Goal: Transaction & Acquisition: Purchase product/service

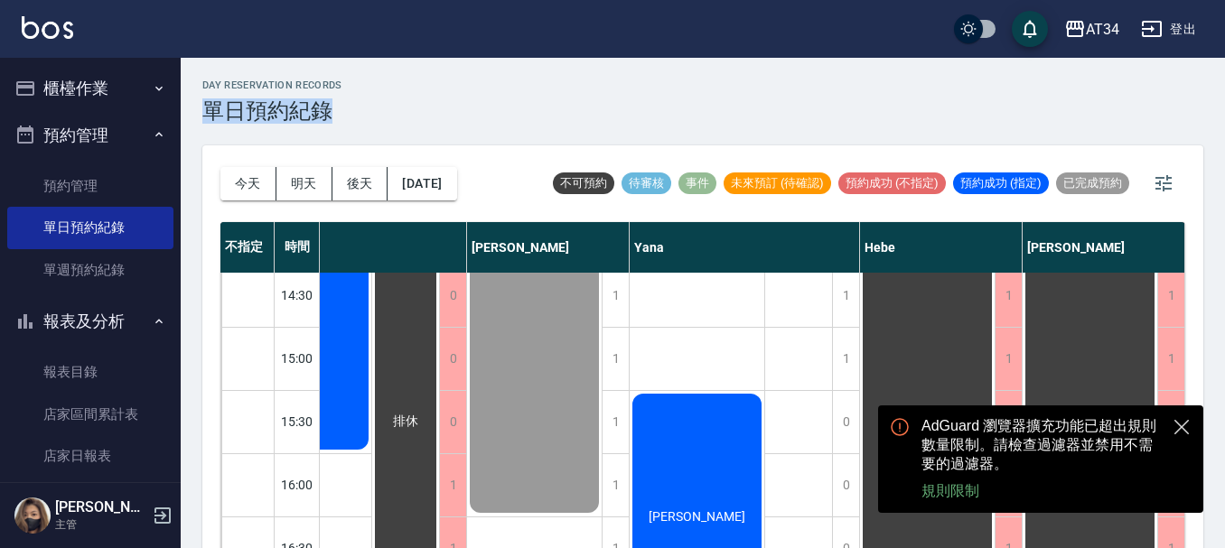
click at [740, 0] on html "AT34 登出 櫃檯作業 打帳單 帳單列表 現金收支登錄 高階收支登錄 材料自購登錄 每日結帳 排班表 現場電腦打卡 預約管理 預約管理 單日預約紀錄 單週預…" at bounding box center [612, 284] width 1225 height 569
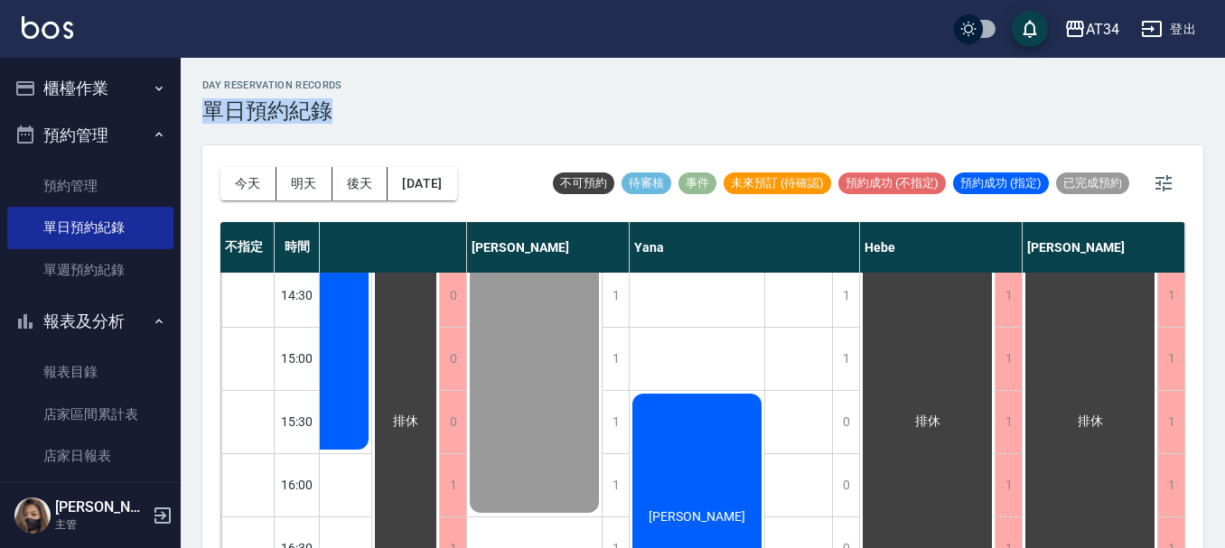
click at [132, 85] on button "櫃檯作業" at bounding box center [90, 88] width 166 height 47
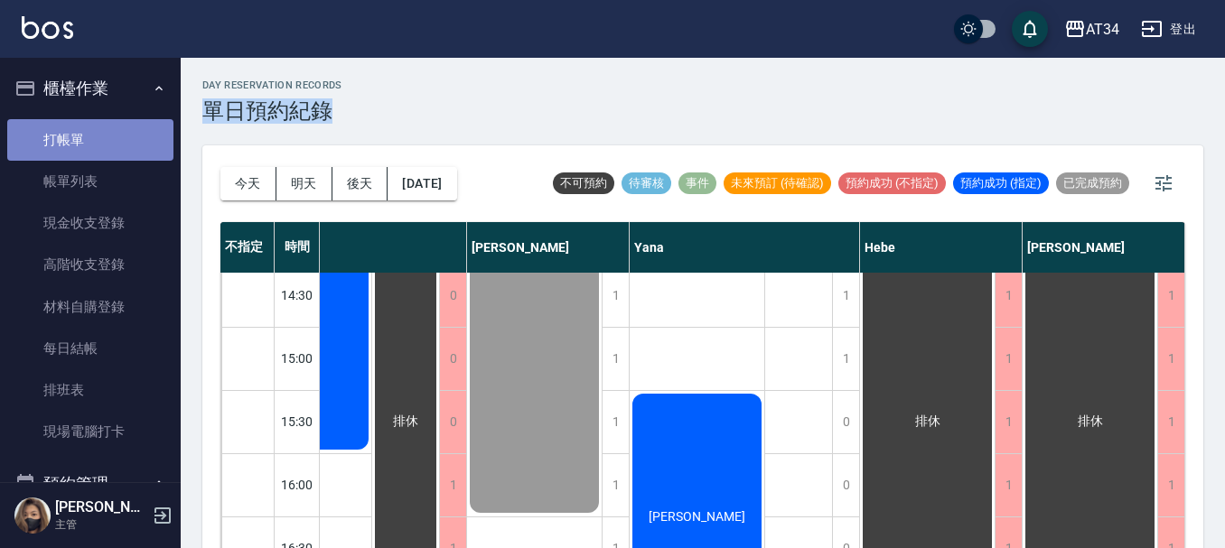
click at [118, 130] on link "打帳單" at bounding box center [90, 140] width 166 height 42
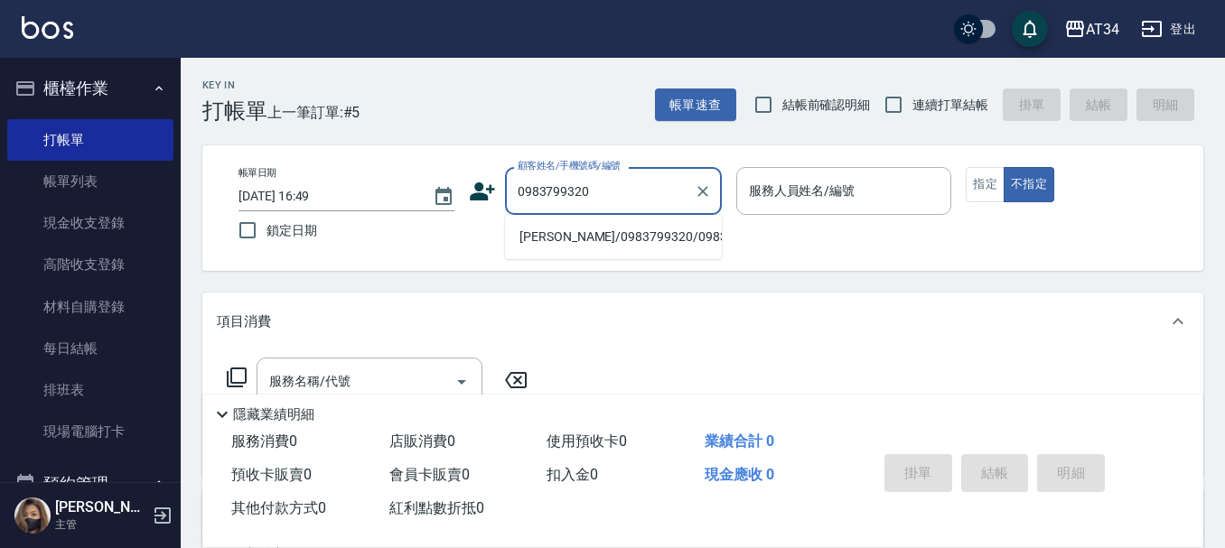
click at [583, 252] on li "[PERSON_NAME]/0983799320/0983799320" at bounding box center [613, 237] width 217 height 30
click at [569, 258] on div "帳單日期 [DATE] 16:49 鎖定日期 顧客姓名/手機號碼/編號 0983799320 顧客姓名/手機號碼/編號 服務人員姓名/編號 服務人員姓名/編號…" at bounding box center [702, 208] width 1001 height 126
type input "[PERSON_NAME]/0983799320/0983799320"
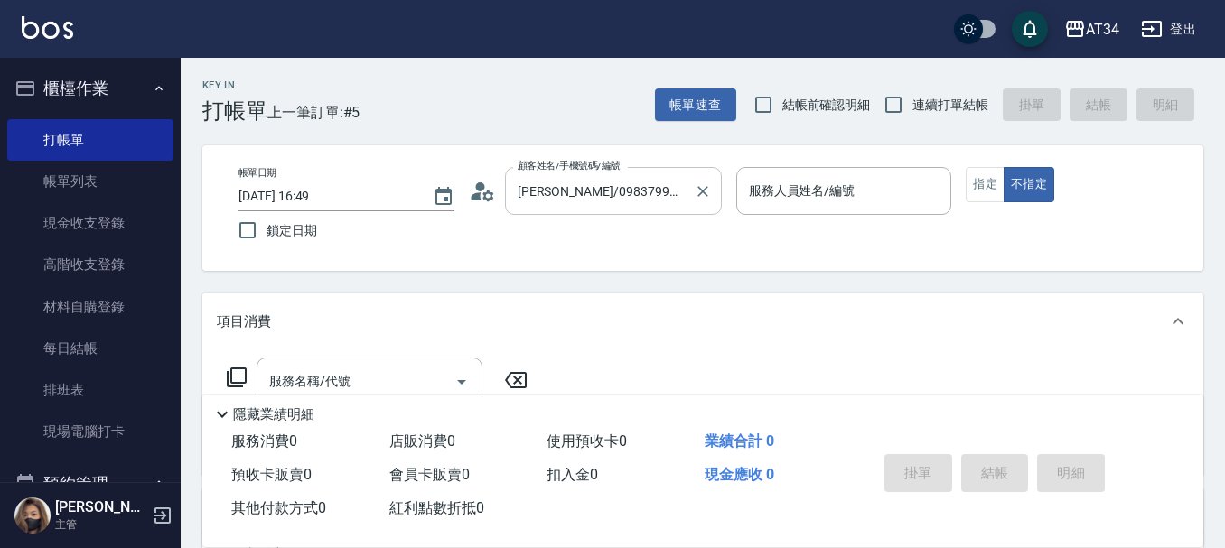
type input "[PERSON_NAME]-02"
click at [477, 201] on icon at bounding box center [482, 191] width 27 height 27
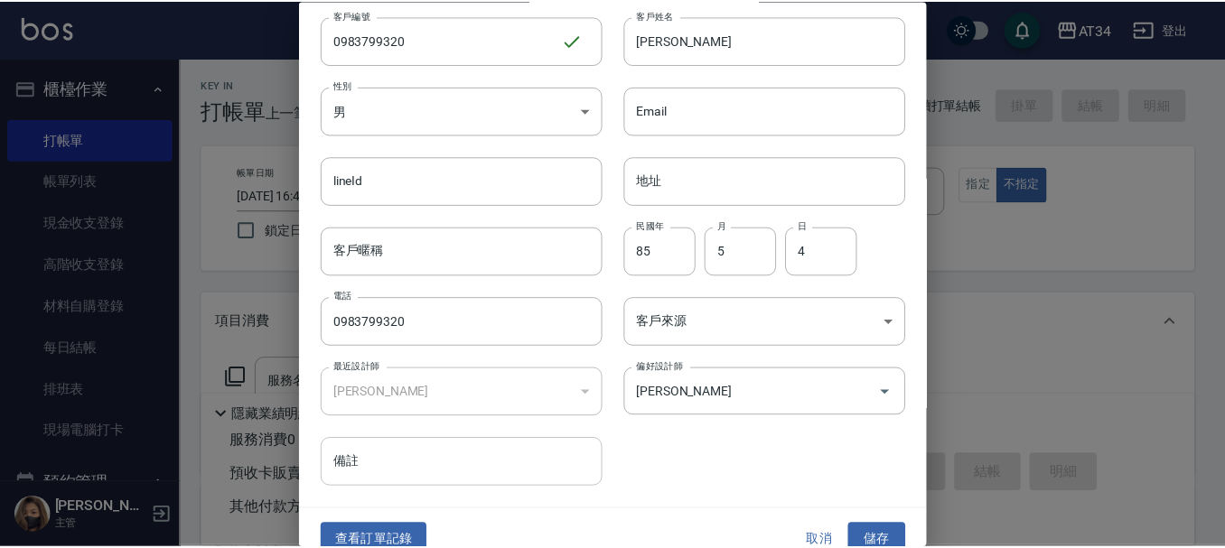
scroll to position [78, 0]
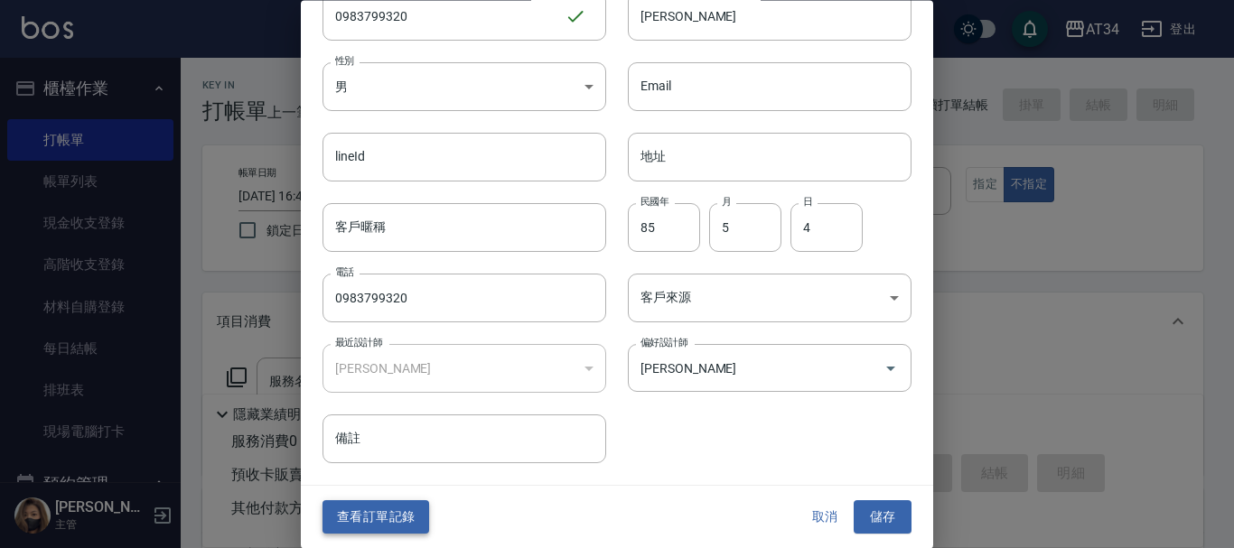
click at [417, 518] on button "查看訂單記錄" at bounding box center [375, 517] width 107 height 33
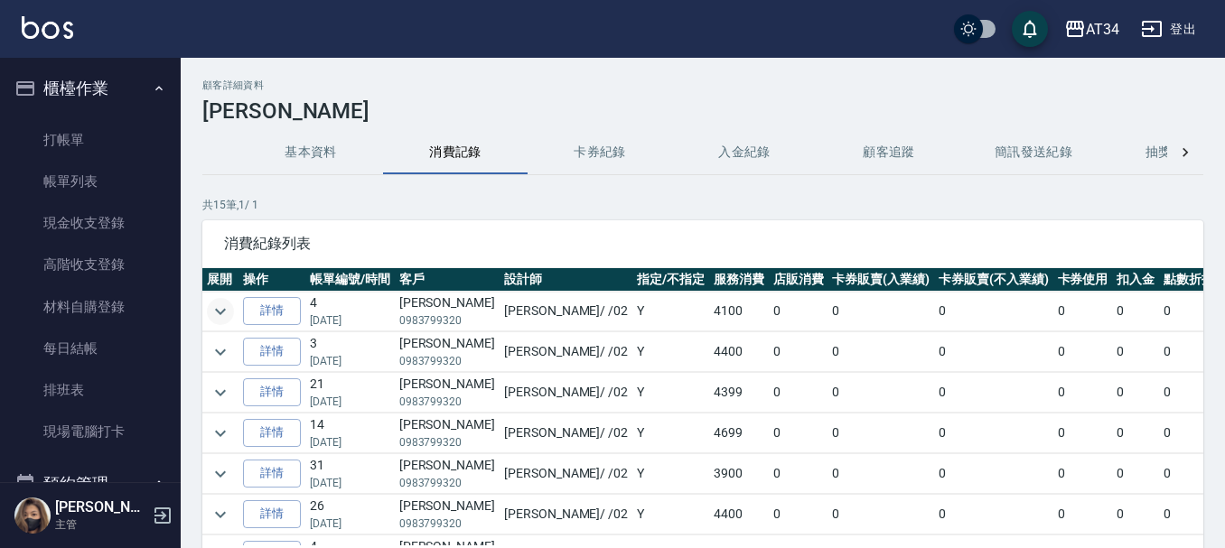
click at [219, 304] on icon "expand row" at bounding box center [221, 312] width 22 height 22
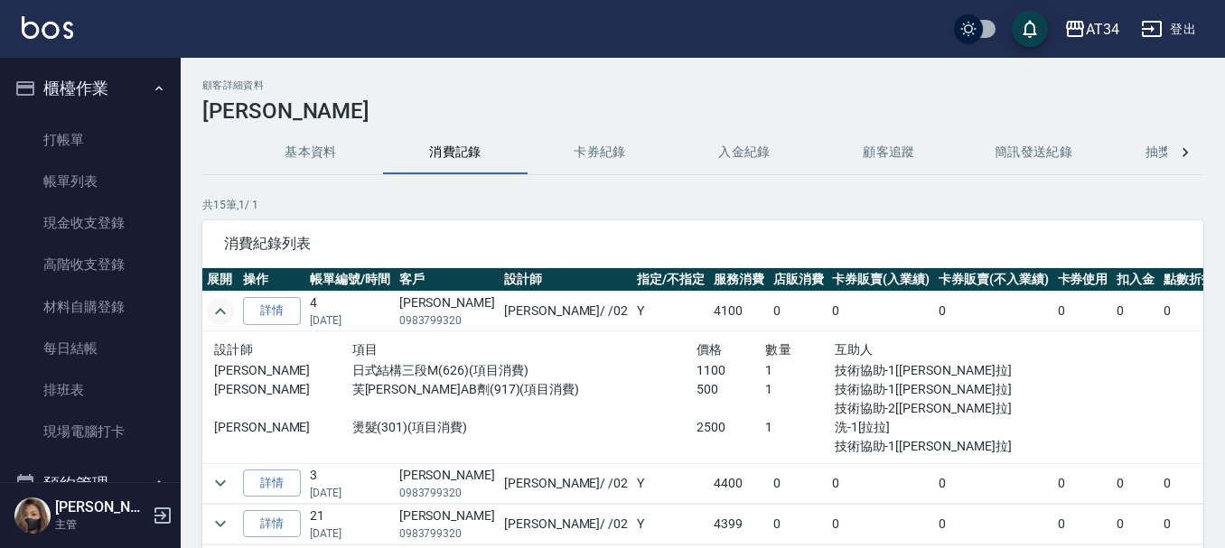
click at [219, 304] on icon "expand row" at bounding box center [221, 312] width 22 height 22
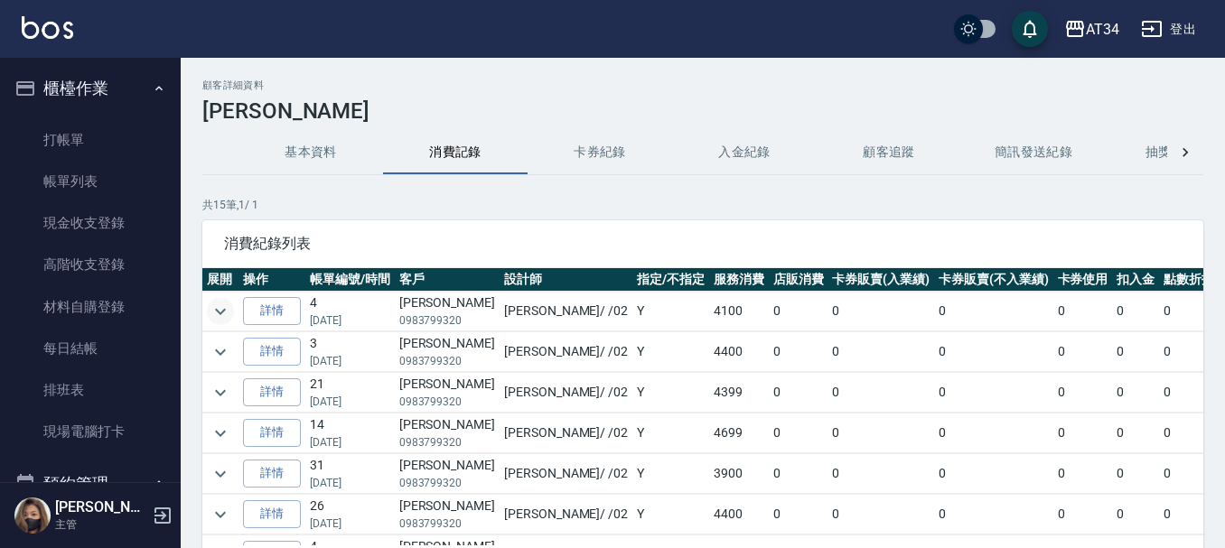
click at [219, 304] on icon "expand row" at bounding box center [221, 312] width 22 height 22
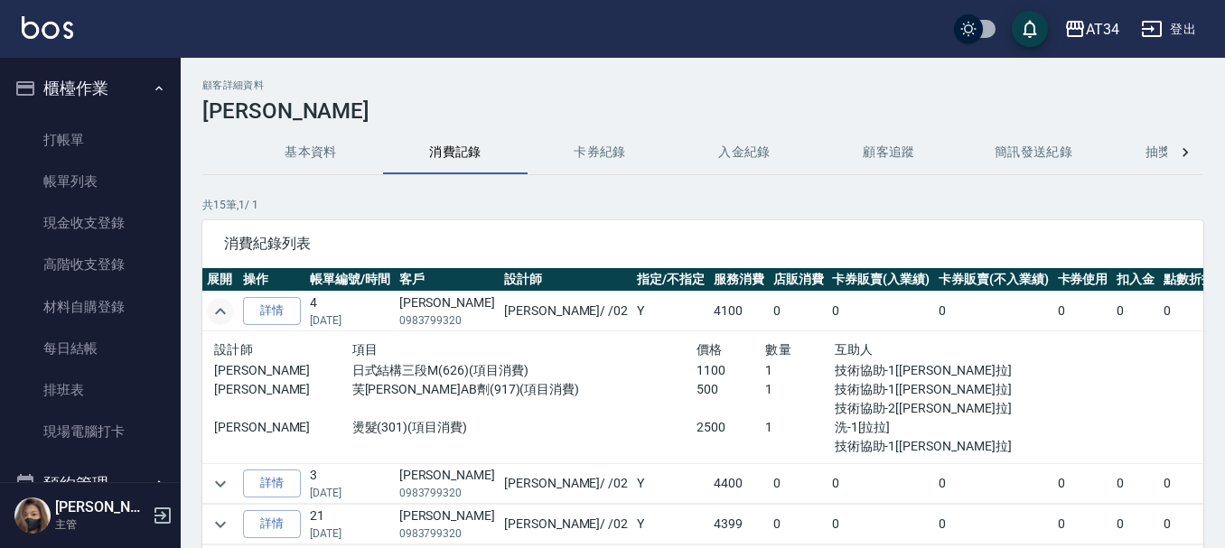
click at [219, 304] on icon "expand row" at bounding box center [221, 312] width 22 height 22
click at [219, 325] on td at bounding box center [220, 312] width 36 height 40
click at [223, 307] on icon "expand row" at bounding box center [221, 312] width 22 height 22
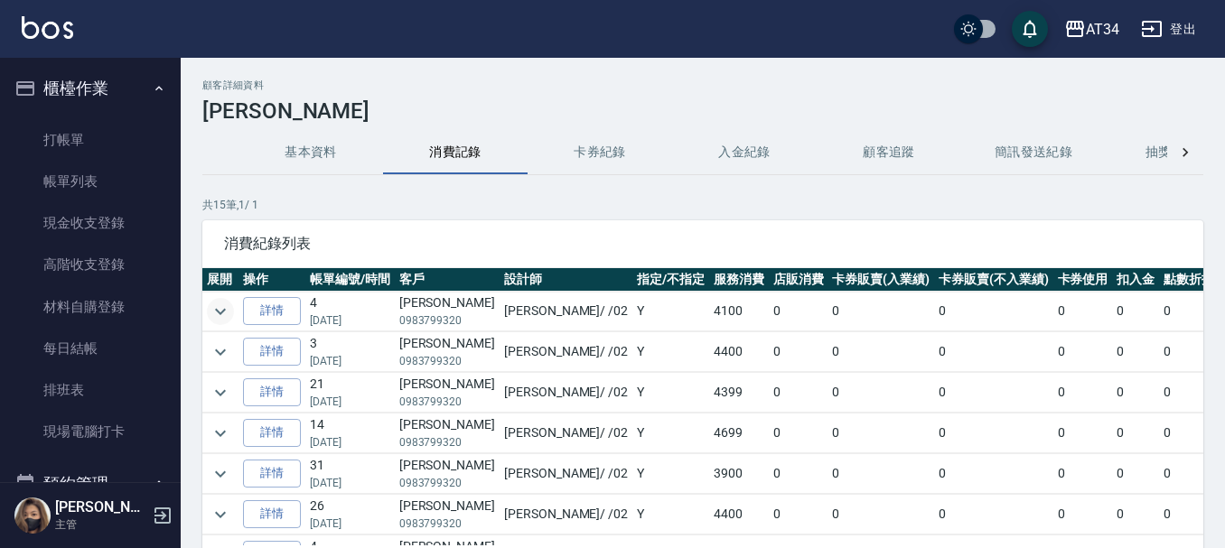
click at [222, 370] on td at bounding box center [220, 352] width 36 height 40
click at [220, 342] on icon "expand row" at bounding box center [221, 352] width 22 height 22
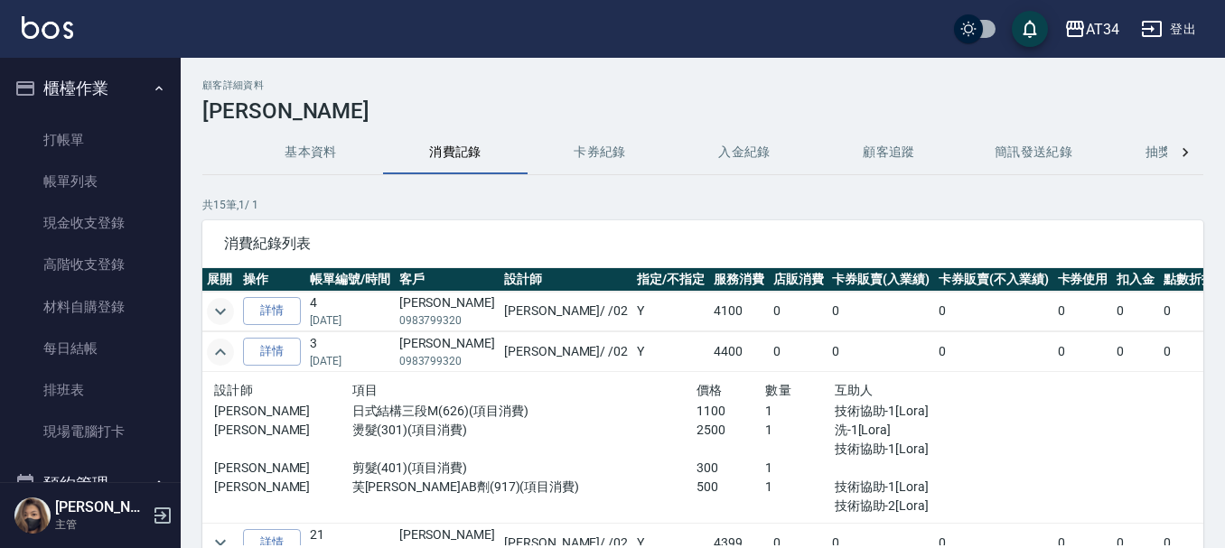
click at [220, 342] on icon "expand row" at bounding box center [221, 352] width 22 height 22
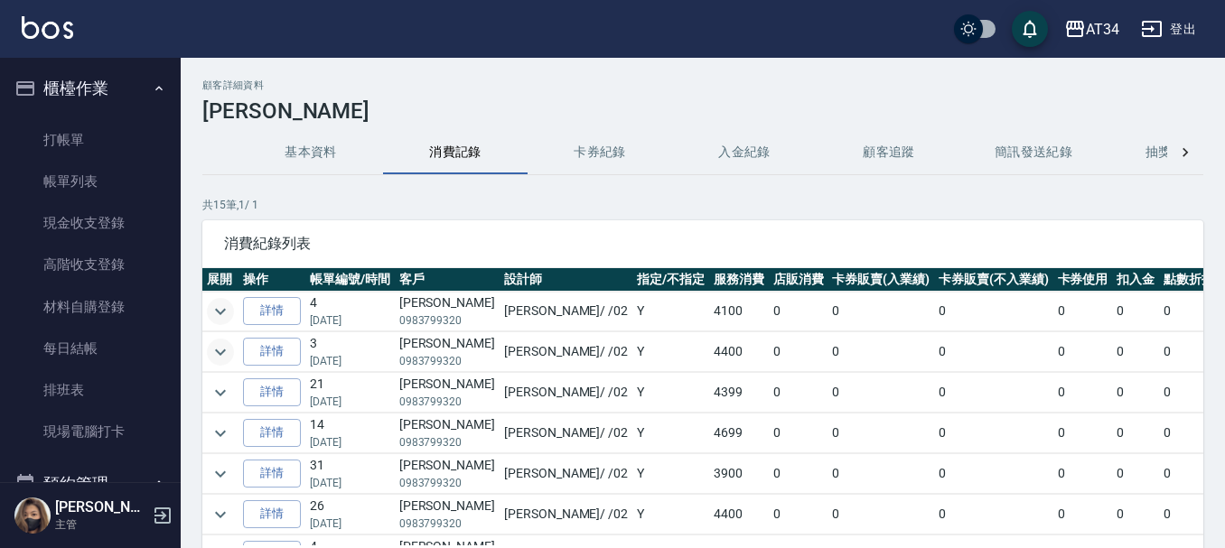
click at [406, 310] on td "[PERSON_NAME]0983799320" at bounding box center [447, 312] width 105 height 40
click at [413, 305] on td "[PERSON_NAME]0983799320" at bounding box center [447, 312] width 105 height 40
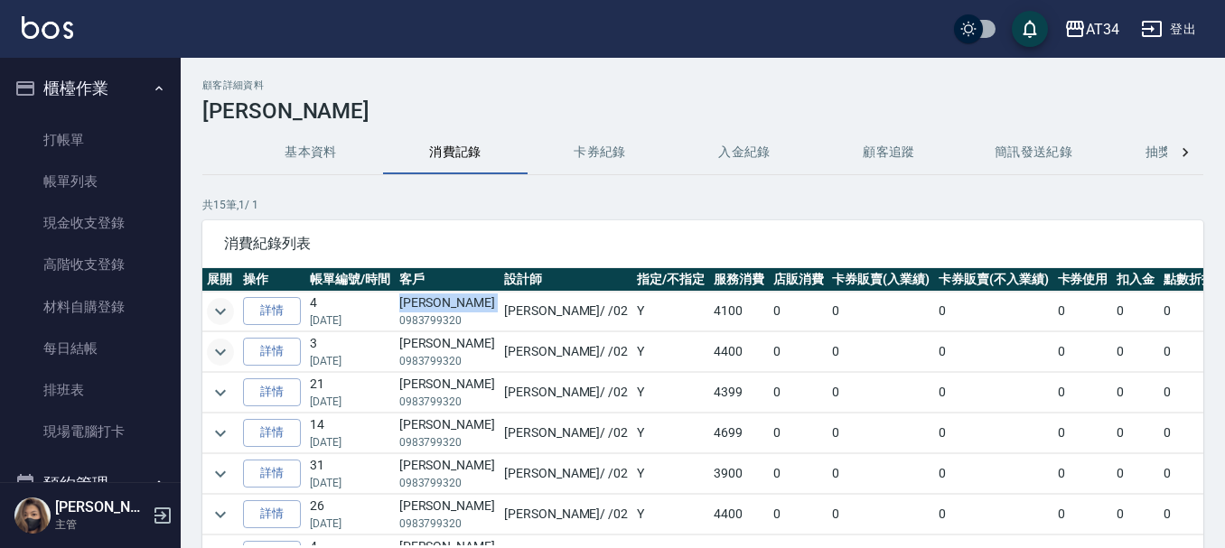
copy td "[PERSON_NAME]"
click at [129, 132] on link "打帳單" at bounding box center [90, 140] width 166 height 42
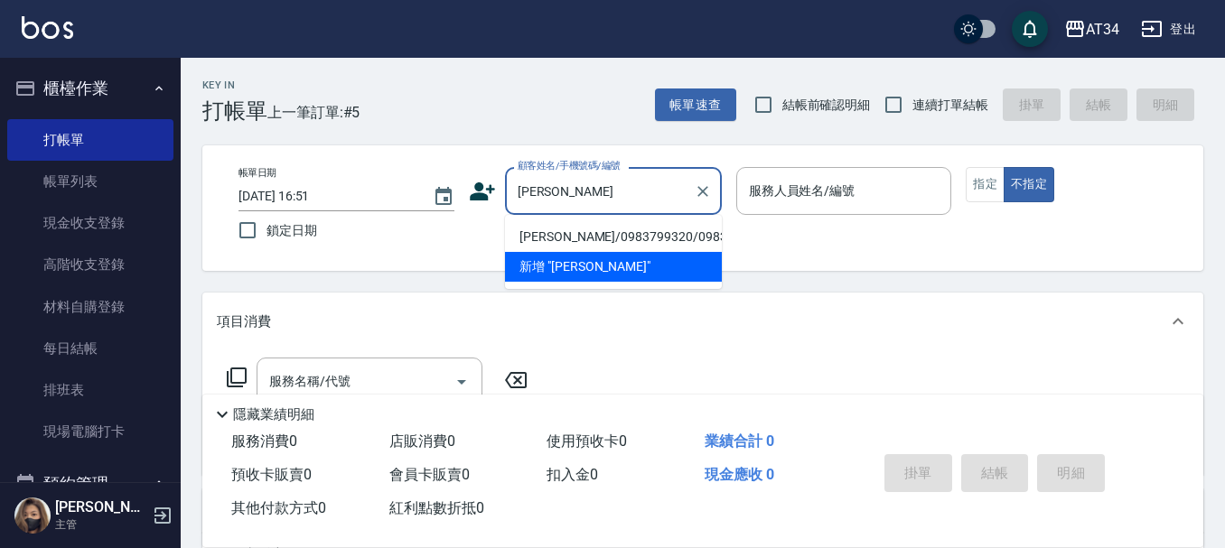
click at [580, 230] on li "[PERSON_NAME]/0983799320/0983799320" at bounding box center [613, 237] width 217 height 30
type input "[PERSON_NAME]/0983799320/0983799320"
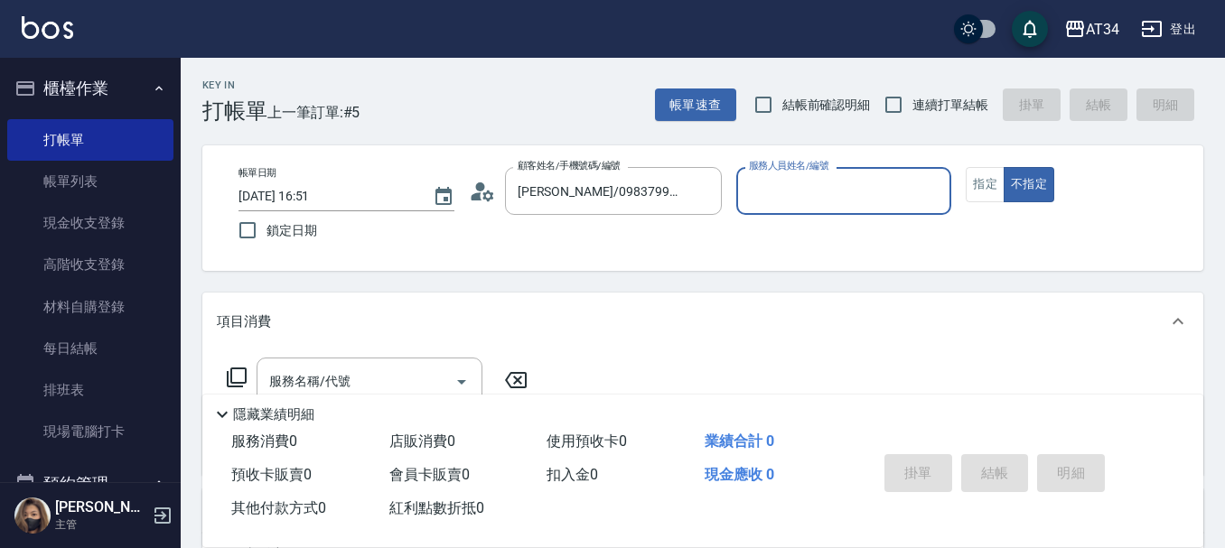
type input "[PERSON_NAME]-02"
click at [996, 178] on button "指定" at bounding box center [985, 184] width 39 height 35
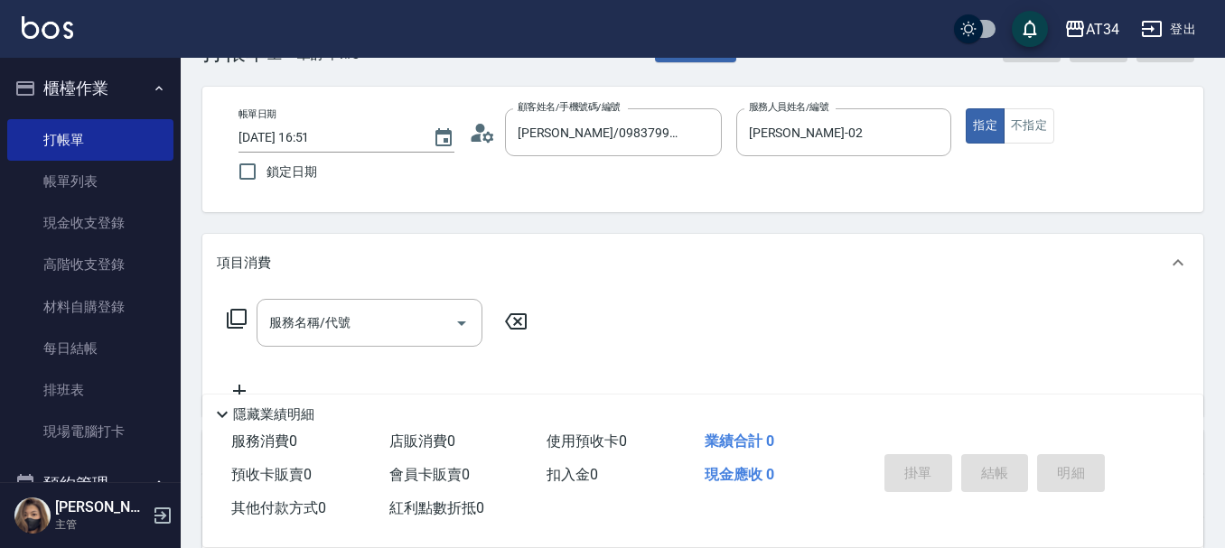
scroll to position [90, 0]
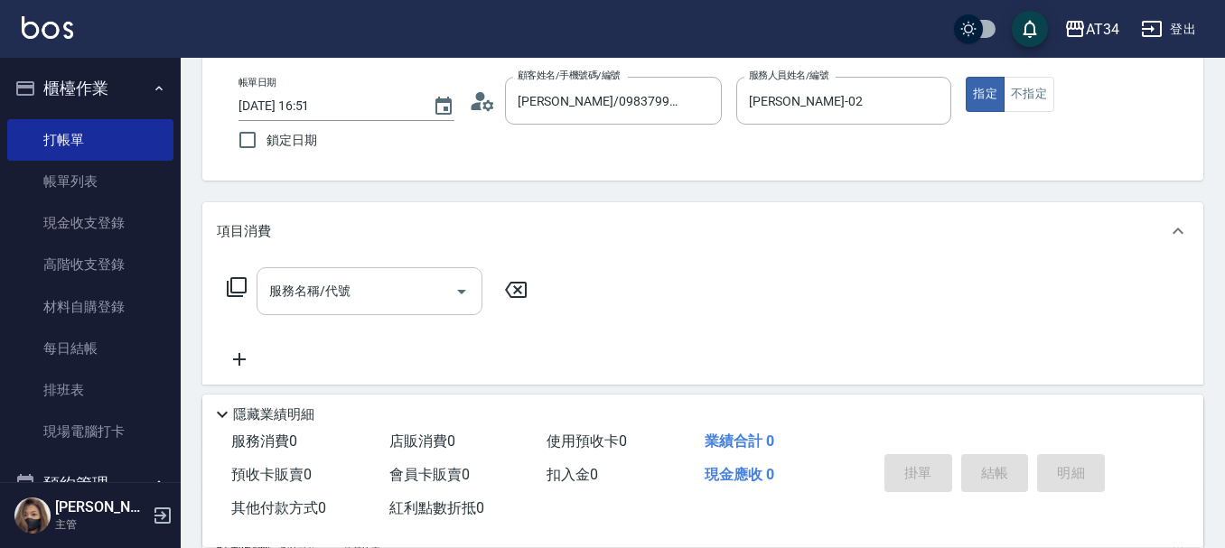
click at [386, 294] on input "服務名稱/代號" at bounding box center [356, 291] width 182 height 32
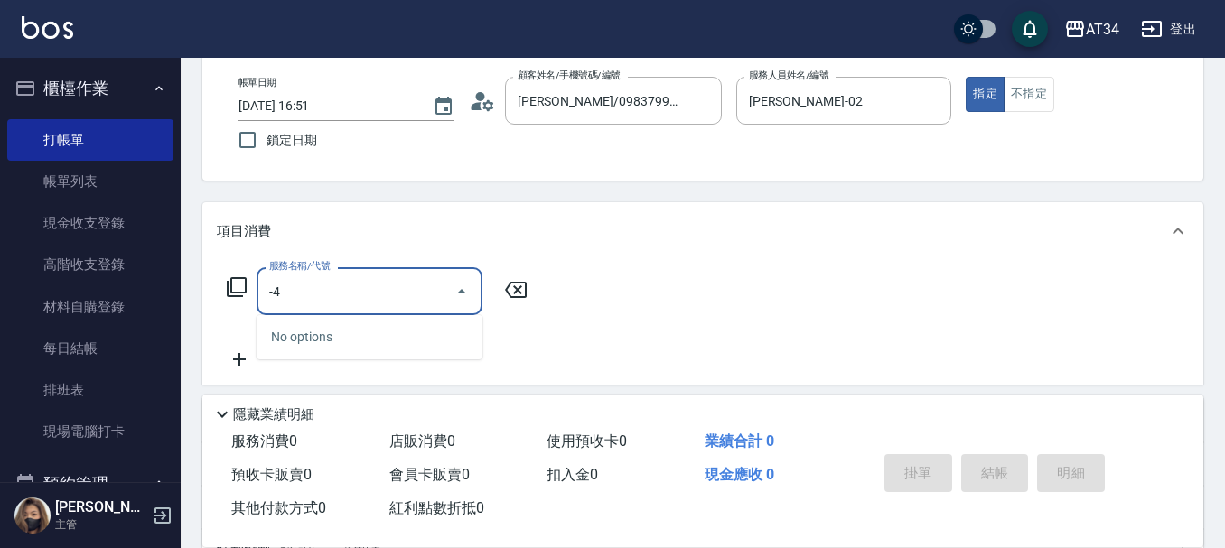
type input "-"
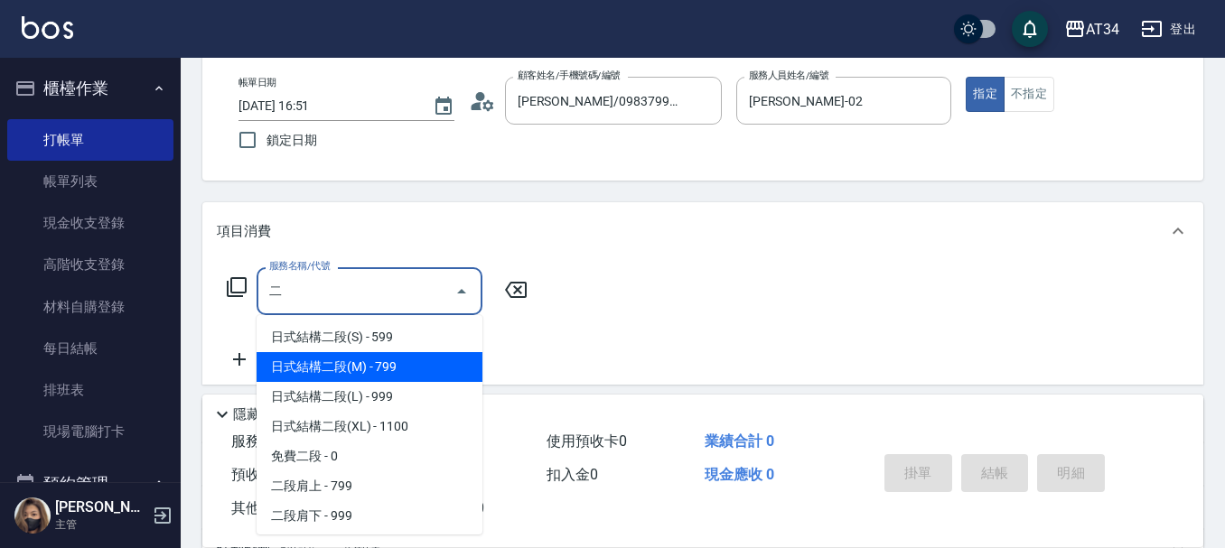
click at [394, 367] on span "日式結構二段(M) - 799" at bounding box center [370, 367] width 226 height 30
type input "日式結構二段(M)(605)"
type input "70"
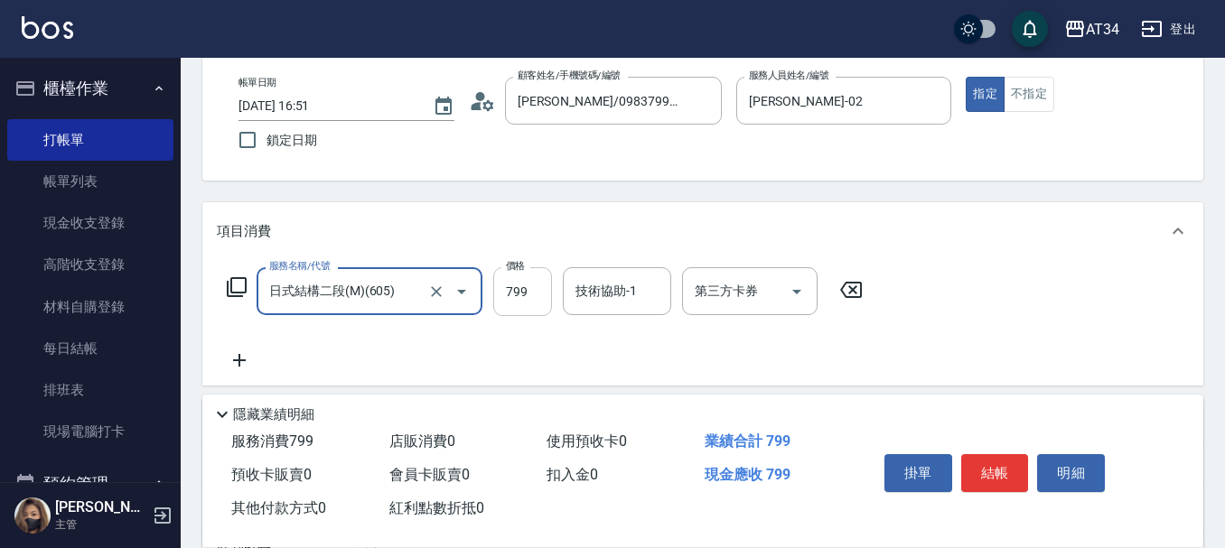
type input "日式結構二段(M)(605)"
click at [535, 278] on input "799" at bounding box center [522, 291] width 59 height 49
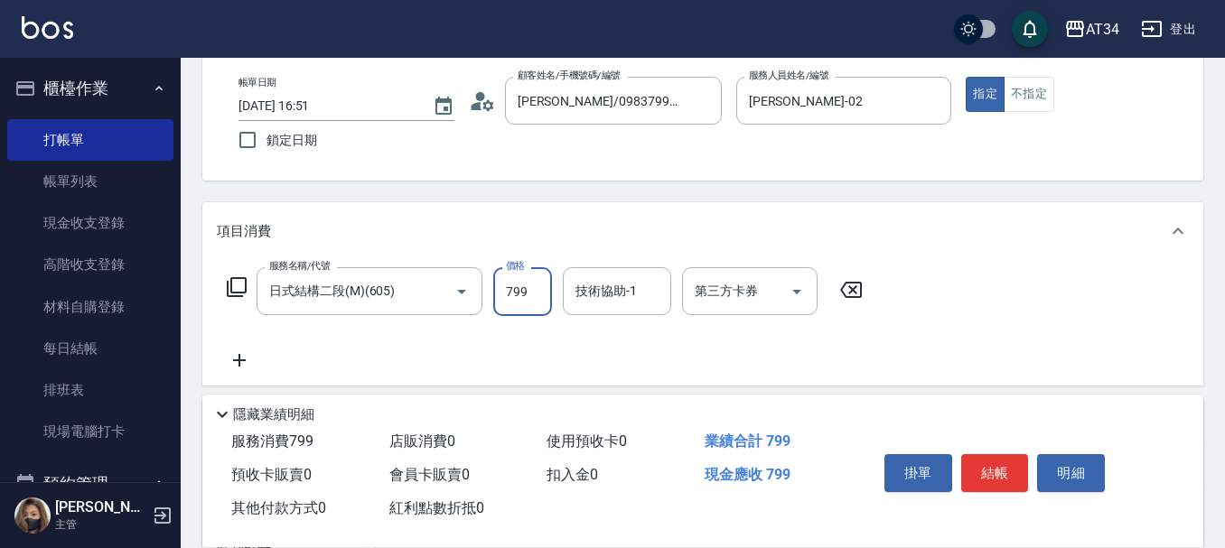
type input "9"
type input "0"
type input "99"
type input "90"
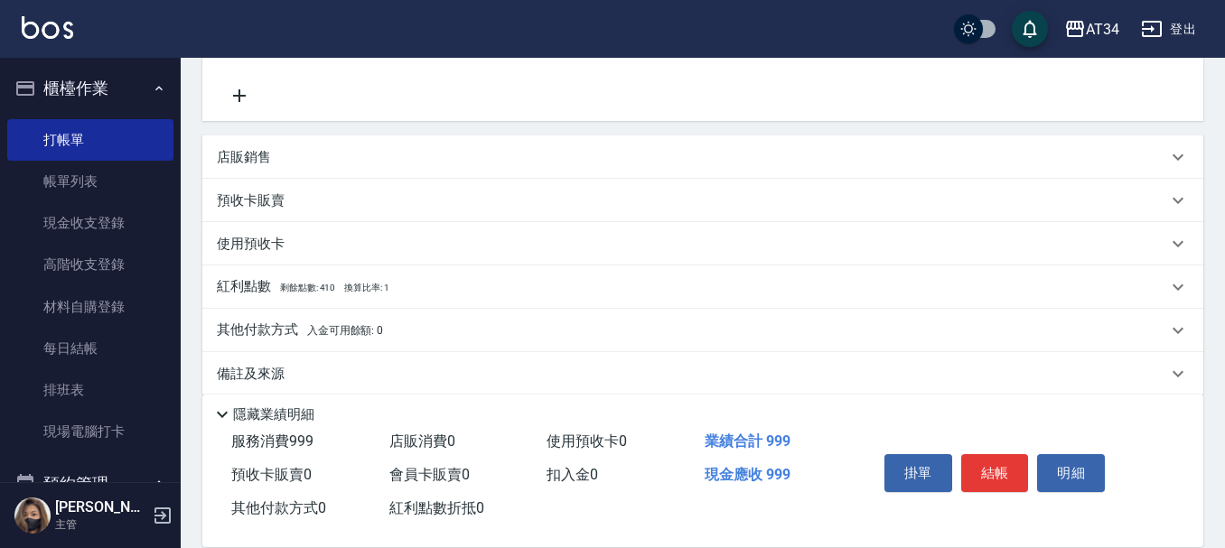
scroll to position [361, 0]
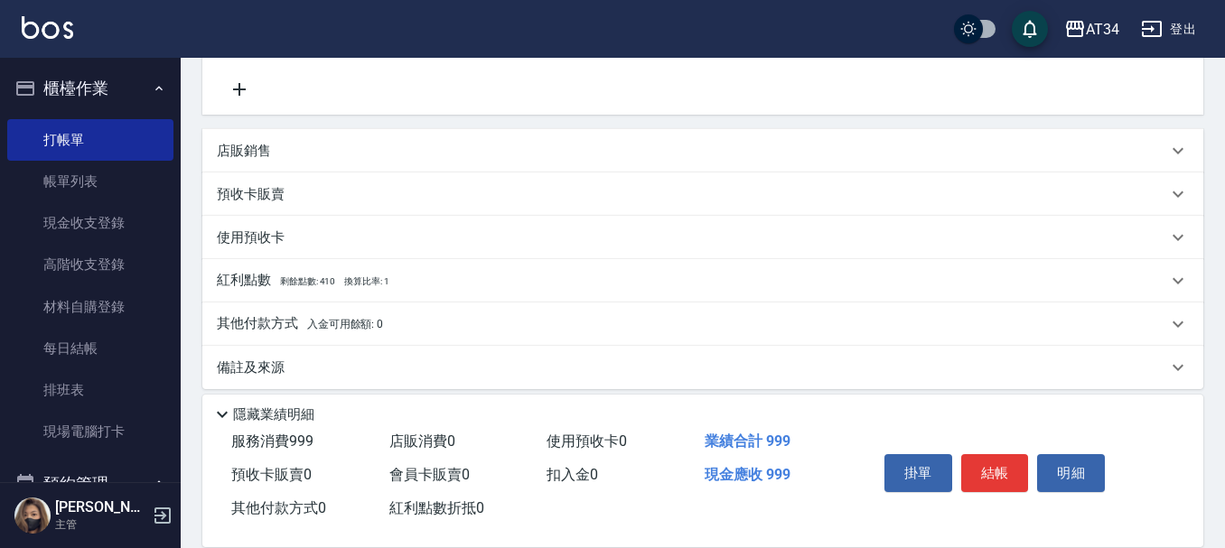
type input "999"
click at [243, 89] on icon at bounding box center [239, 89] width 13 height 13
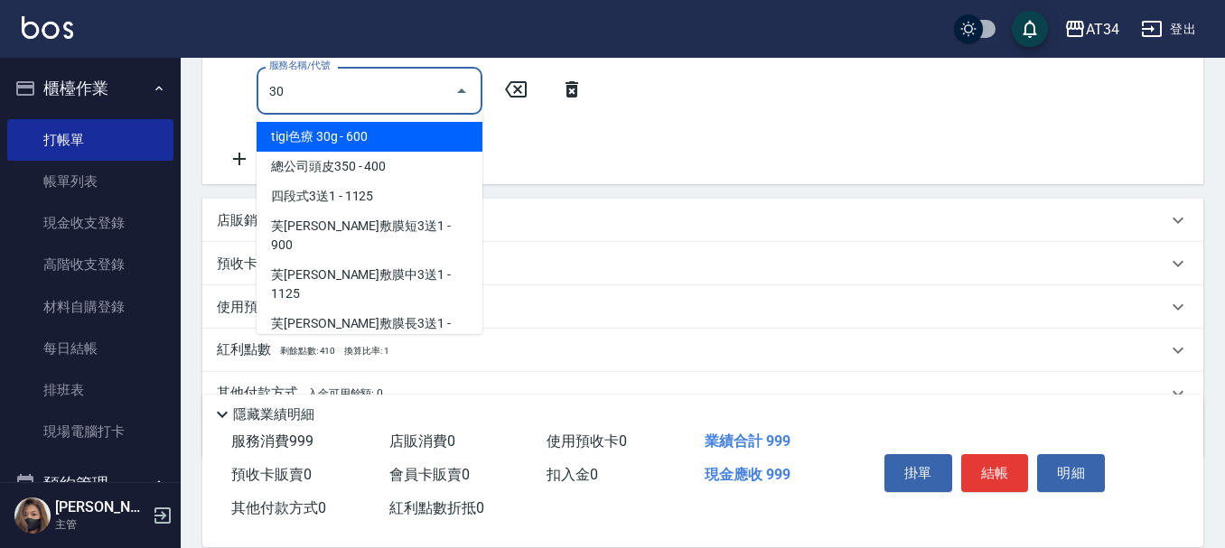
type input "301"
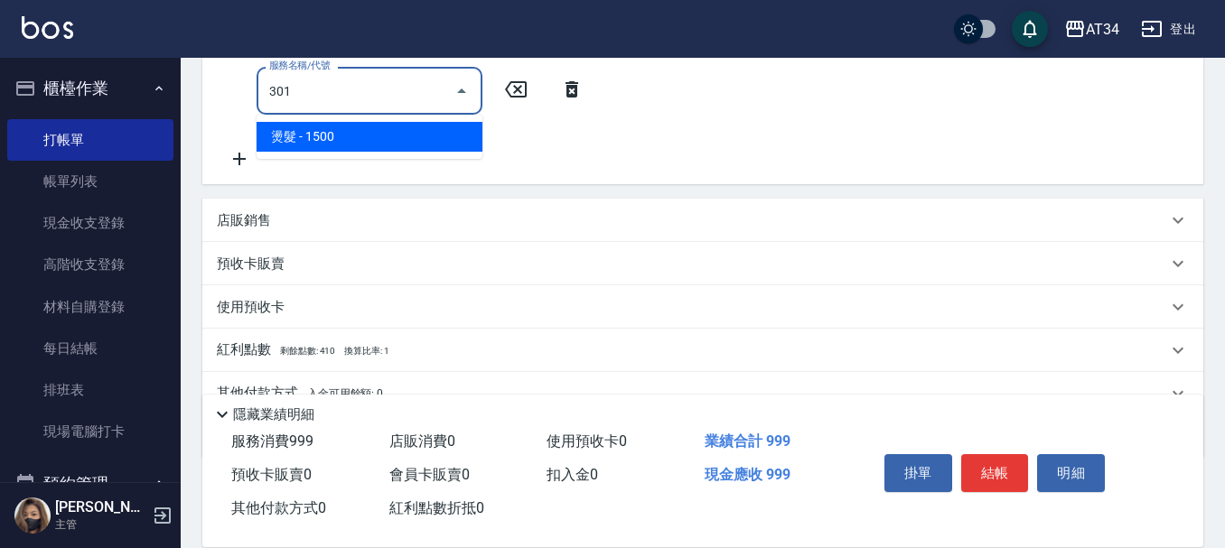
type input "240"
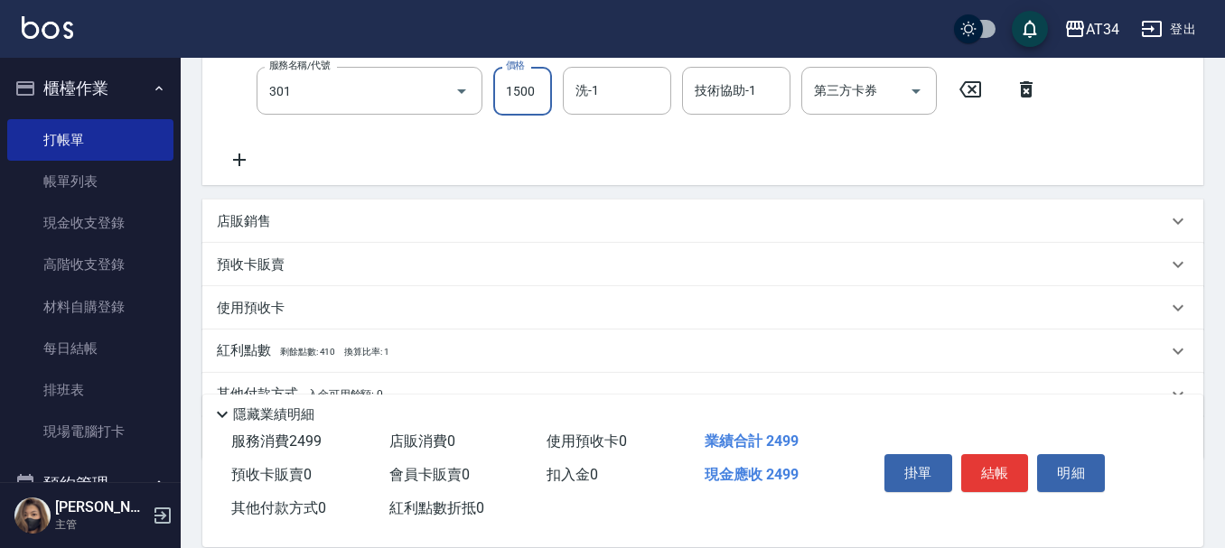
type input "燙髮(301)"
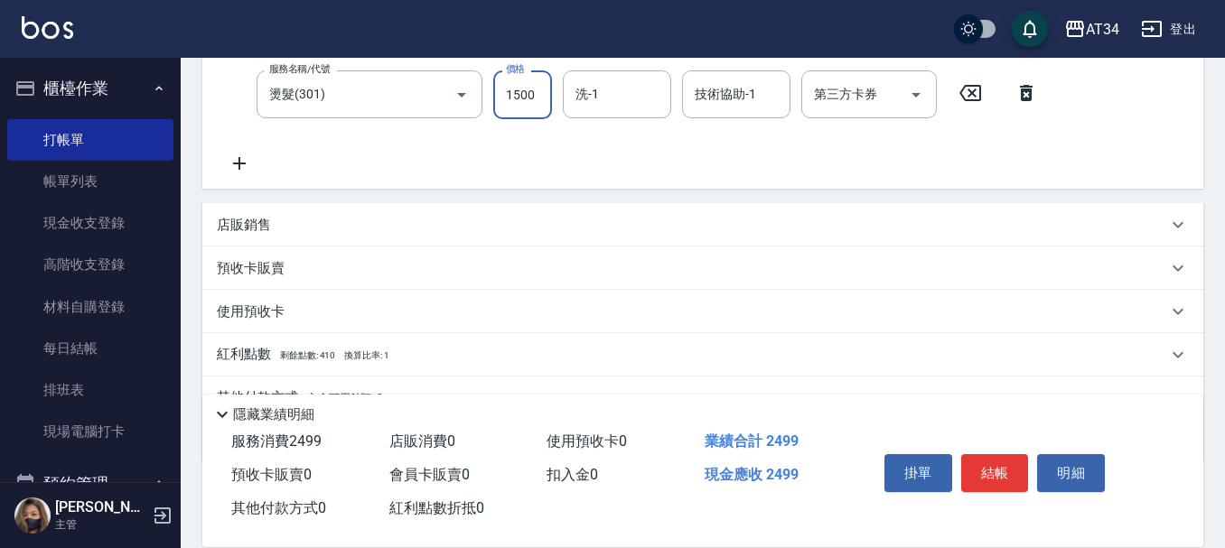
type input "100"
type input "25"
type input "120"
type input "250"
type input "340"
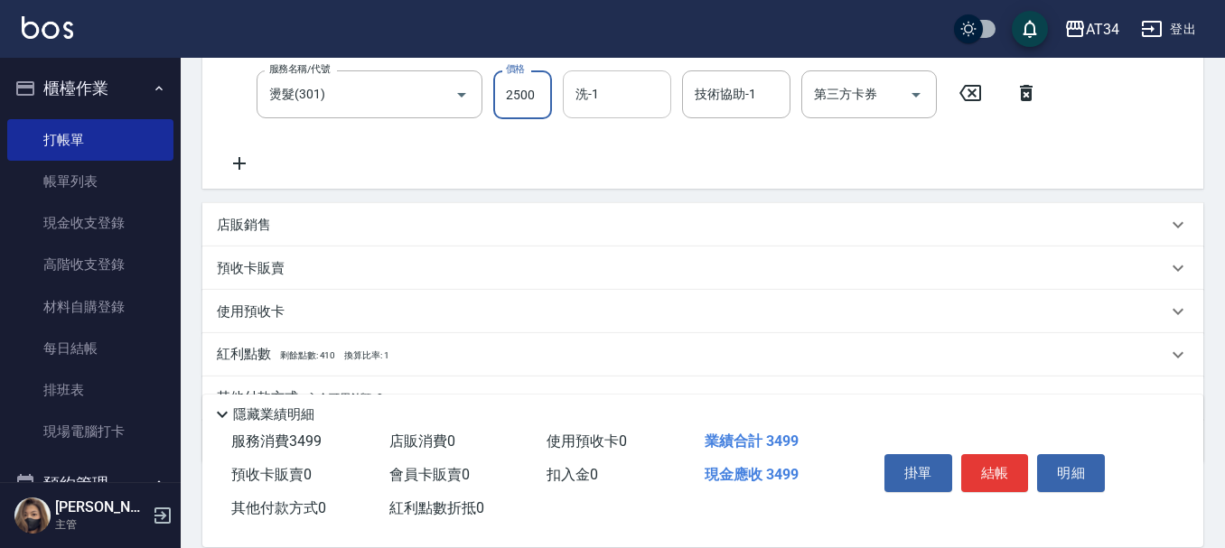
click at [602, 113] on div "洗-1" at bounding box center [617, 94] width 108 height 48
type input "2500"
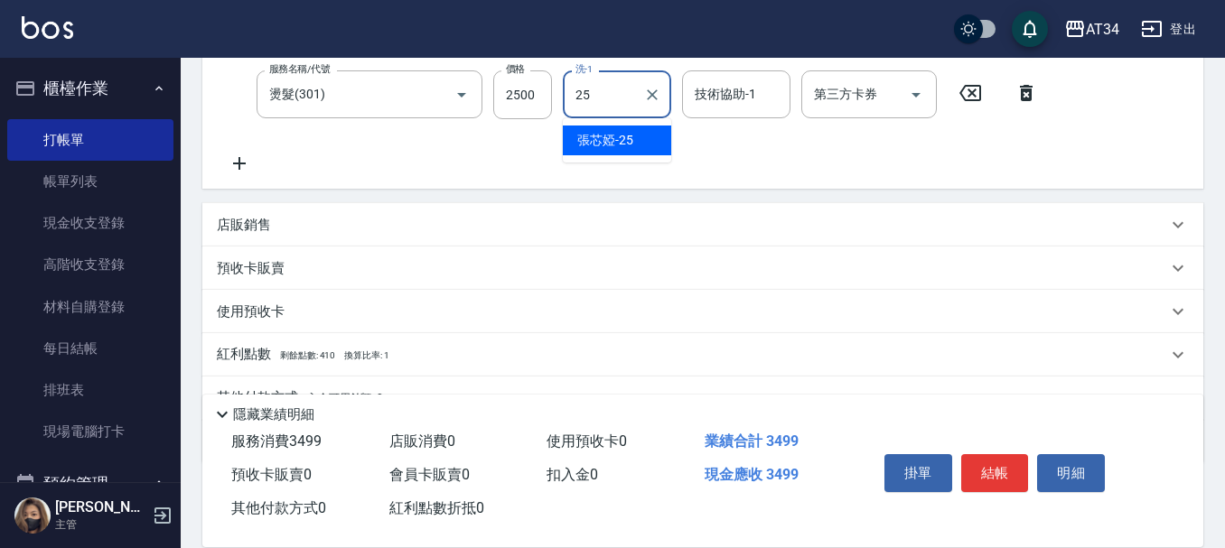
type input "張芯婭-25"
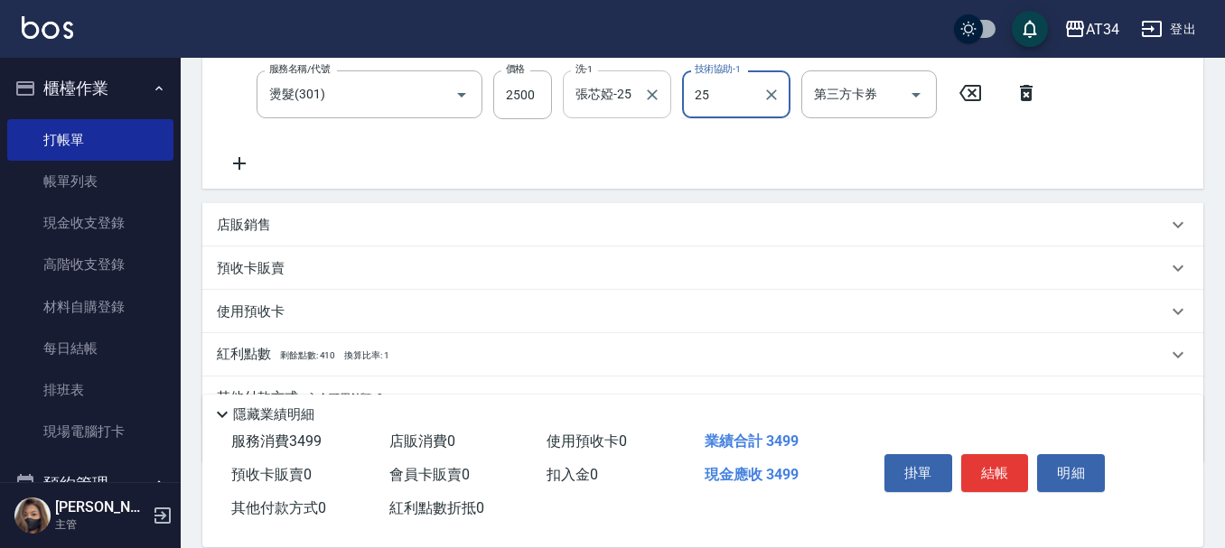
type input "張芯婭-25"
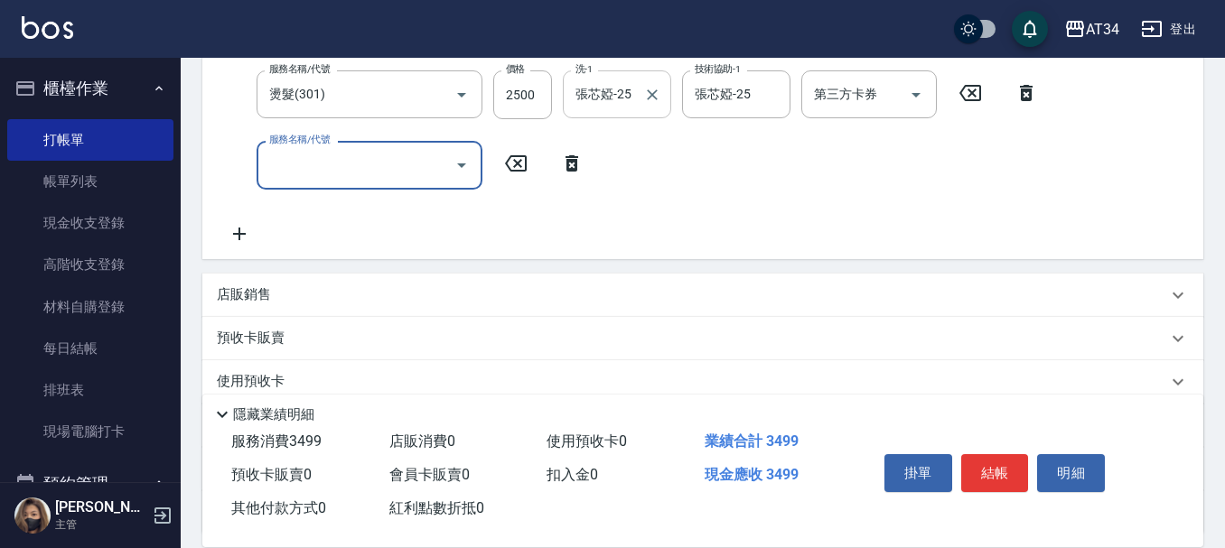
type input "9"
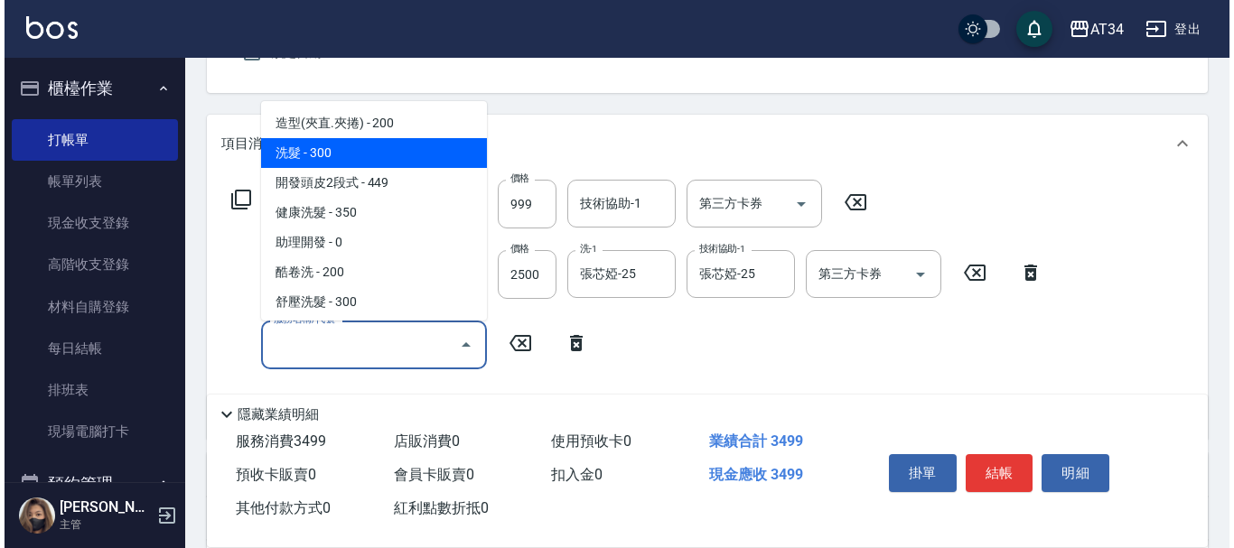
scroll to position [177, 0]
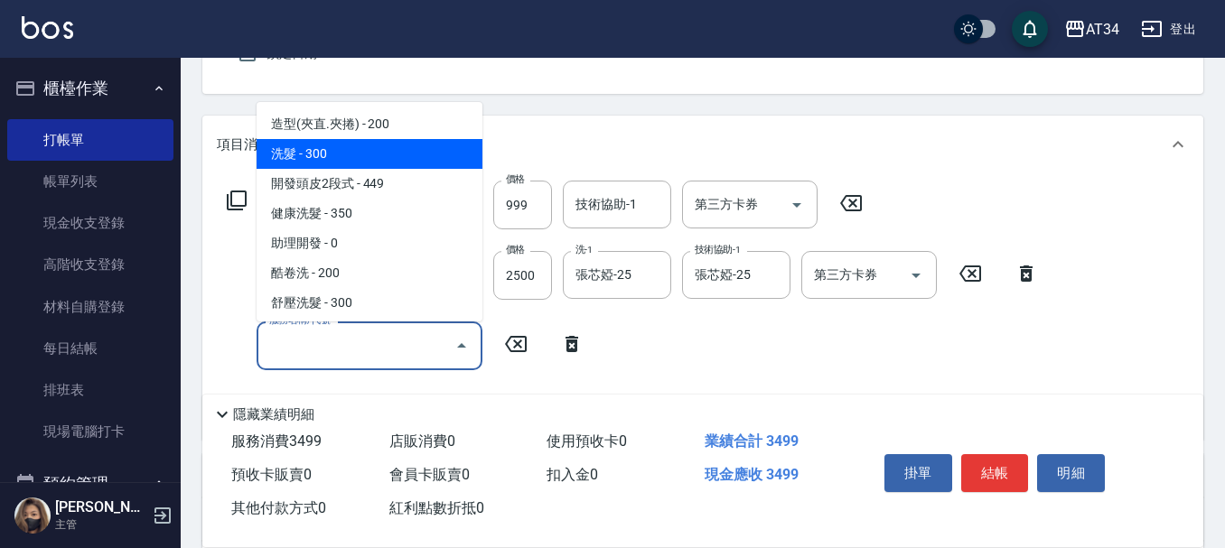
click at [240, 201] on icon at bounding box center [237, 201] width 22 height 22
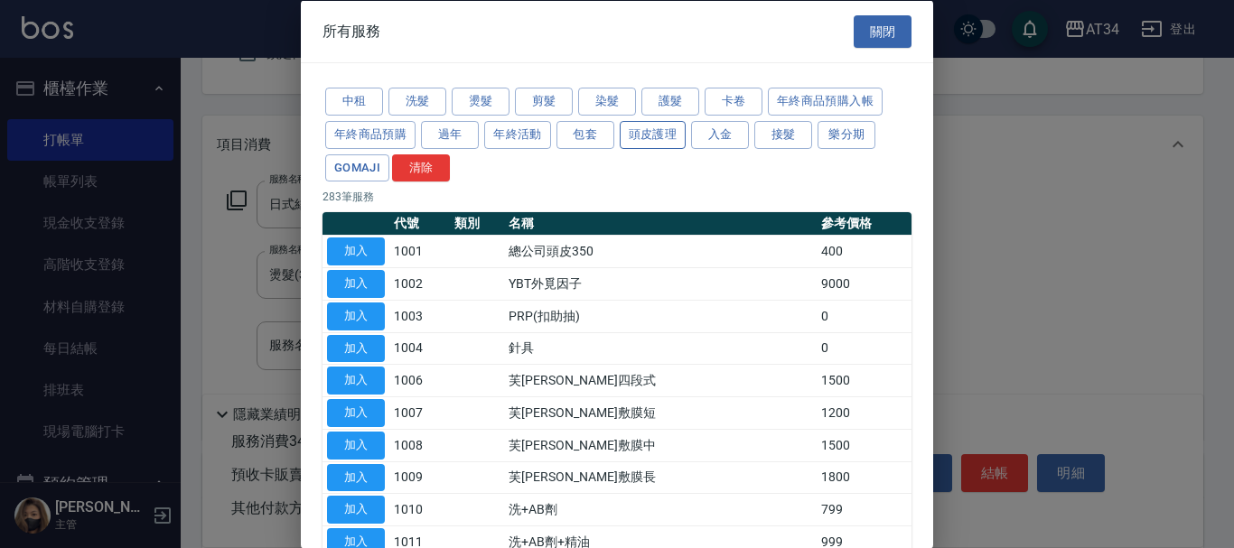
click at [673, 147] on button "頭皮護理" at bounding box center [653, 134] width 67 height 28
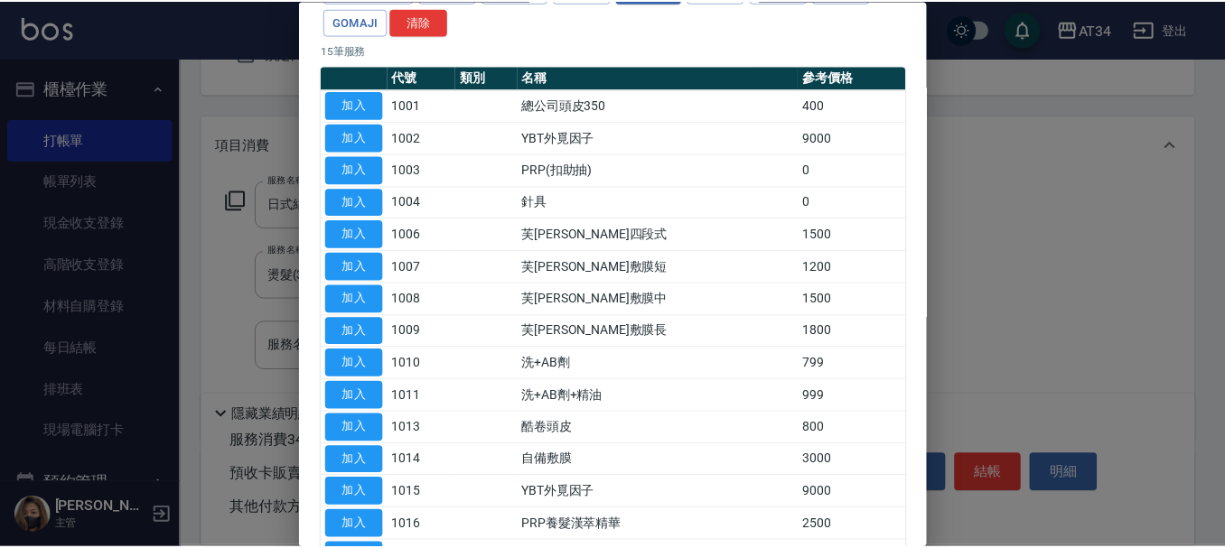
scroll to position [181, 0]
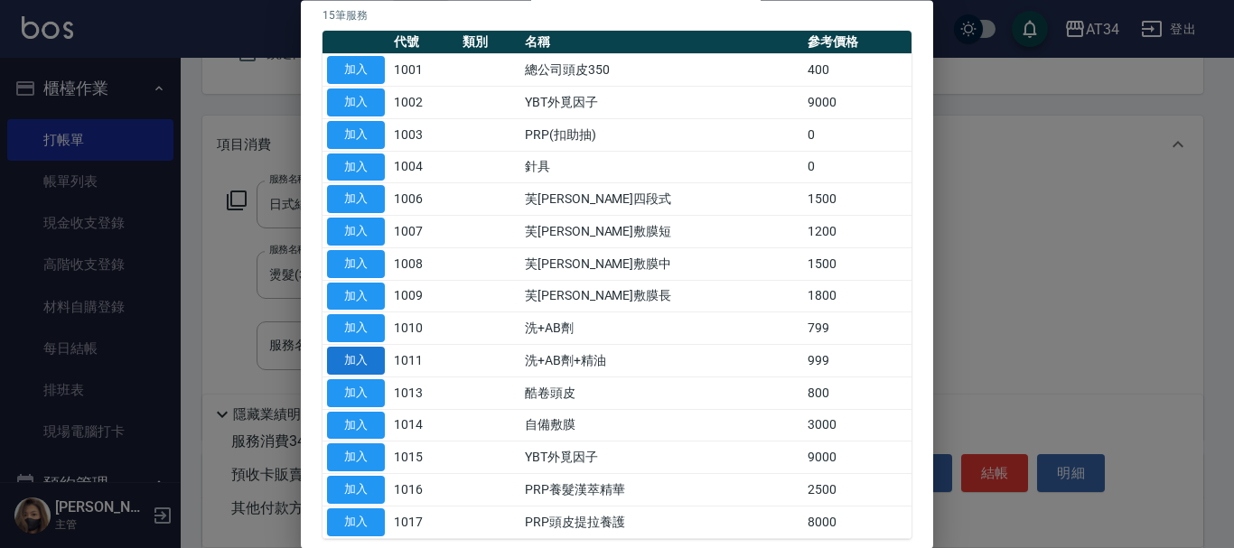
click at [374, 361] on button "加入" at bounding box center [356, 362] width 58 height 28
type input "440"
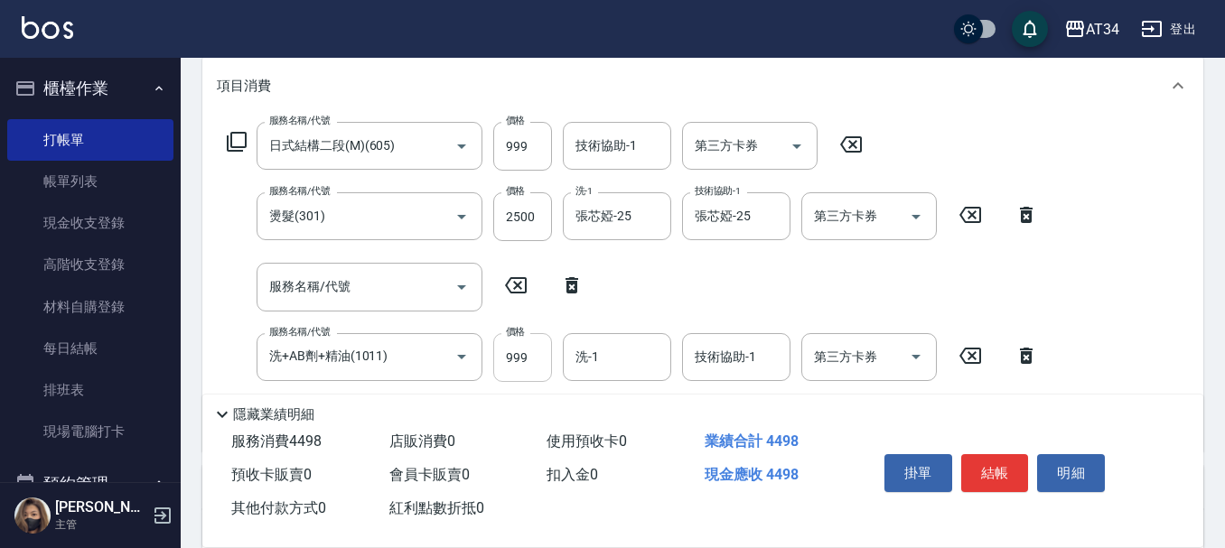
scroll to position [267, 0]
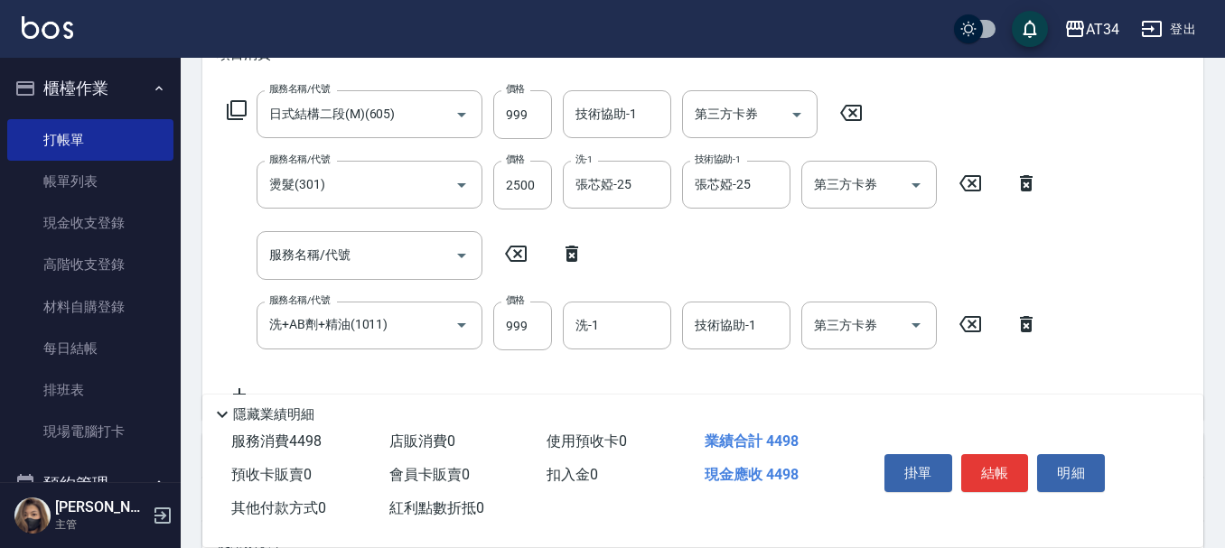
click at [582, 264] on icon at bounding box center [571, 254] width 45 height 22
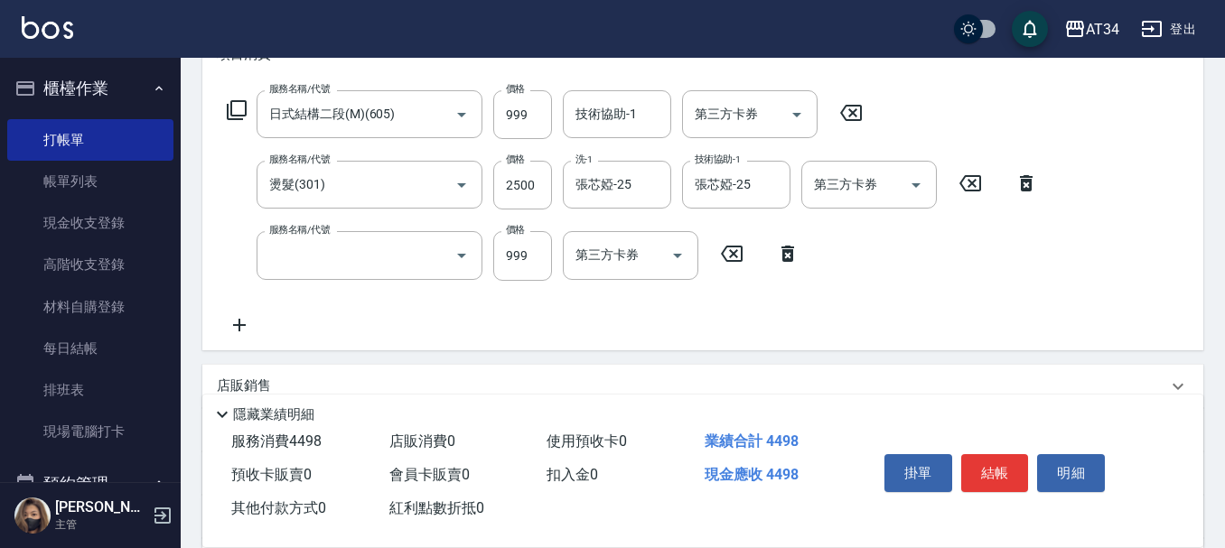
type input "洗+AB劑+精油(1011)"
click at [540, 258] on input "999" at bounding box center [522, 255] width 59 height 49
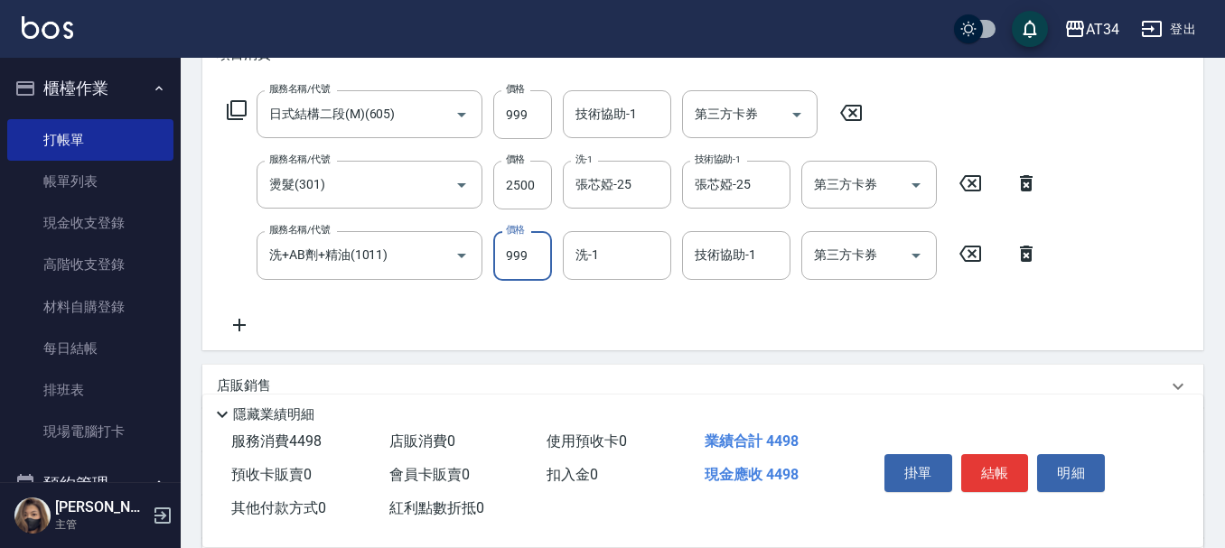
type input "350"
type input "799"
type input "420"
type input "799"
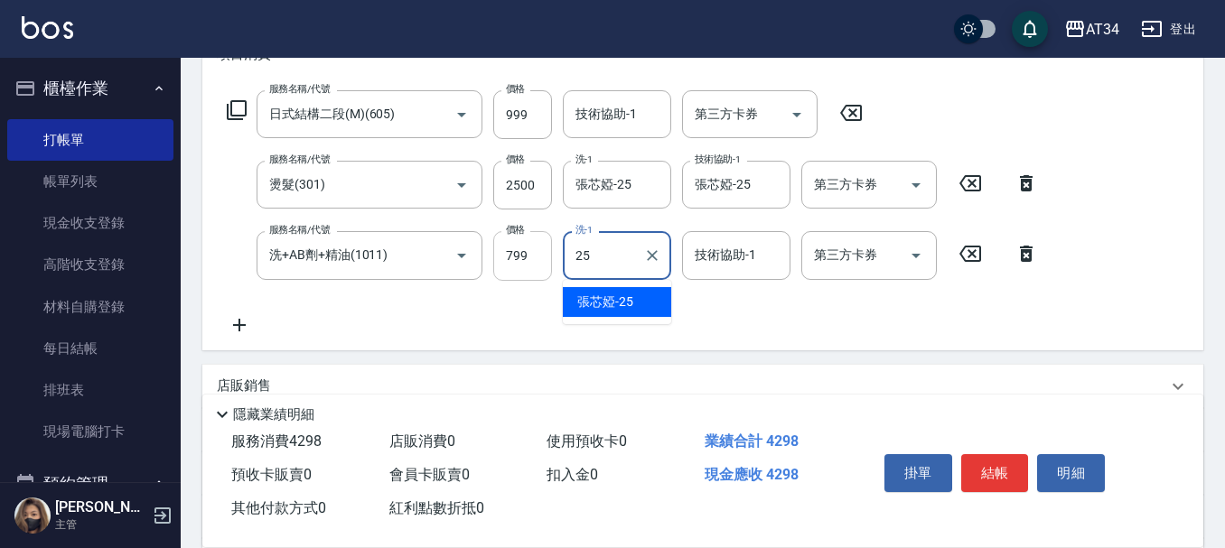
type input "張芯婭-25"
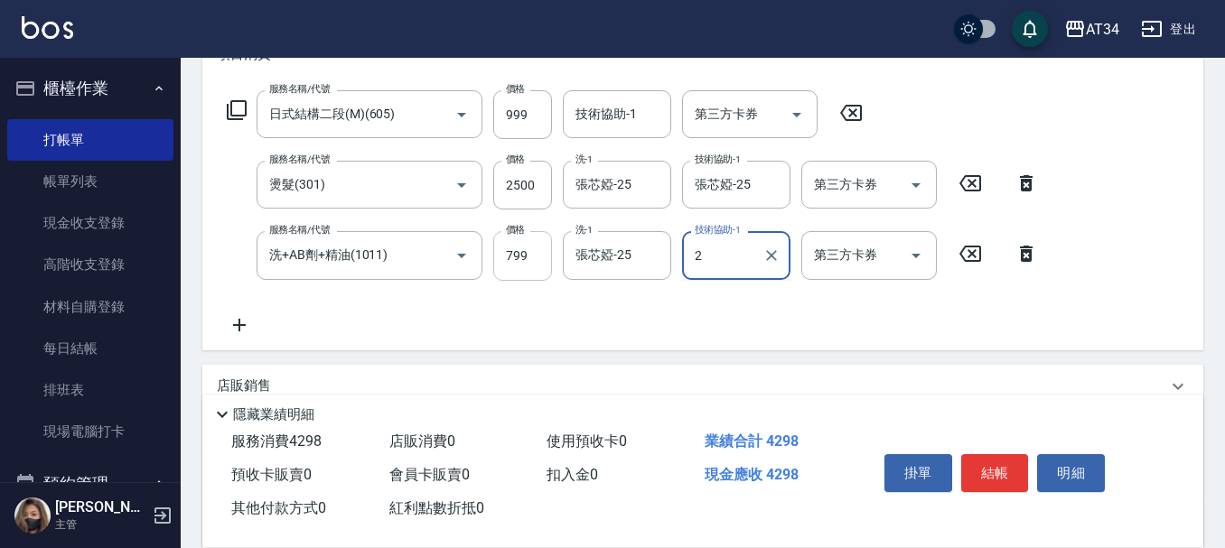
type input "2"
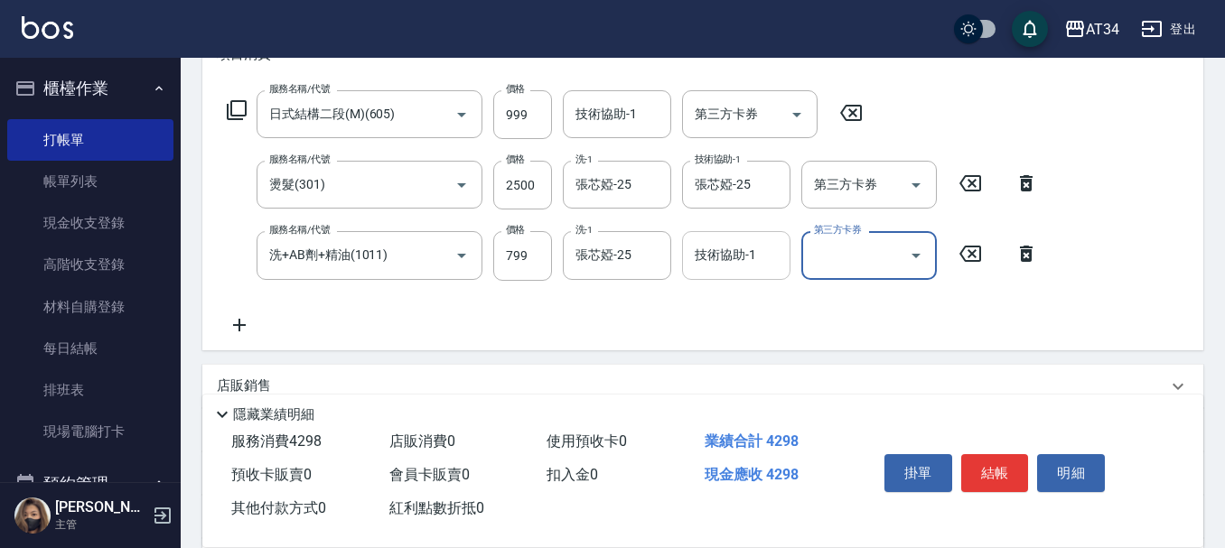
click at [733, 267] on input "技術協助-1" at bounding box center [736, 255] width 92 height 32
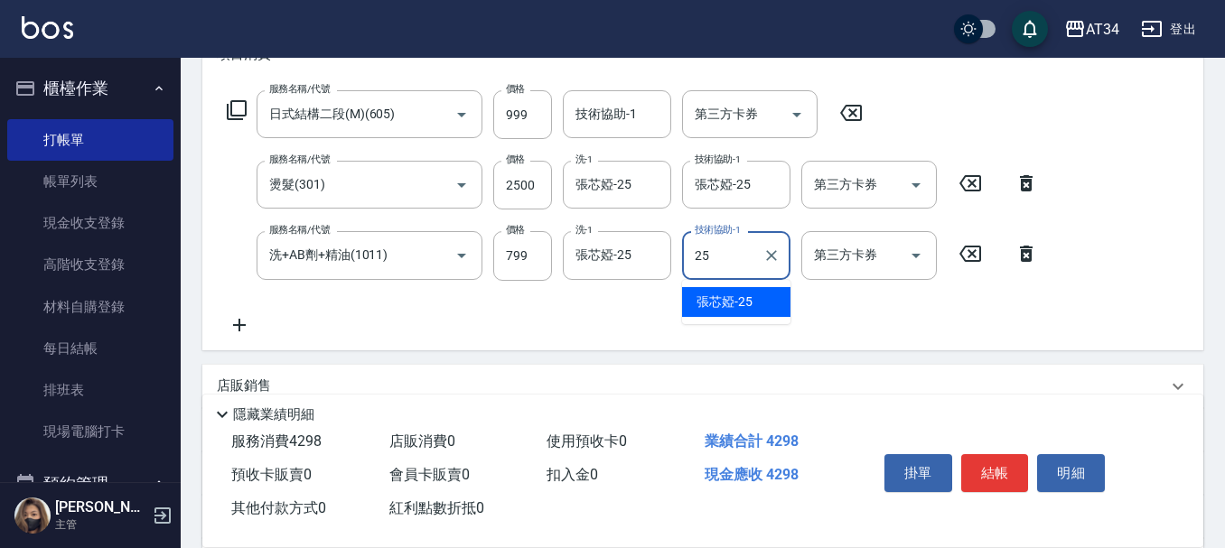
type input "張芯婭-25"
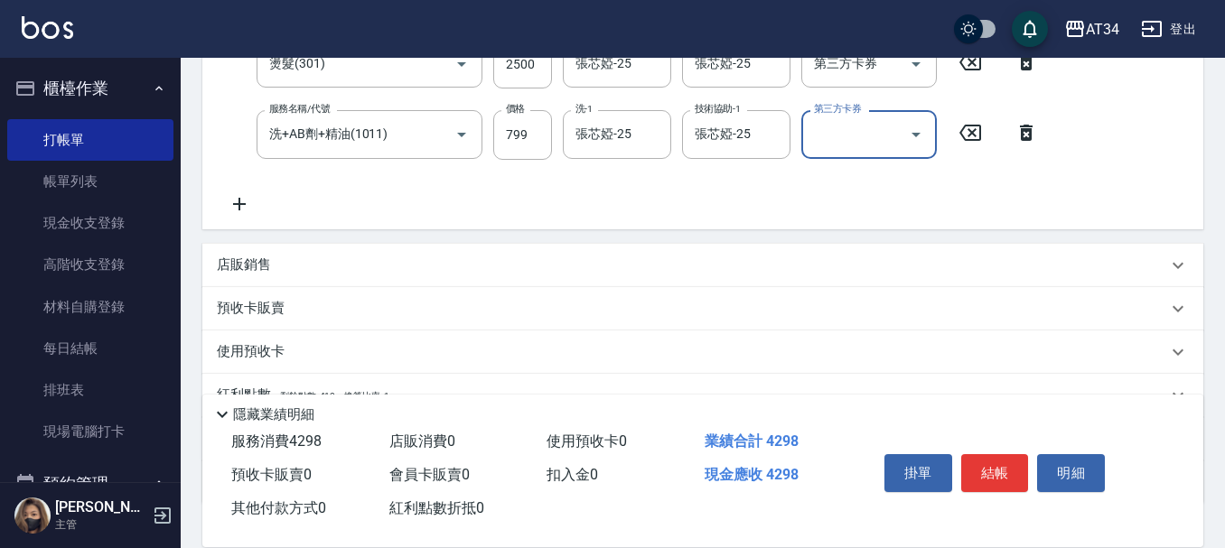
scroll to position [518, 0]
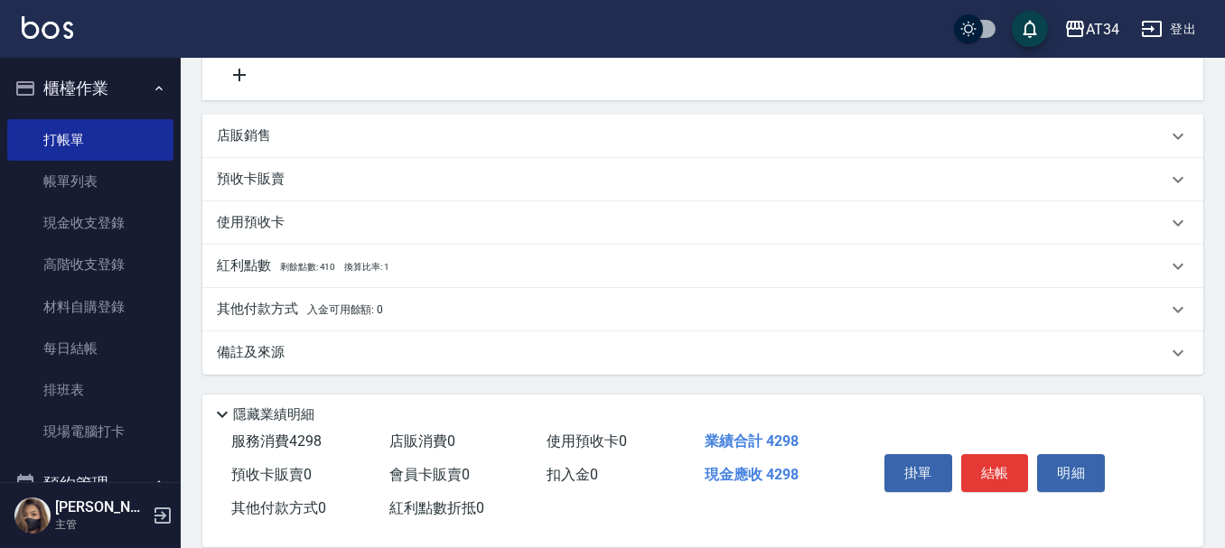
click at [368, 306] on span "入金可用餘額: 0" at bounding box center [345, 309] width 77 height 13
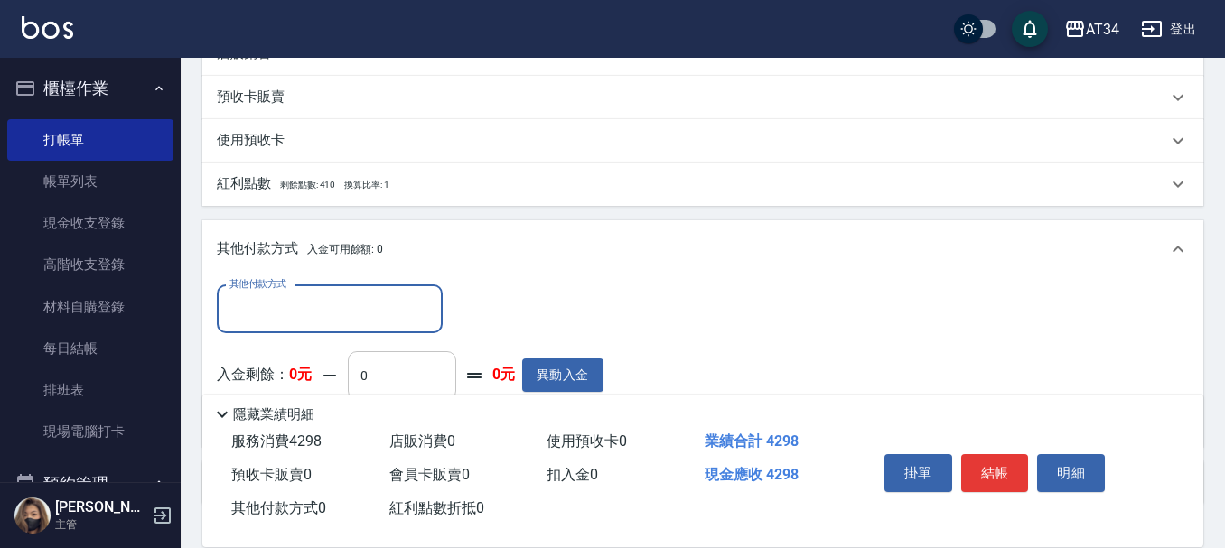
scroll to position [0, 0]
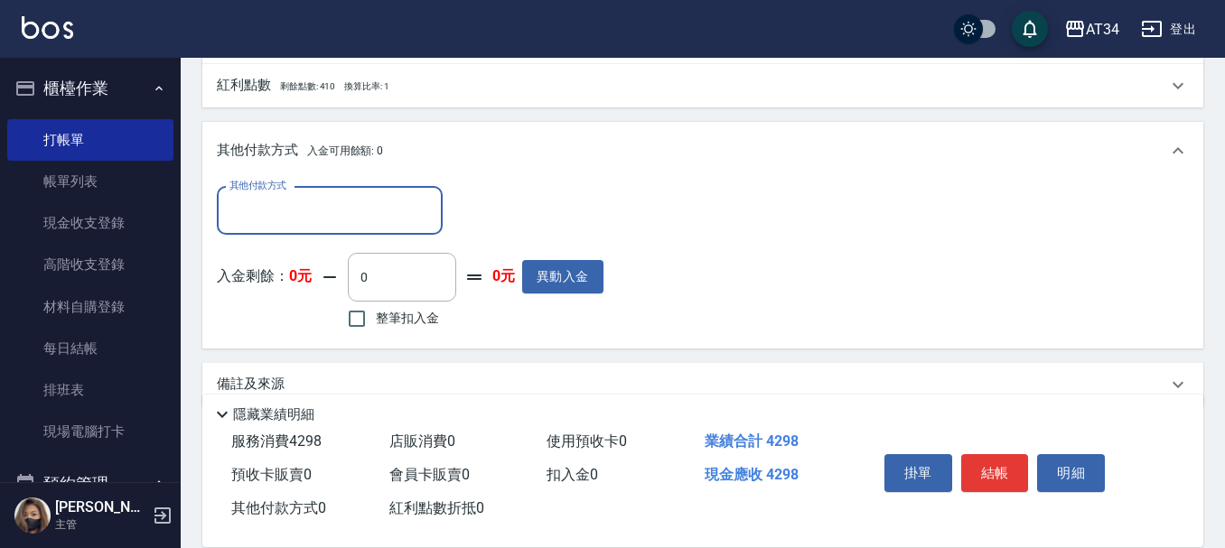
click at [371, 212] on input "其他付款方式" at bounding box center [330, 211] width 210 height 32
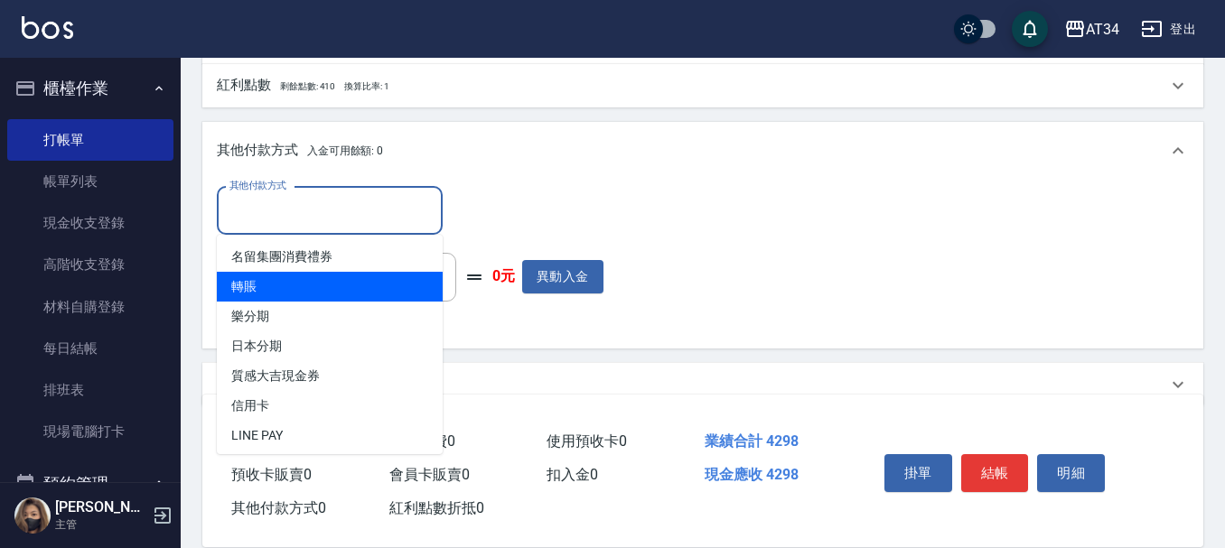
click at [335, 285] on span "轉賬" at bounding box center [330, 287] width 226 height 30
type input "轉賬"
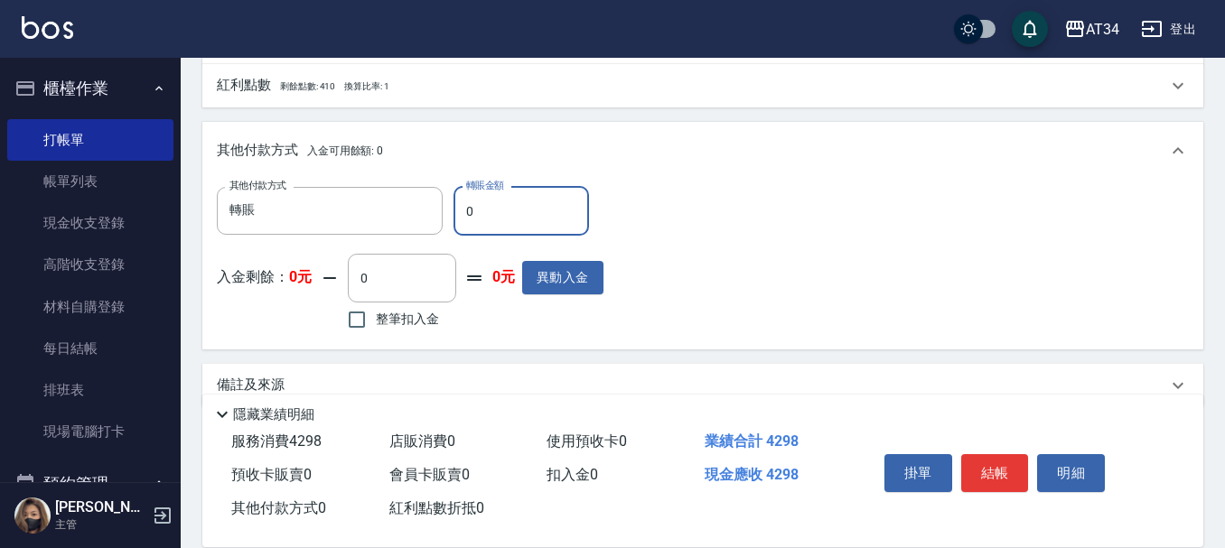
click at [497, 203] on input "0" at bounding box center [520, 211] width 135 height 49
type input "44"
type input "380"
type input "442"
type input "420"
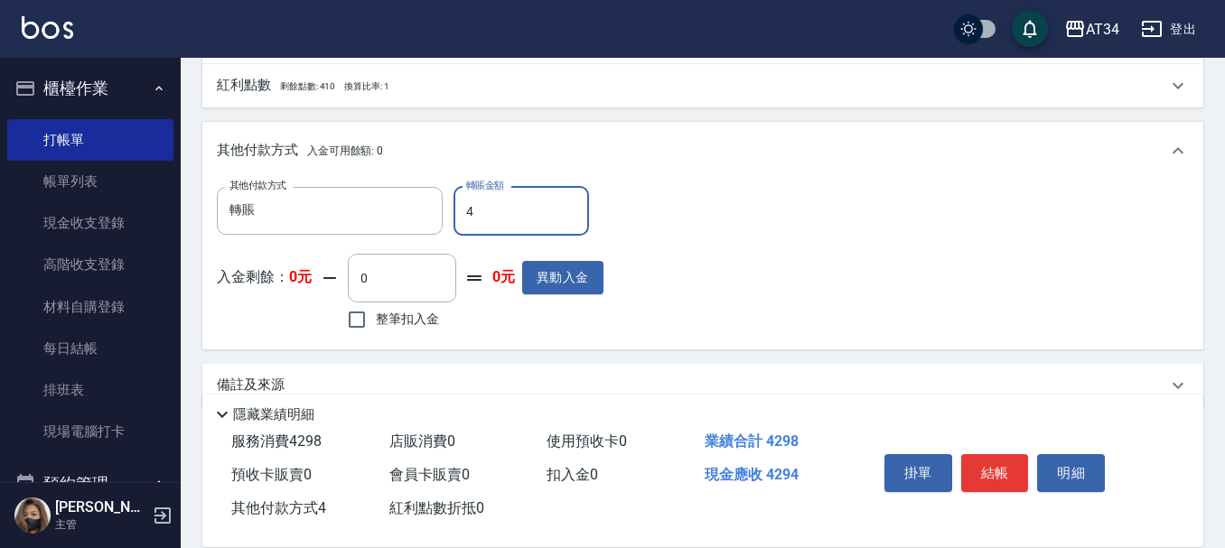
type input "42"
type input "380"
type input "429"
type input "0"
type input "4298"
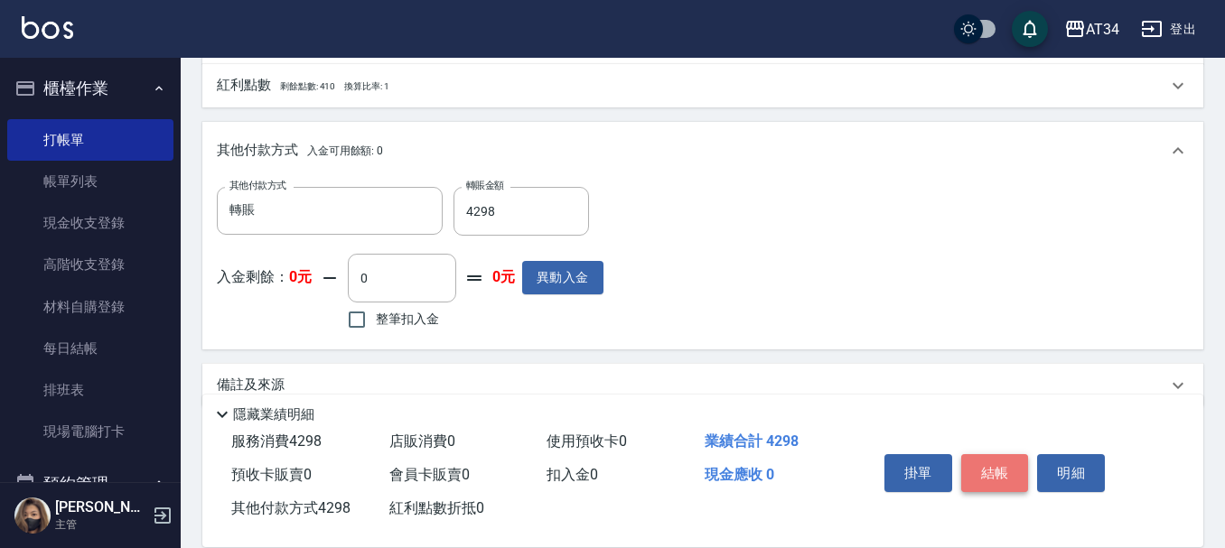
click at [1003, 462] on button "結帳" at bounding box center [995, 473] width 68 height 38
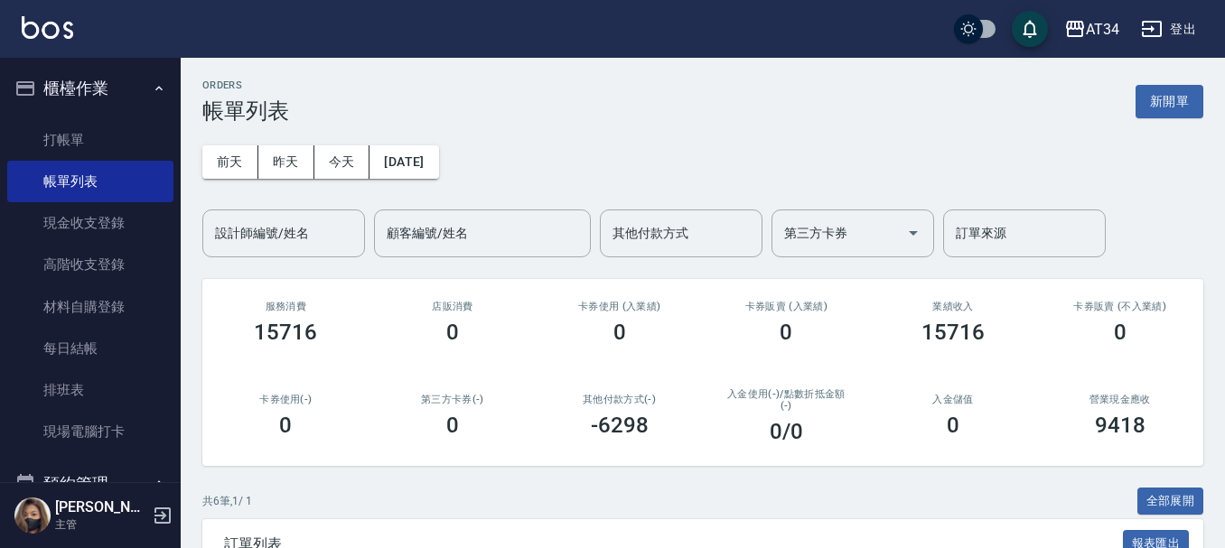
click at [800, 168] on div "[DATE] [DATE] [DATE] [DATE] 設計師編號/姓名 設計師編號/姓名 顧客編號/姓名 顧客編號/姓名 其他付款方式 其他付款方式 第三方…" at bounding box center [702, 191] width 1001 height 134
click at [140, 135] on link "打帳單" at bounding box center [90, 140] width 166 height 42
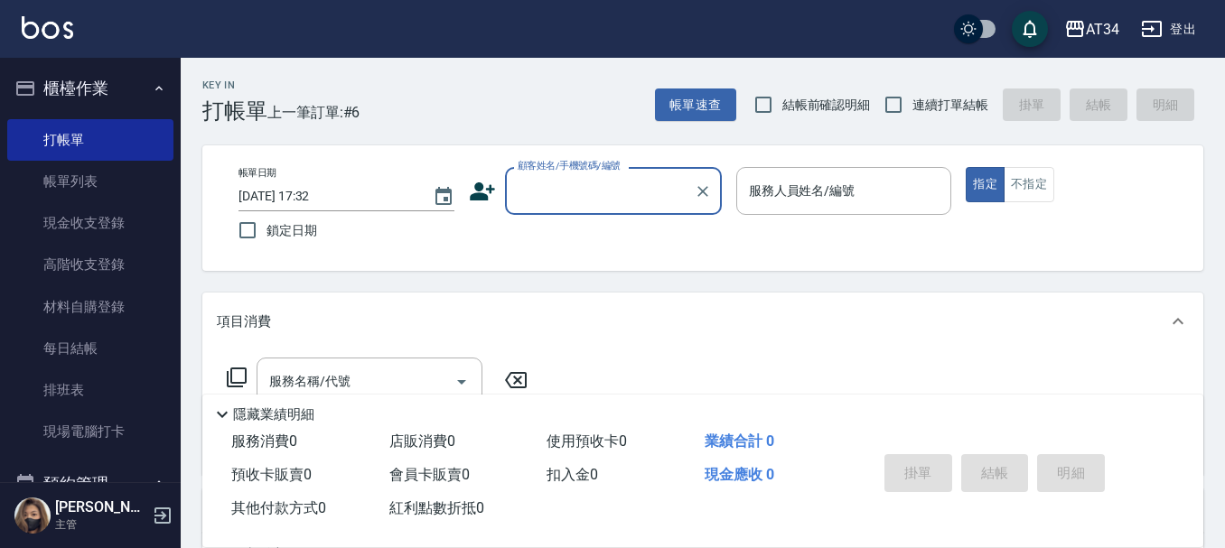
click at [492, 199] on icon at bounding box center [482, 191] width 27 height 27
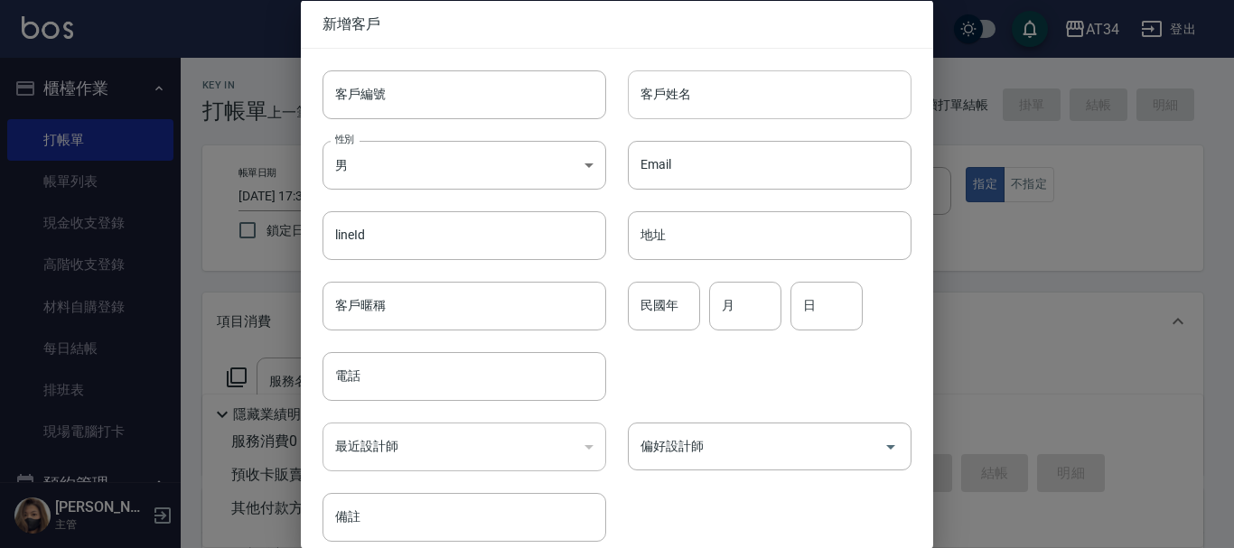
click at [679, 98] on input "客戶姓名" at bounding box center [770, 94] width 284 height 49
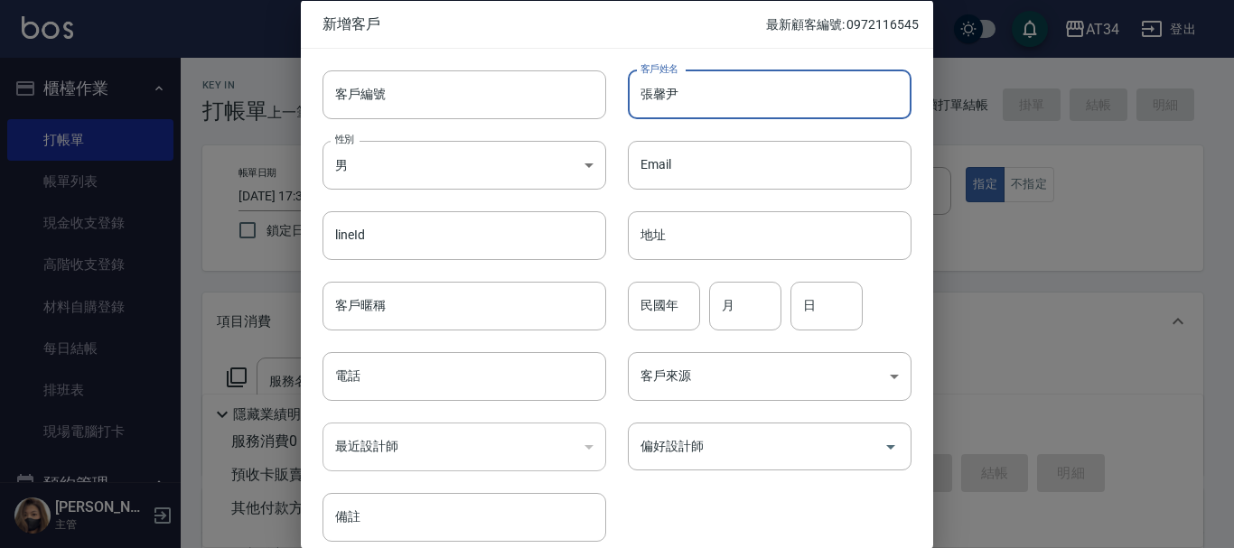
type input "張馨尹"
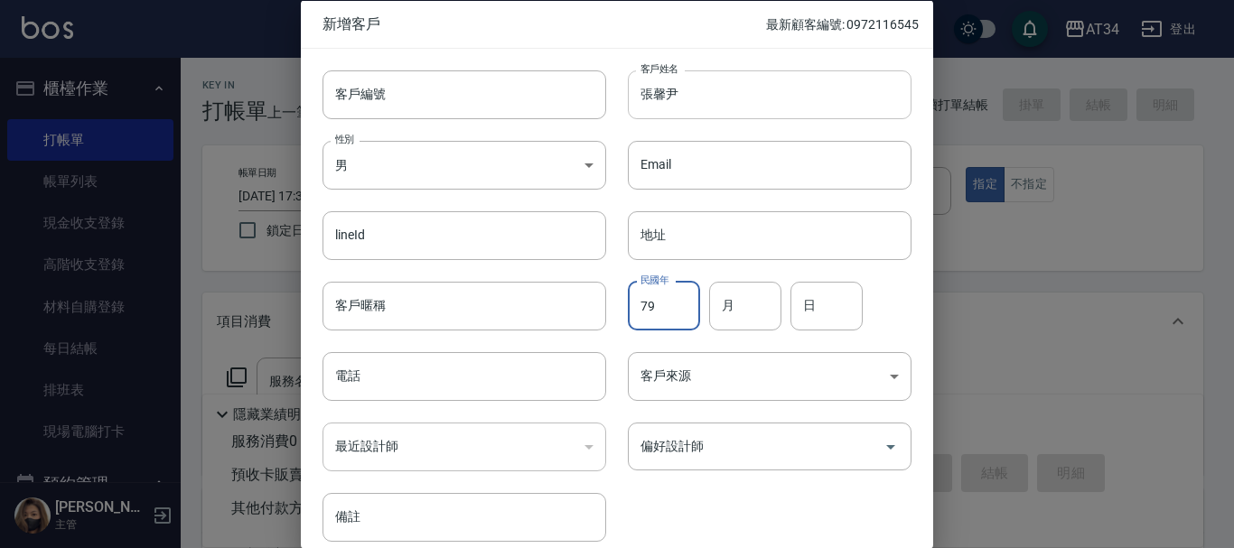
type input "79"
type input "10"
type input "27"
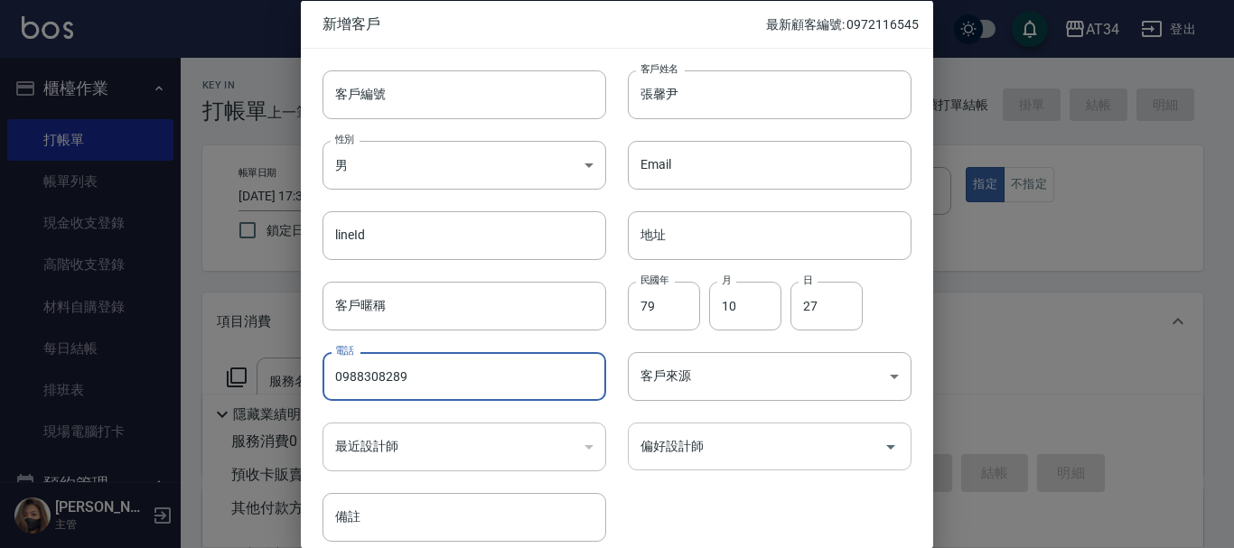
type input "0988308289"
click at [768, 434] on input "偏好設計師" at bounding box center [756, 447] width 240 height 32
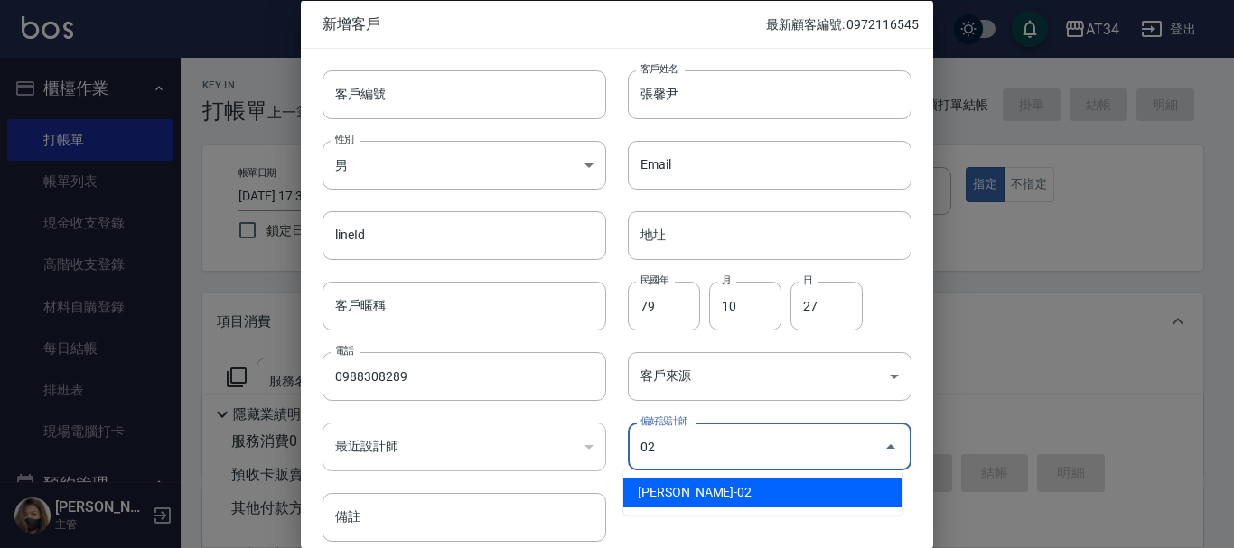
type input "[PERSON_NAME]"
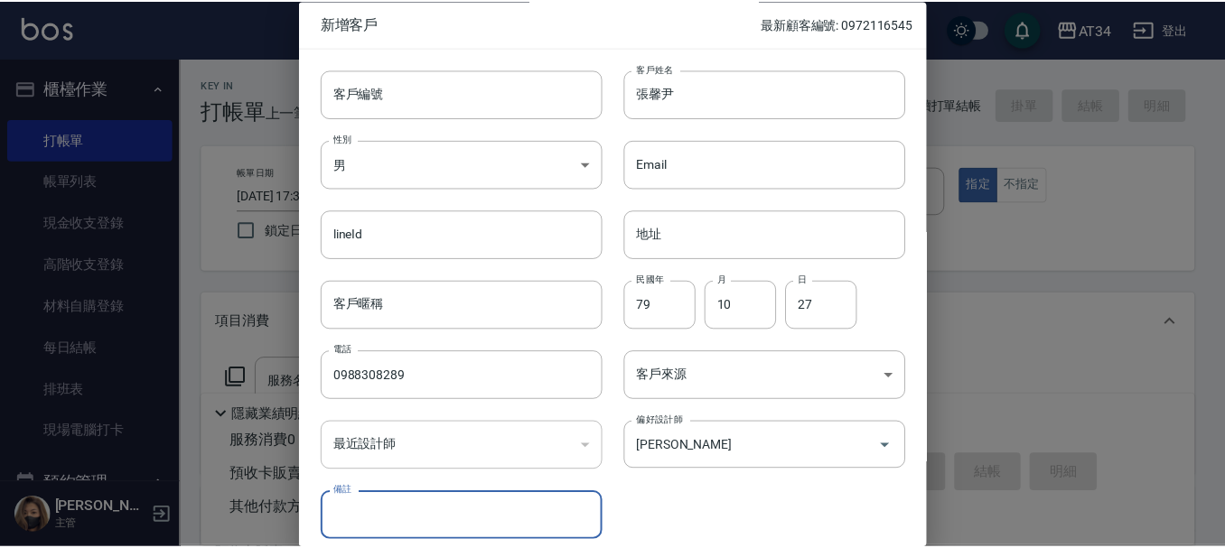
scroll to position [78, 0]
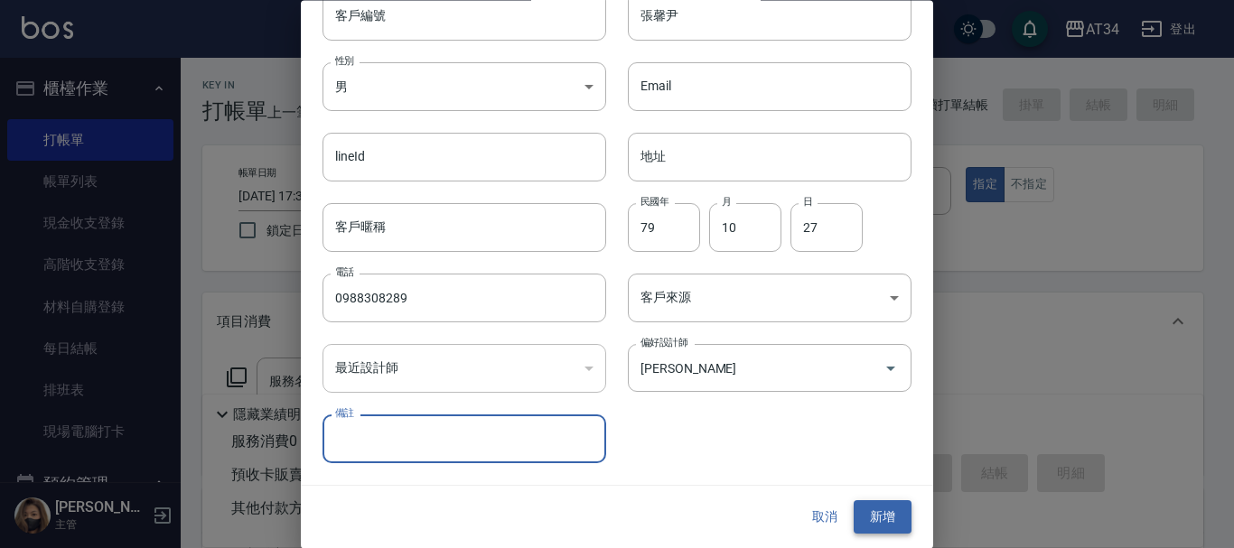
click at [856, 511] on button "新增" at bounding box center [883, 517] width 58 height 33
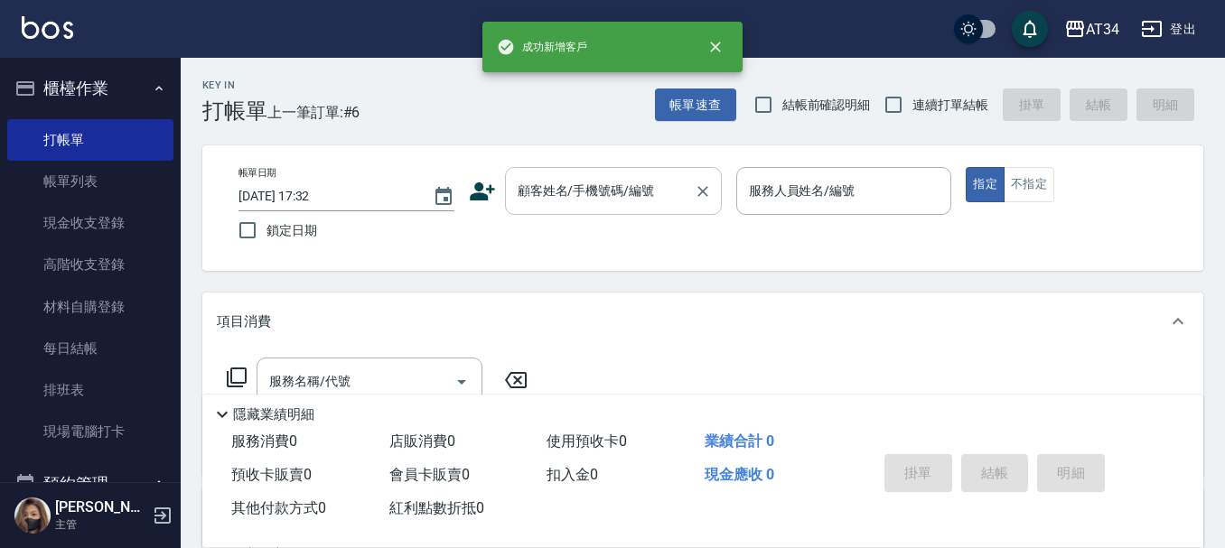
click at [640, 201] on input "顧客姓名/手機號碼/編號" at bounding box center [599, 191] width 173 height 32
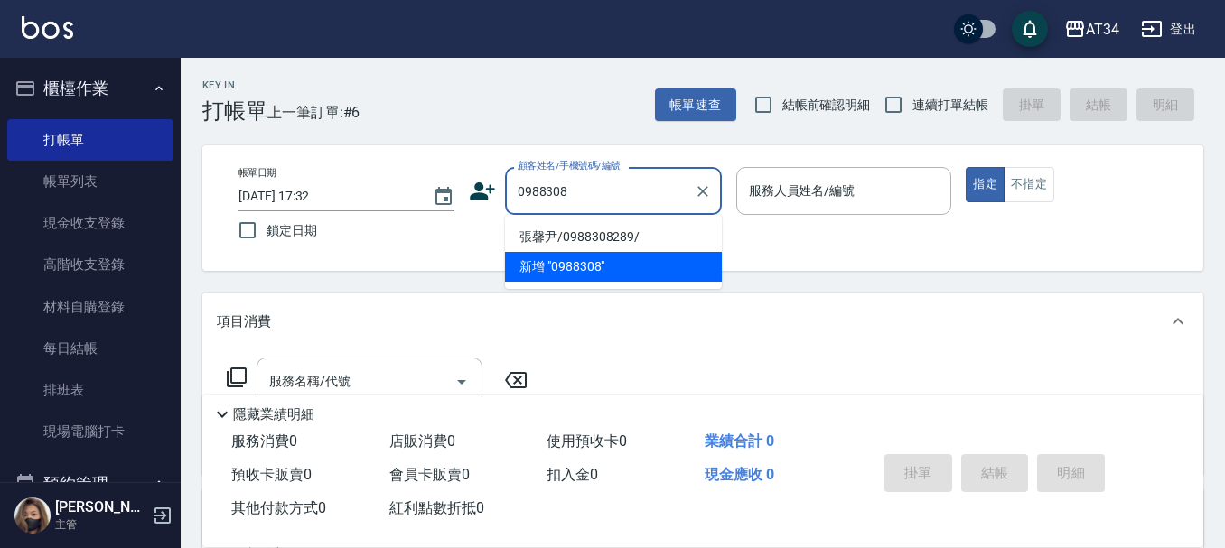
click at [640, 201] on input "0988308" at bounding box center [599, 191] width 173 height 32
click at [650, 229] on li "張馨尹/0988308289/" at bounding box center [613, 237] width 217 height 30
type input "張馨尹/0988308289/"
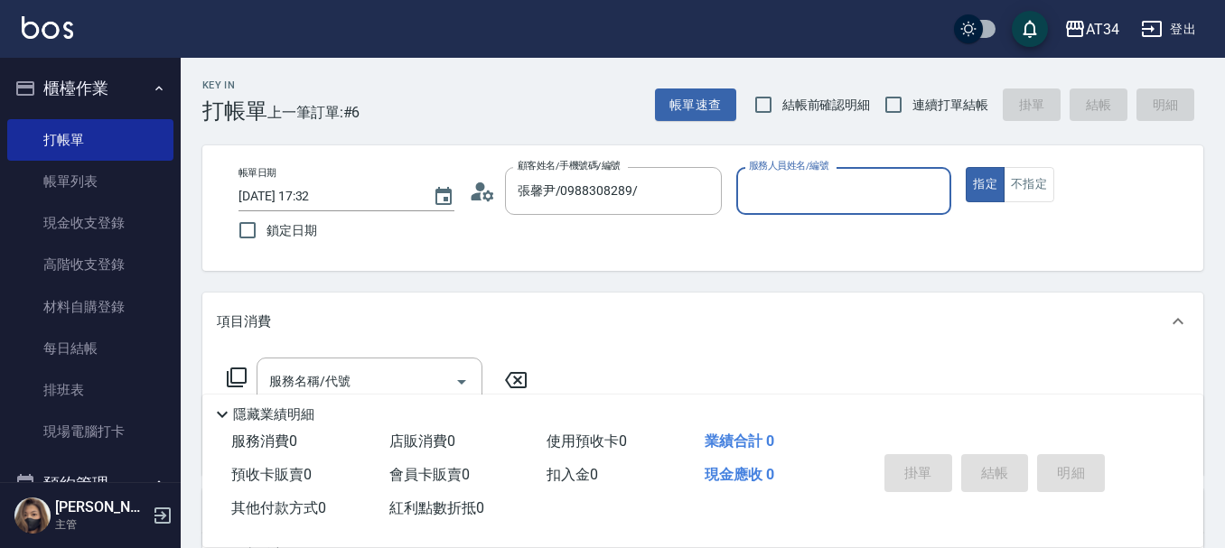
type input "[PERSON_NAME]-02"
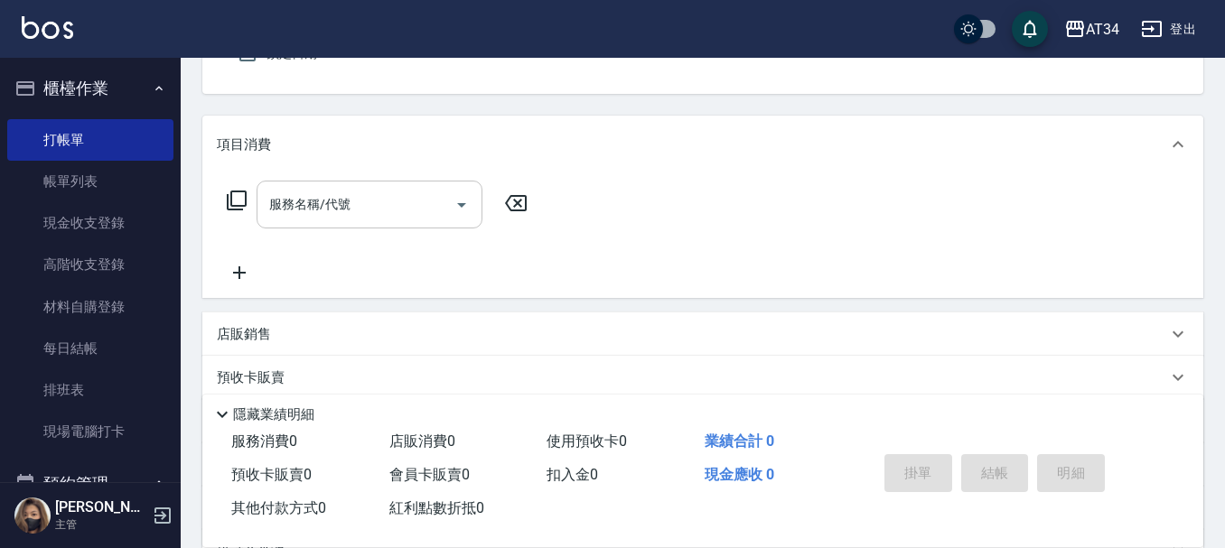
scroll to position [181, 0]
click at [373, 193] on input "服務名稱/代號" at bounding box center [356, 201] width 182 height 32
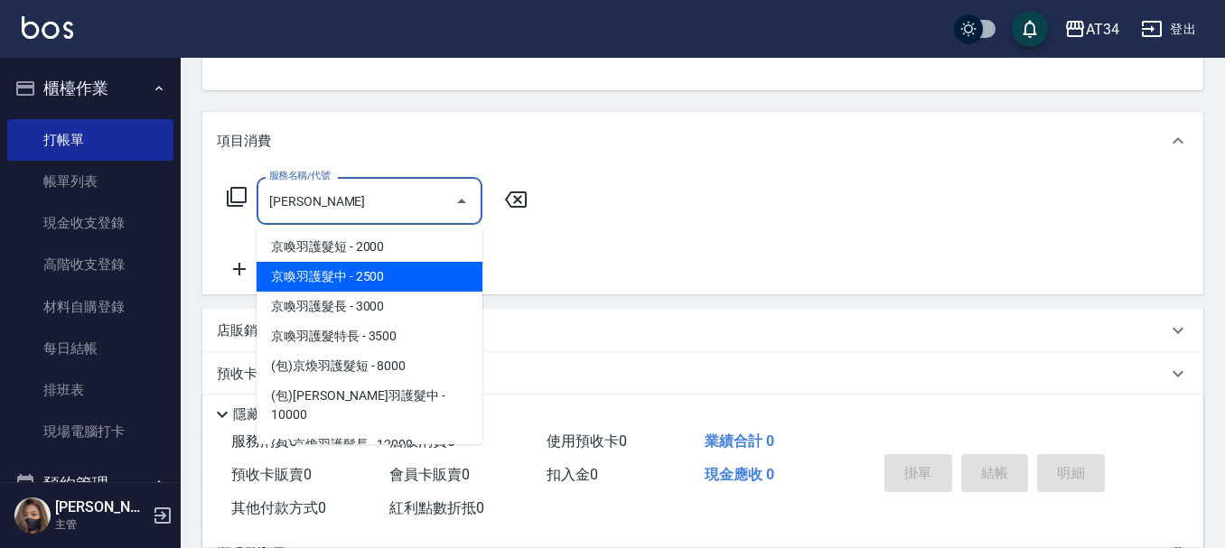
click at [350, 281] on span "京喚羽護髮中 - 2500" at bounding box center [370, 277] width 226 height 30
type input "京喚羽護髮中(630)"
type input "250"
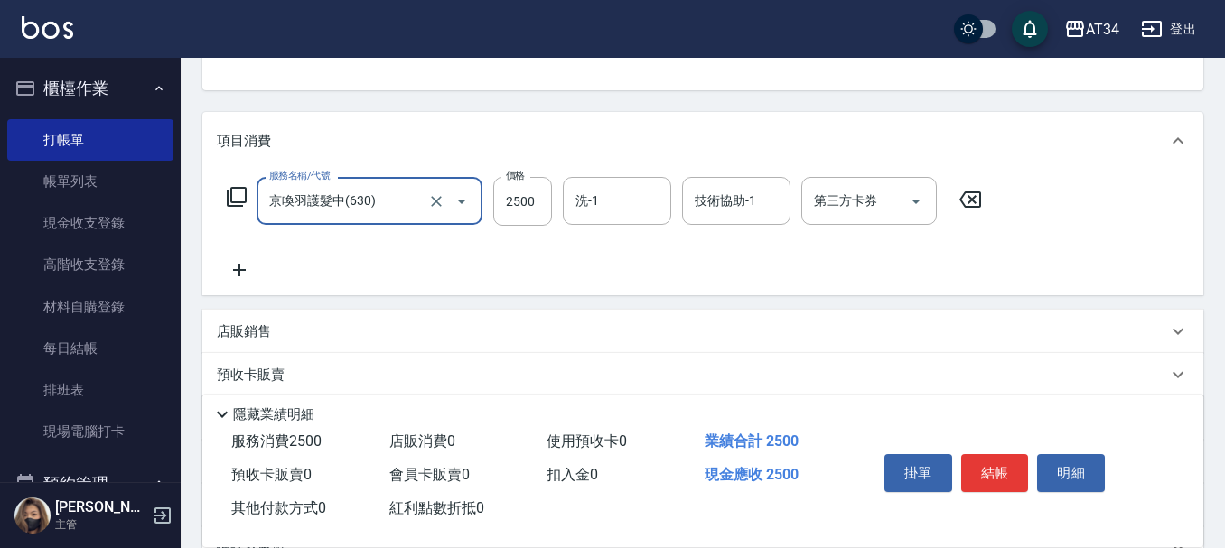
type input "京喚羽護髮中(630)"
click at [538, 173] on div "服務名稱/代號 京喚羽護髮中(630) 服務名稱/代號 價格 2500 價格 洗-1 洗-1 技術協助-1 技術協助-1 第三方卡券 第三方卡券" at bounding box center [702, 233] width 1001 height 126
click at [538, 190] on input "2500" at bounding box center [522, 201] width 59 height 49
type input "0"
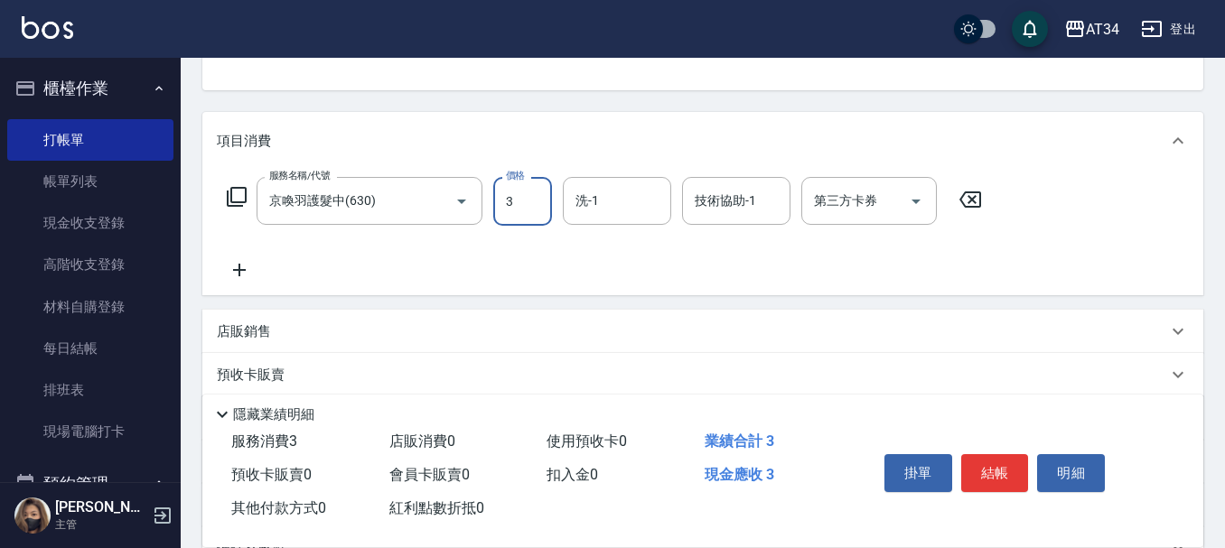
type input "30"
type input "300"
type input "3000"
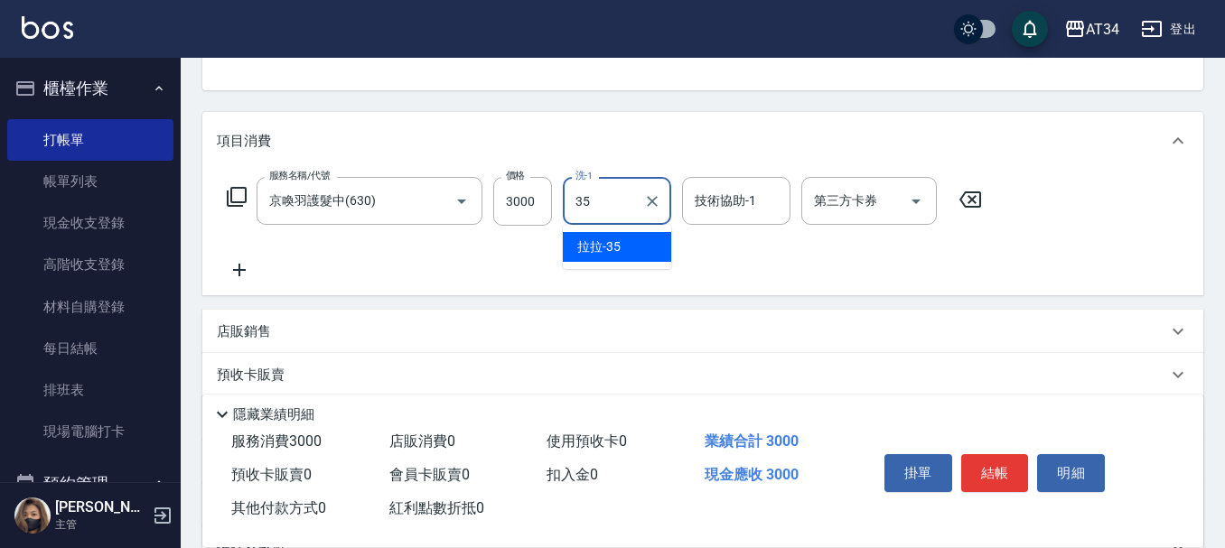
type input "拉拉-35"
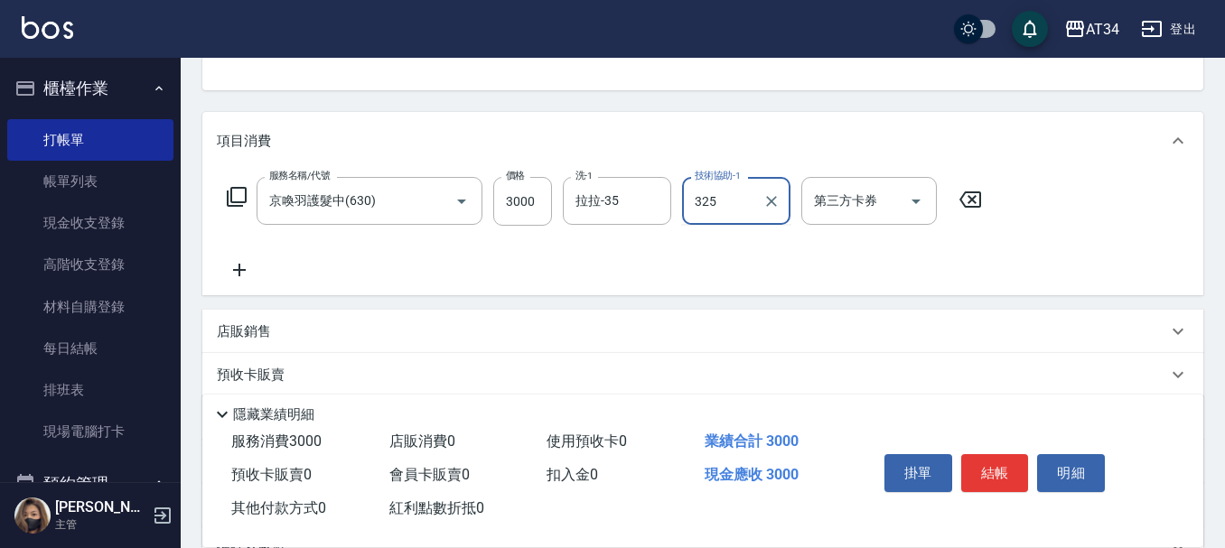
type input "325"
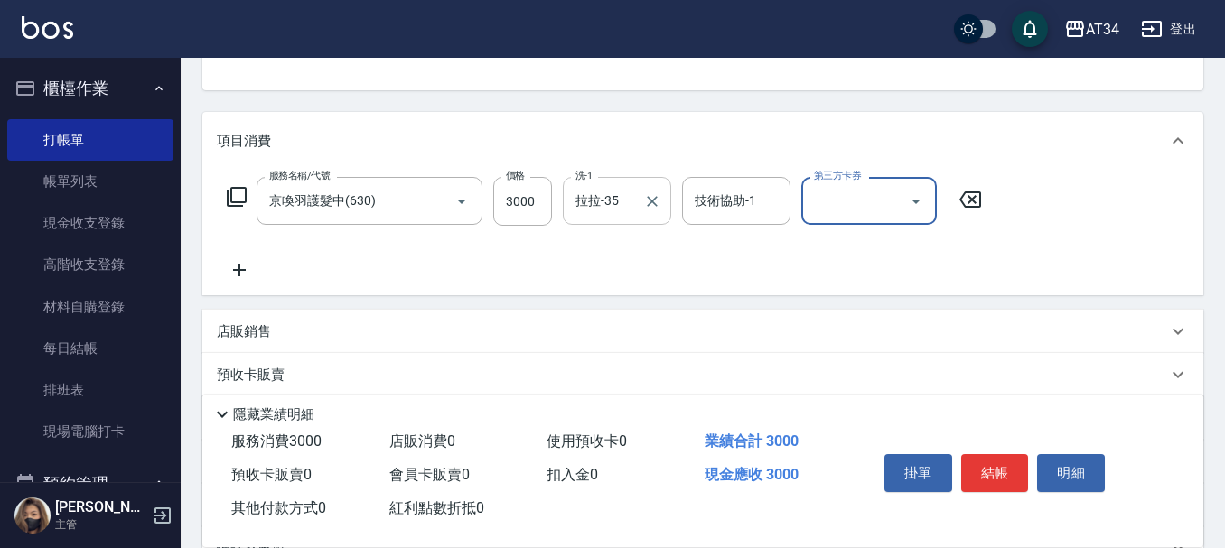
click at [619, 196] on input "拉拉-35" at bounding box center [603, 201] width 65 height 32
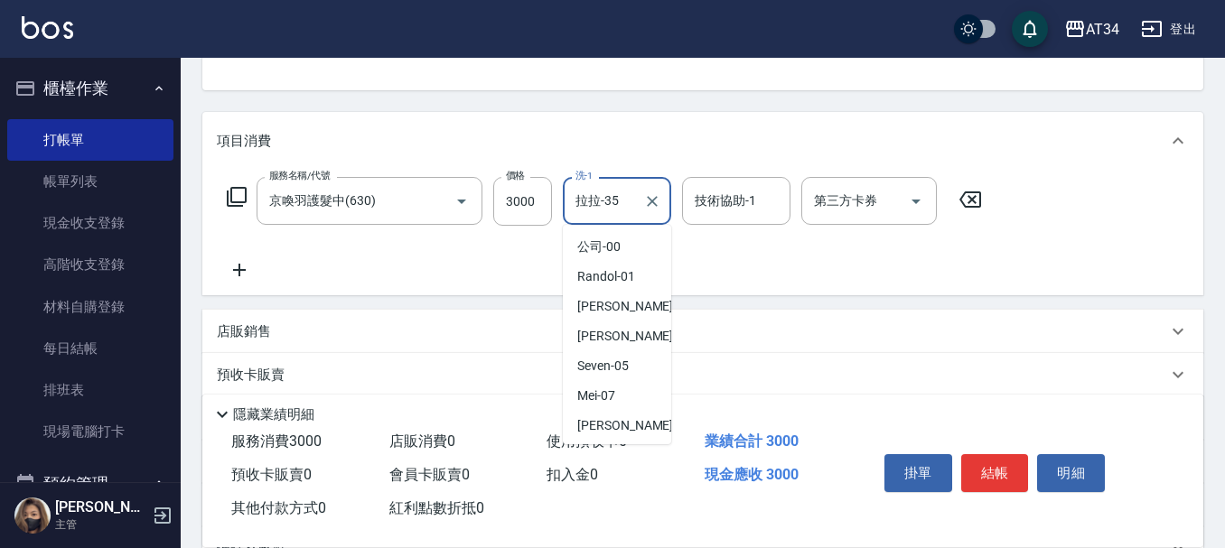
scroll to position [384, 0]
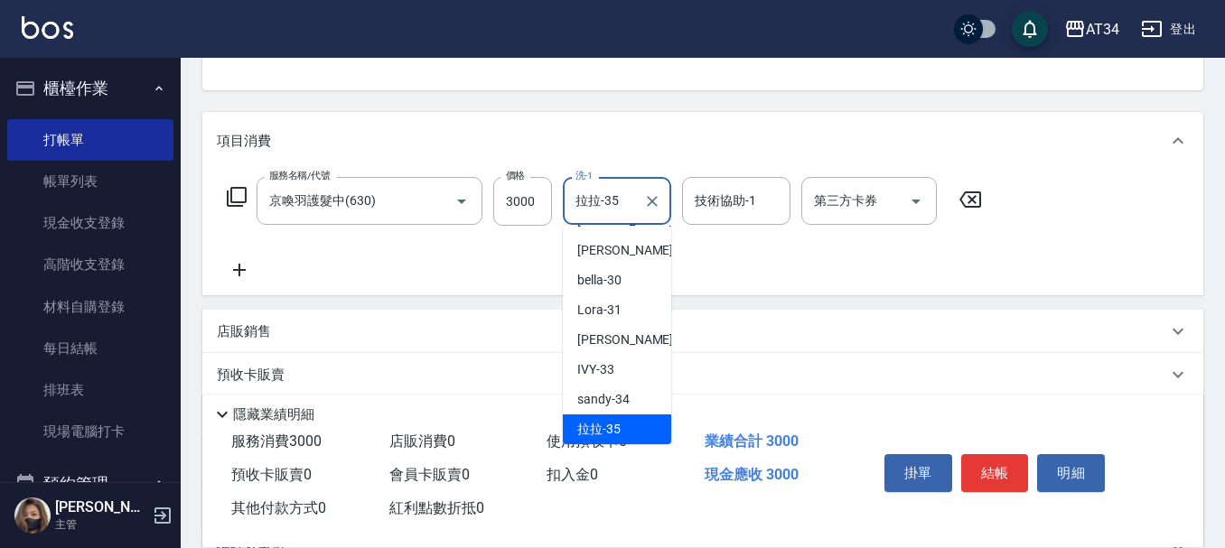
click at [619, 196] on input "拉拉-35" at bounding box center [603, 201] width 65 height 32
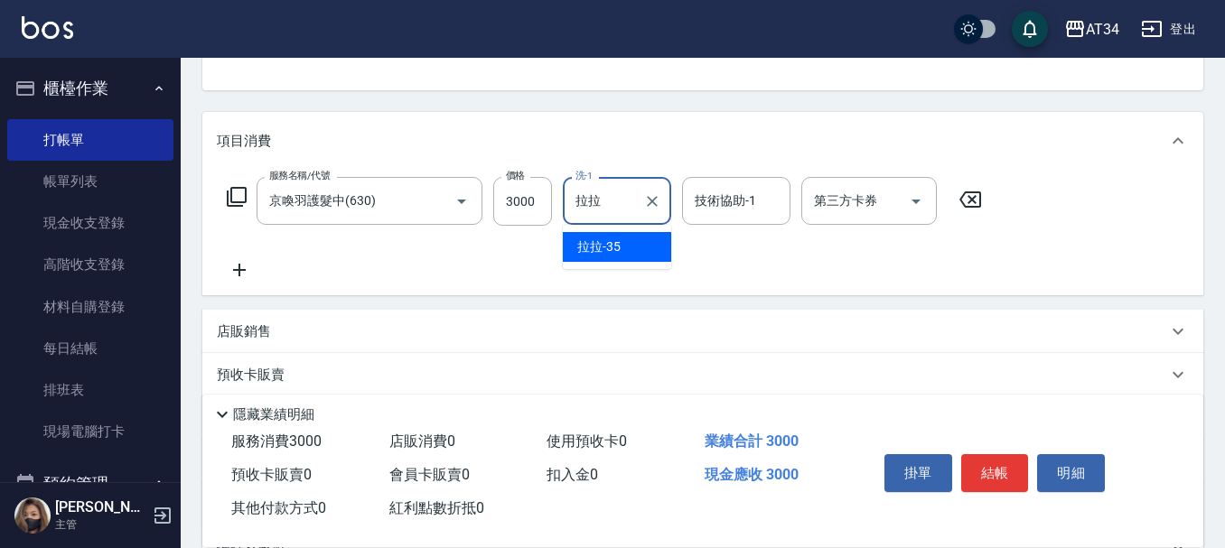
type input "[PERSON_NAME]"
type input "張芯婭-25"
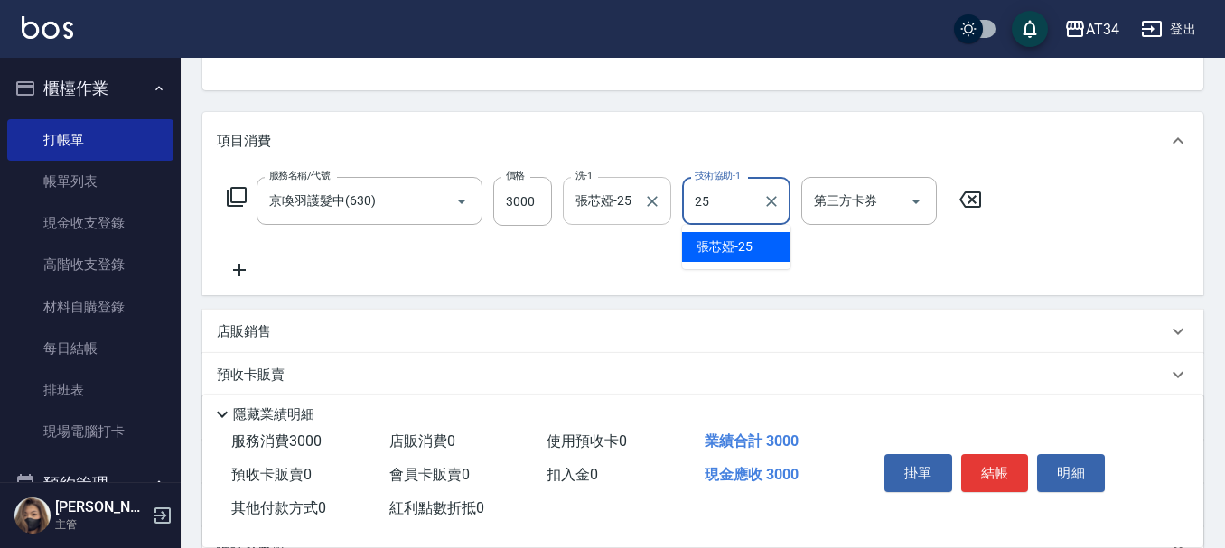
type input "張芯婭-25"
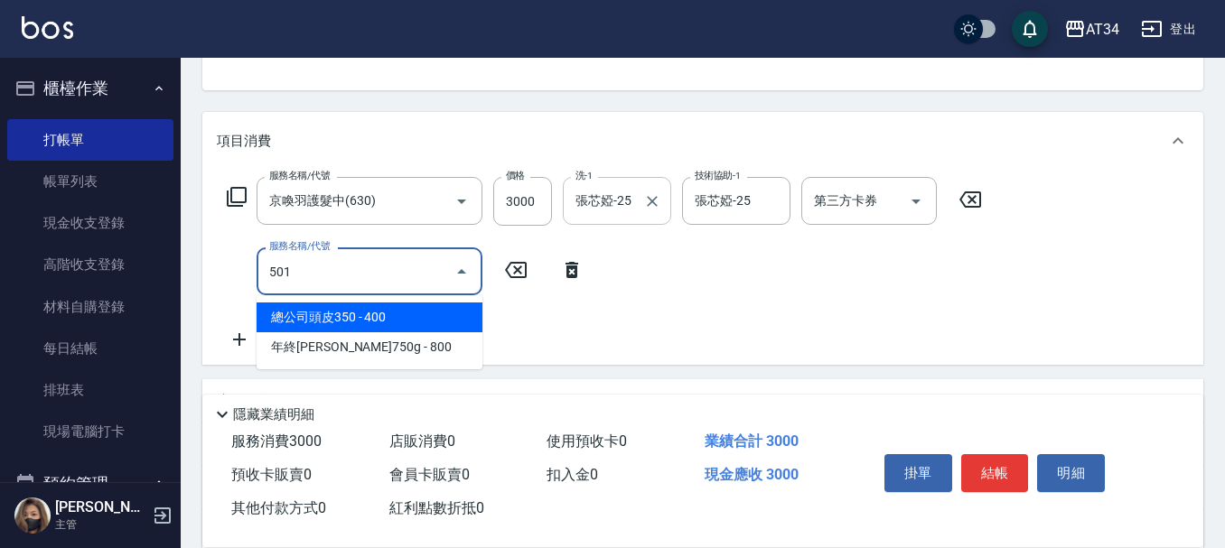
type input "501"
type input "400"
type input "染髮(501)"
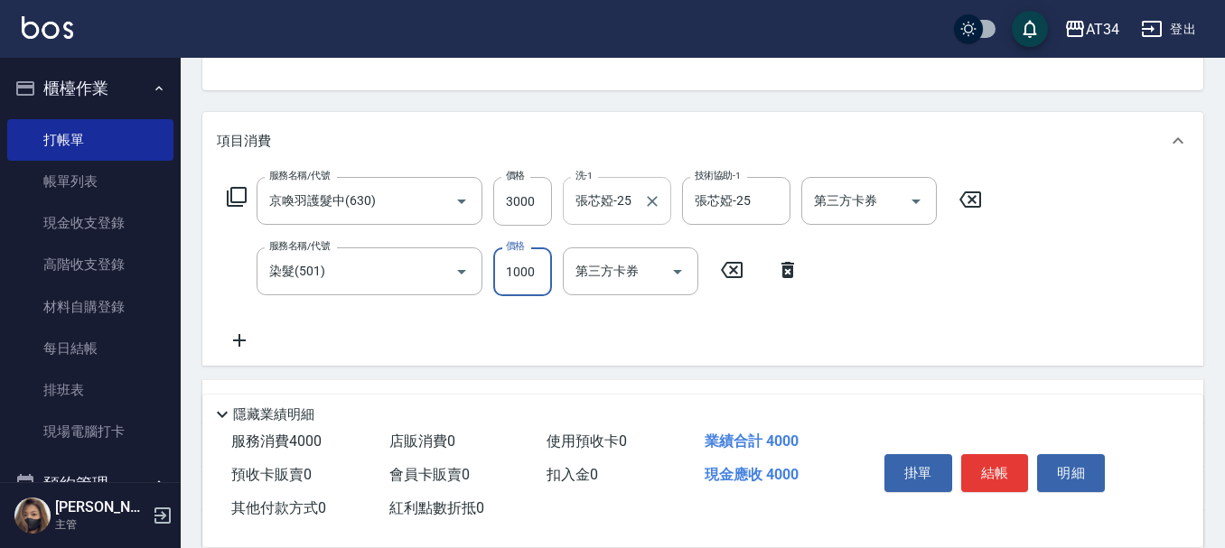
type input "1"
type input "300"
type input "199"
type input "310"
type input "1999"
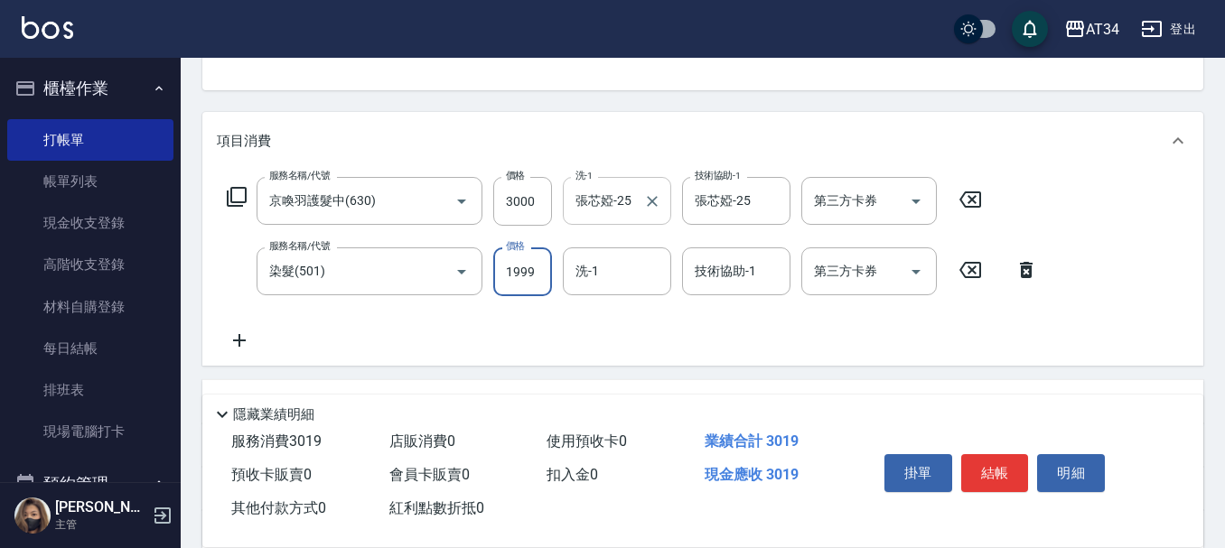
type input "490"
type input "1999"
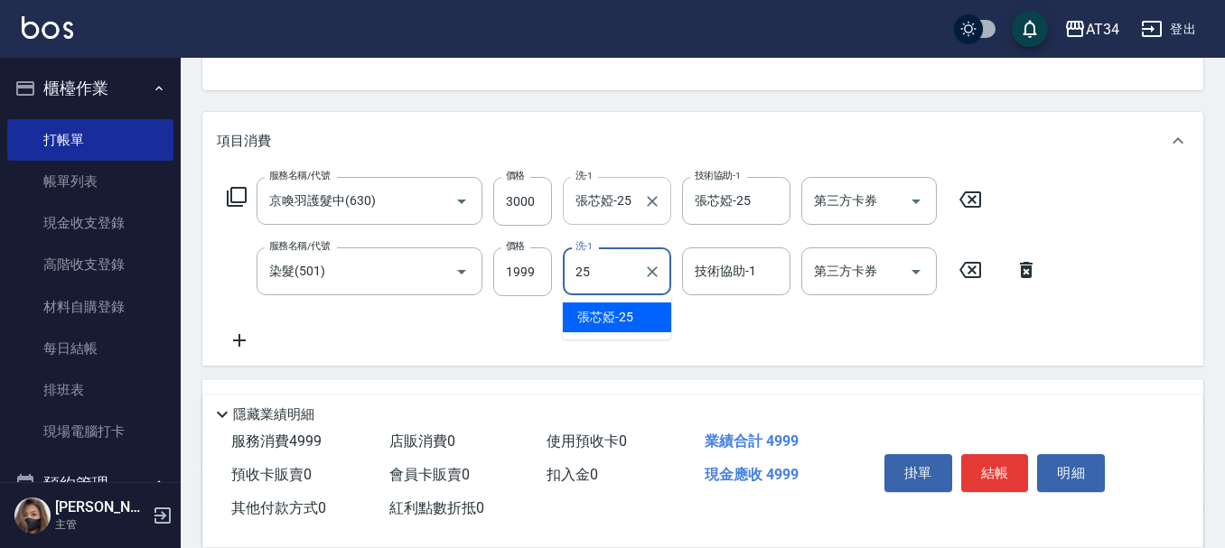
type input "張芯婭-25"
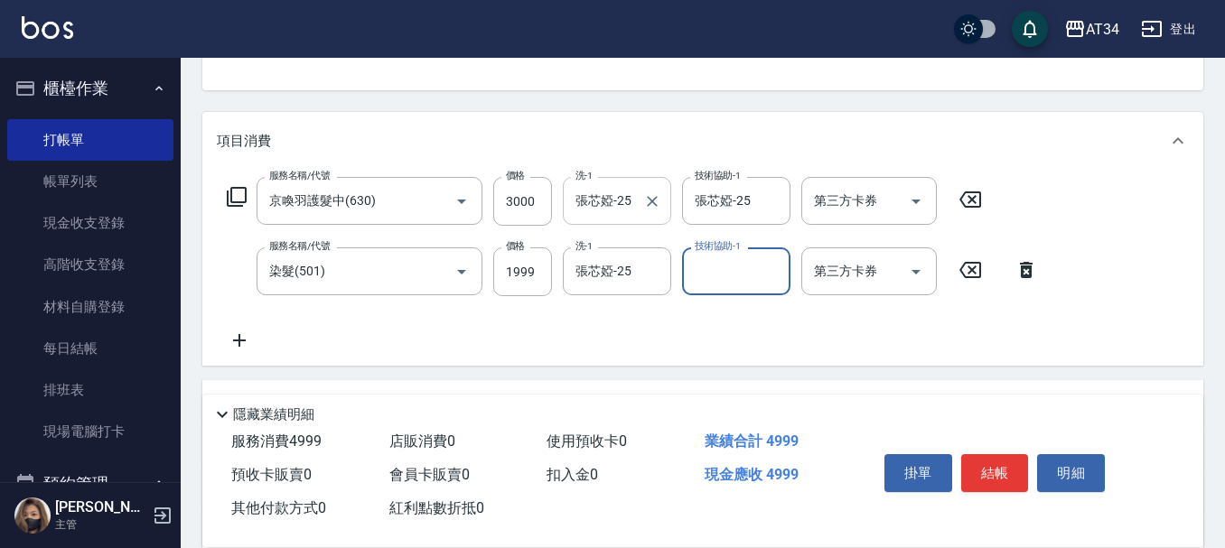
scroll to position [446, 0]
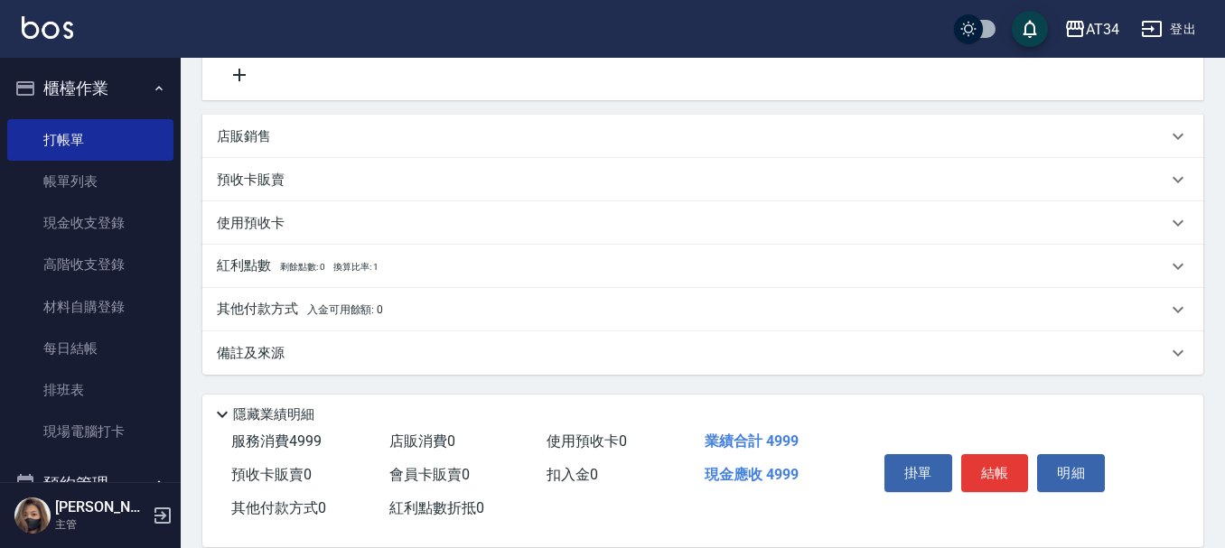
click at [322, 322] on div "其他付款方式 入金可用餘額: 0" at bounding box center [702, 309] width 1001 height 43
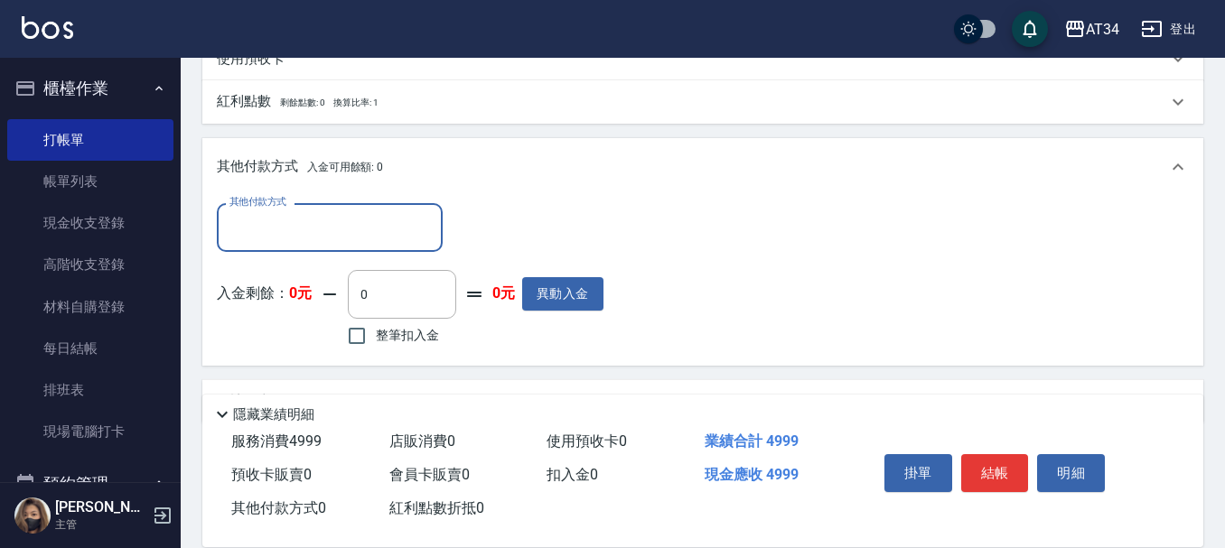
scroll to position [627, 0]
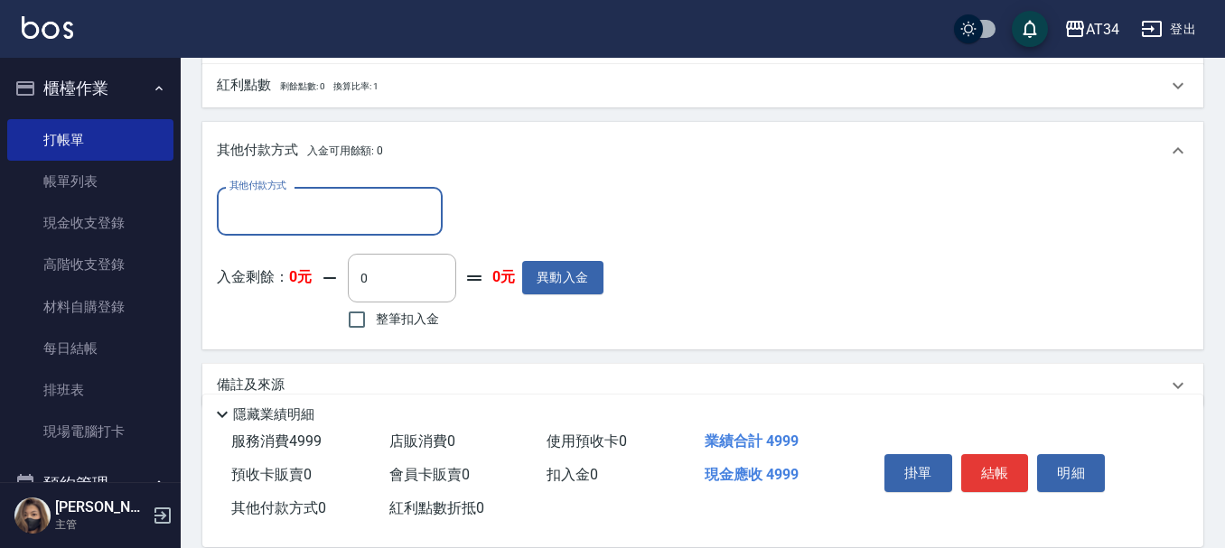
click at [328, 224] on input "其他付款方式" at bounding box center [330, 211] width 210 height 32
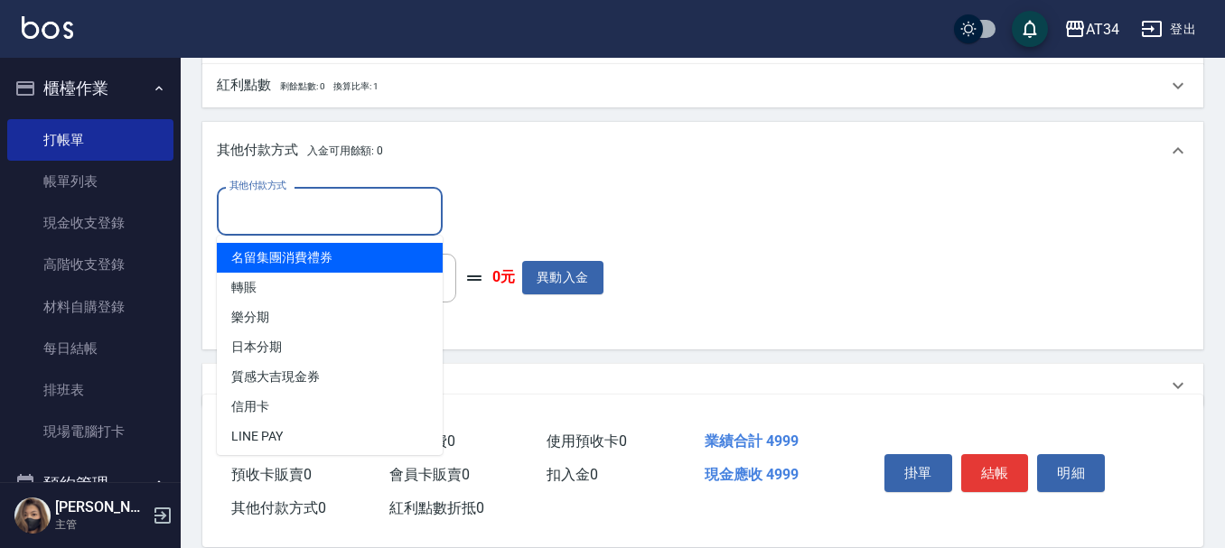
click at [320, 278] on span "轉賬" at bounding box center [330, 288] width 226 height 30
type input "轉賬"
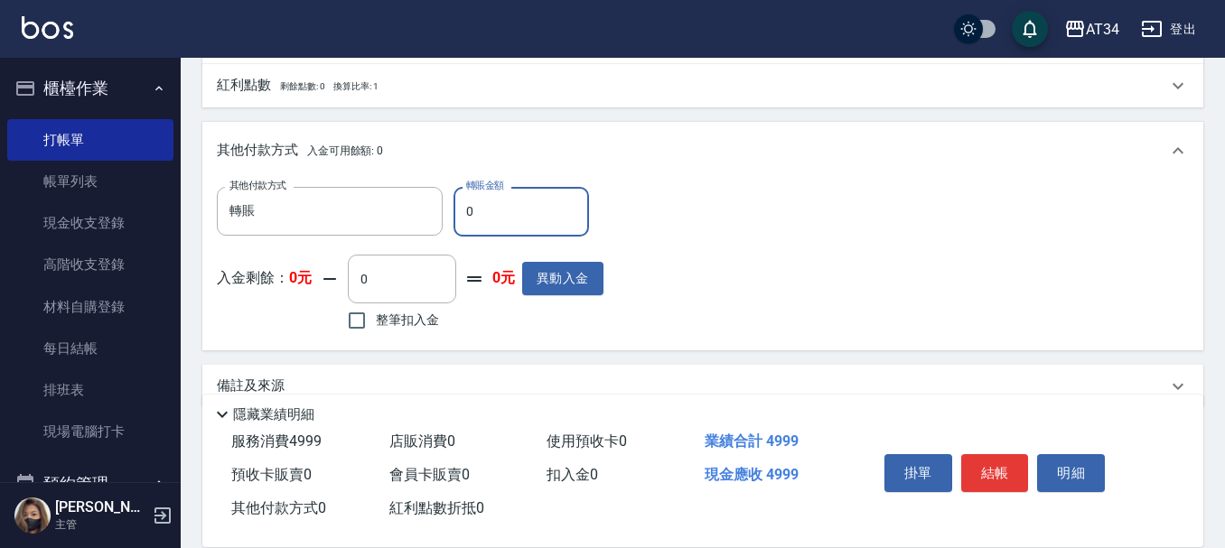
click at [499, 203] on input "0" at bounding box center [520, 211] width 135 height 49
type input "499"
type input "450"
type input "4999"
type input "0"
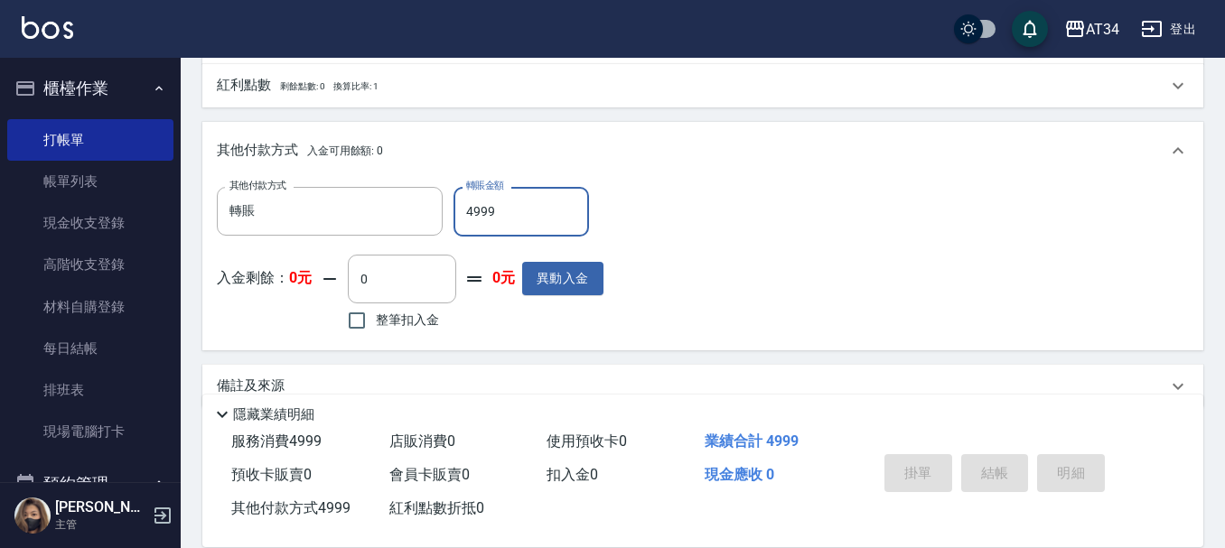
type input "4999"
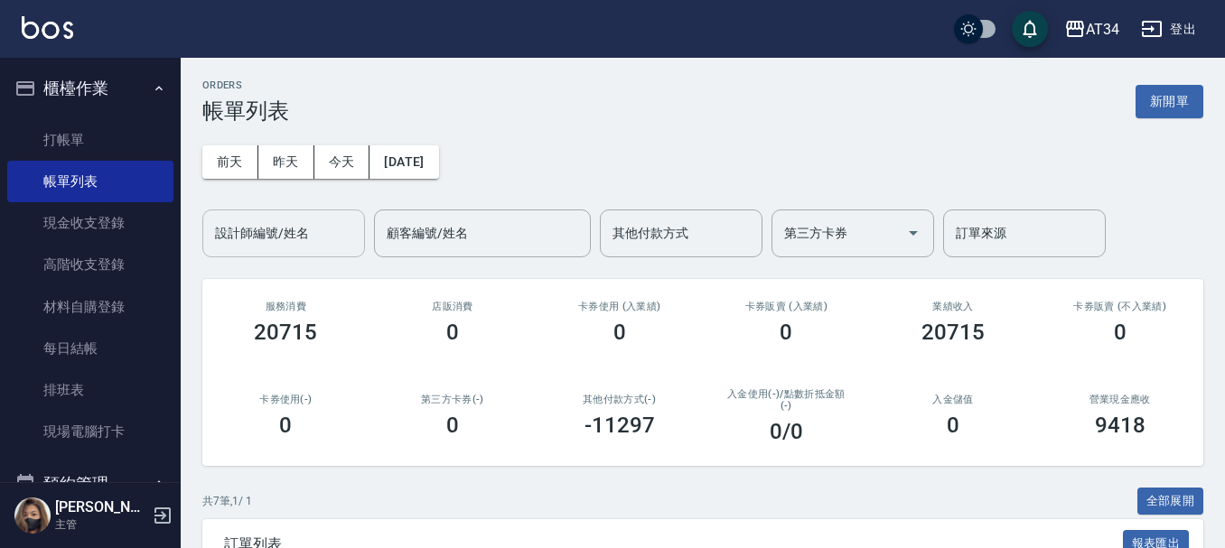
click at [299, 244] on input "設計師編號/姓名" at bounding box center [283, 234] width 146 height 32
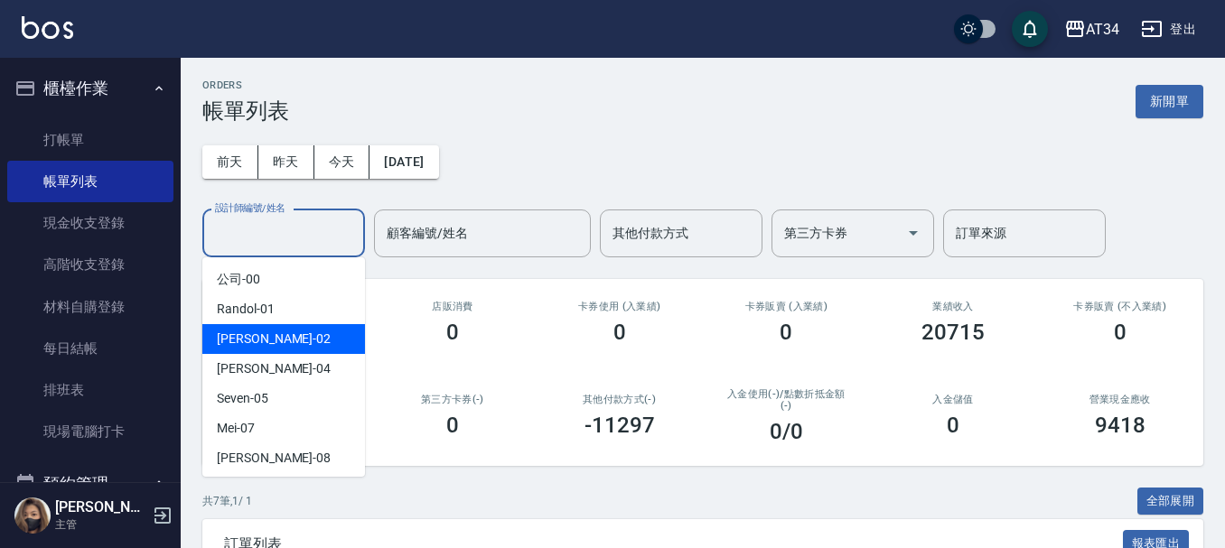
click at [289, 325] on div "[PERSON_NAME] -02" at bounding box center [283, 339] width 163 height 30
type input "[PERSON_NAME]-02"
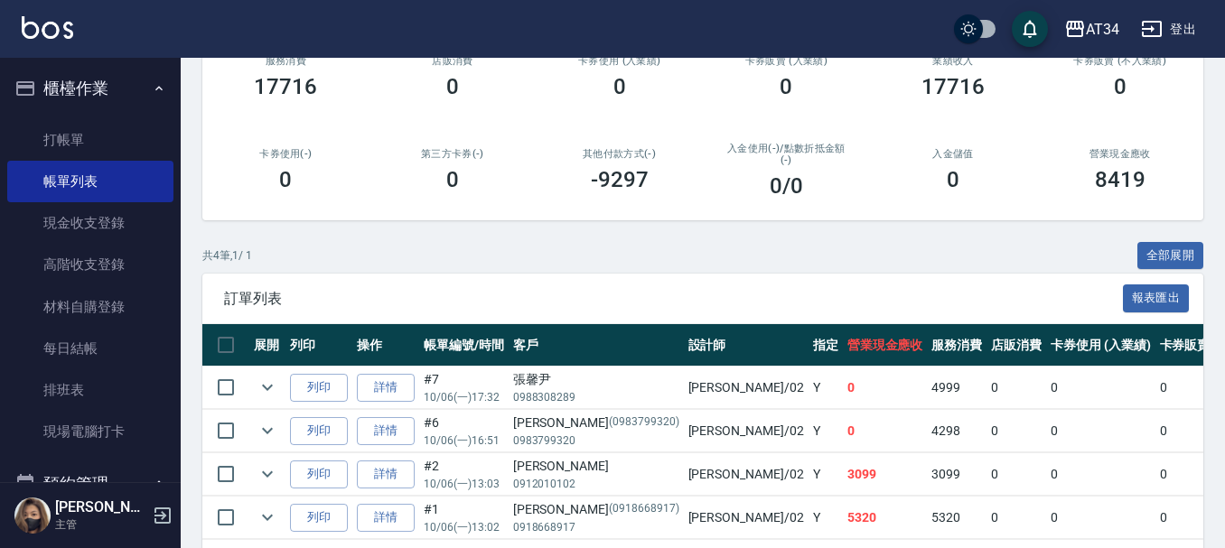
scroll to position [322, 0]
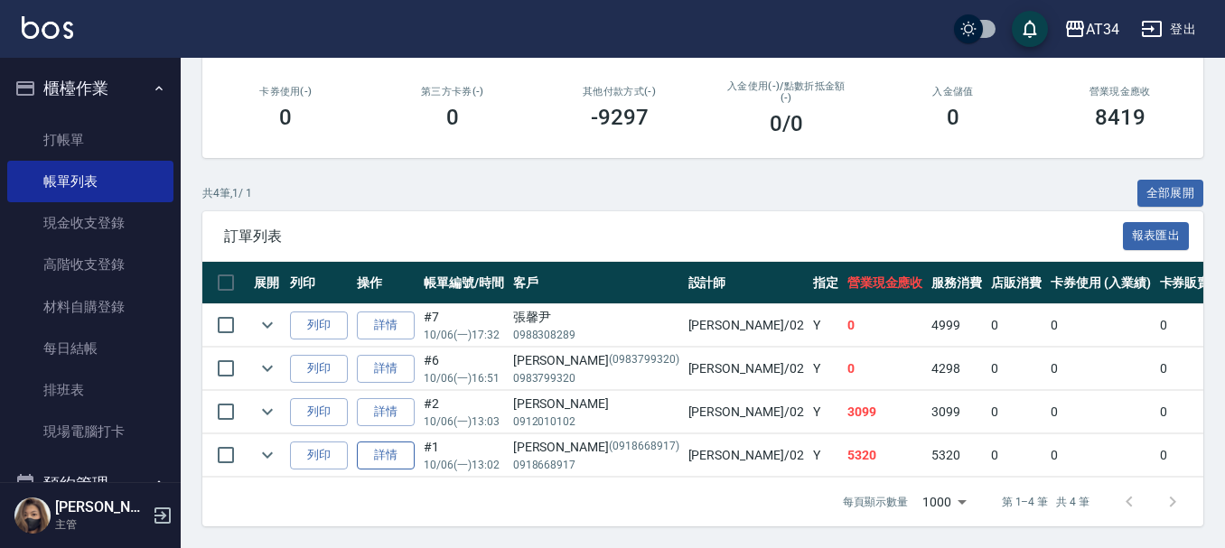
click at [414, 436] on td "詳情" at bounding box center [385, 455] width 67 height 42
click at [411, 442] on link "詳情" at bounding box center [386, 456] width 58 height 28
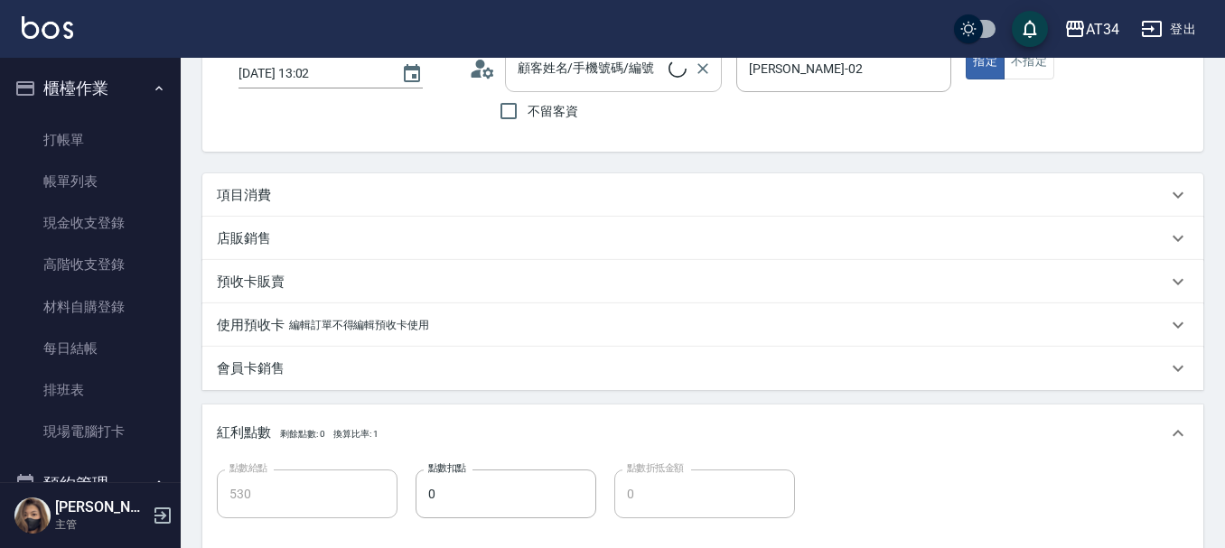
type input "[DATE] 13:02"
type input "[PERSON_NAME]-02"
type input "530"
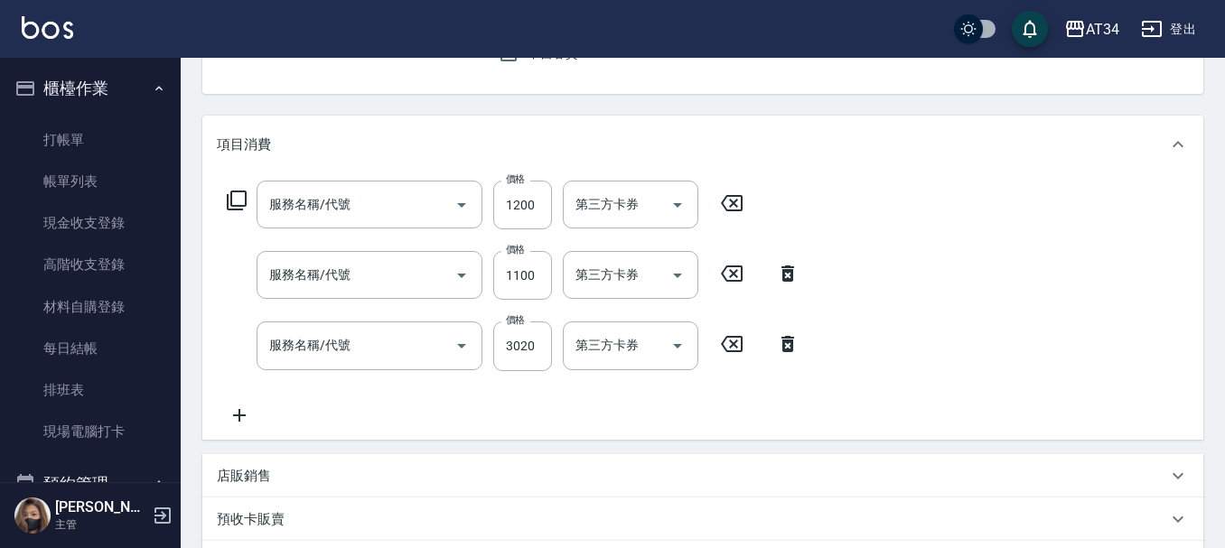
type input "[PERSON_NAME]/0918668917/0918668917"
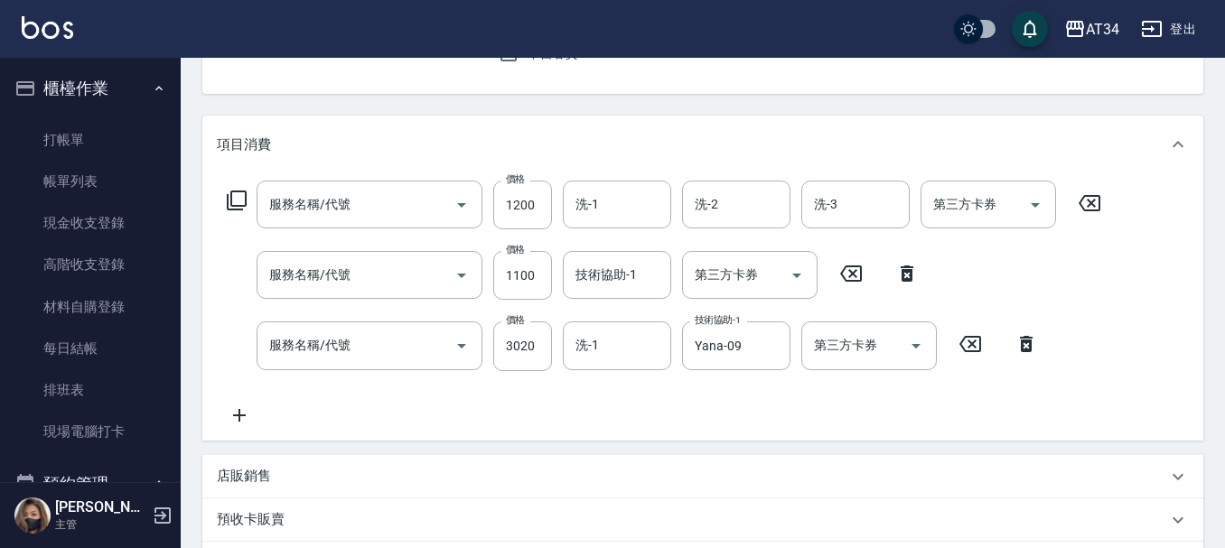
type input "[PERSON_NAME]四段式(1006)"
type input "日式結構三段 S(625)"
type input "燙髮(301)"
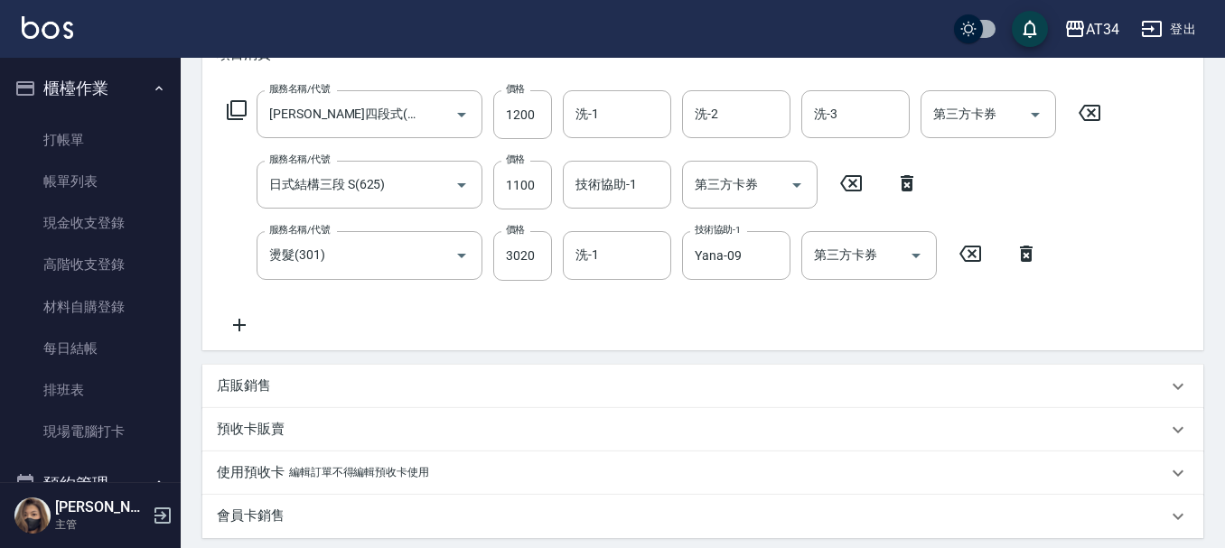
click at [237, 345] on div "服務名稱/代號 [PERSON_NAME]四段式(1006) 服務名稱/代號 價格 1200 價格 洗-1 洗-1 洗-2 洗-2 洗-3 洗-3 第三方卡券…" at bounding box center [702, 216] width 1001 height 266
click at [238, 332] on icon at bounding box center [239, 325] width 45 height 22
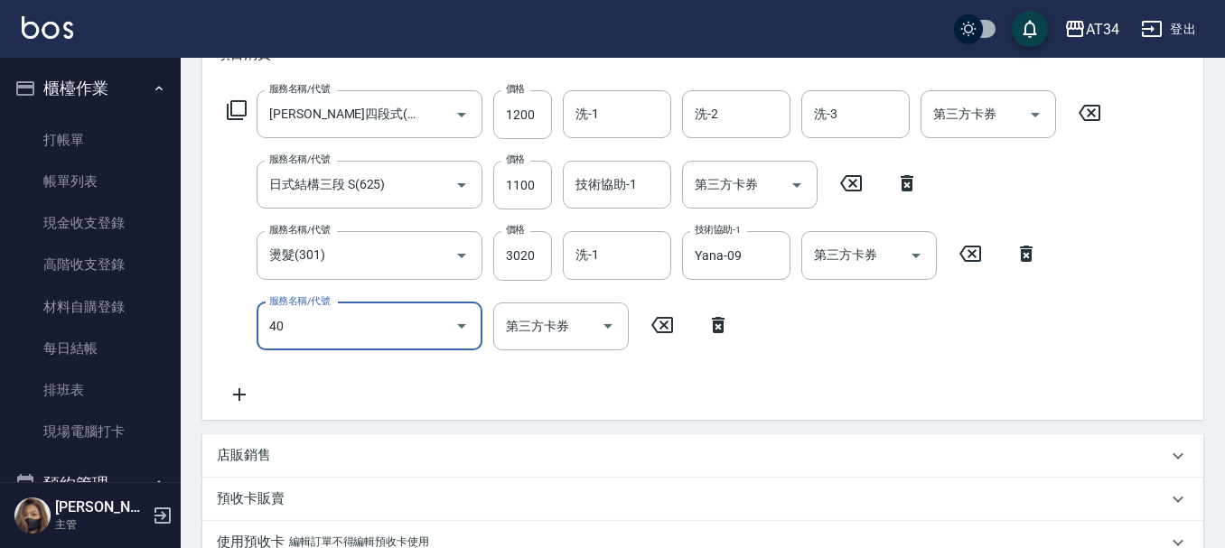
type input "401"
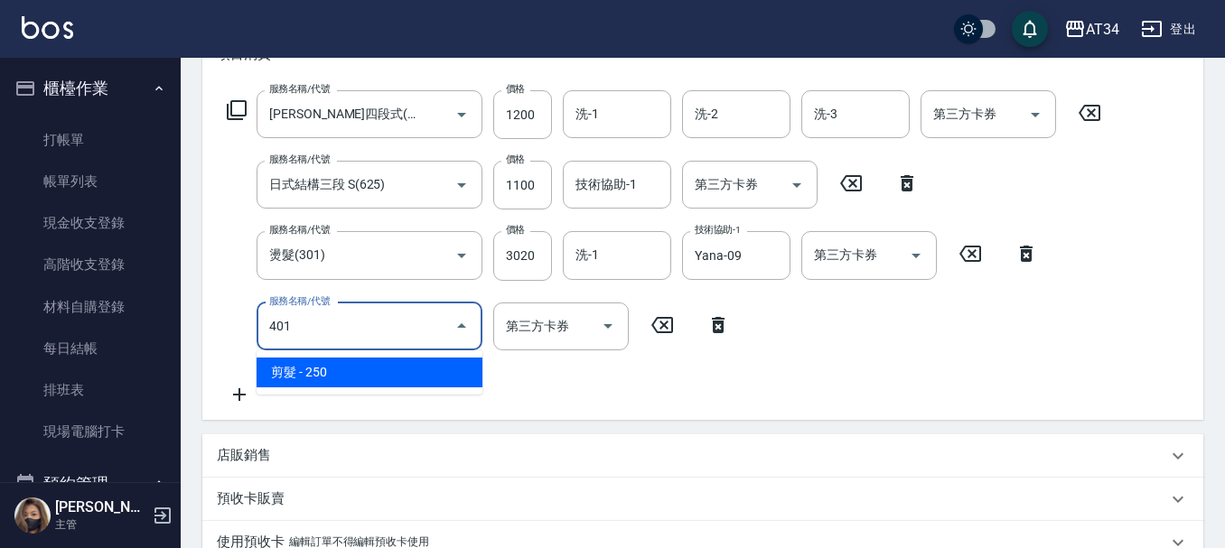
type input "550"
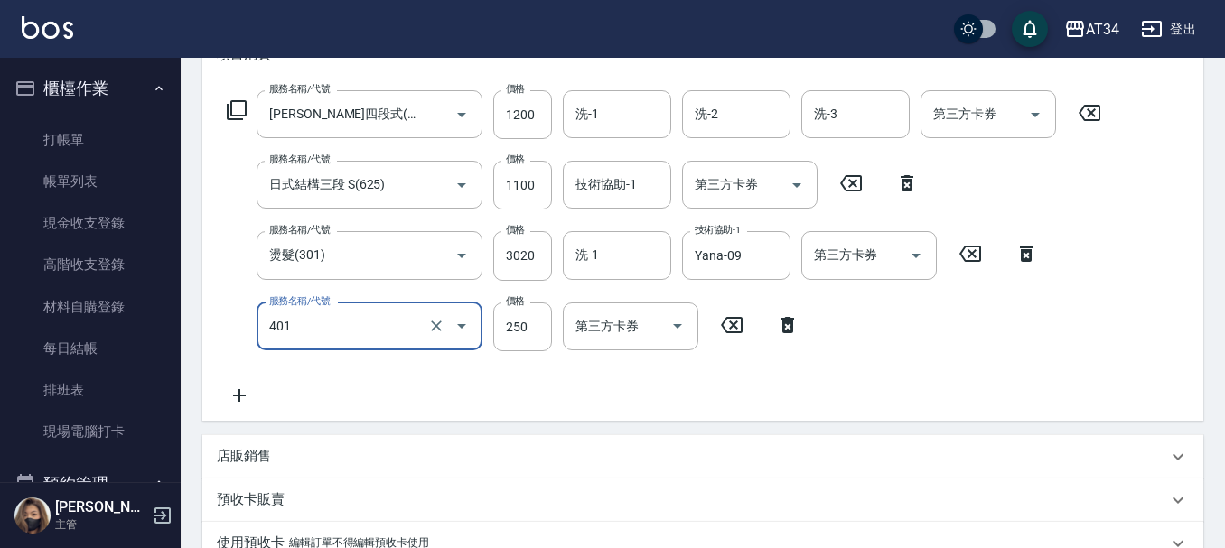
type input "剪髮(401)"
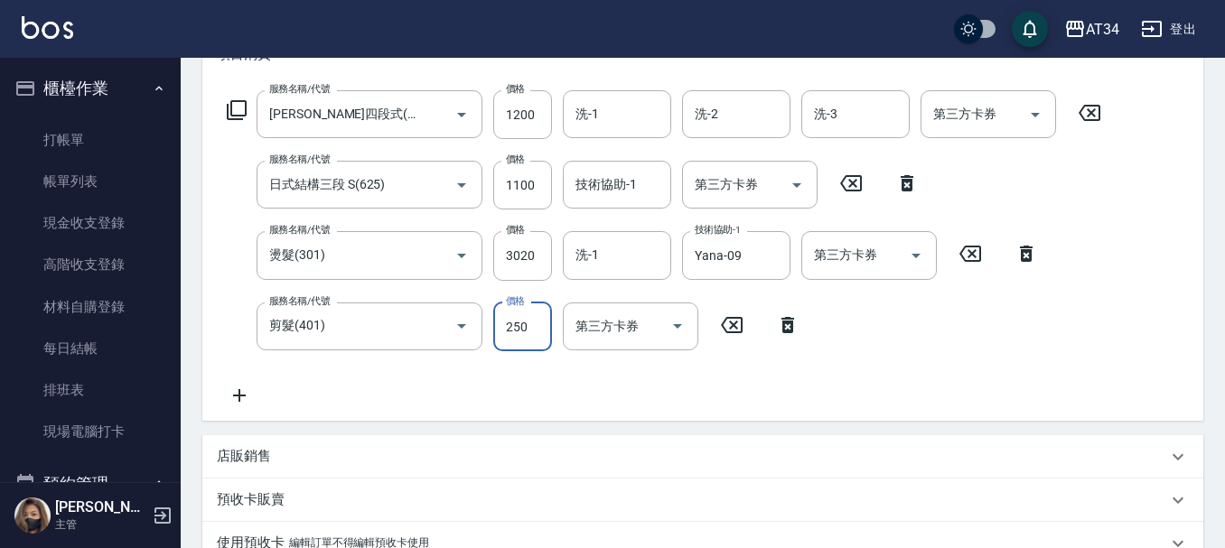
type input "2"
type input "530"
type input "300"
type input "560"
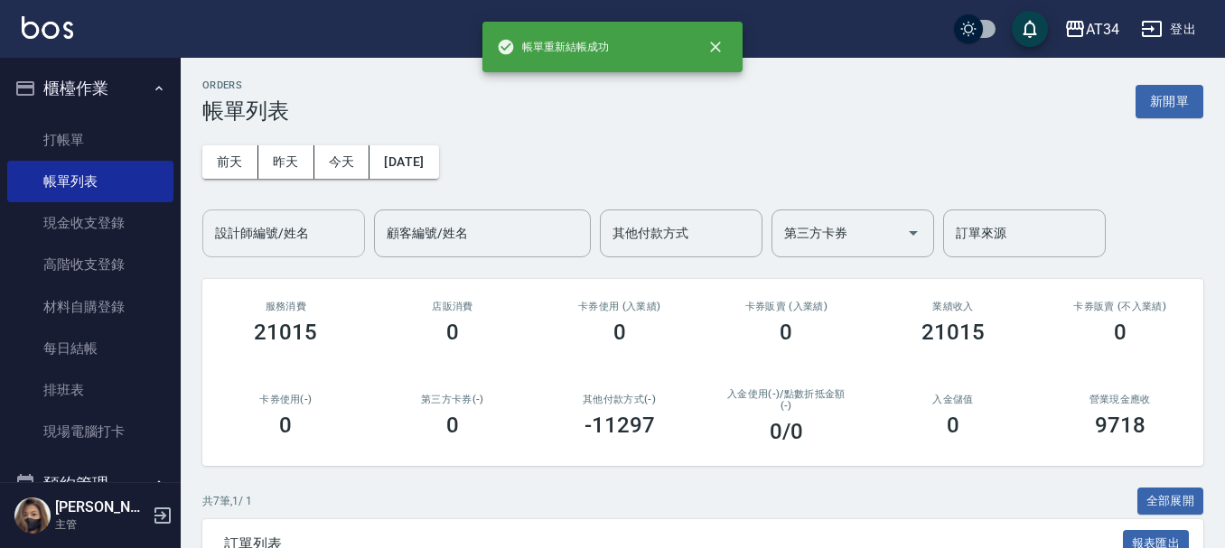
click at [300, 224] on input "設計師編號/姓名" at bounding box center [283, 234] width 146 height 32
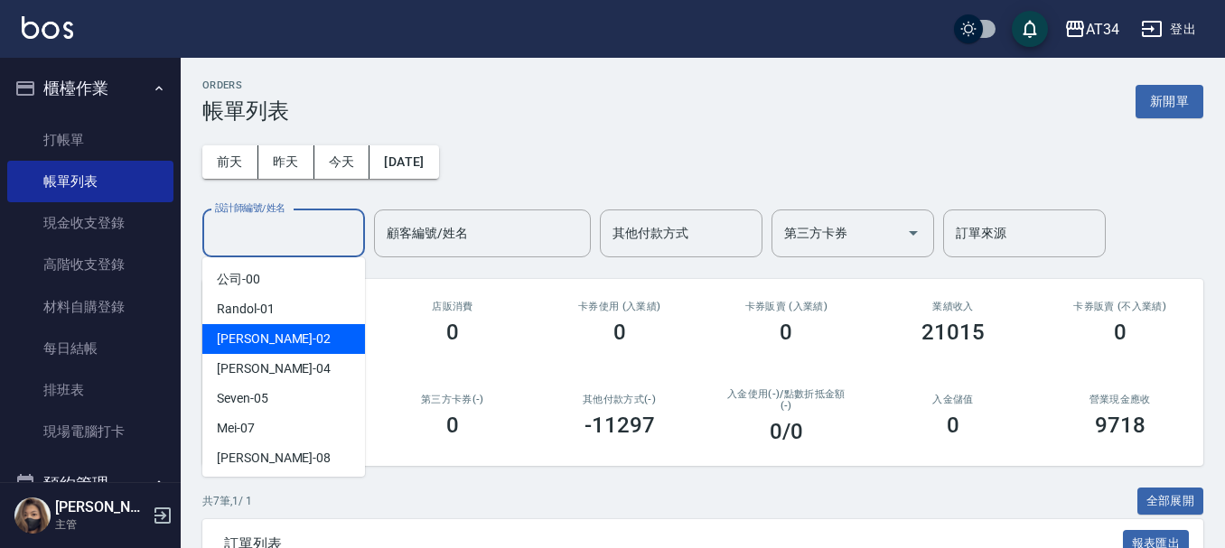
click at [234, 330] on span "[PERSON_NAME] -02" at bounding box center [274, 339] width 114 height 19
type input "[PERSON_NAME]-02"
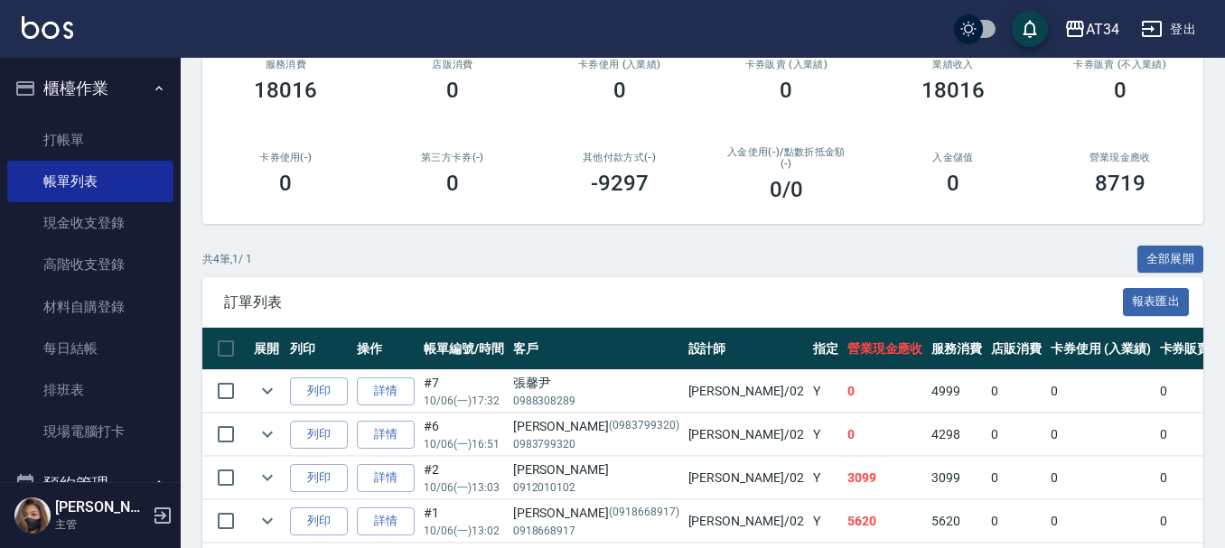
scroll to position [322, 0]
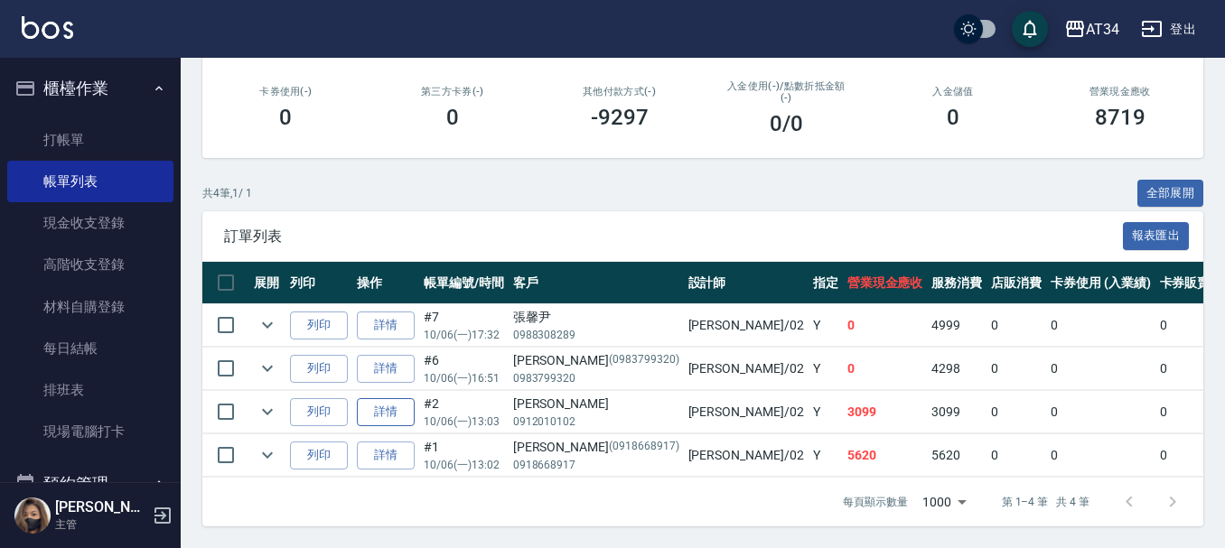
click at [377, 398] on link "詳情" at bounding box center [386, 412] width 58 height 28
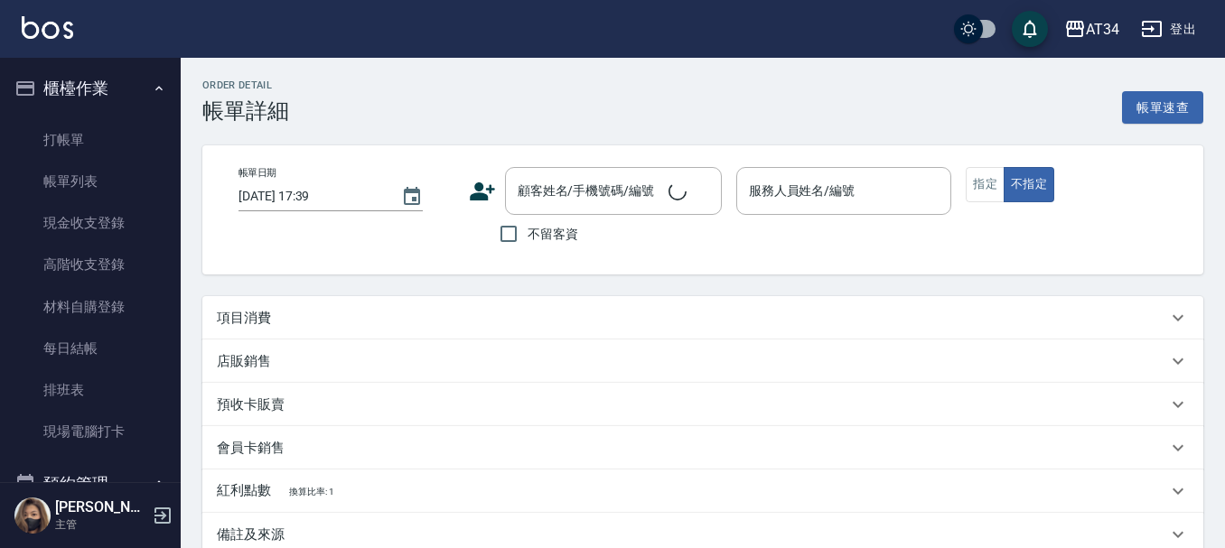
type input "[DATE] 13:03"
type input "[PERSON_NAME]-02"
type input "300"
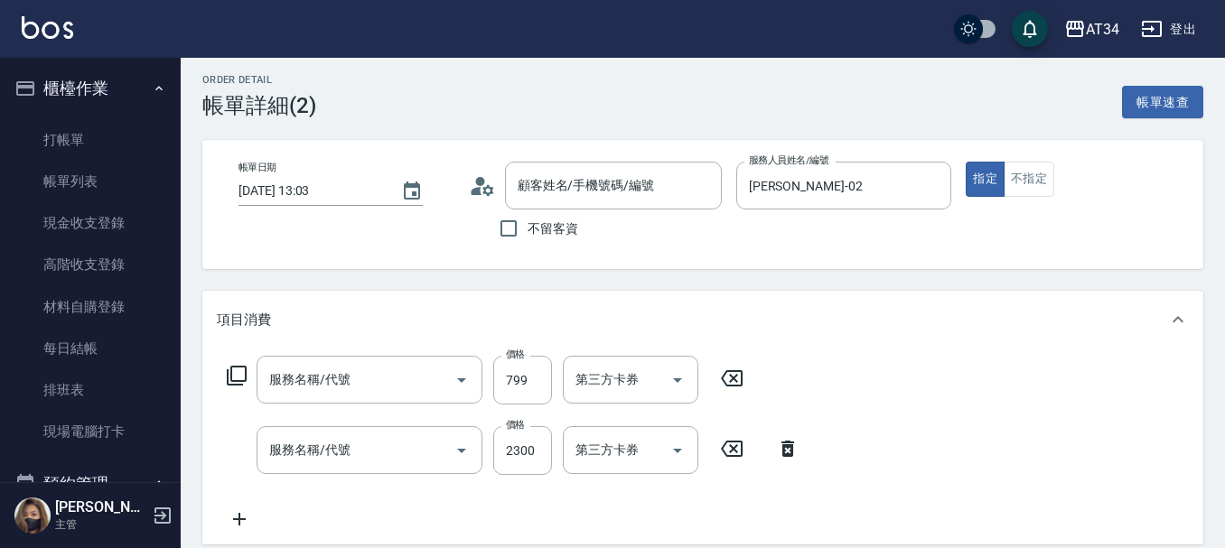
type input "[PERSON_NAME]/0912010102/"
type input "洗+AB劑+精油(1011)"
type input "燙髮(301)"
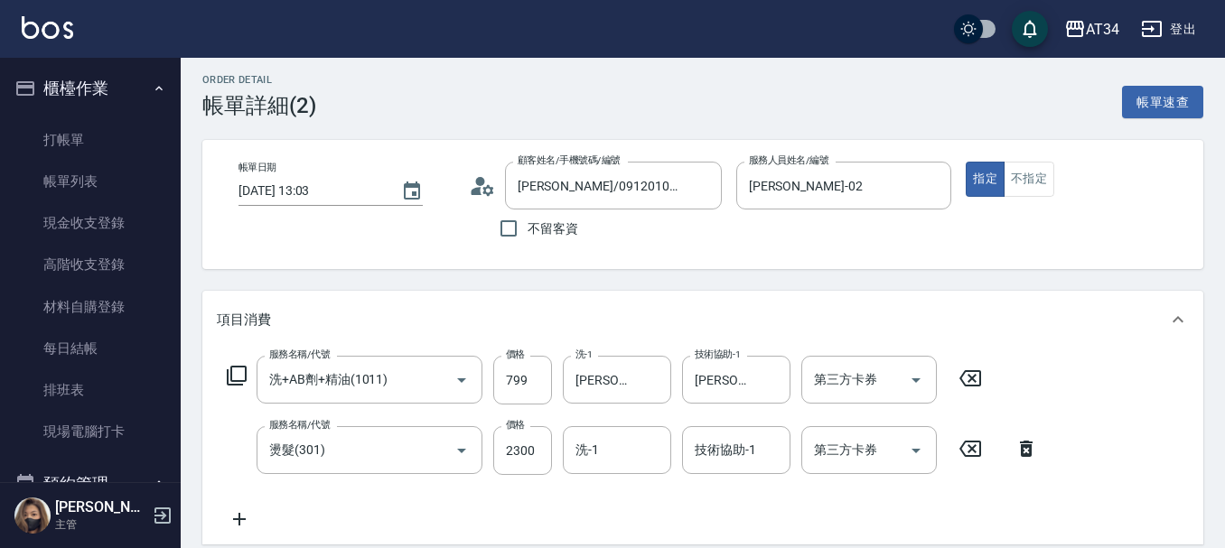
scroll to position [90, 0]
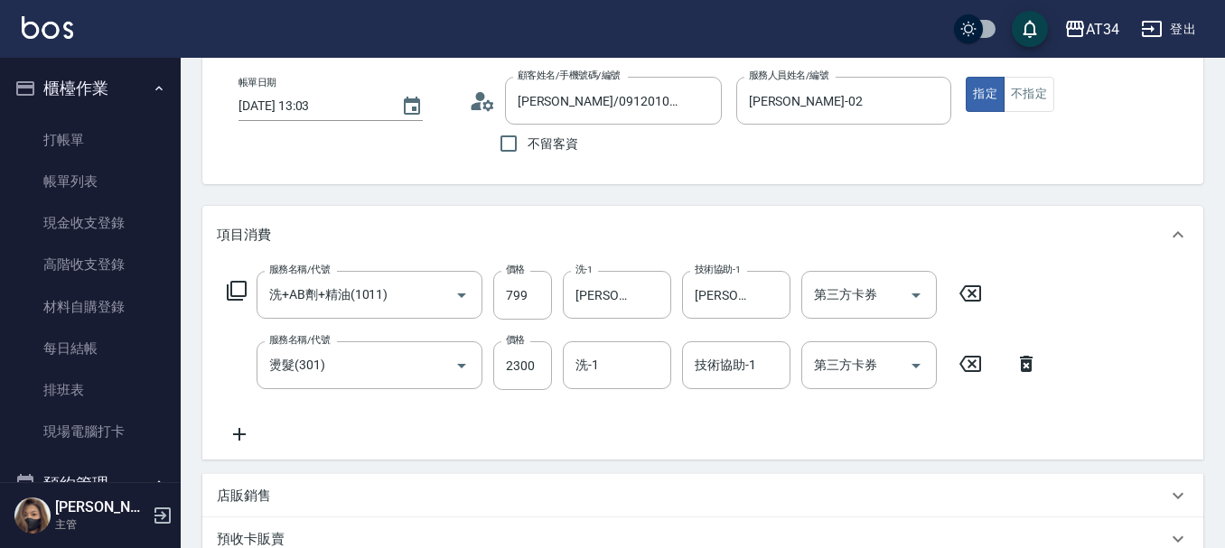
click at [264, 427] on div "服務名稱/代號 洗+AB劑+精油(1011) 服務名稱/代號 價格 799 價格 洗-1 Emily-12 洗-1 技術協助-1 Emily-12 技術協助-…" at bounding box center [633, 358] width 832 height 174
click at [243, 438] on icon at bounding box center [239, 435] width 45 height 22
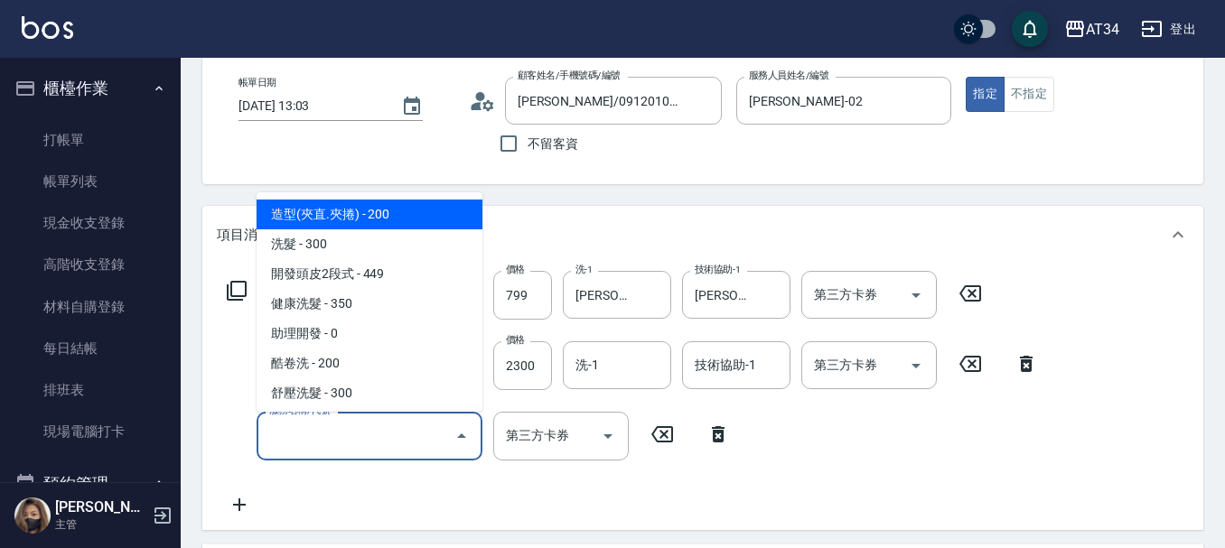
click at [280, 435] on input "服務名稱/代號" at bounding box center [356, 436] width 182 height 32
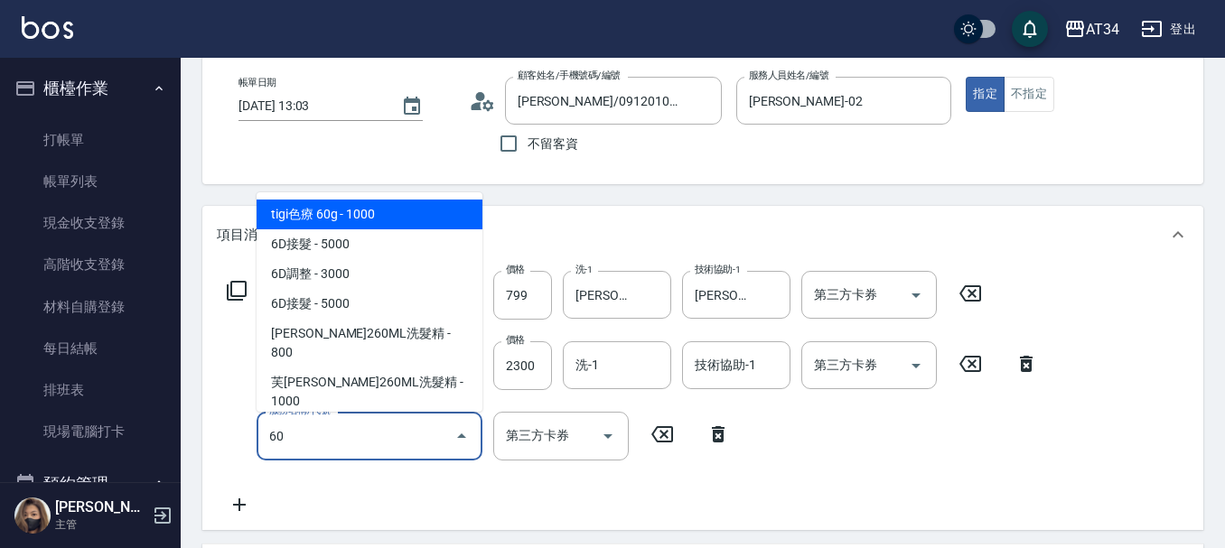
type input "602"
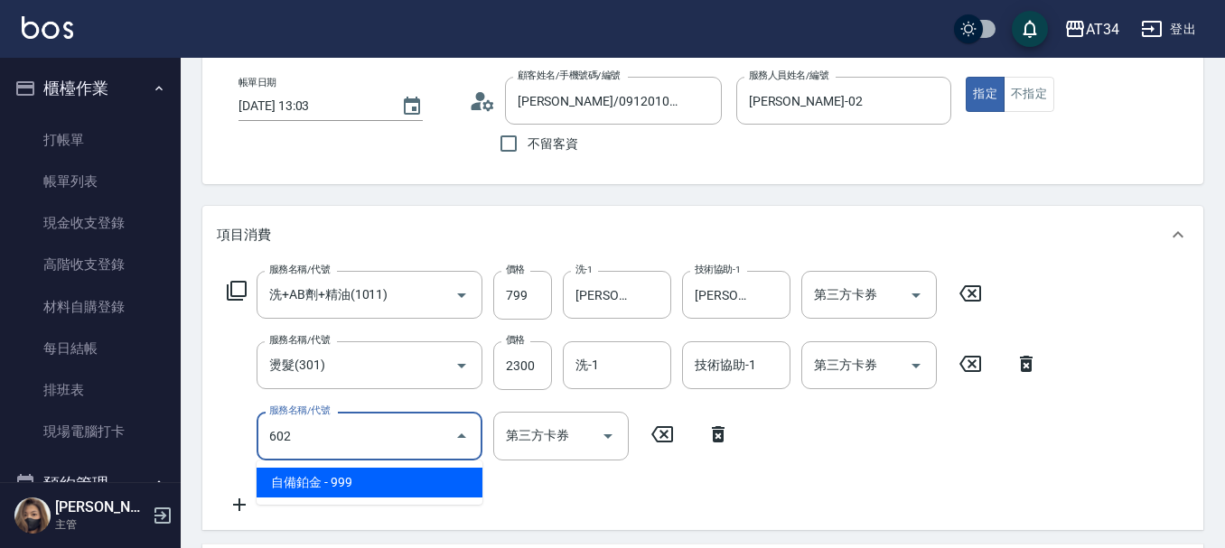
type input "400"
type input "自備鉑金(602)"
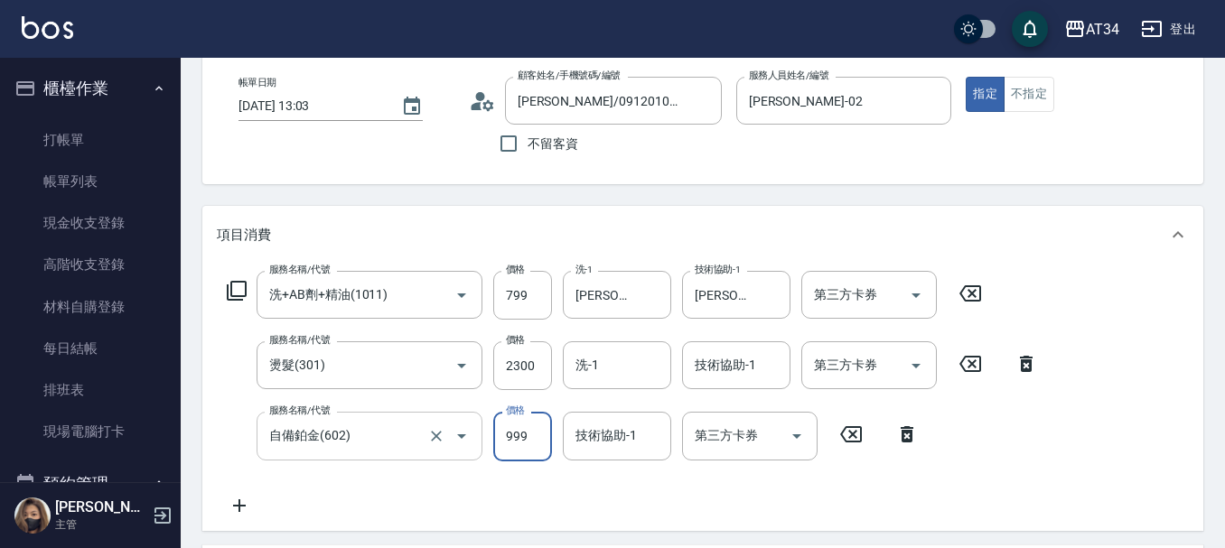
type input "310"
type input "200"
type input "320"
type input "2000"
type input "500"
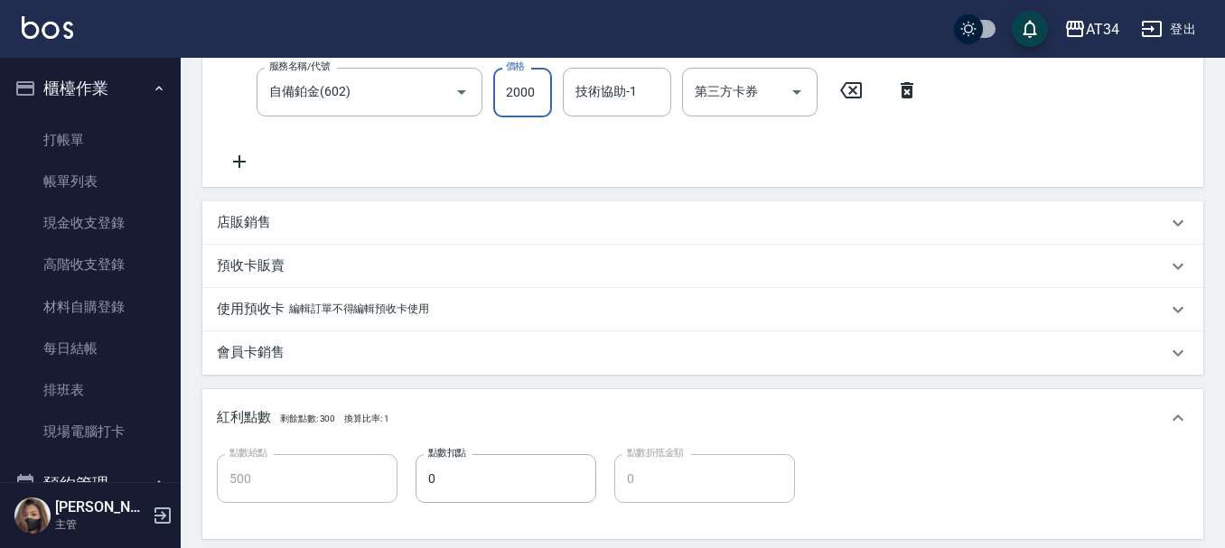
scroll to position [360, 0]
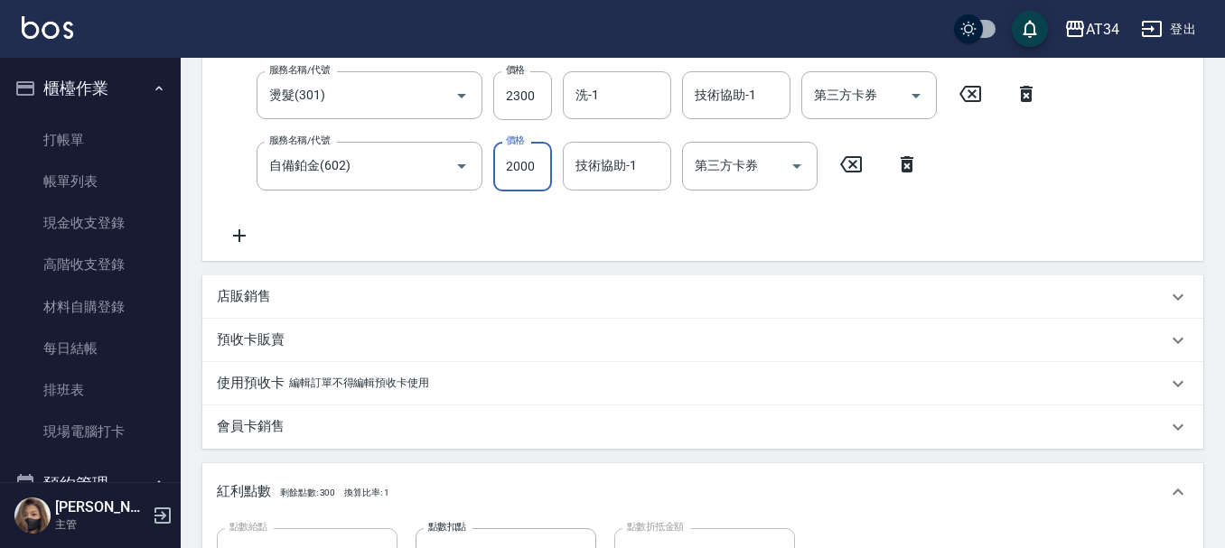
click at [536, 158] on input "2000" at bounding box center [522, 166] width 59 height 49
type input "1"
type input "310"
type input "180"
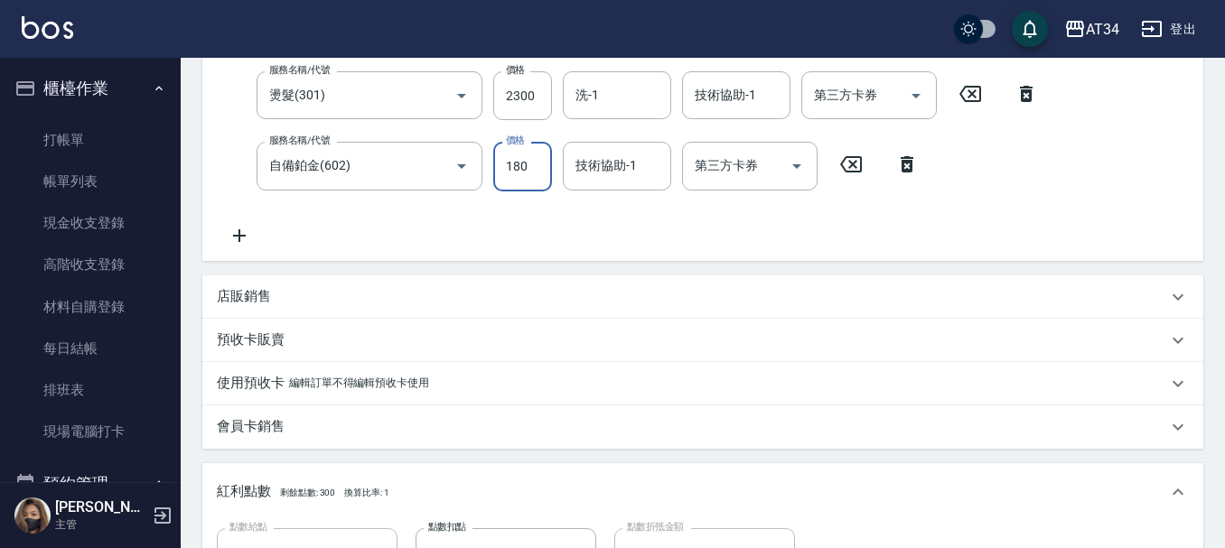
type input "480"
type input "1800"
click at [605, 158] on div "技術協助-1 技術協助-1" at bounding box center [617, 166] width 108 height 48
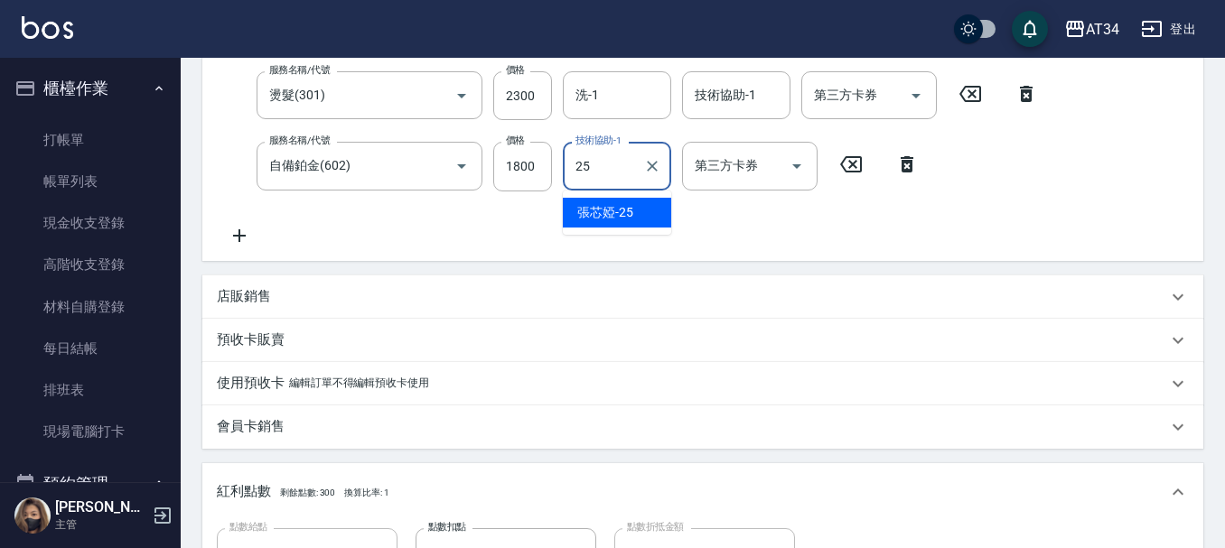
type input "張芯婭-25"
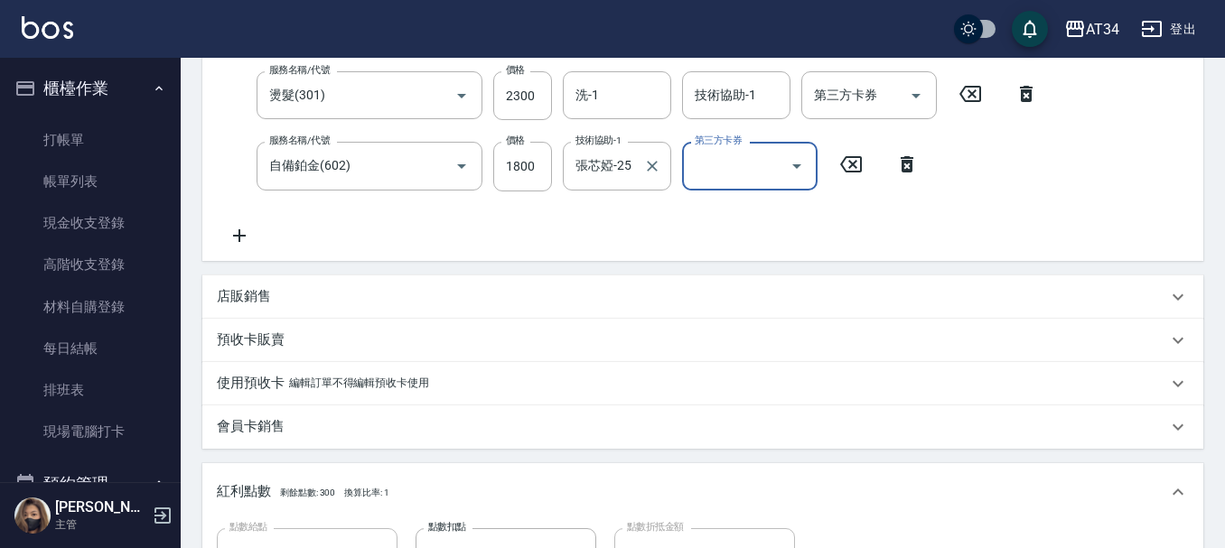
scroll to position [722, 0]
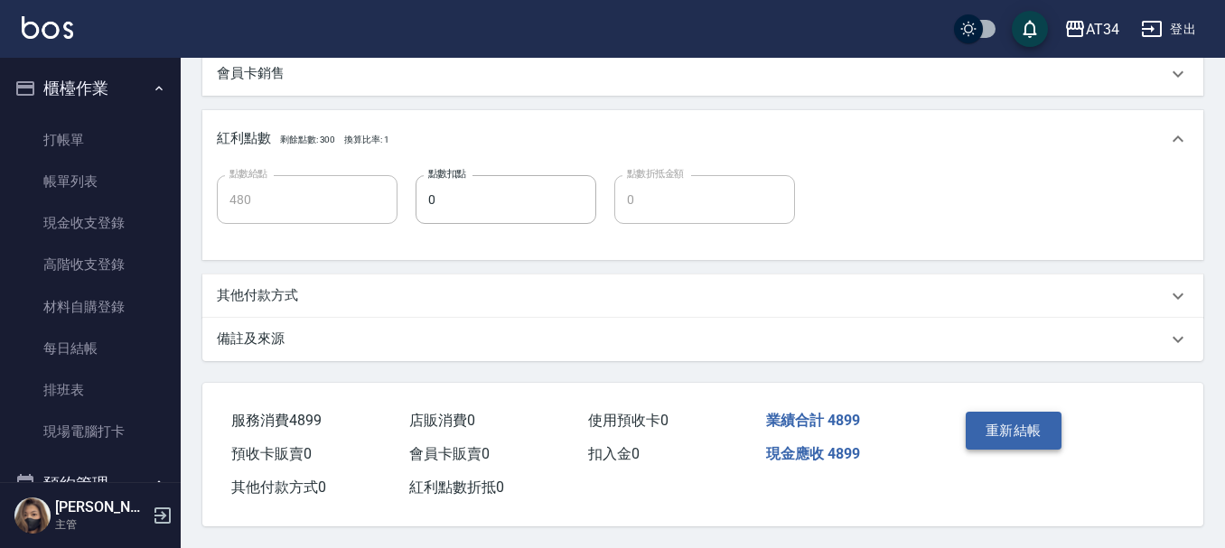
click at [1011, 421] on button "重新結帳" at bounding box center [1014, 431] width 96 height 38
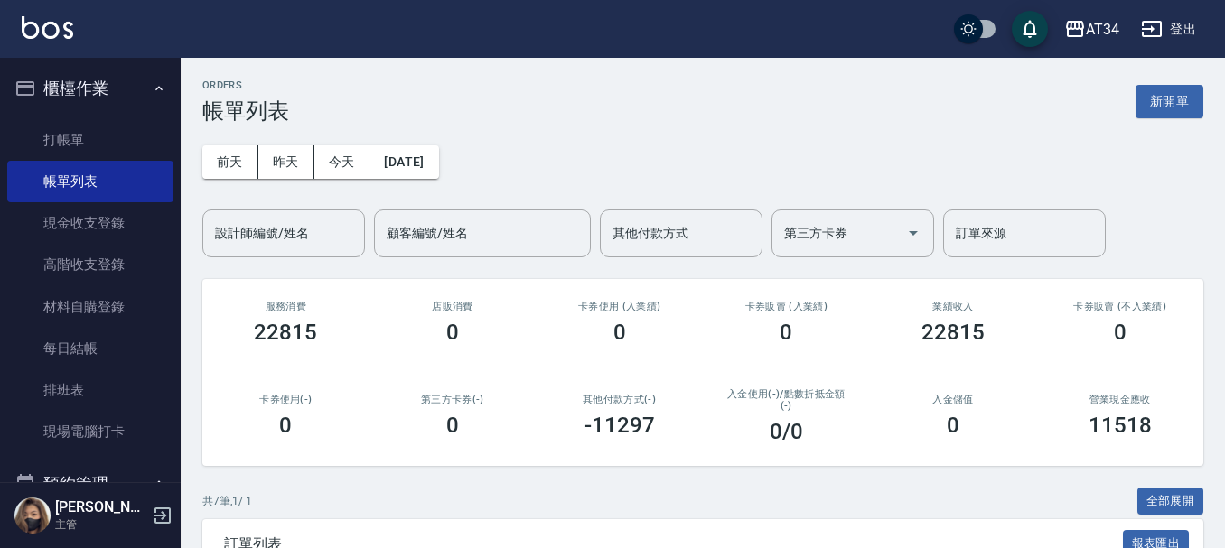
click at [326, 204] on div "[DATE] [DATE] [DATE] [DATE] 設計師編號/姓名 設計師編號/姓名 顧客編號/姓名 顧客編號/姓名 其他付款方式 其他付款方式 第三方…" at bounding box center [702, 191] width 1001 height 134
click at [325, 211] on div "設計師編號/姓名" at bounding box center [283, 234] width 163 height 48
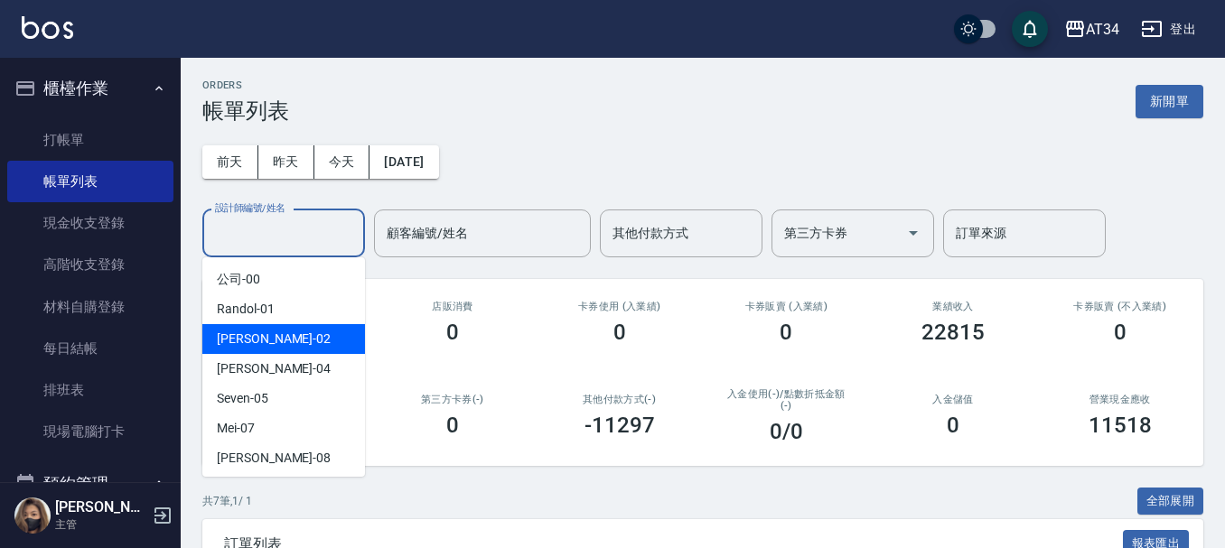
click at [302, 328] on div "[PERSON_NAME] -02" at bounding box center [283, 339] width 163 height 30
type input "[PERSON_NAME]-02"
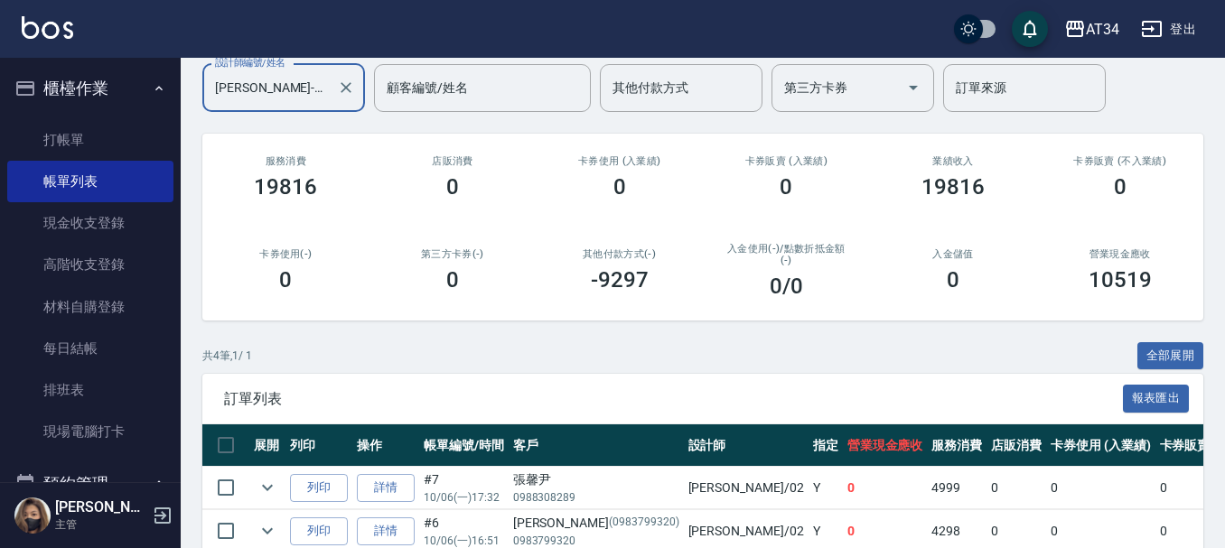
scroll to position [141, 0]
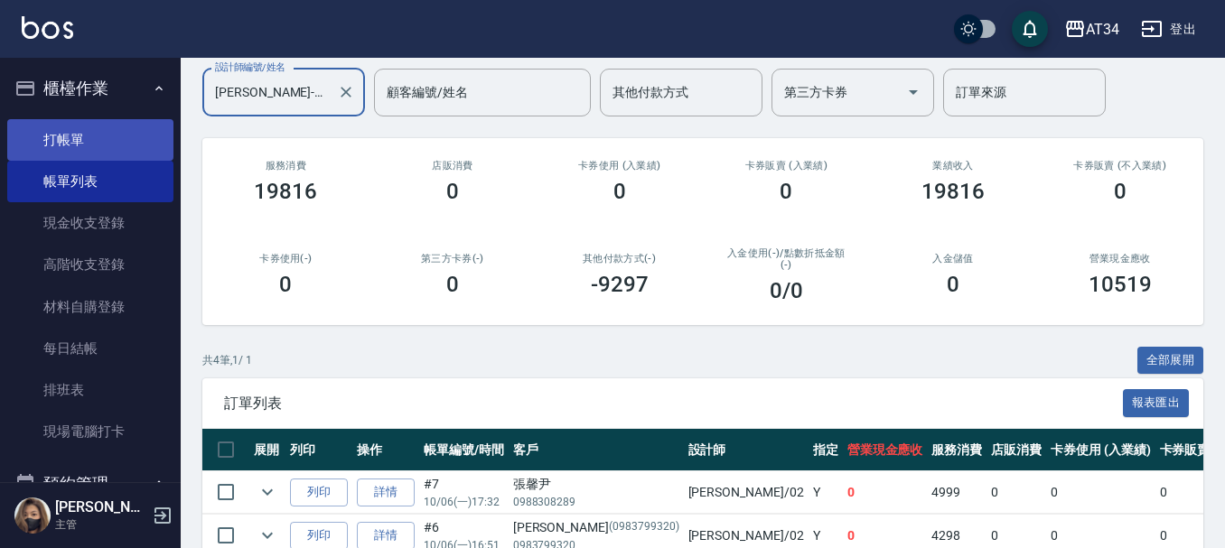
click at [80, 129] on link "打帳單" at bounding box center [90, 140] width 166 height 42
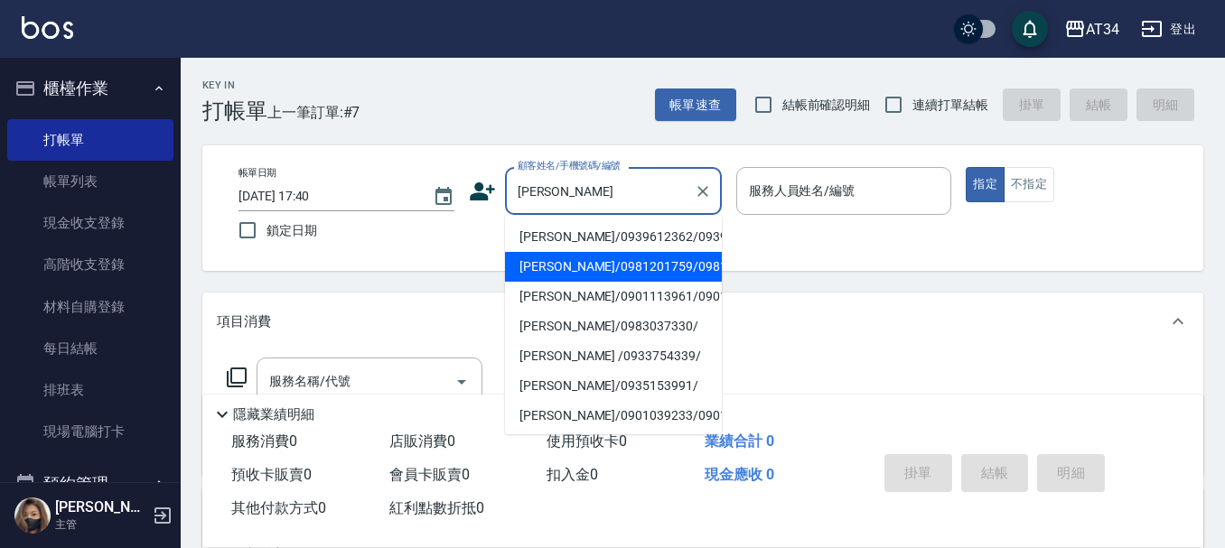
click at [580, 282] on li "[PERSON_NAME]/0981201759/0981201759" at bounding box center [613, 267] width 217 height 30
type input "[PERSON_NAME]/0981201759/0981201759"
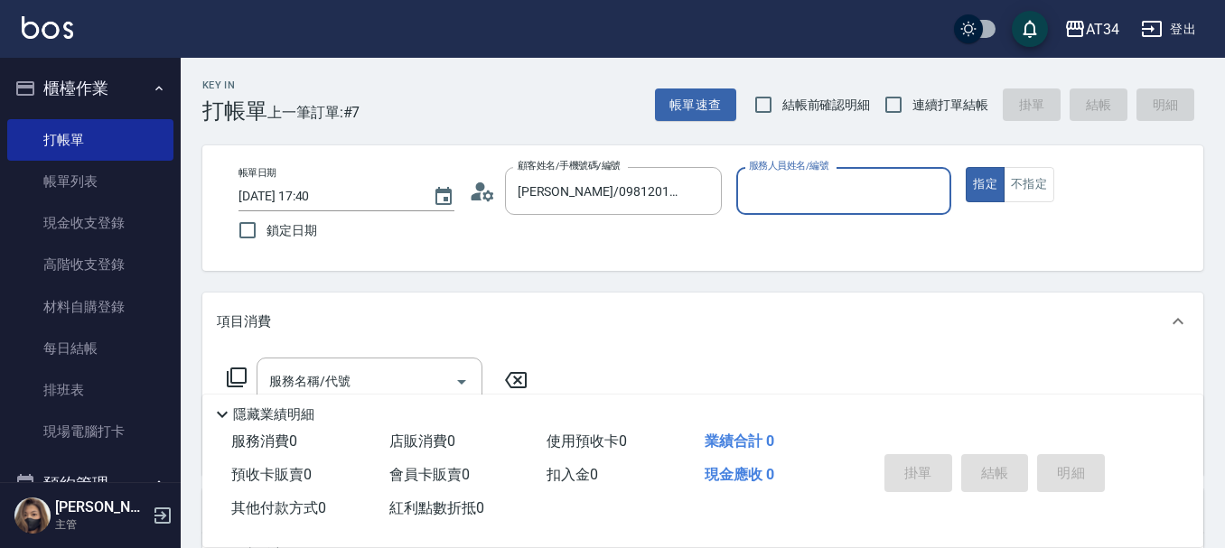
type input "[PERSON_NAME]-02"
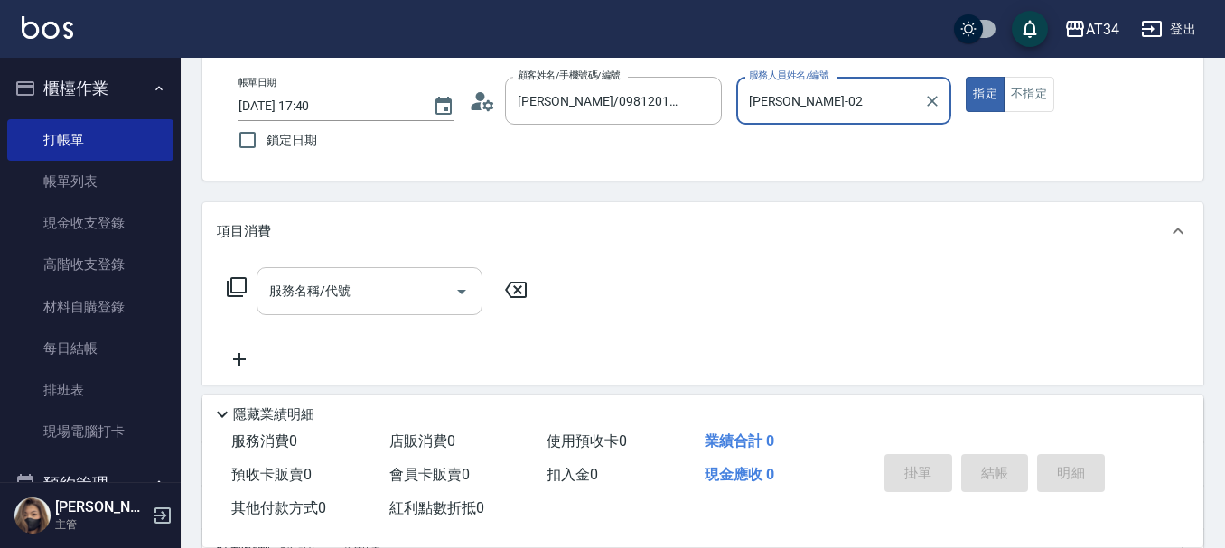
click at [388, 272] on div "服務名稱/代號" at bounding box center [370, 291] width 226 height 48
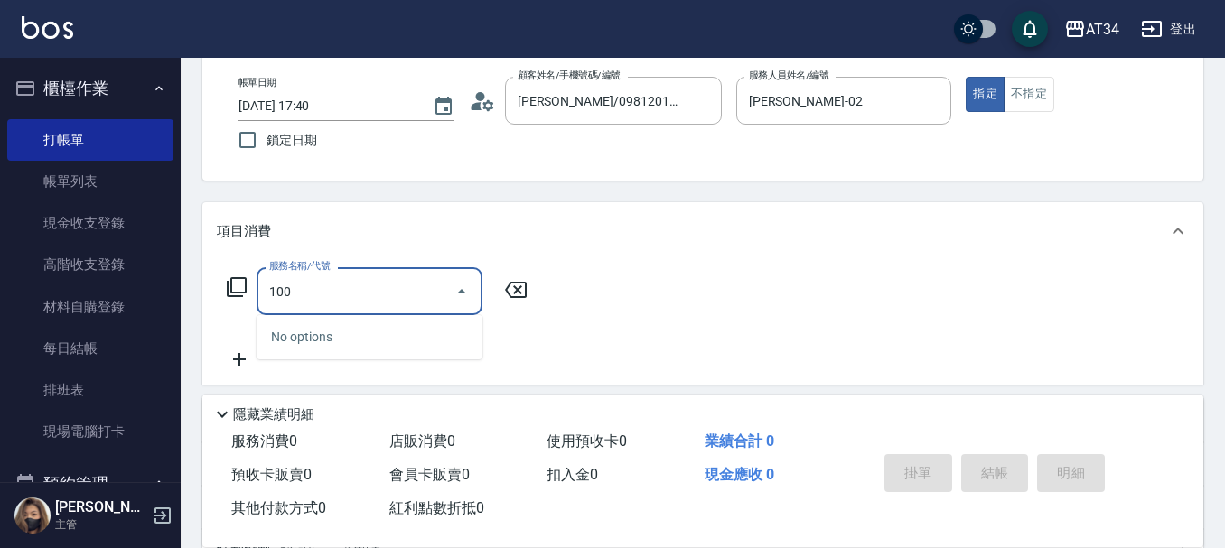
type input "1001"
type input "40"
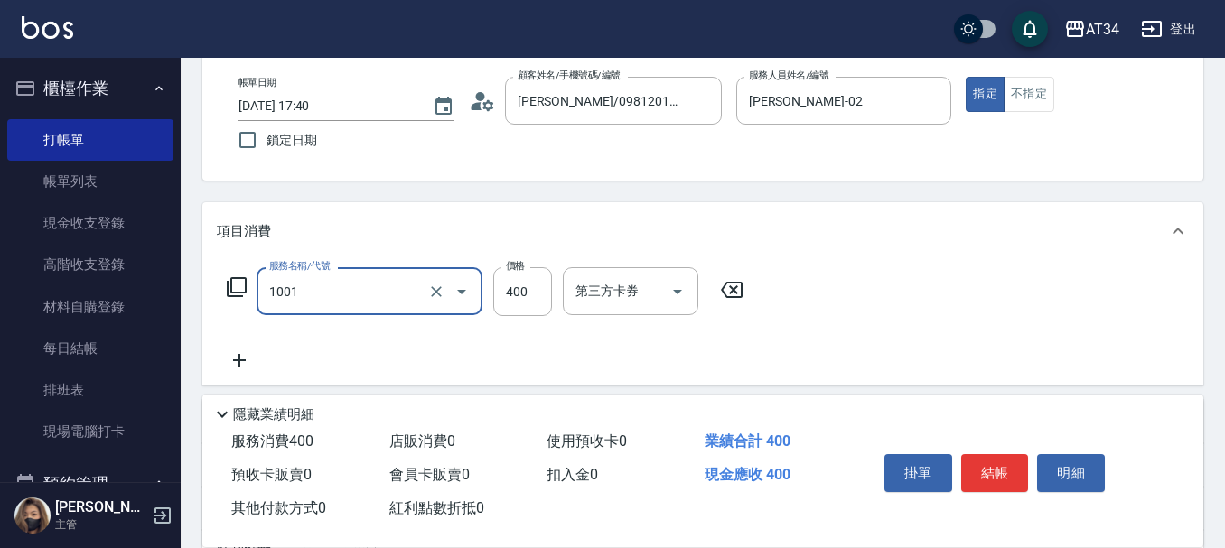
type input "總公司頭皮350(1001)"
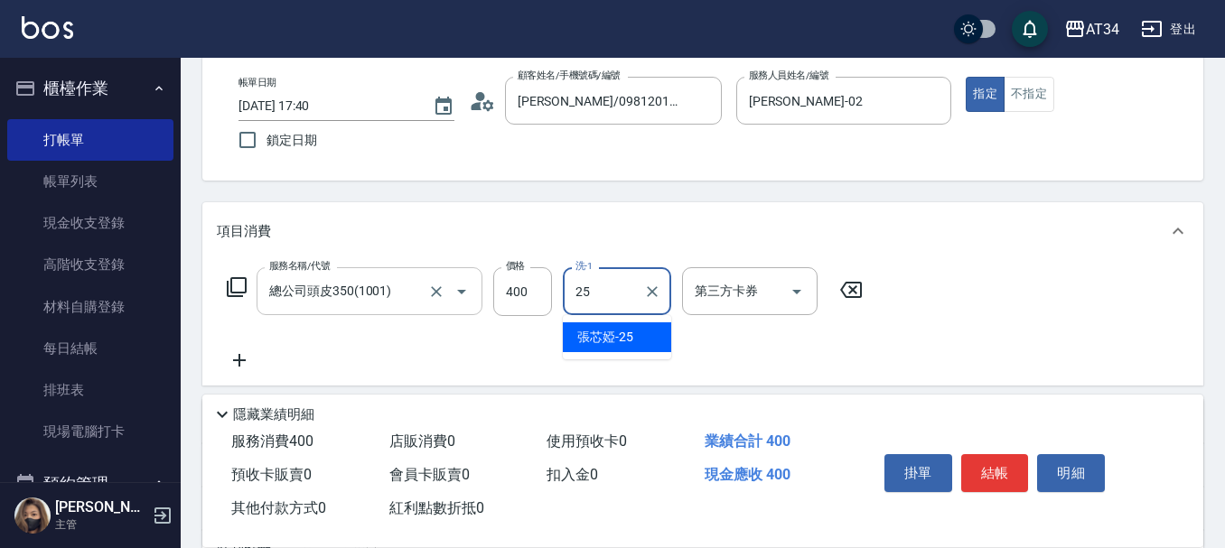
type input "張芯婭-25"
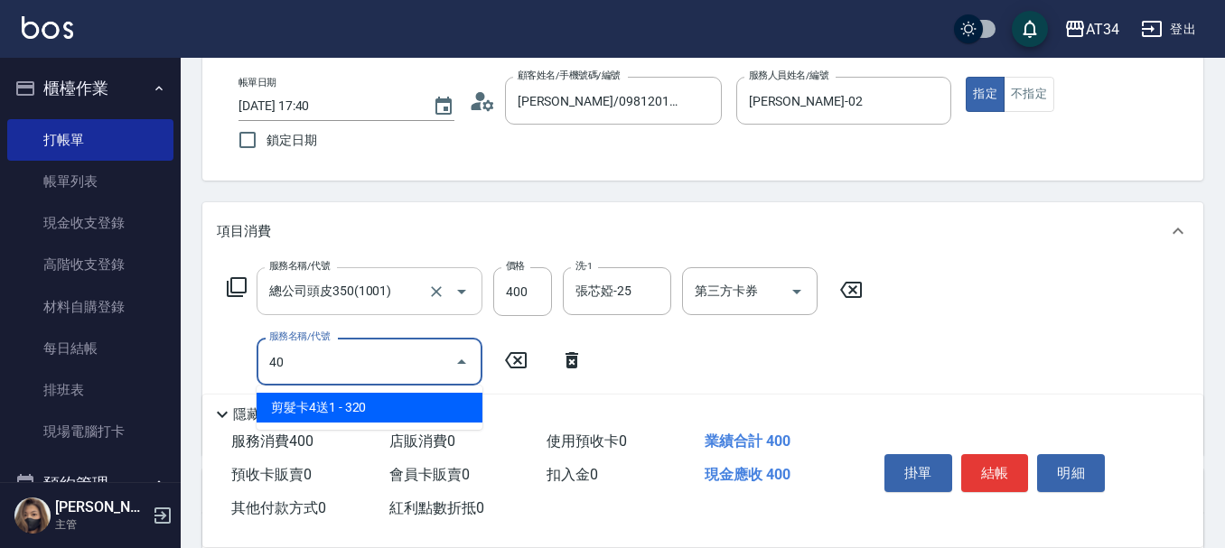
type input "401"
type input "60"
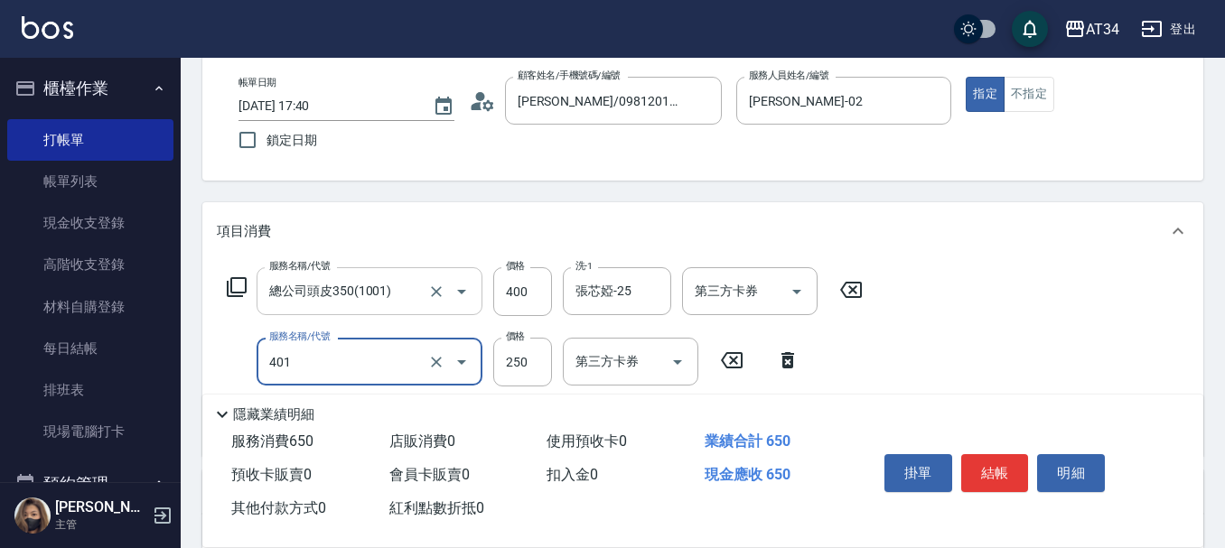
type input "剪髮(401)"
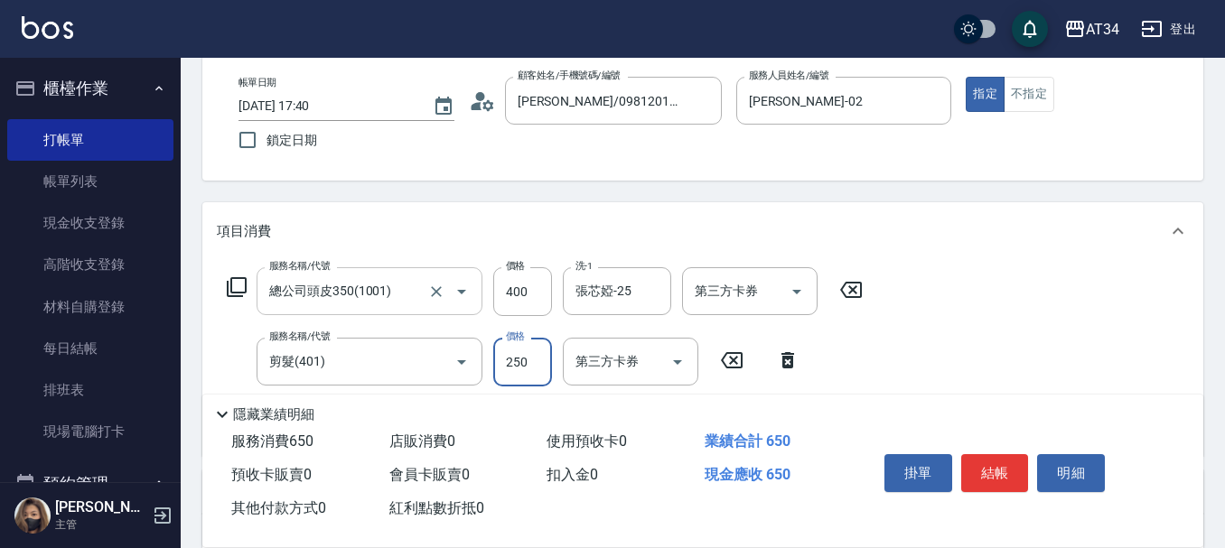
type input "40"
type input "100"
type input "50"
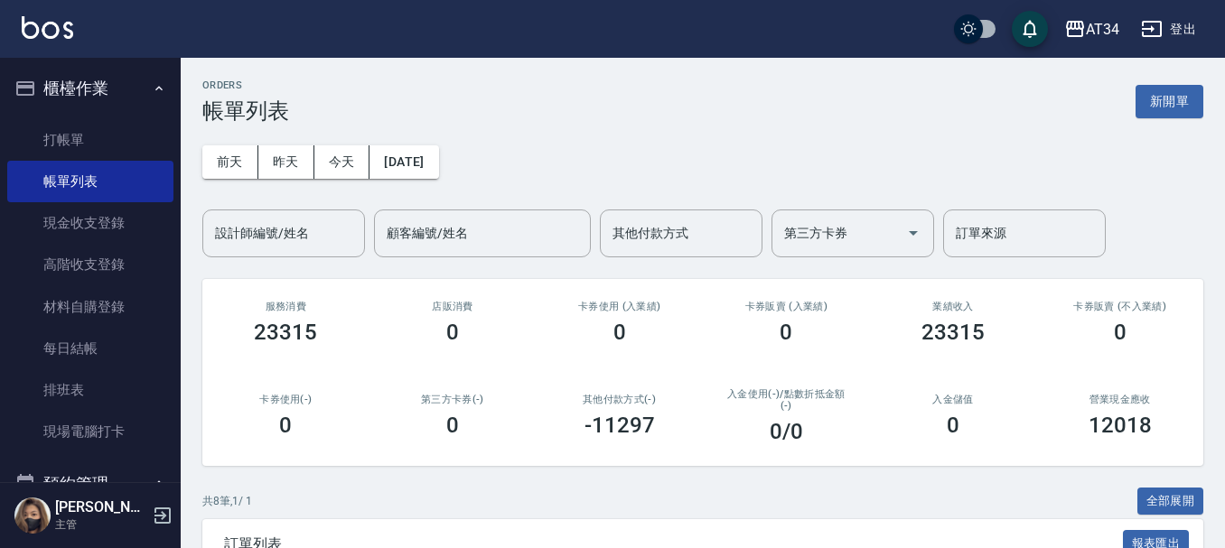
click at [552, 91] on div "ORDERS 帳單列表 新開單" at bounding box center [702, 101] width 1001 height 44
click at [42, 137] on link "打帳單" at bounding box center [90, 140] width 166 height 42
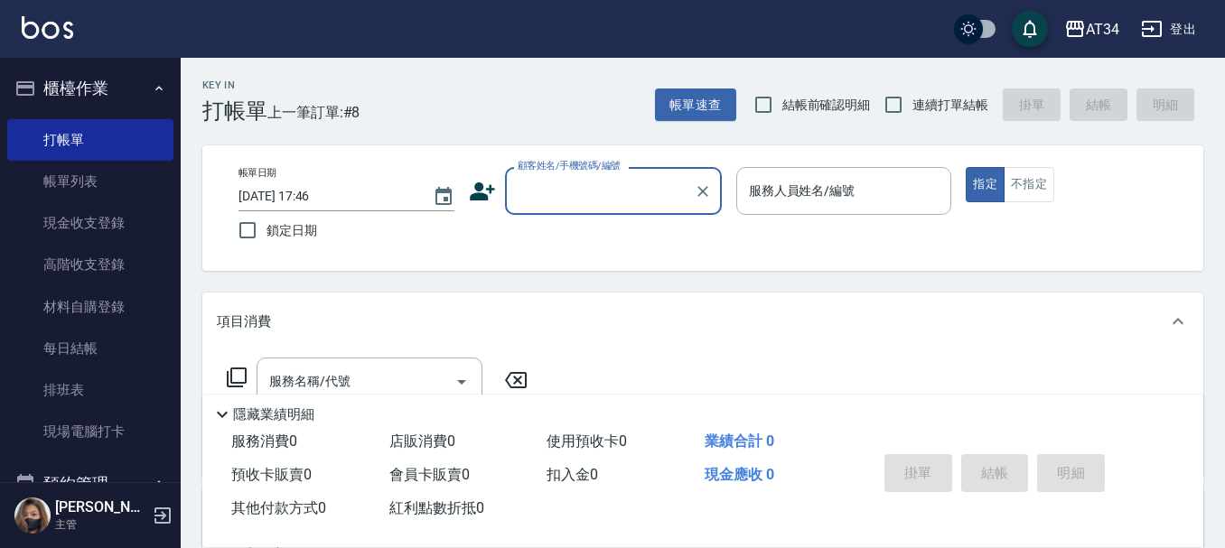
click at [508, 189] on div "顧客姓名/手機號碼/編號" at bounding box center [613, 191] width 217 height 48
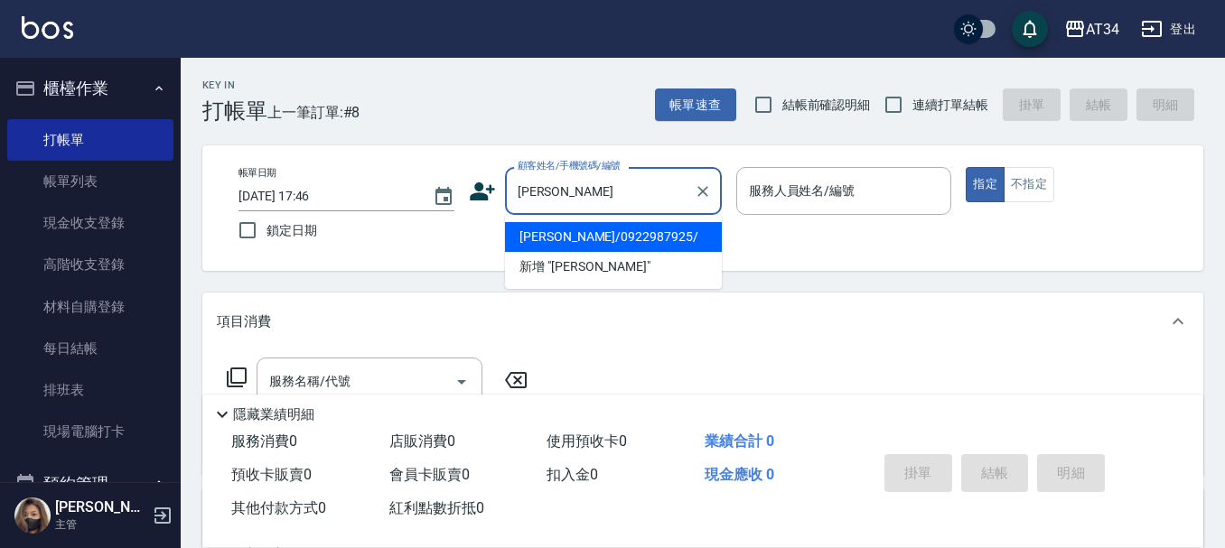
click at [623, 238] on li "[PERSON_NAME]/0922987925/" at bounding box center [613, 237] width 217 height 30
type input "[PERSON_NAME]/0922987925/"
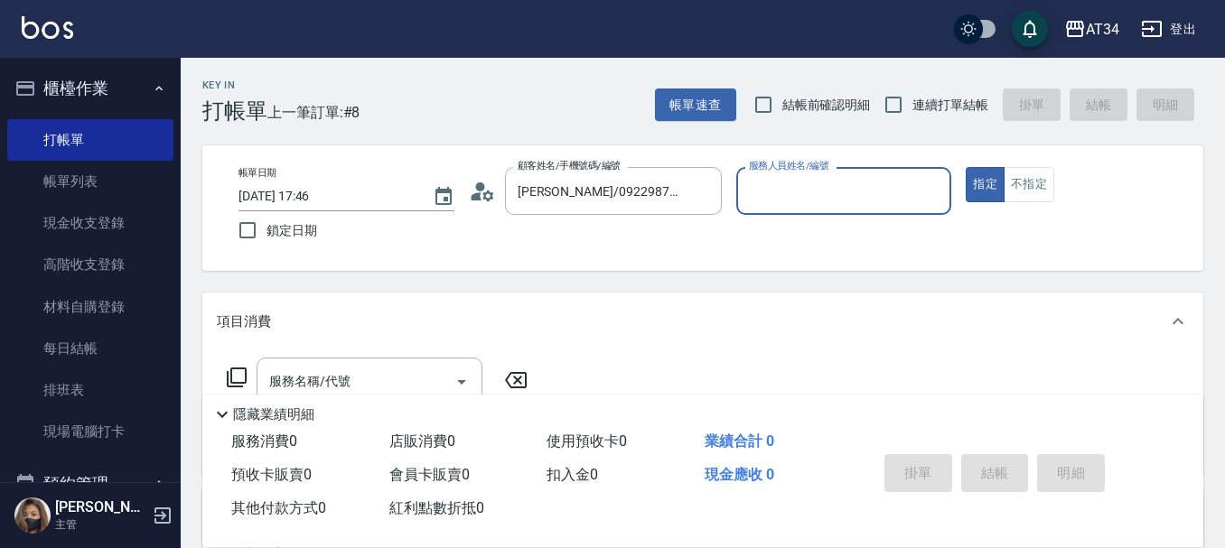
click at [890, 196] on input "服務人員姓名/編號" at bounding box center [844, 191] width 200 height 32
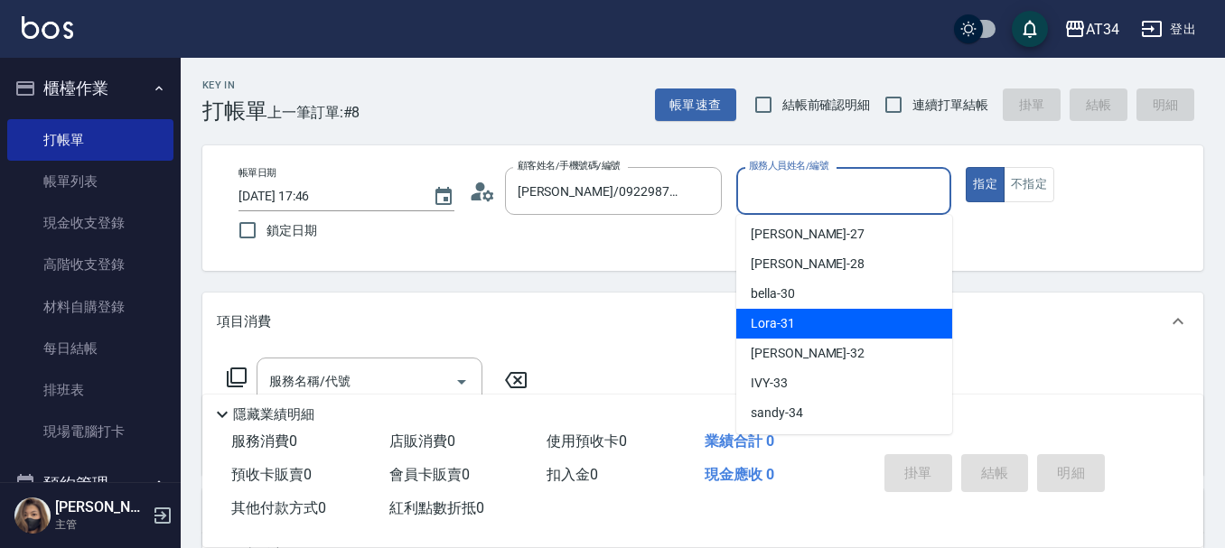
scroll to position [361, 0]
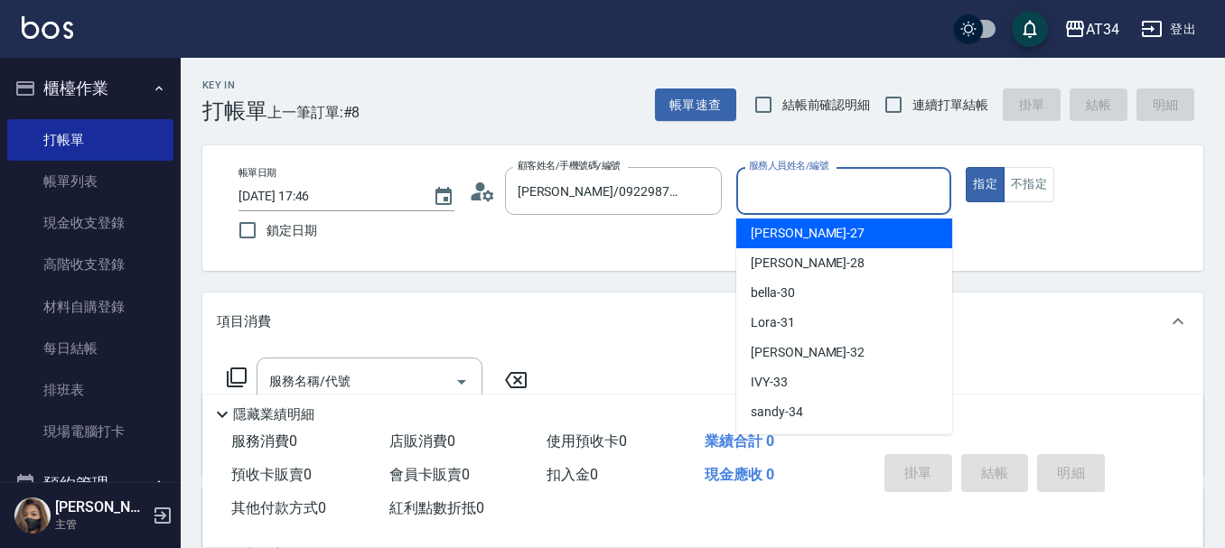
click at [798, 236] on span "[PERSON_NAME] -27" at bounding box center [808, 233] width 114 height 19
type input "[PERSON_NAME]-27"
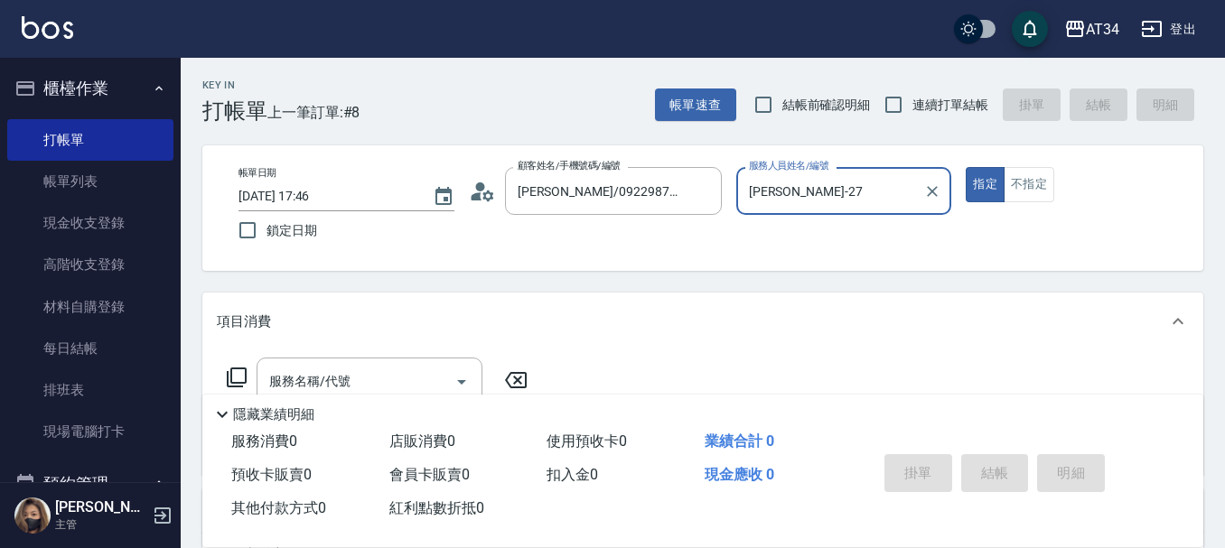
click at [811, 322] on div "項目消費" at bounding box center [692, 322] width 950 height 19
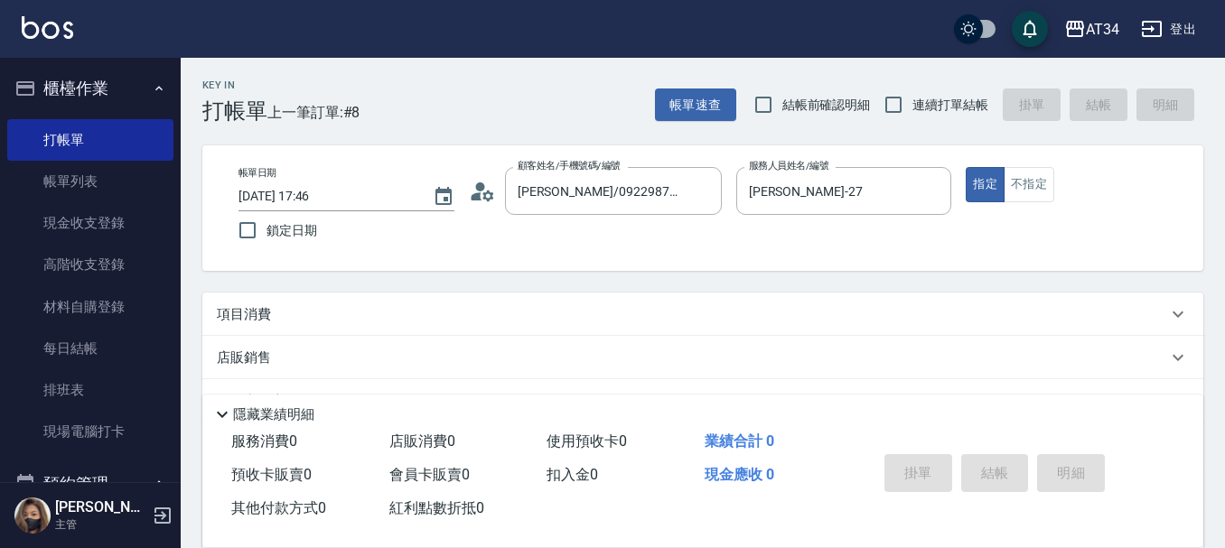
click at [412, 324] on div "項目消費" at bounding box center [702, 314] width 1001 height 43
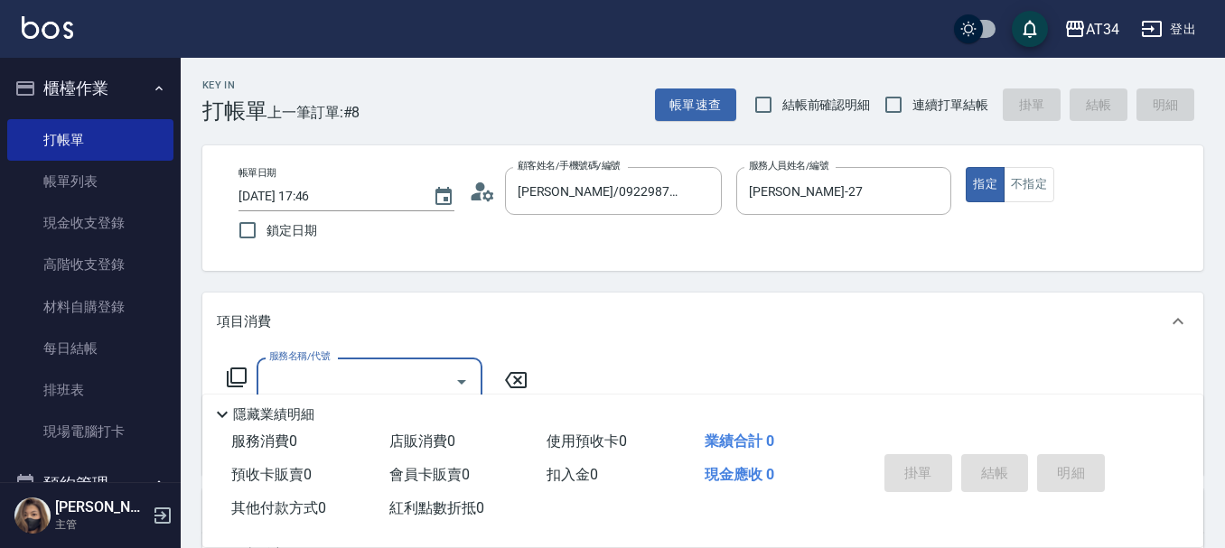
scroll to position [0, 0]
click at [446, 362] on div "服務名稱/代號" at bounding box center [370, 382] width 226 height 48
type input "1011"
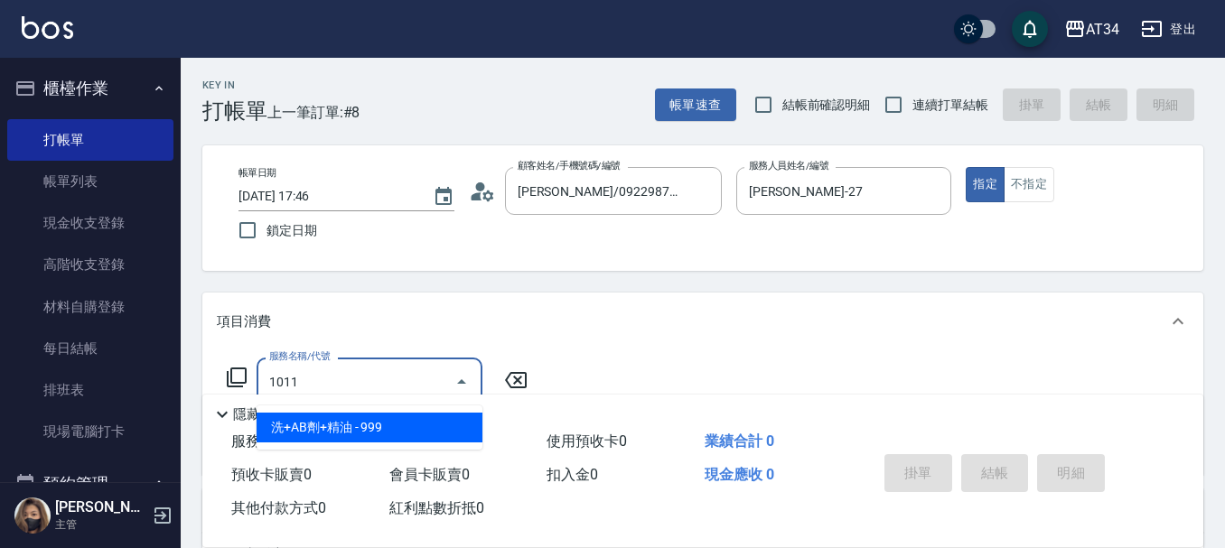
click at [414, 428] on span "洗+AB劑+精油 - 999" at bounding box center [370, 428] width 226 height 30
type input "90"
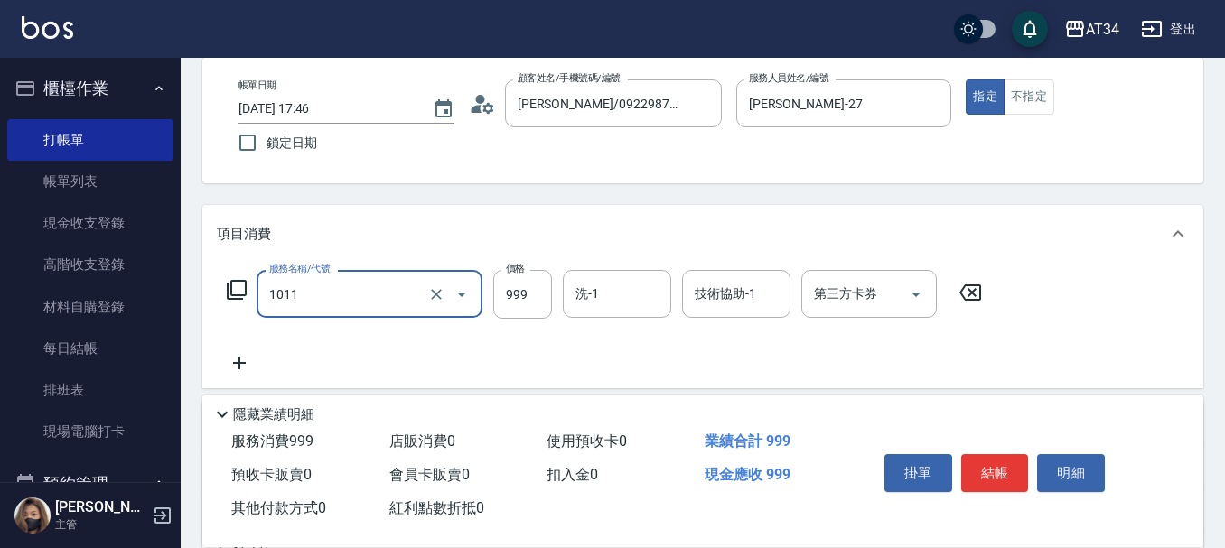
scroll to position [181, 0]
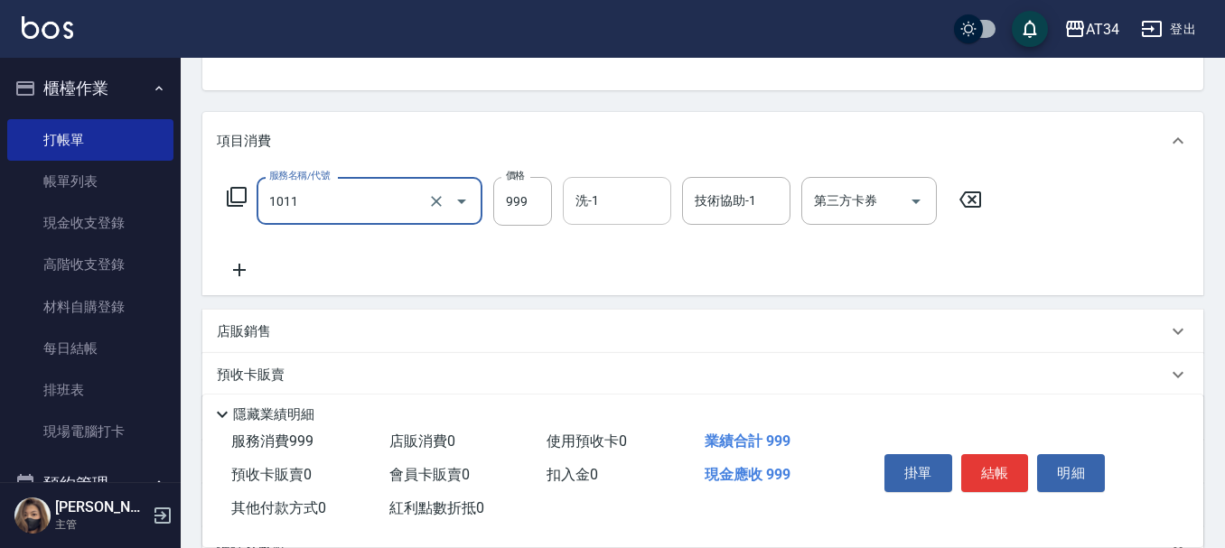
click at [644, 183] on div "洗-1" at bounding box center [617, 201] width 108 height 48
type input "洗+AB劑+精油(1011)"
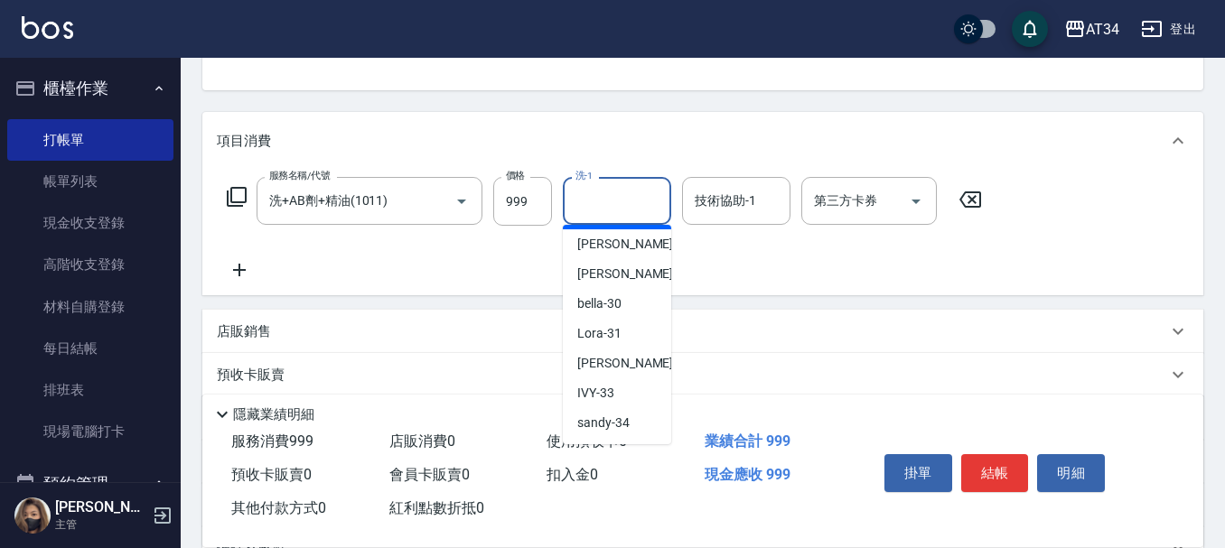
scroll to position [361, 0]
click at [610, 369] on span "阿源 -32" at bounding box center [634, 362] width 114 height 19
type input "阿源-32"
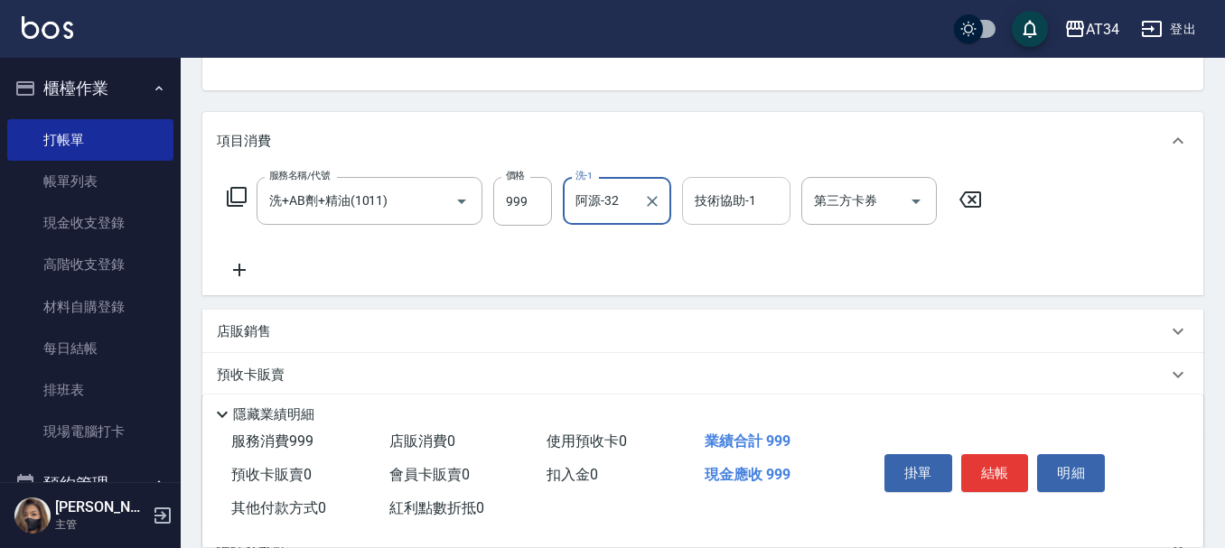
click at [720, 203] on div "技術協助-1 技術協助-1" at bounding box center [736, 201] width 108 height 48
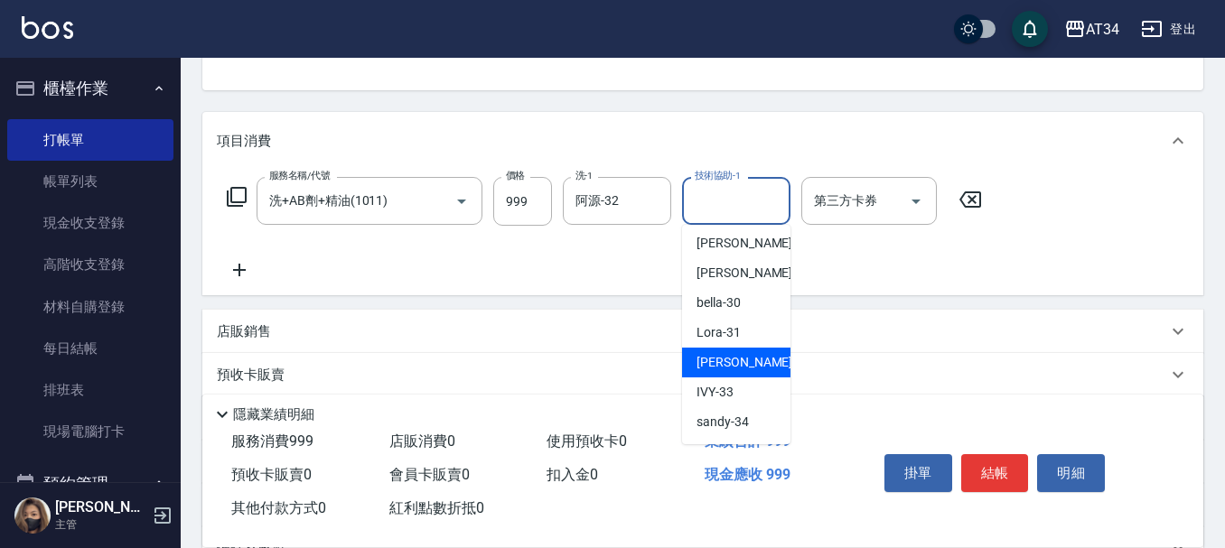
click at [740, 362] on div "阿源 -32" at bounding box center [736, 363] width 108 height 30
type input "阿源-32"
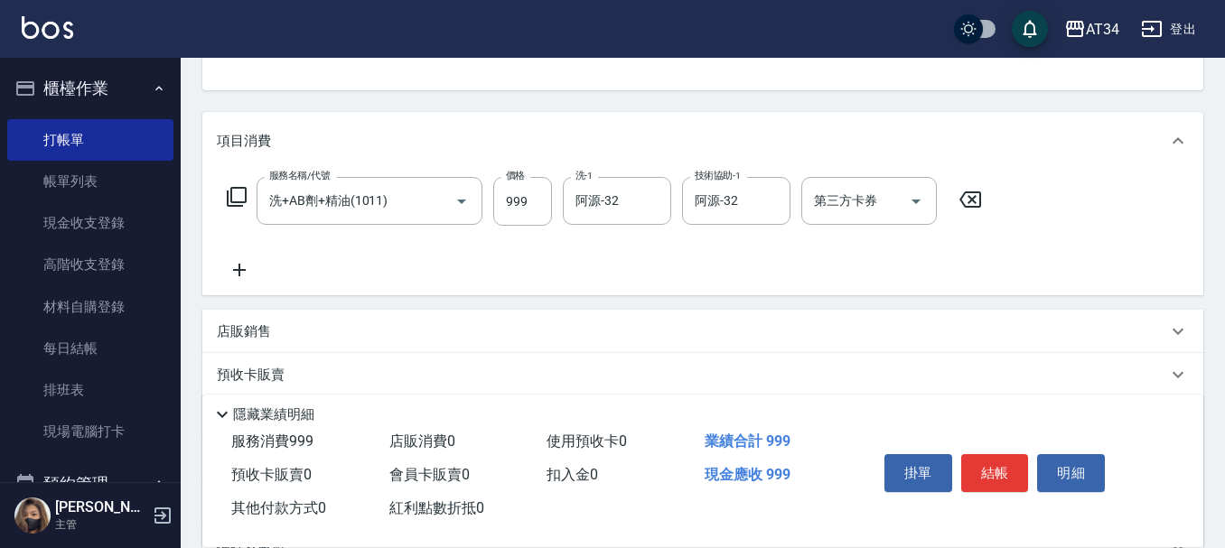
click at [697, 263] on div "服務名稱/代號 洗+AB劑+精油(1011) 服務名稱/代號 價格 999 價格 洗-1 阿源-32 洗-1 技術協助-1 阿源-32 技術協助-1 第三方卡…" at bounding box center [605, 229] width 776 height 104
click at [237, 259] on icon at bounding box center [239, 270] width 45 height 22
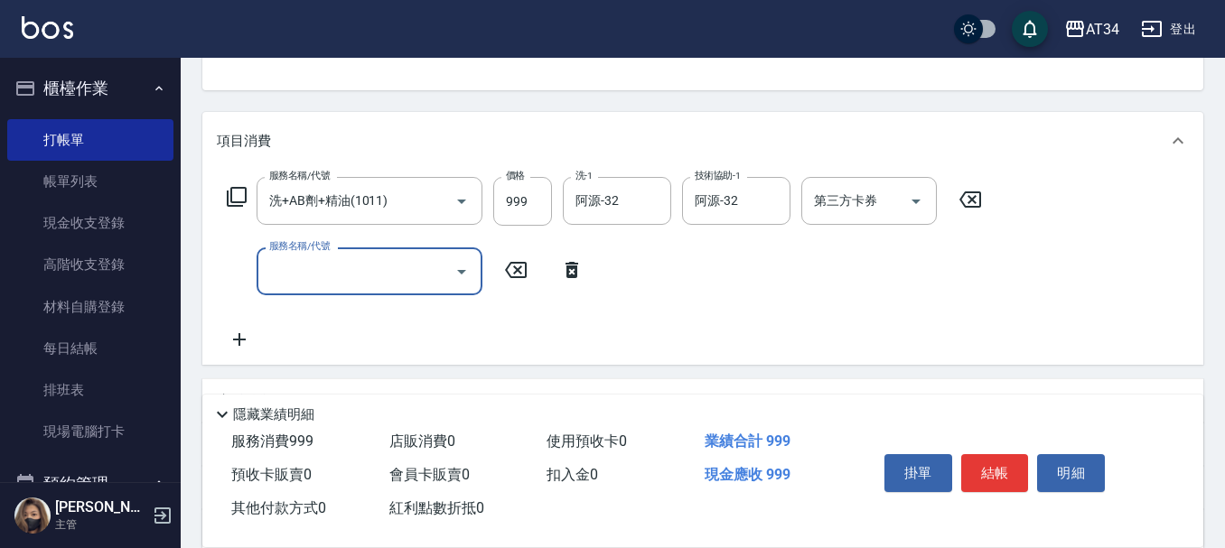
click at [365, 266] on input "服務名稱/代號" at bounding box center [356, 272] width 182 height 32
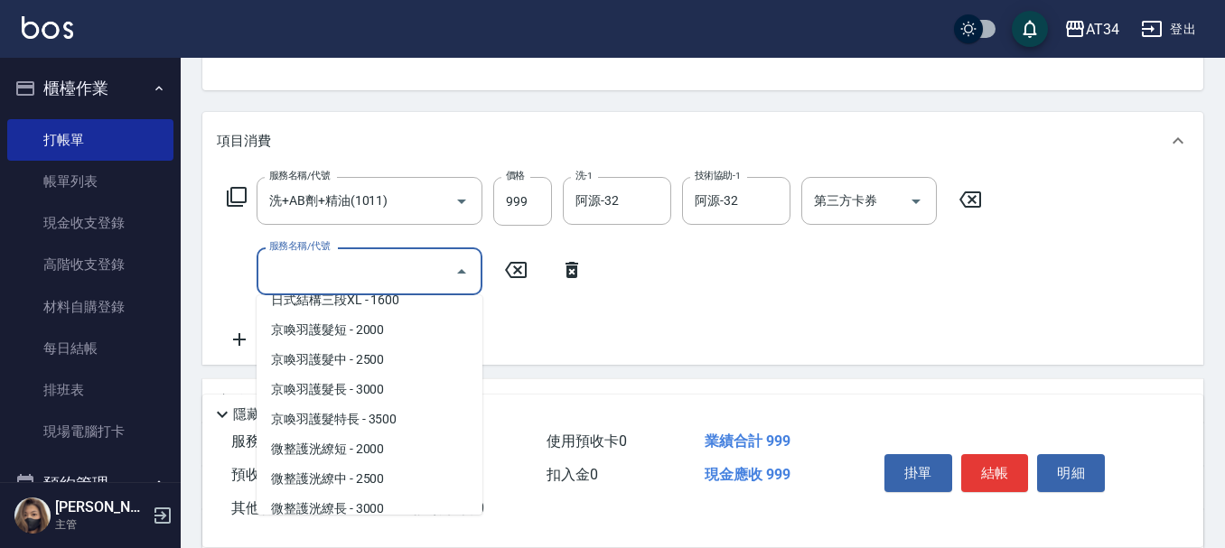
scroll to position [1535, 0]
click at [369, 363] on span "京喚羽護髮短 - 2000" at bounding box center [370, 362] width 226 height 30
type input "290"
type input "京喚羽護髮短(629)"
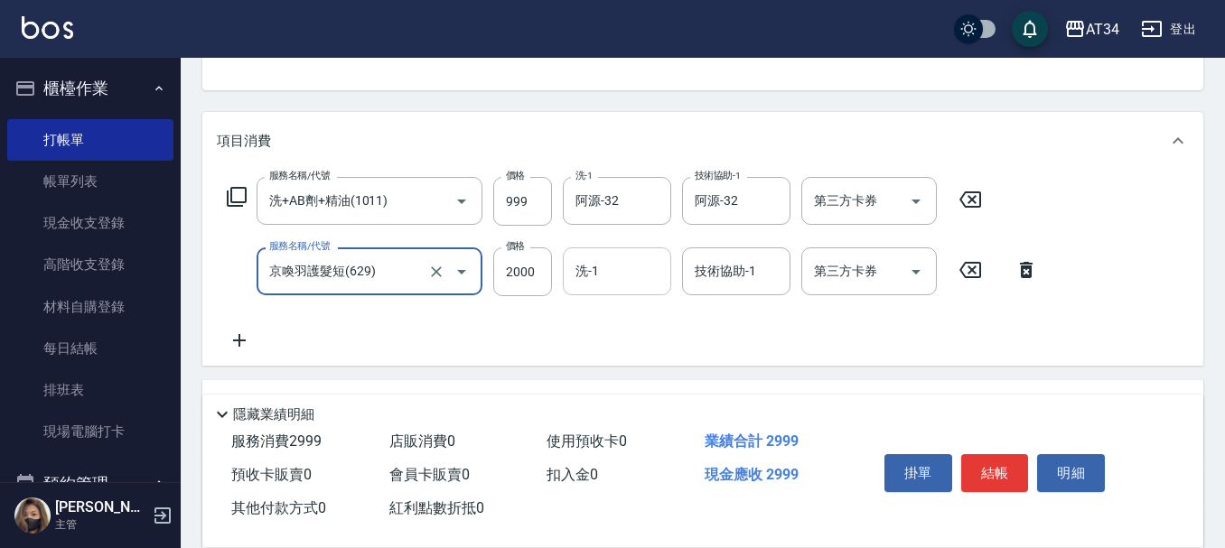
click at [599, 270] on input "洗-1" at bounding box center [617, 272] width 92 height 32
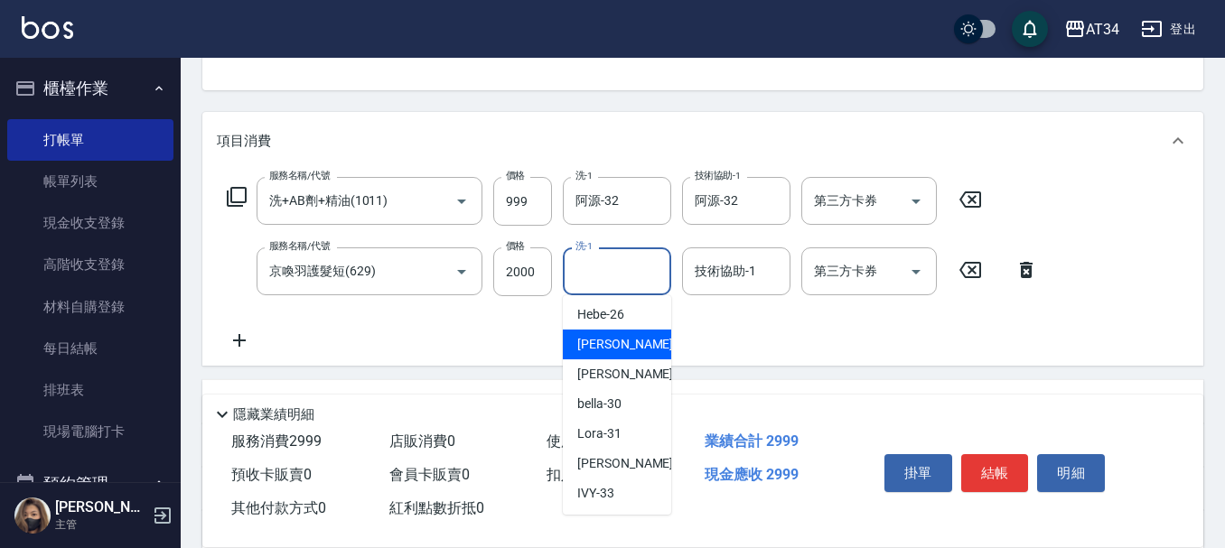
scroll to position [361, 0]
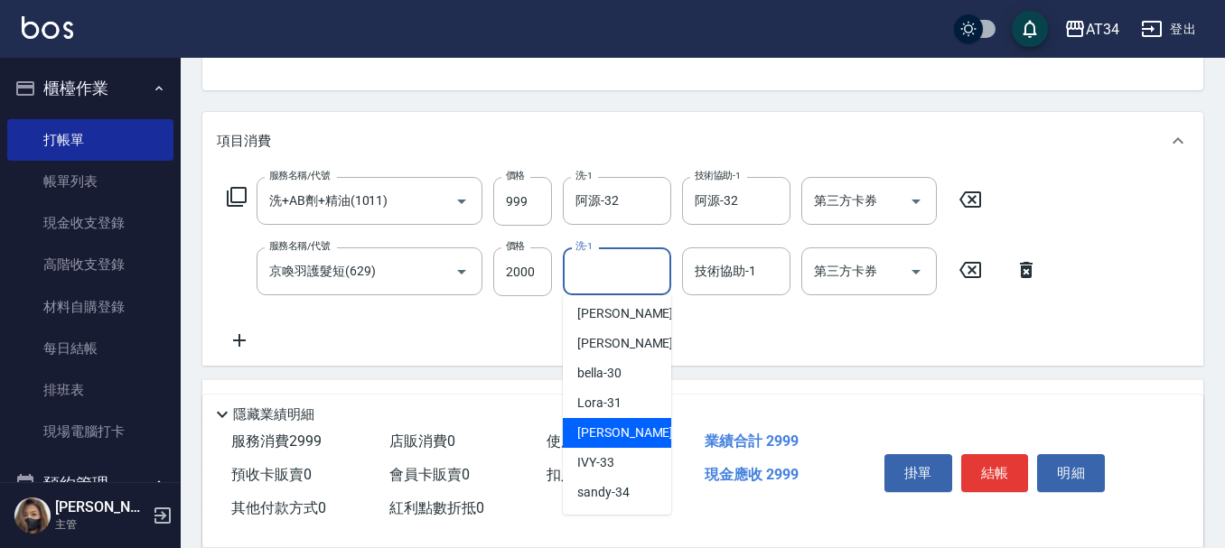
click at [604, 423] on div "阿源 -32" at bounding box center [617, 433] width 108 height 30
type input "阿源-32"
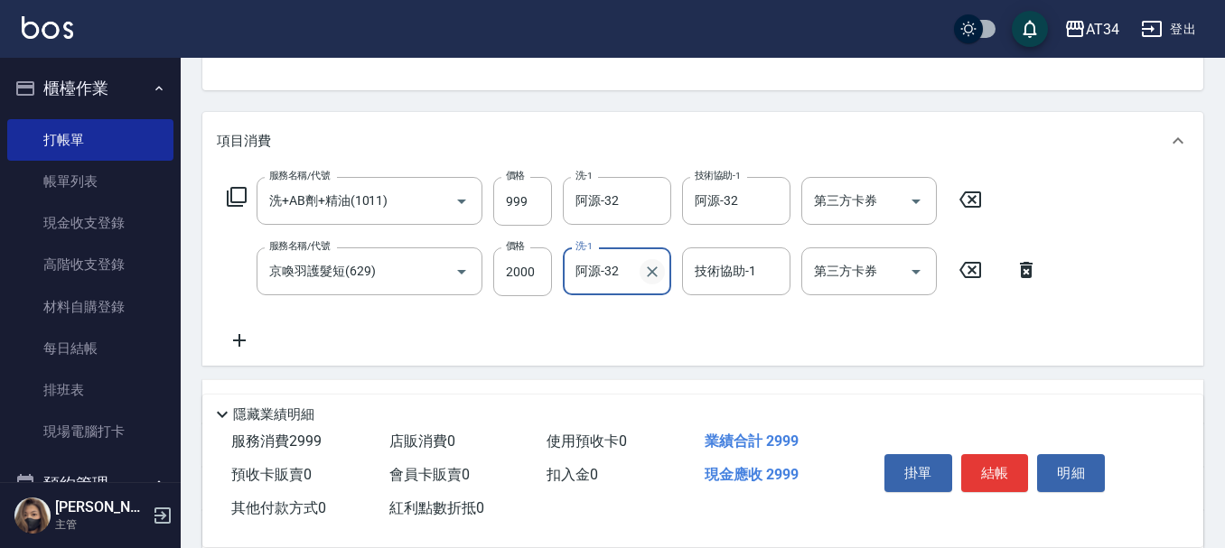
click at [651, 263] on icon "Clear" at bounding box center [652, 272] width 18 height 18
click at [744, 279] on div "技術協助-1 技術協助-1" at bounding box center [736, 271] width 108 height 48
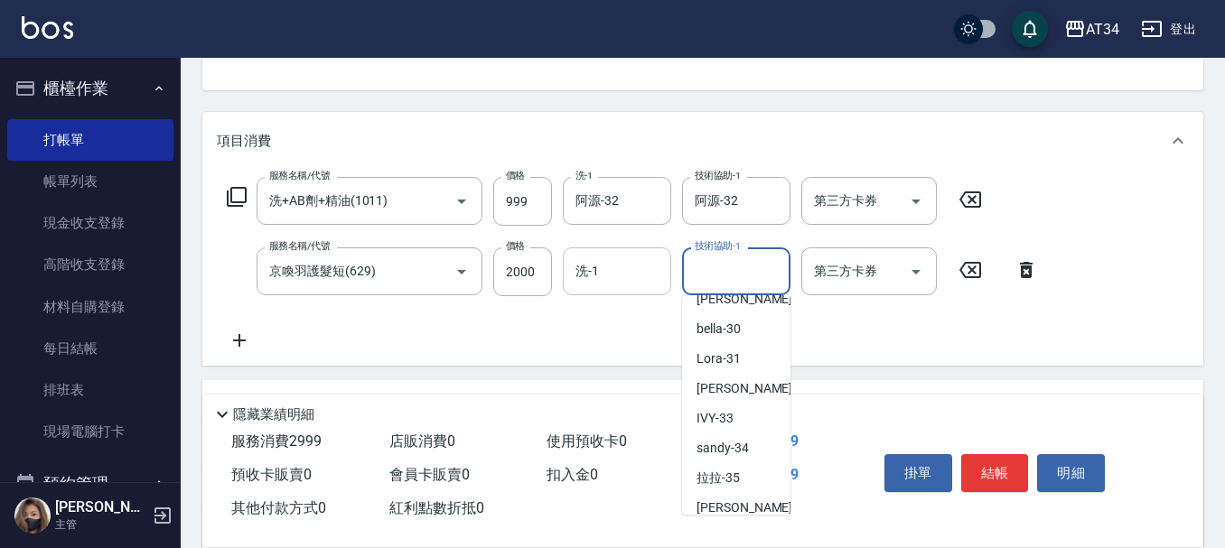
scroll to position [421, 0]
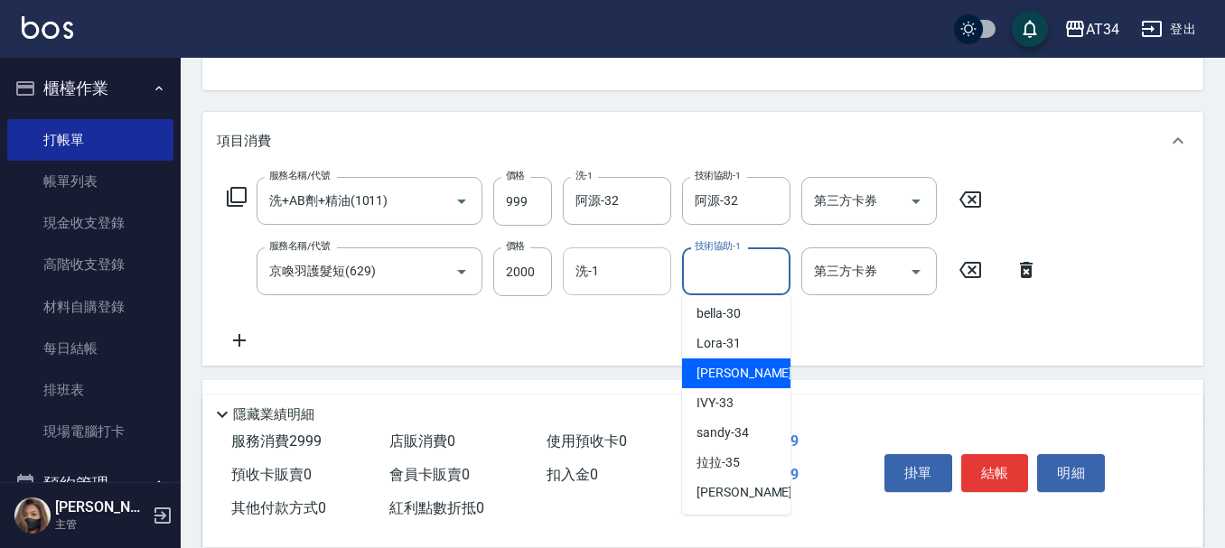
click at [746, 371] on div "阿源 -32" at bounding box center [736, 374] width 108 height 30
type input "阿源-32"
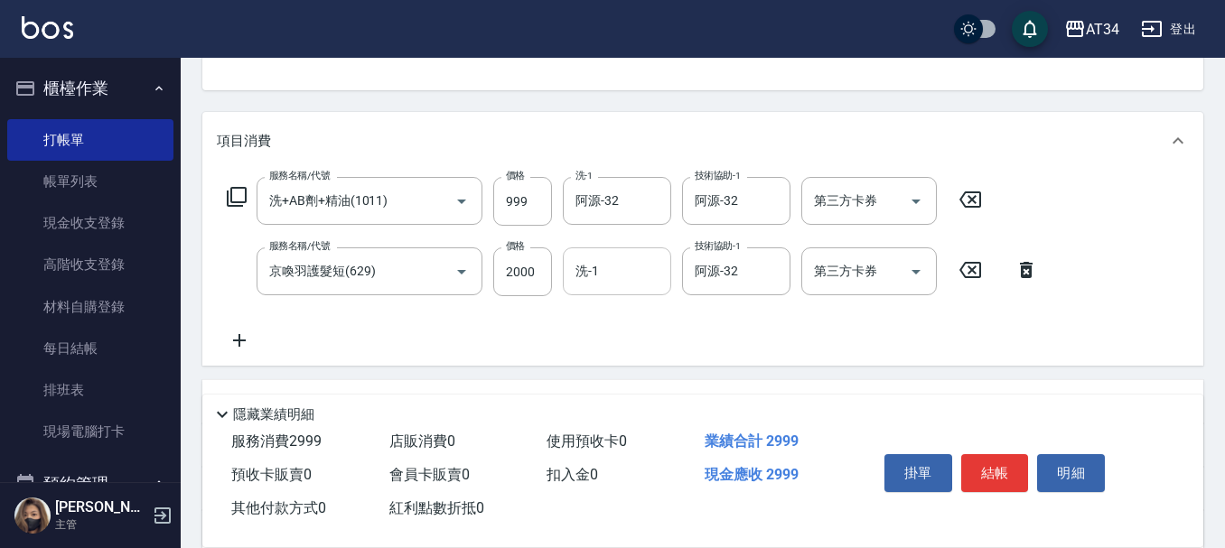
click at [848, 296] on div "第三方卡券 第三方卡券" at bounding box center [874, 271] width 146 height 49
click at [652, 201] on icon "Clear" at bounding box center [652, 201] width 11 height 11
click at [693, 332] on div "服務名稱/代號 洗+AB劑+精油(1011) 服務名稱/代號 價格 999 價格 洗-1 洗-1 技術協助-1 阿源-32 技術協助-1 第三方卡券 第三方卡…" at bounding box center [633, 264] width 832 height 174
click at [518, 274] on input "2000" at bounding box center [522, 271] width 59 height 49
type input "100"
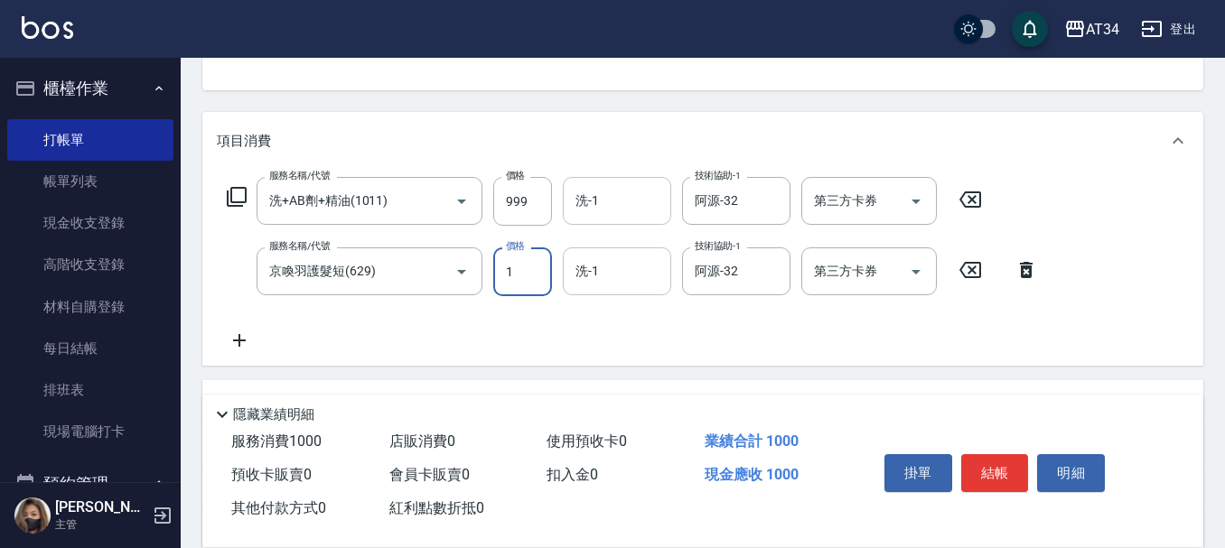
type input "15"
type input "110"
type input "1500"
type input "240"
click at [813, 338] on div "服務名稱/代號 洗+AB劑+精油(1011) 服務名稱/代號 價格 999 價格 洗-1 洗-1 技術協助-1 阿源-32 技術協助-1 第三方卡券 第三方卡…" at bounding box center [633, 264] width 832 height 174
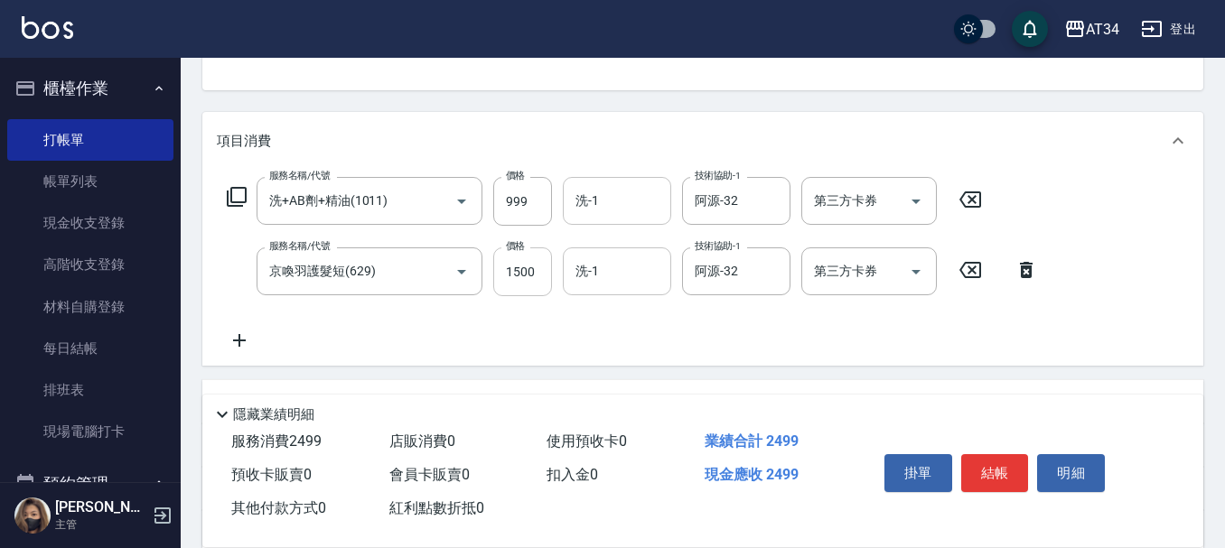
click at [536, 273] on input "1500" at bounding box center [522, 271] width 59 height 49
type input "0"
type input "90"
type input "11"
type input "110"
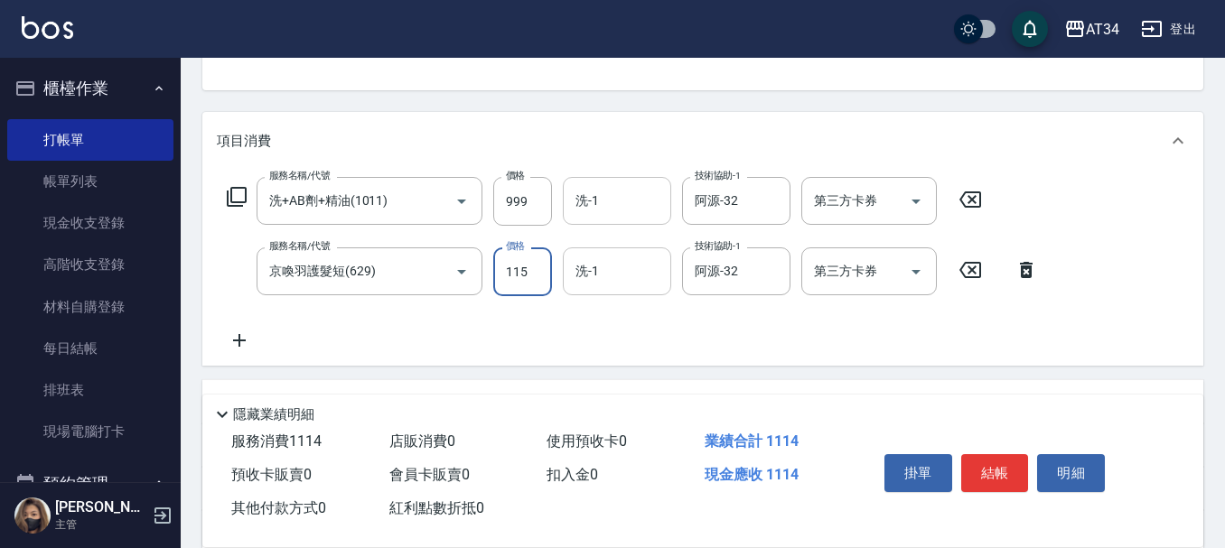
type input "1159"
type input "110"
type input "11"
type input "100"
type input "159"
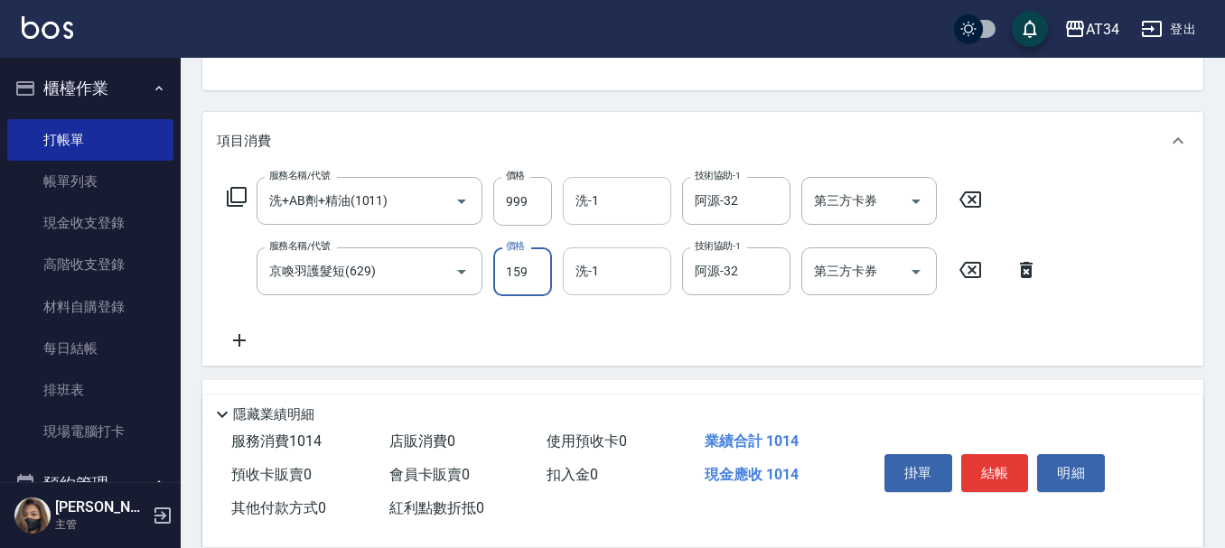
type input "110"
type input "1599"
type input "250"
type input "1599"
click at [520, 210] on input "999" at bounding box center [522, 201] width 59 height 49
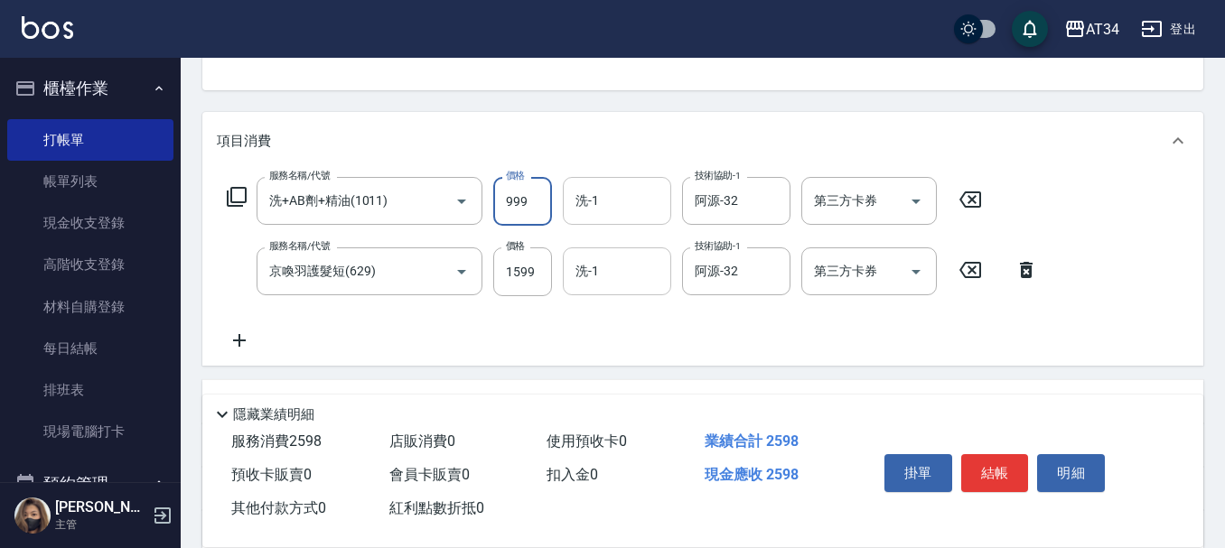
type input "160"
type input "1000"
type input "250"
type input "1000"
click at [620, 314] on div "服務名稱/代號 洗+AB劑+精油(1011) 服務名稱/代號 價格 1000 價格 洗-1 洗-1 技術協助-1 阿源-32 技術協助-1 第三方卡券 第三方…" at bounding box center [633, 264] width 832 height 174
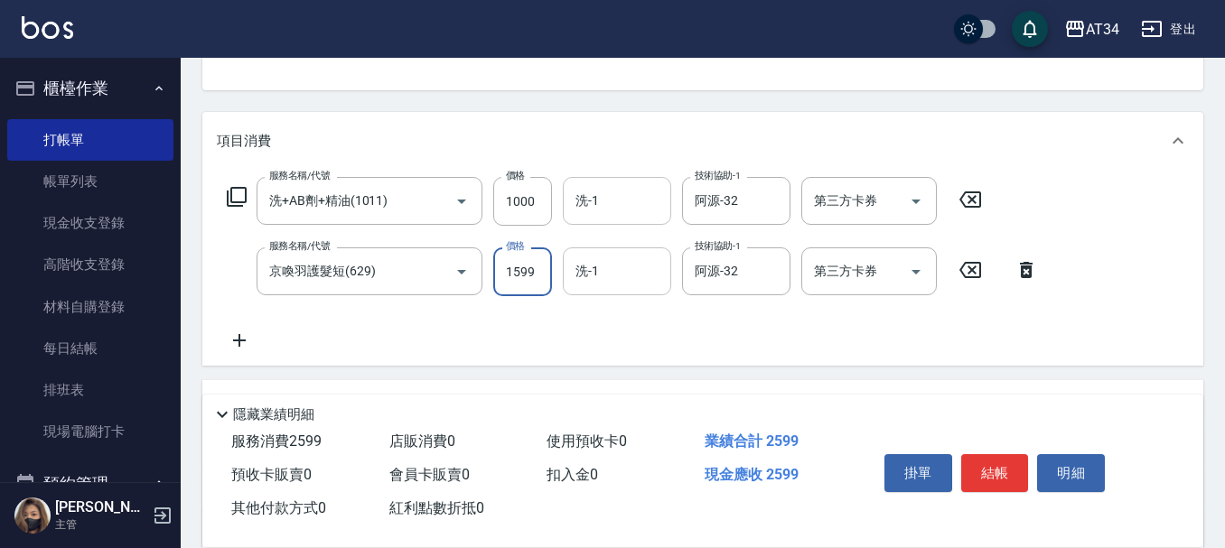
click at [517, 264] on input "1599" at bounding box center [522, 271] width 59 height 49
type input "100"
type input "16"
type input "110"
type input "1600"
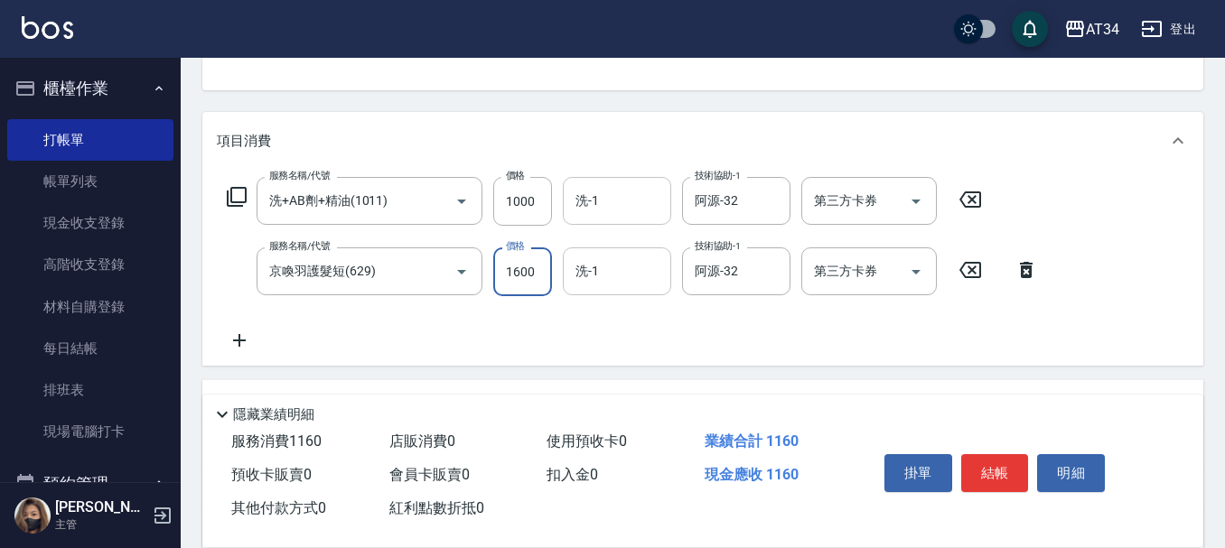
type input "260"
type input "1600"
click at [989, 468] on button "結帳" at bounding box center [995, 473] width 68 height 38
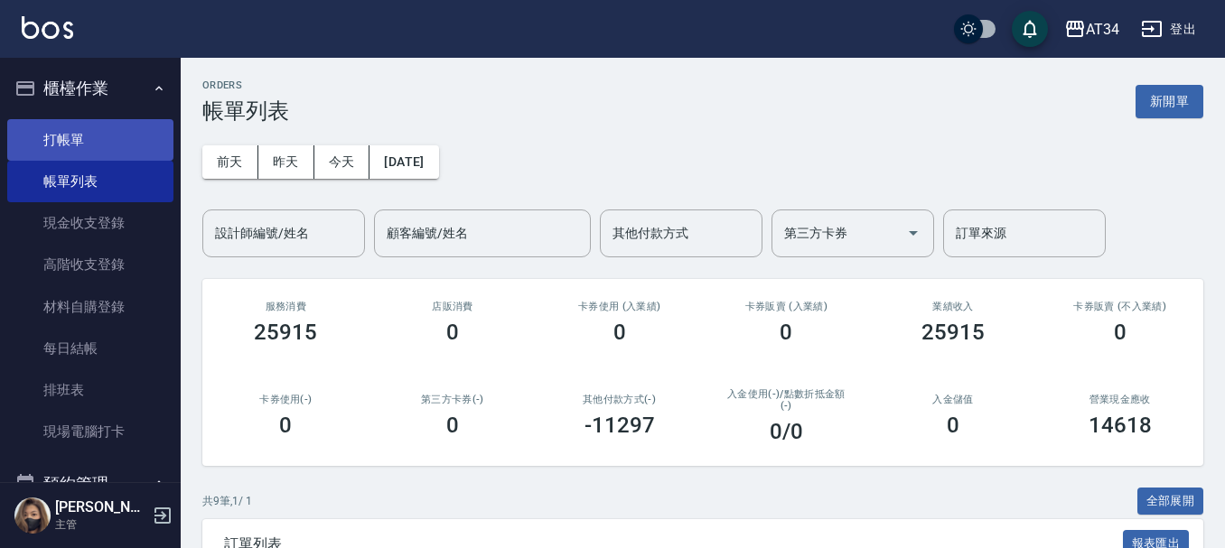
click at [89, 140] on link "打帳單" at bounding box center [90, 140] width 166 height 42
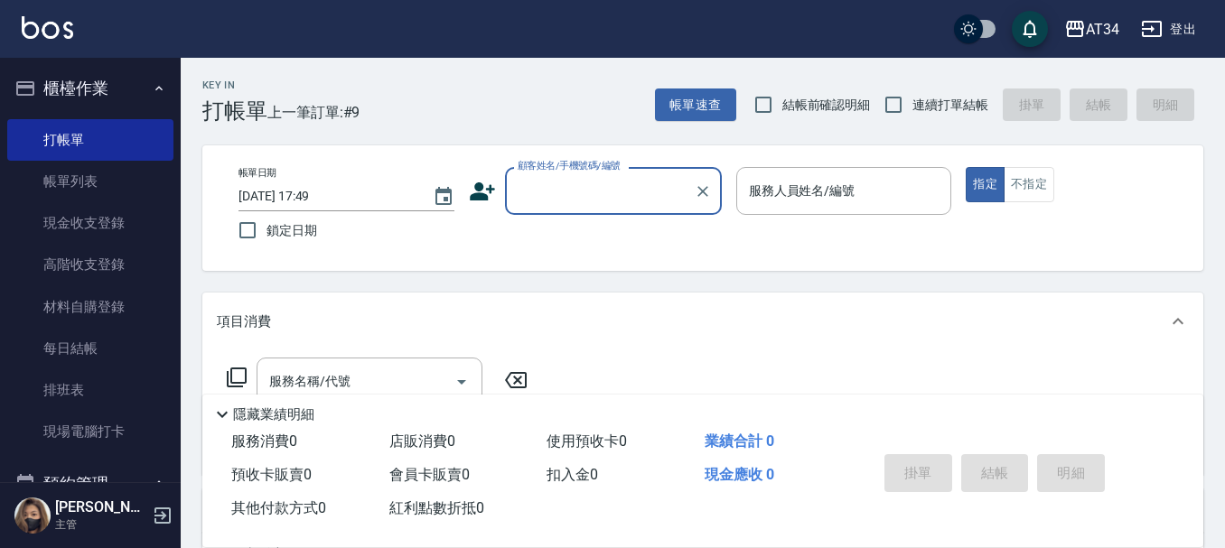
click at [483, 192] on icon at bounding box center [482, 191] width 27 height 27
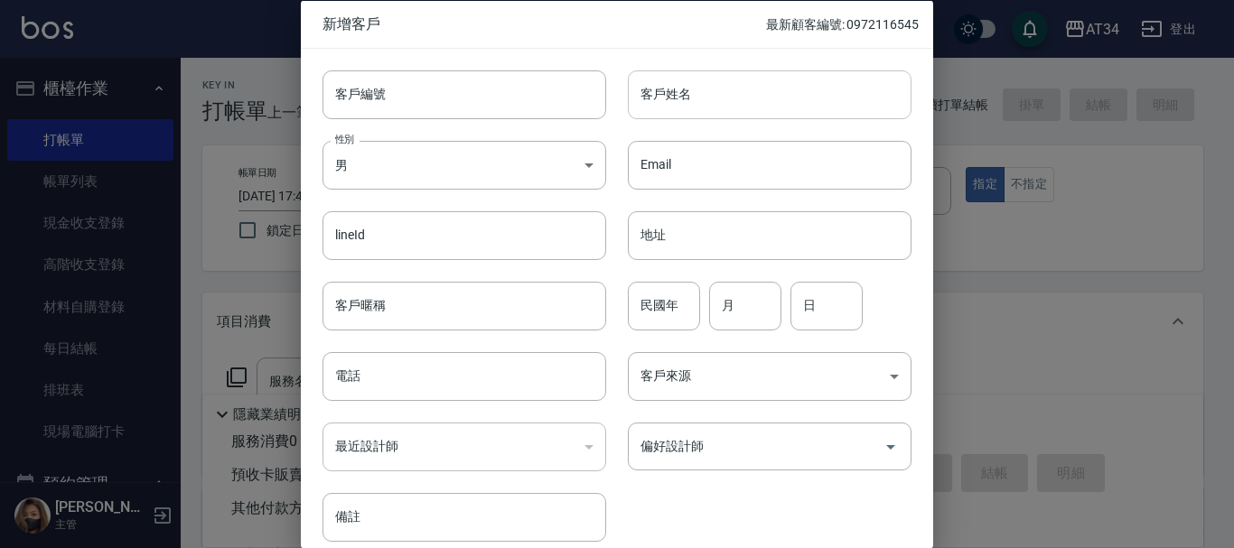
click at [653, 107] on input "客戶姓名" at bounding box center [770, 94] width 284 height 49
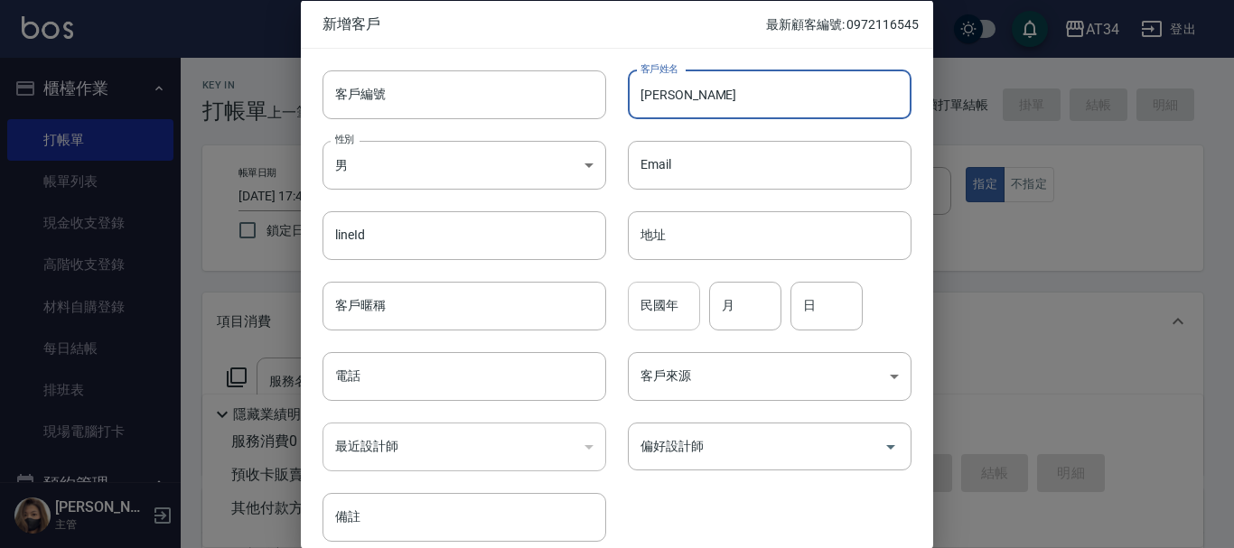
type input "[PERSON_NAME]"
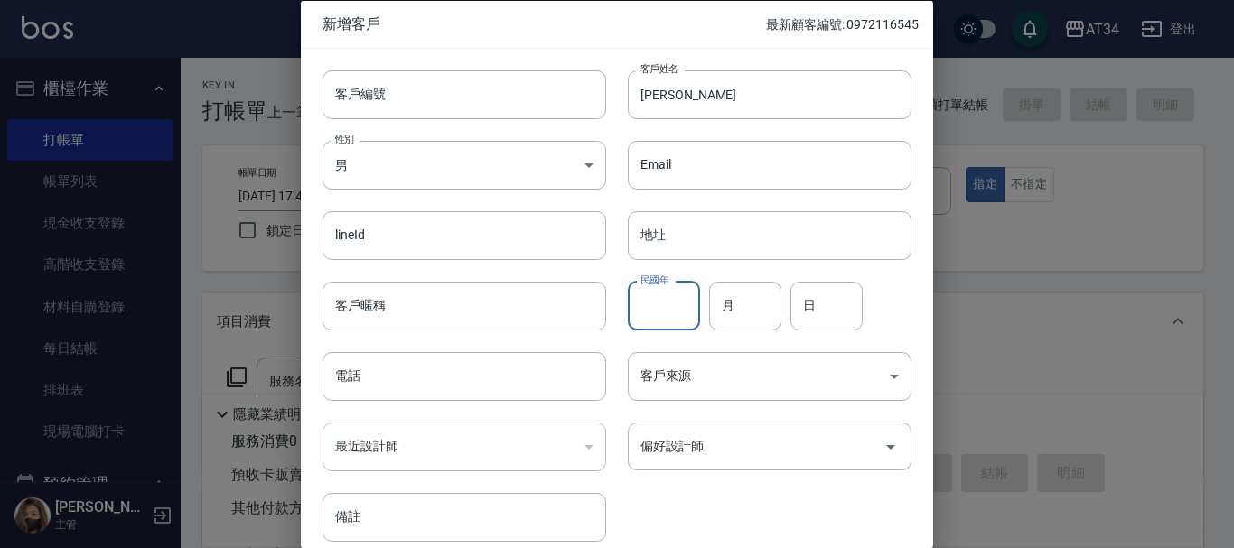
click at [662, 295] on div "民國年 民國年" at bounding box center [664, 305] width 72 height 49
type input "82"
type input "10"
type input "09"
click at [548, 396] on input "電話" at bounding box center [464, 376] width 284 height 49
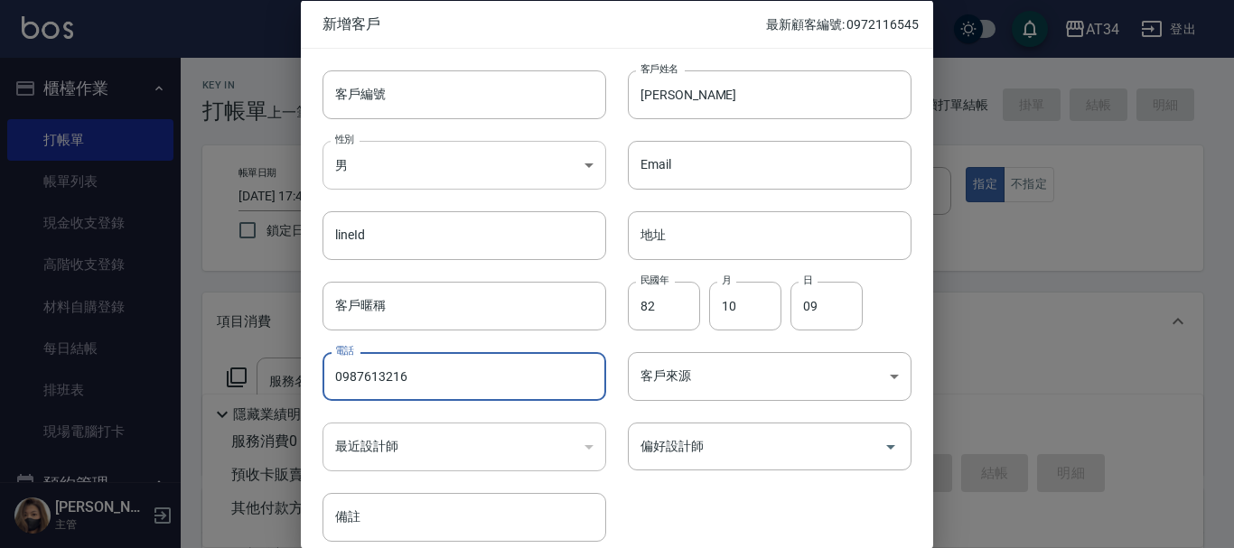
type input "0987613216"
click at [575, 162] on body "AT34 登出 櫃檯作業 打帳單 帳單列表 現金收支登錄 高階收支登錄 材料自購登錄 每日結帳 排班表 現場電腦打卡 預約管理 預約管理 單日預約紀錄 單週預…" at bounding box center [617, 461] width 1234 height 923
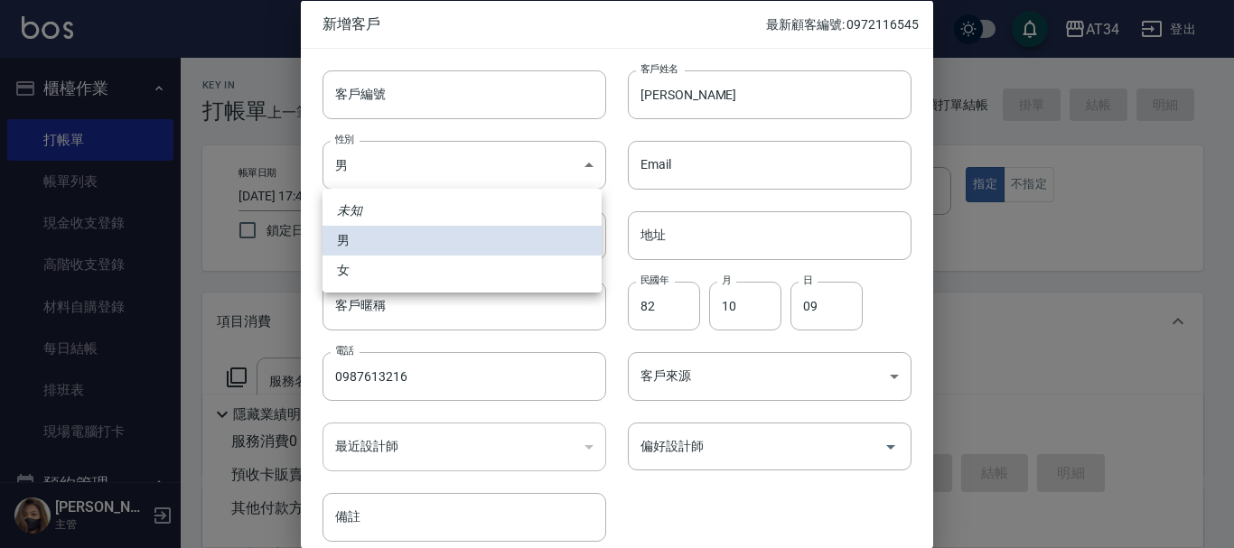
click at [462, 286] on ul "未知 男 女" at bounding box center [461, 241] width 279 height 104
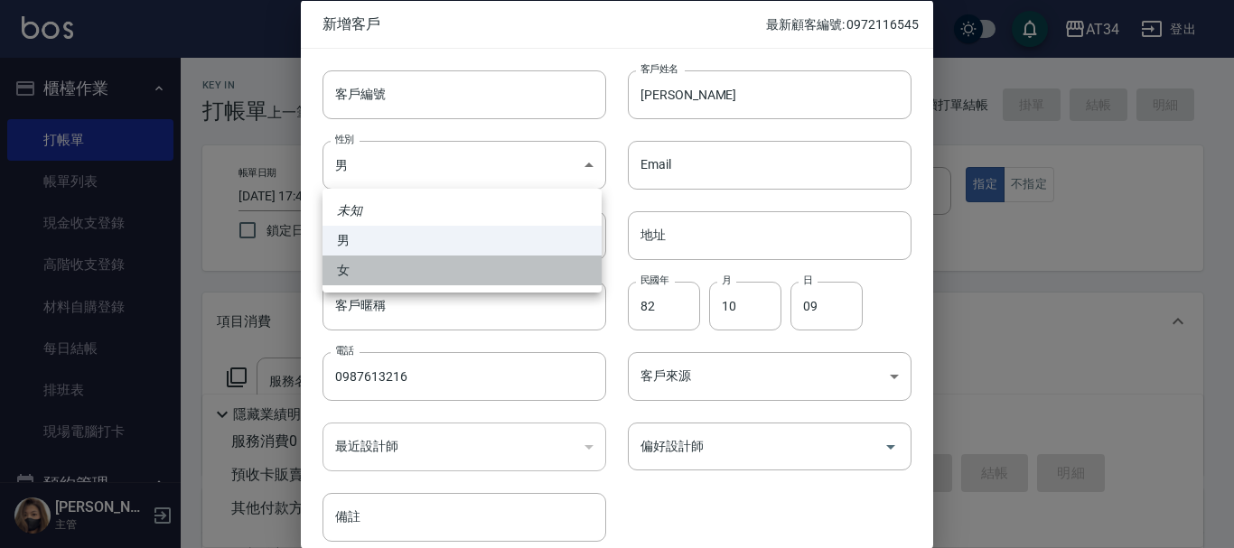
click at [461, 271] on li "女" at bounding box center [461, 271] width 279 height 30
type input "[DEMOGRAPHIC_DATA]"
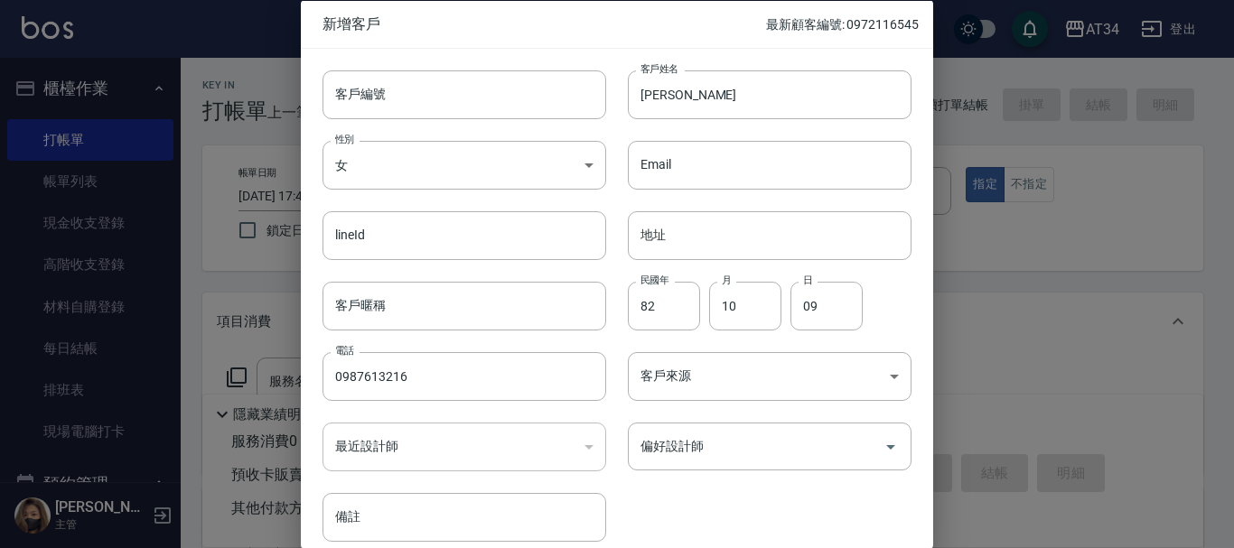
click at [687, 518] on div "客戶編號 客戶編號 客戶姓名 [PERSON_NAME]姓名 性別 女 [DEMOGRAPHIC_DATA] 性別 Email Email lineId li…" at bounding box center [606, 295] width 611 height 494
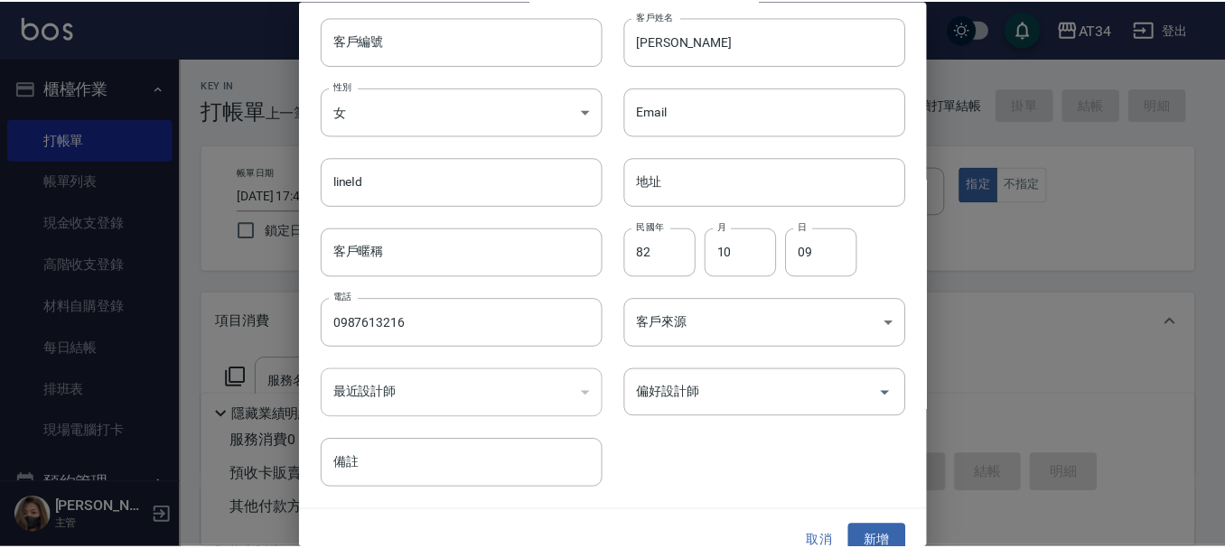
scroll to position [78, 0]
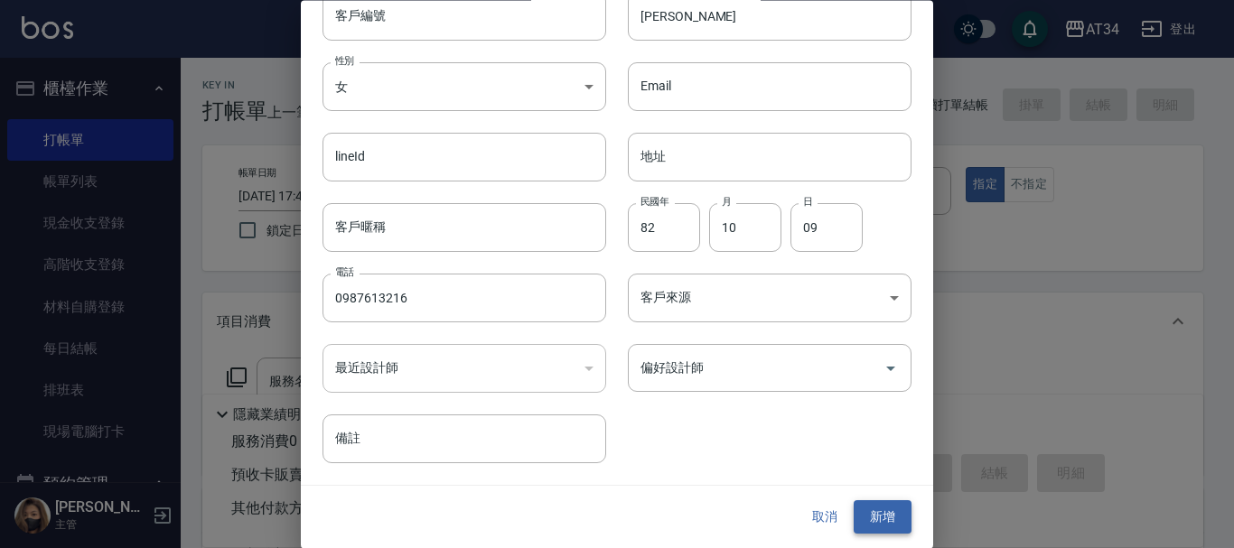
click at [871, 517] on button "新增" at bounding box center [883, 517] width 58 height 33
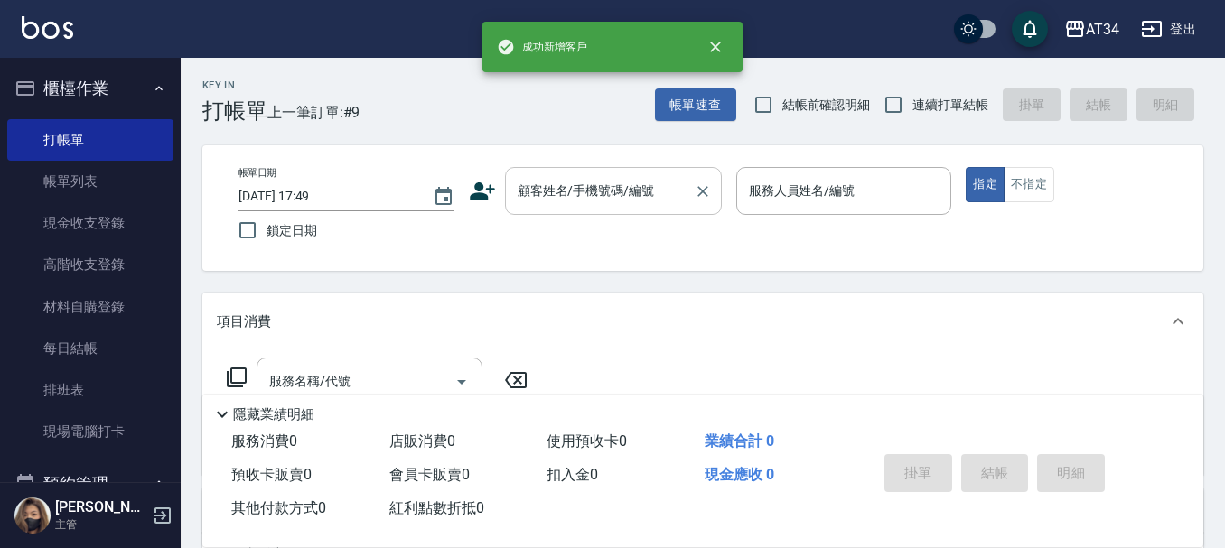
click at [574, 192] on input "顧客姓名/手機號碼/編號" at bounding box center [599, 191] width 173 height 32
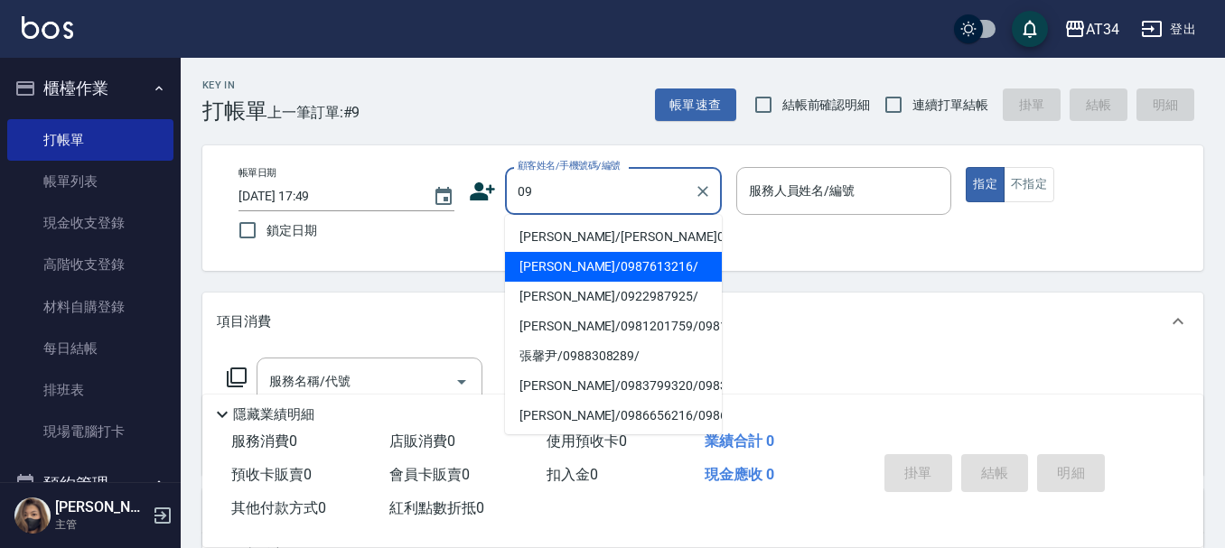
click at [577, 275] on li "[PERSON_NAME]/0987613216/" at bounding box center [613, 267] width 217 height 30
type input "[PERSON_NAME]/0987613216/"
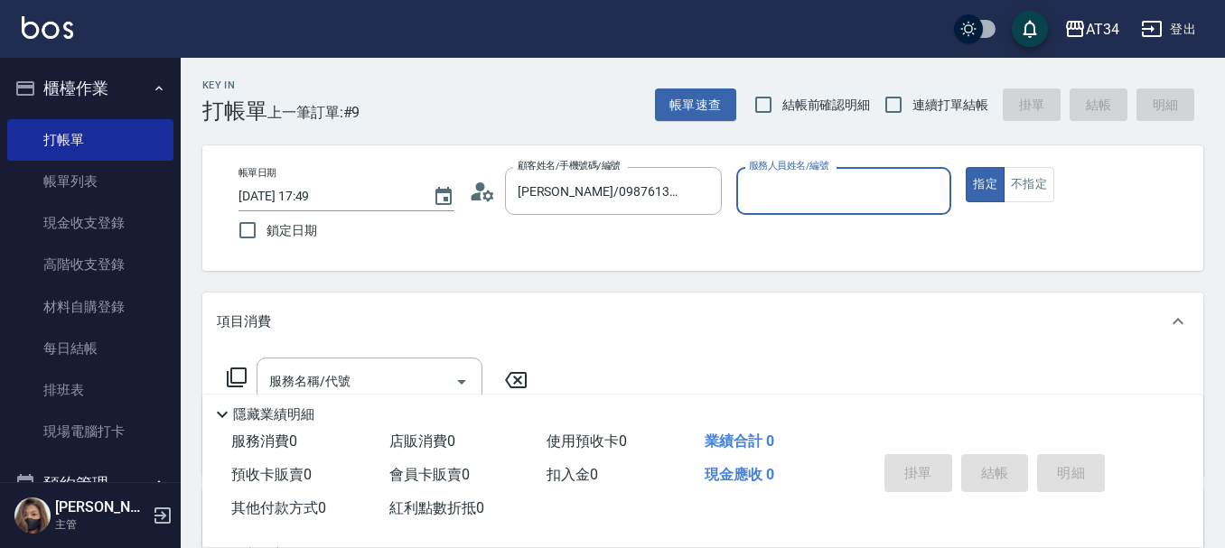
click at [812, 152] on div "帳單日期 [DATE] 17:49 鎖定日期 顧客姓名/手機號碼/編號 [PERSON_NAME]/0987613216/ 顧客姓名/手機號碼/編號 服務人員…" at bounding box center [702, 208] width 1001 height 126
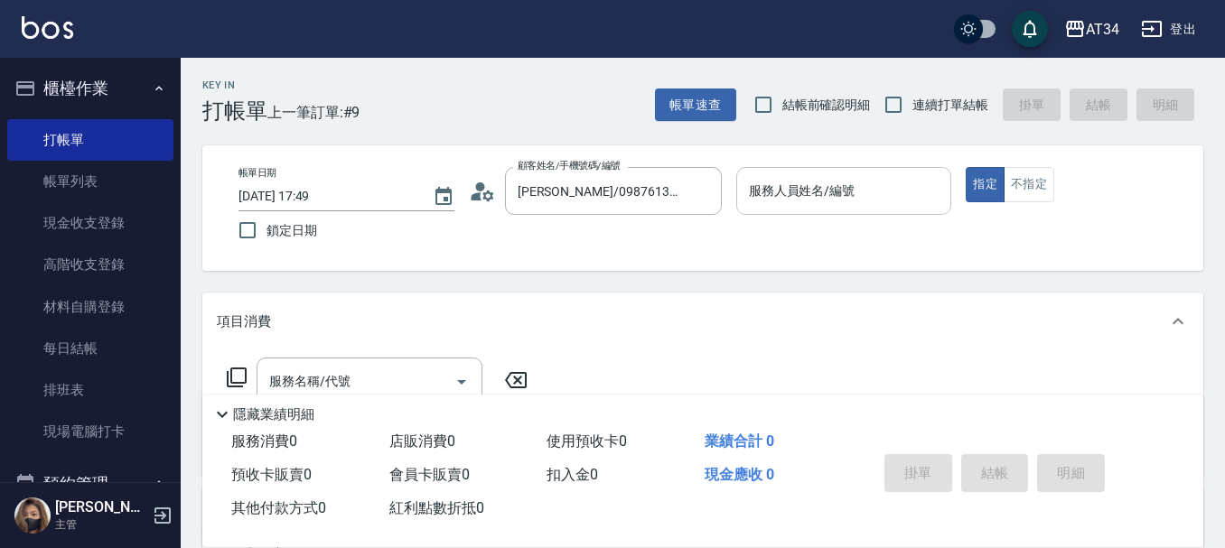
click at [807, 185] on input "服務人員姓名/編號" at bounding box center [844, 191] width 200 height 32
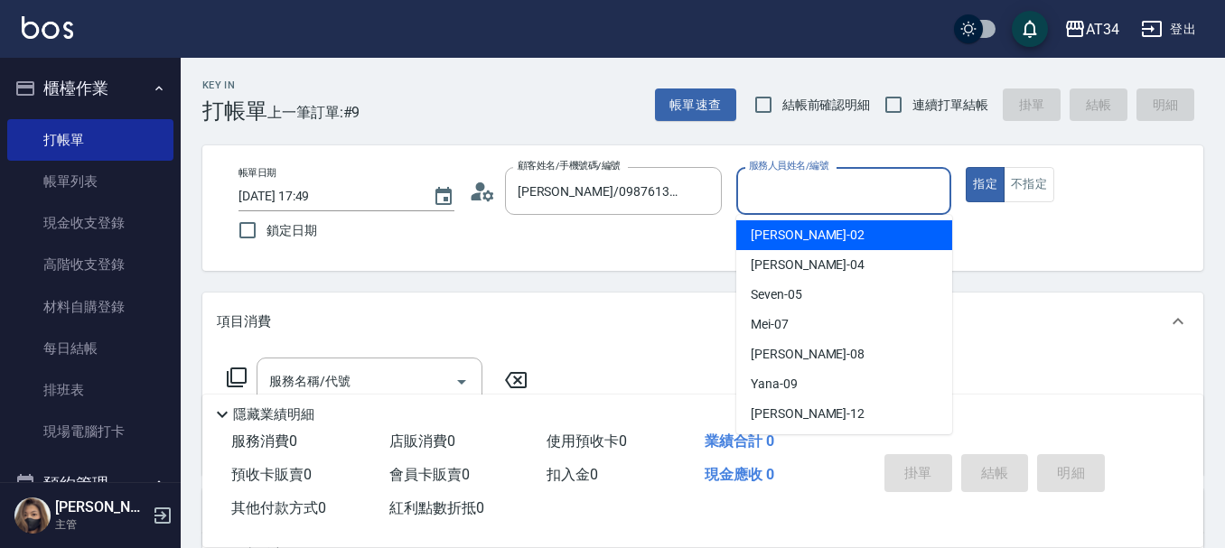
scroll to position [181, 0]
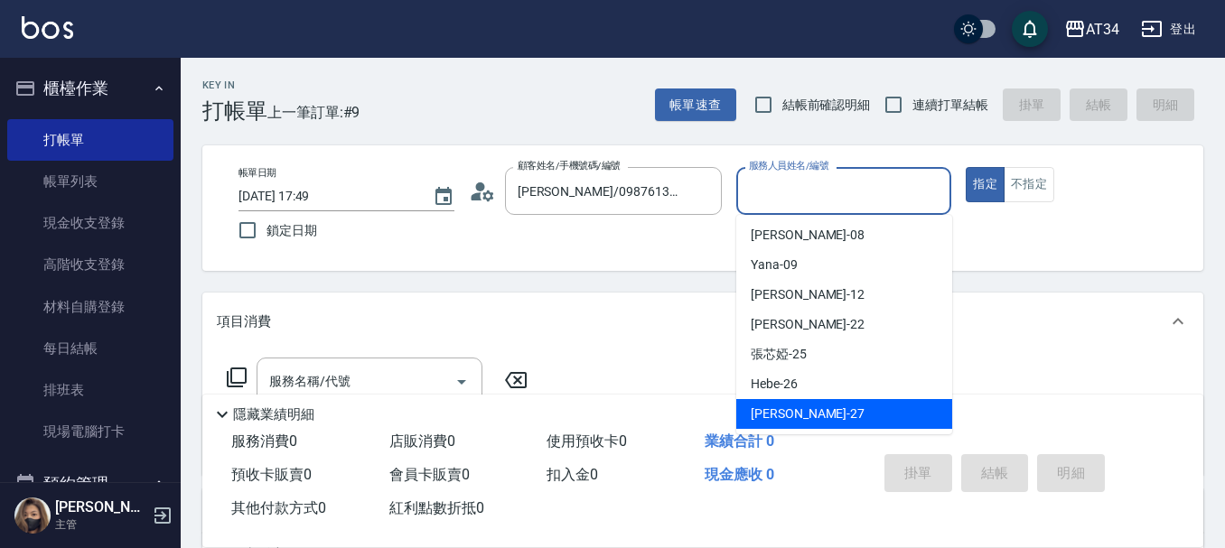
click at [805, 399] on div "[PERSON_NAME] -27" at bounding box center [844, 414] width 216 height 30
type input "[PERSON_NAME]-27"
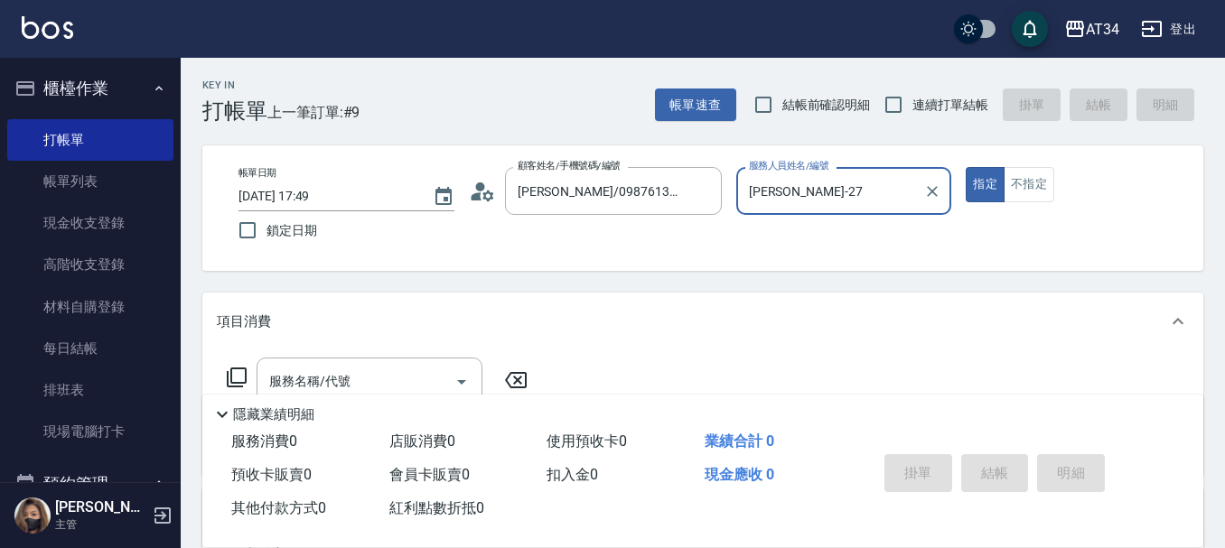
click at [774, 297] on div "項目消費" at bounding box center [702, 322] width 1001 height 58
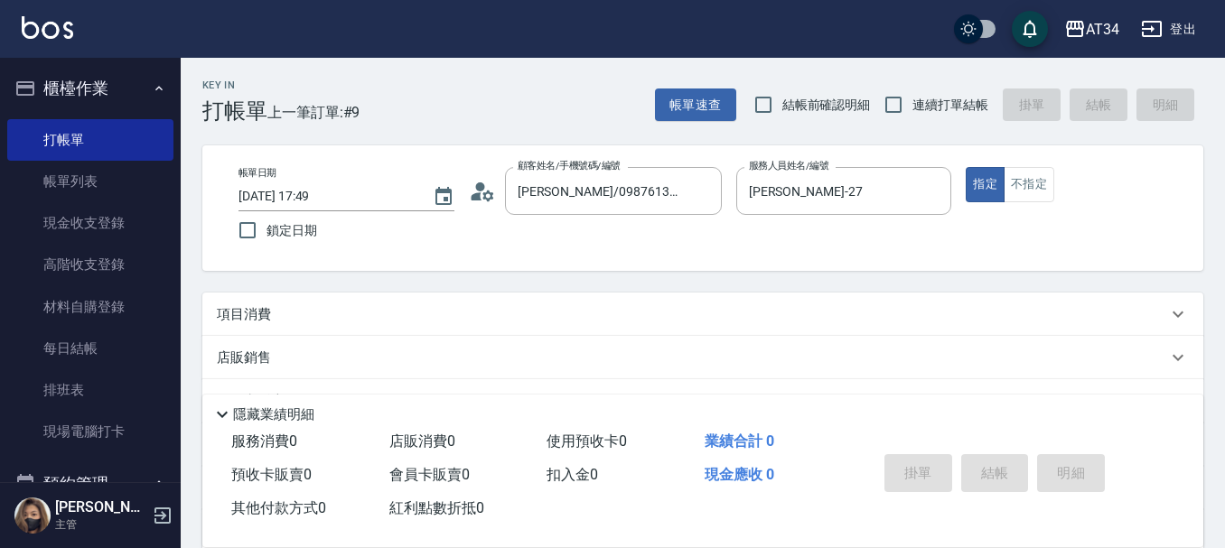
click at [417, 323] on div "項目消費" at bounding box center [692, 314] width 950 height 19
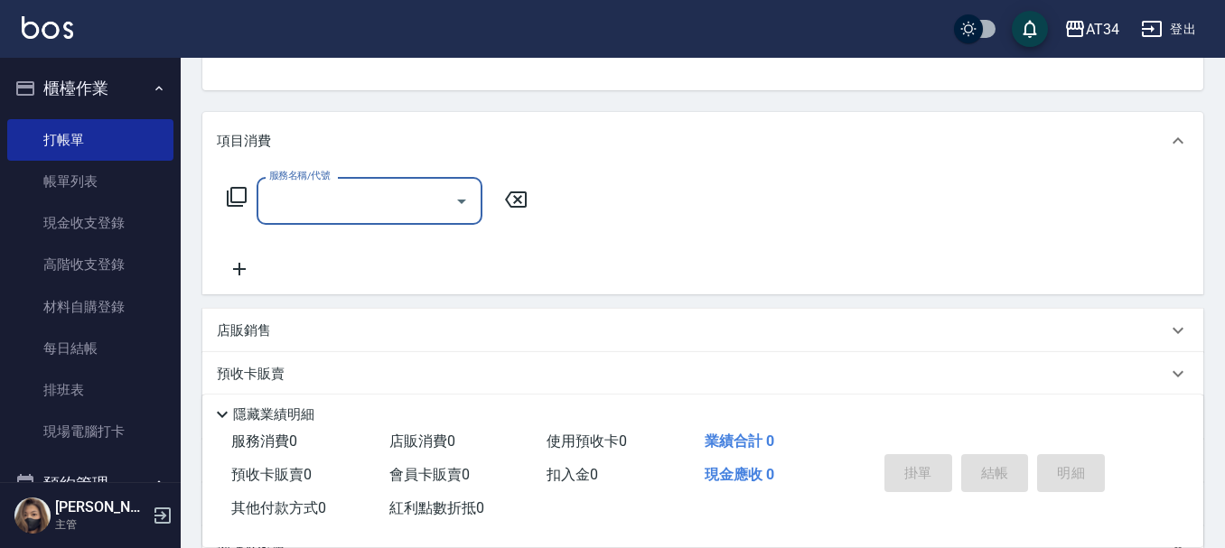
click at [355, 207] on input "服務名稱/代號" at bounding box center [356, 201] width 182 height 32
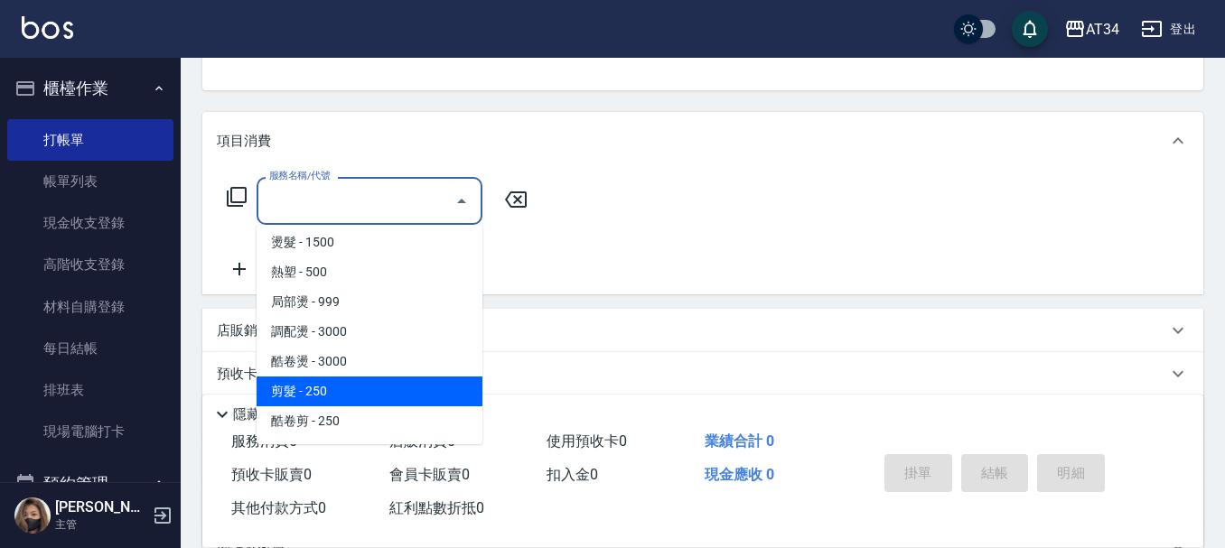
scroll to position [271, 0]
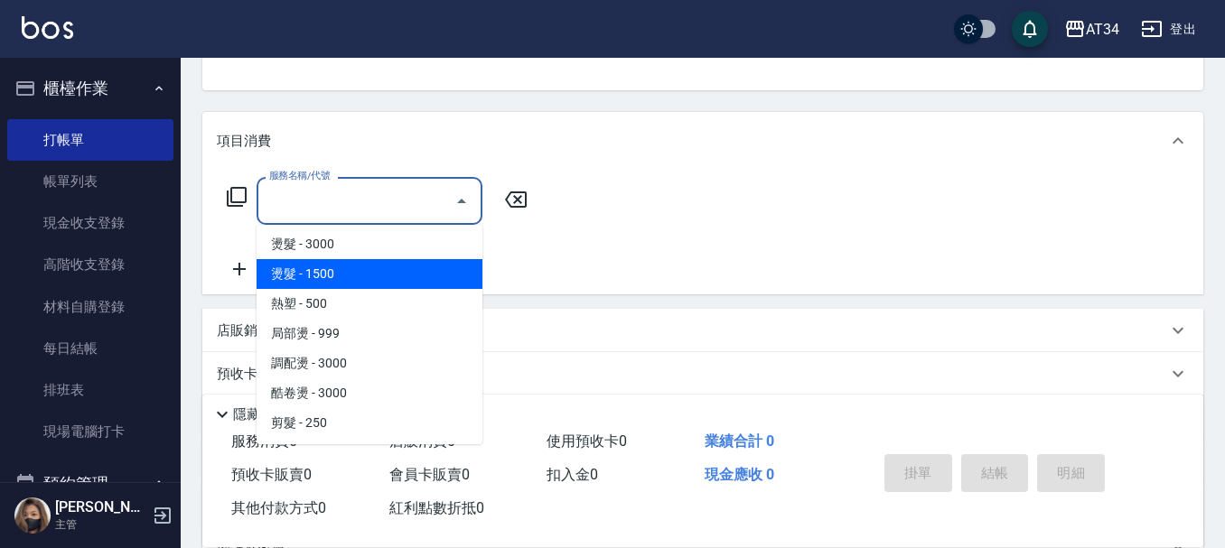
click at [356, 272] on span "燙髮 - 1500" at bounding box center [370, 274] width 226 height 30
type input "燙髮(301)"
type input "150"
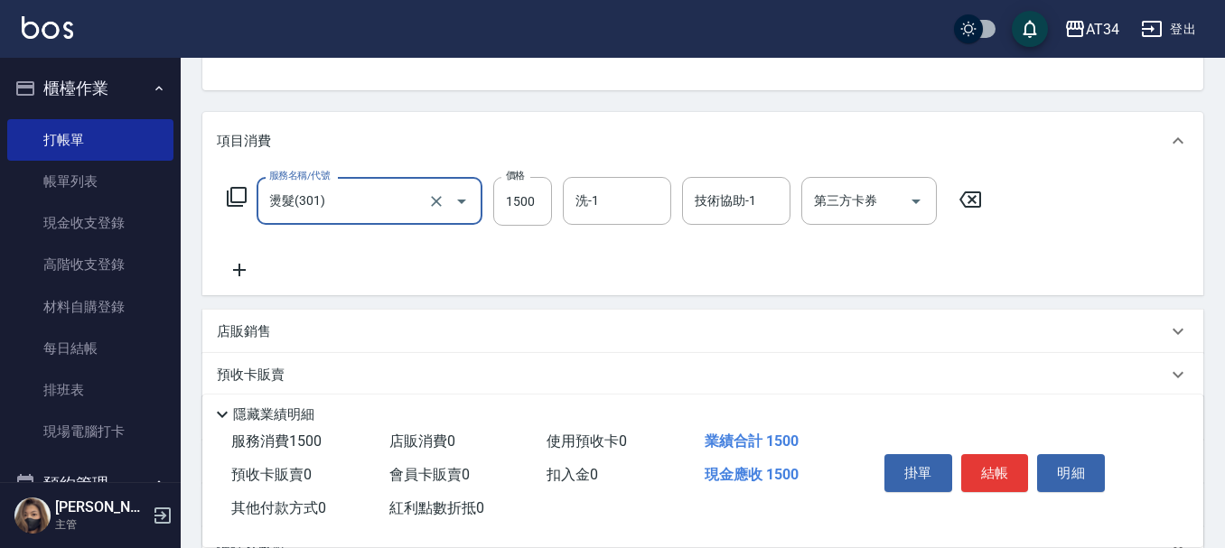
type input "1"
type input "0"
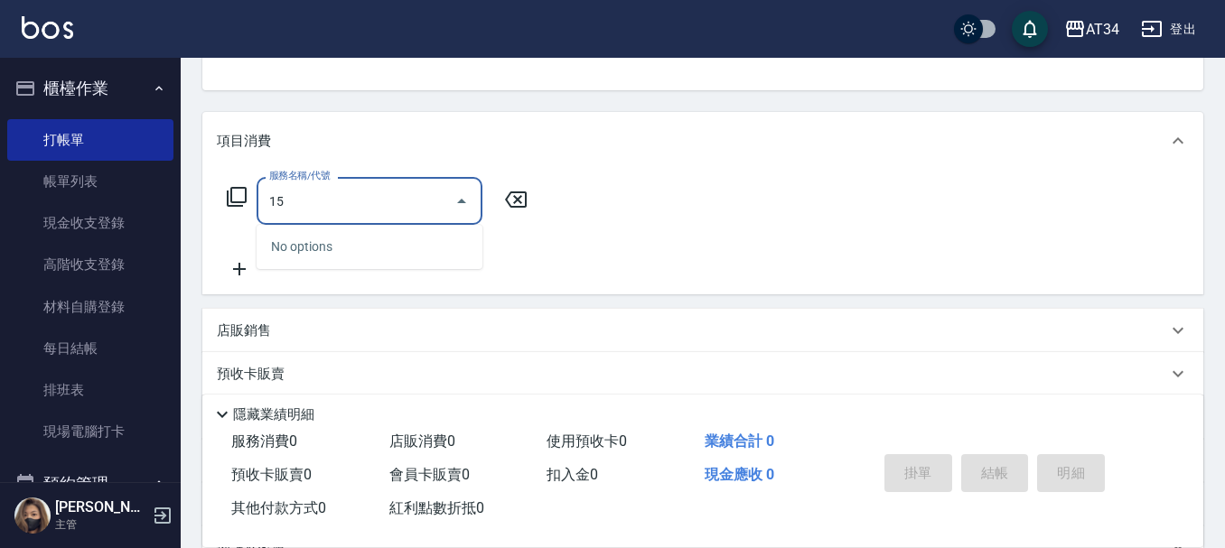
type input "1"
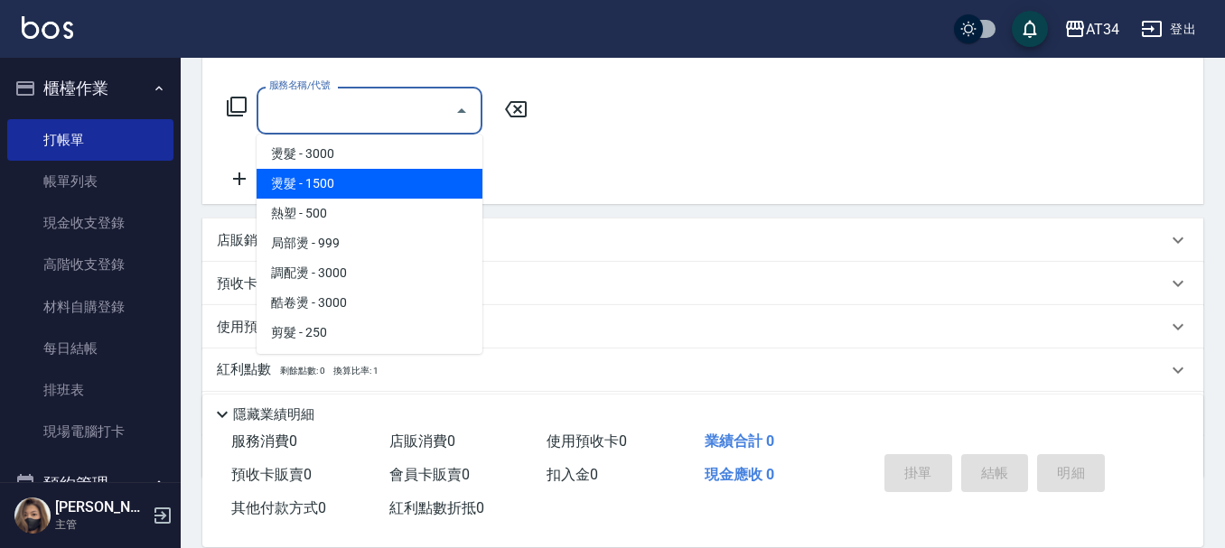
click at [346, 182] on span "燙髮 - 1500" at bounding box center [370, 184] width 226 height 30
type input "燙髮(301)"
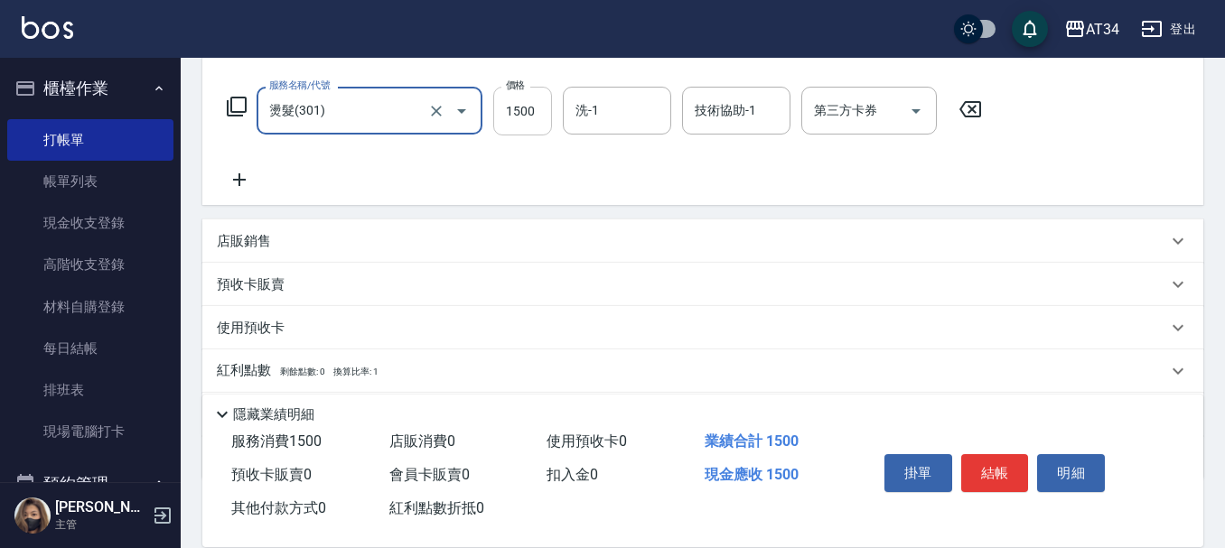
click at [532, 101] on input "1500" at bounding box center [522, 111] width 59 height 49
type input "0"
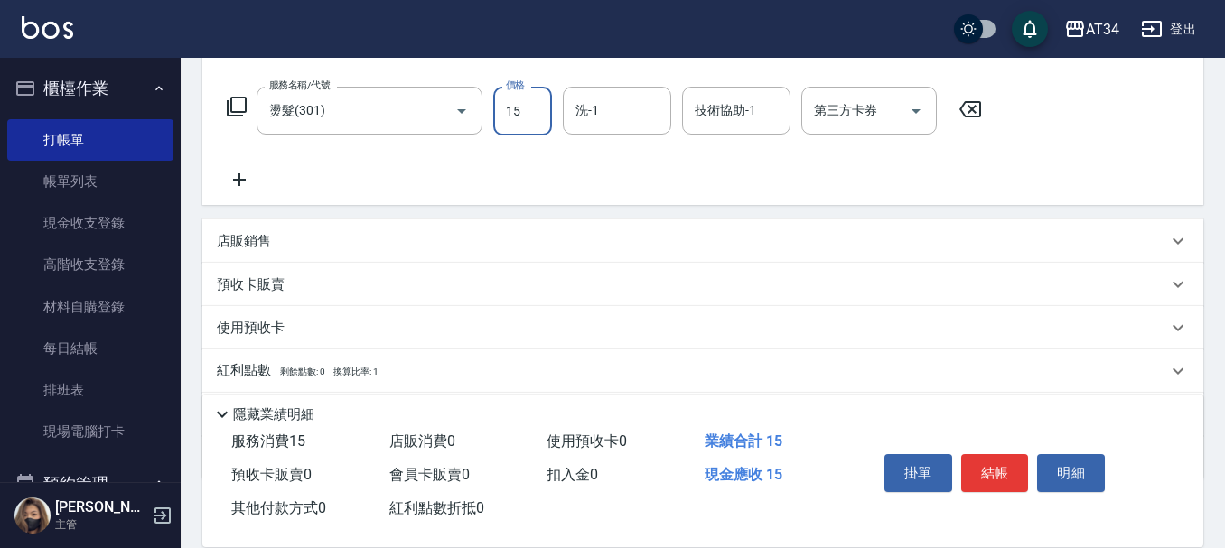
type input "159"
type input "10"
type input "1599"
type input "150"
type input "1599"
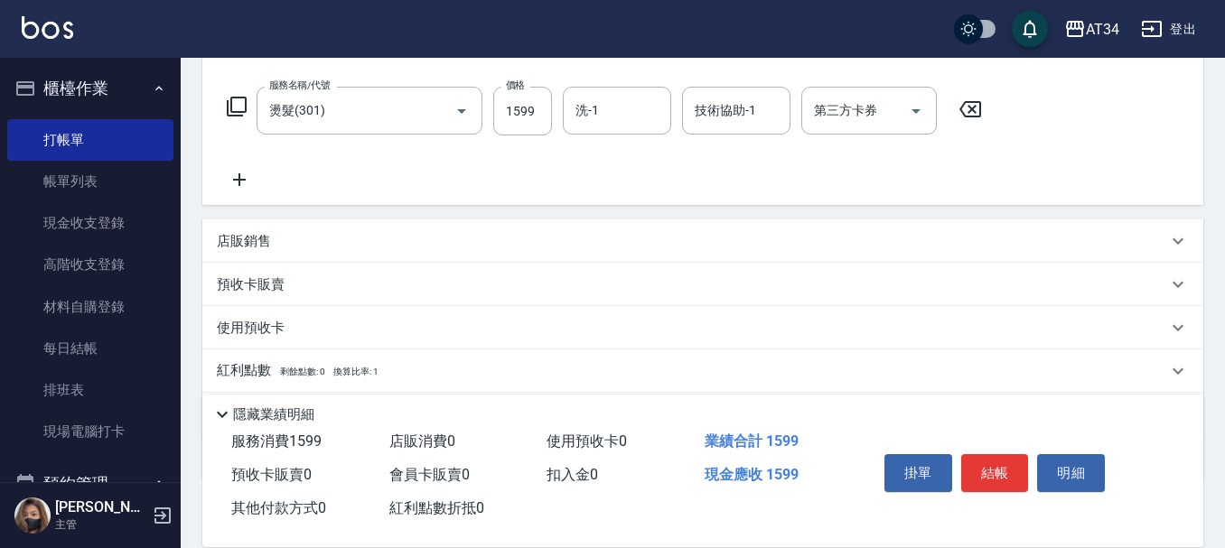
click at [233, 178] on icon at bounding box center [239, 180] width 45 height 22
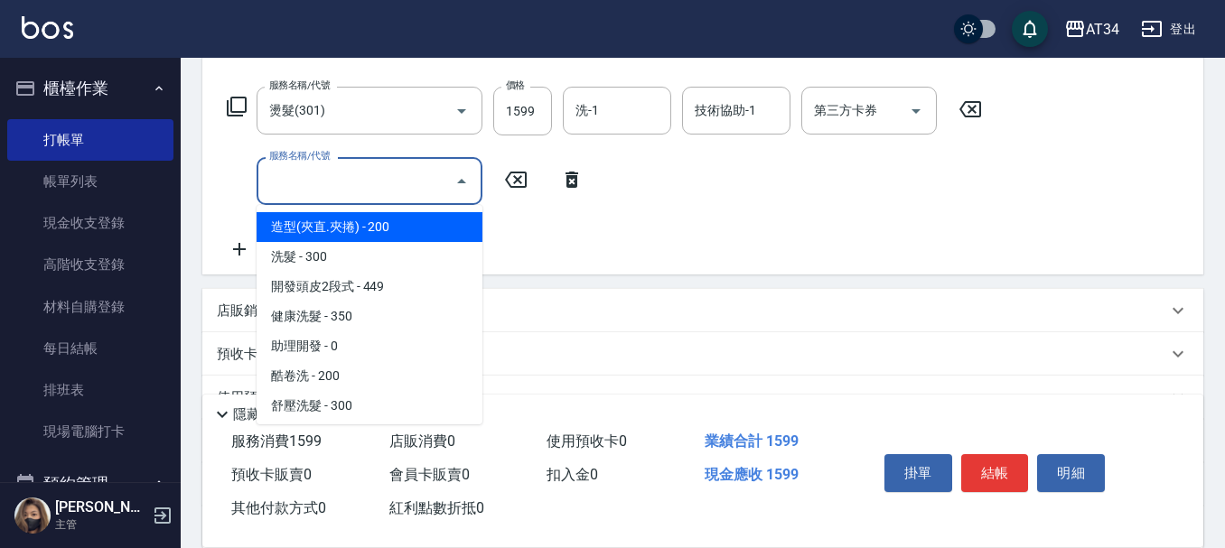
click at [446, 182] on input "服務名稱/代號" at bounding box center [356, 181] width 182 height 32
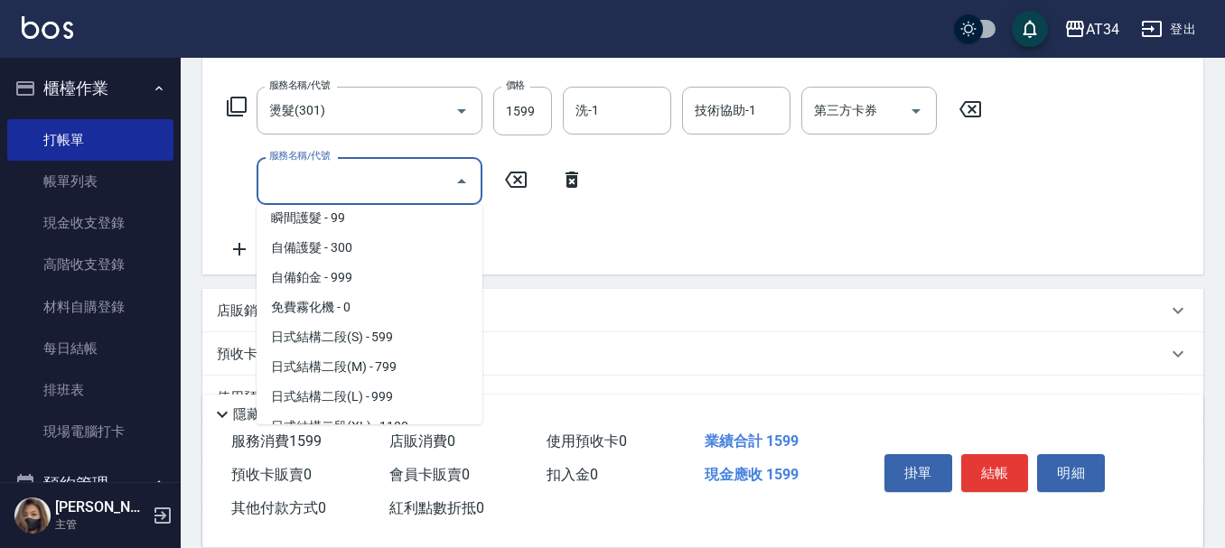
scroll to position [813, 0]
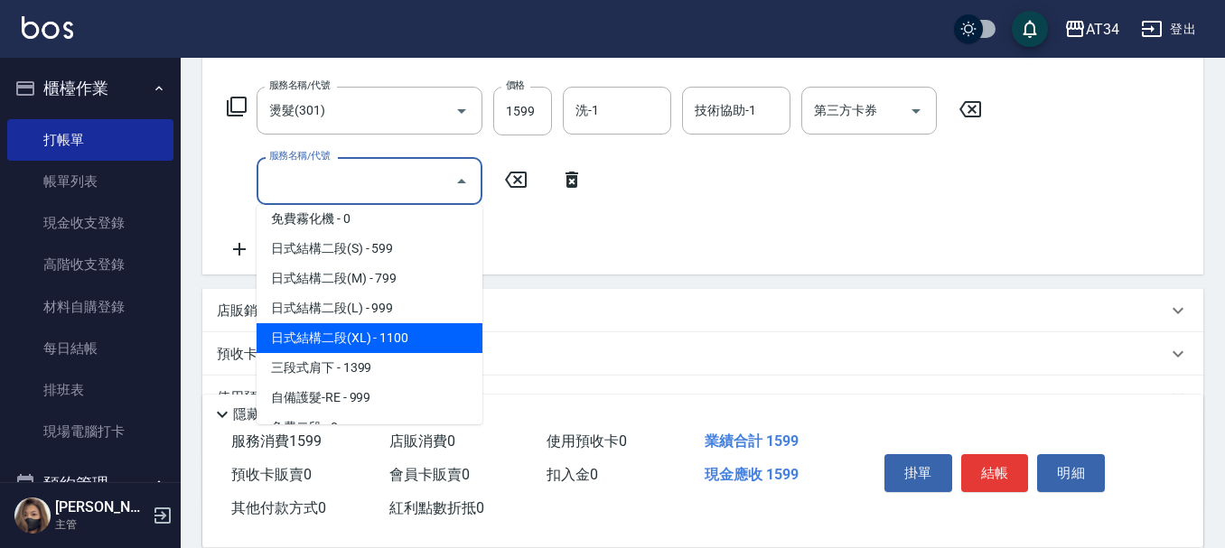
click at [387, 339] on span "日式結構二段(XL) - 1100" at bounding box center [370, 338] width 226 height 30
type input "260"
type input "日式結構二段(XL)(607)"
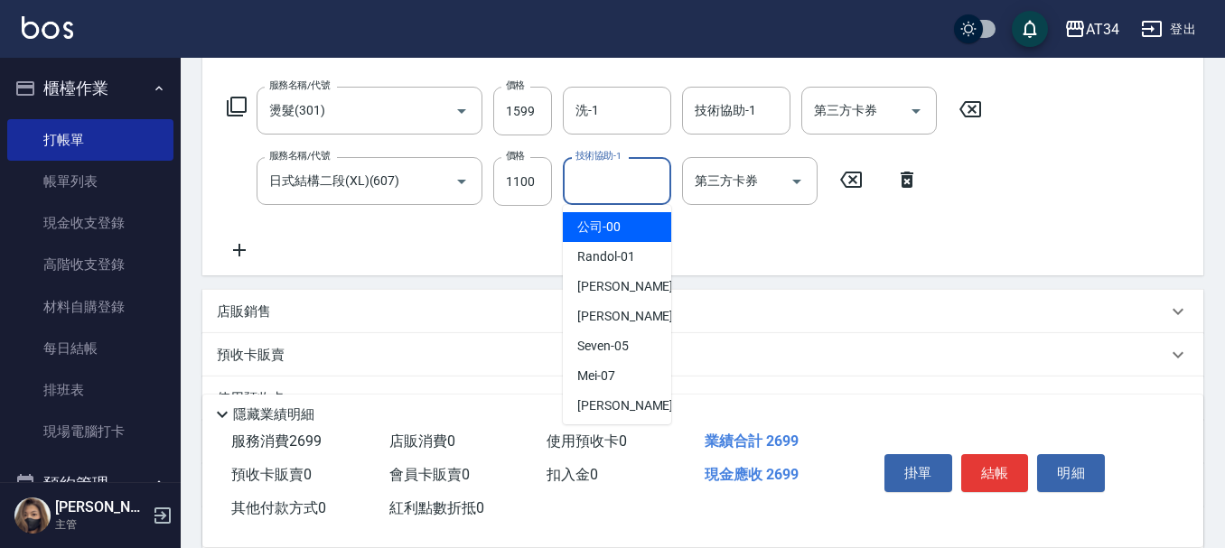
click at [621, 182] on div "技術協助-1 技術協助-1" at bounding box center [617, 181] width 108 height 48
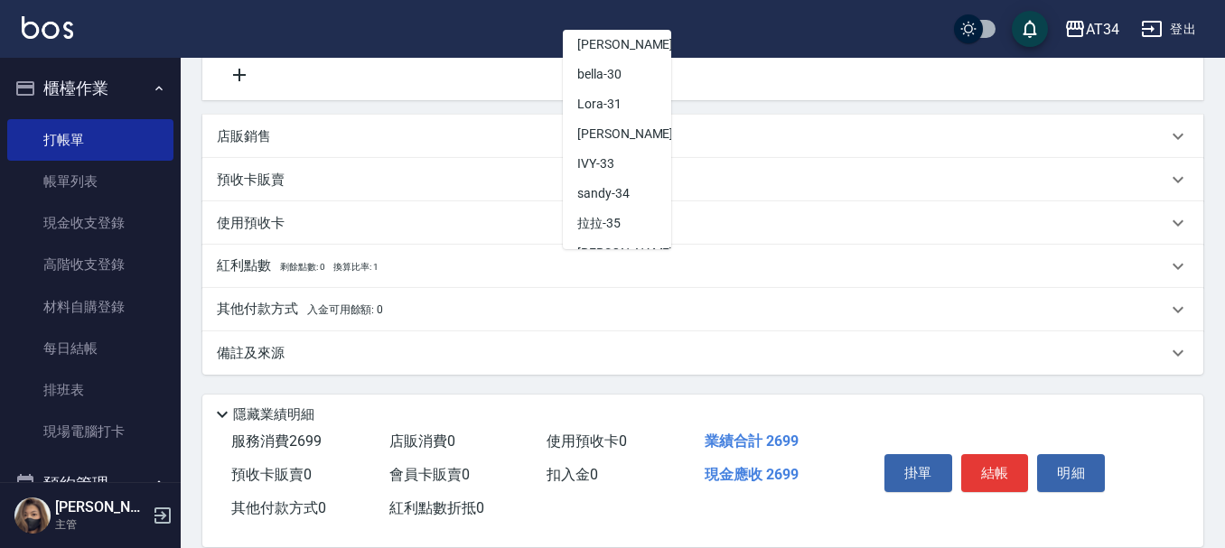
scroll to position [421, 0]
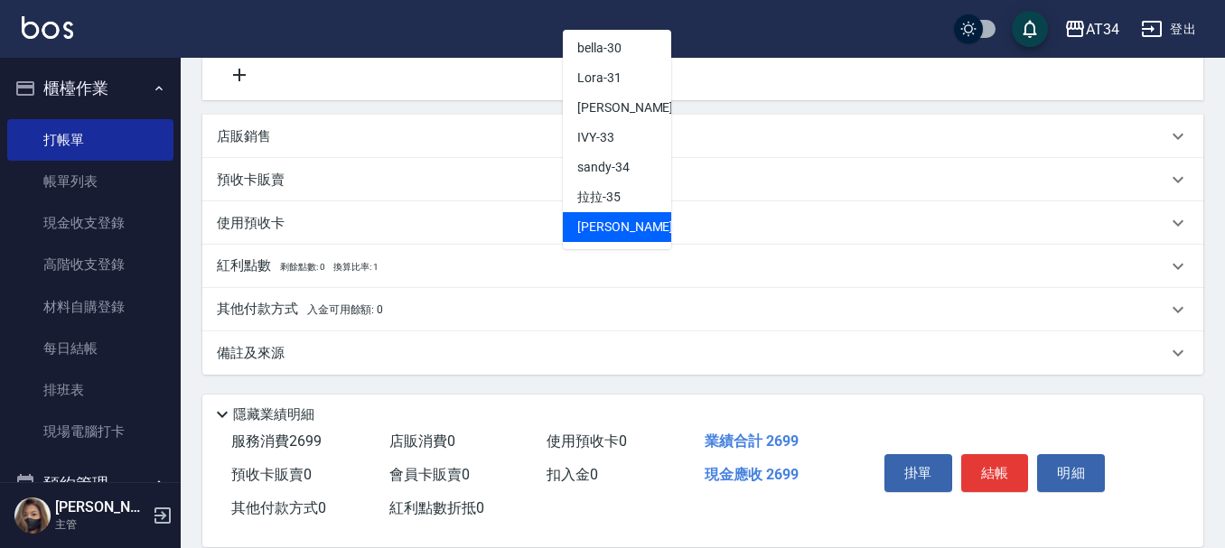
click at [611, 215] on div "[PERSON_NAME] -36" at bounding box center [617, 227] width 108 height 30
type input "[PERSON_NAME]-36"
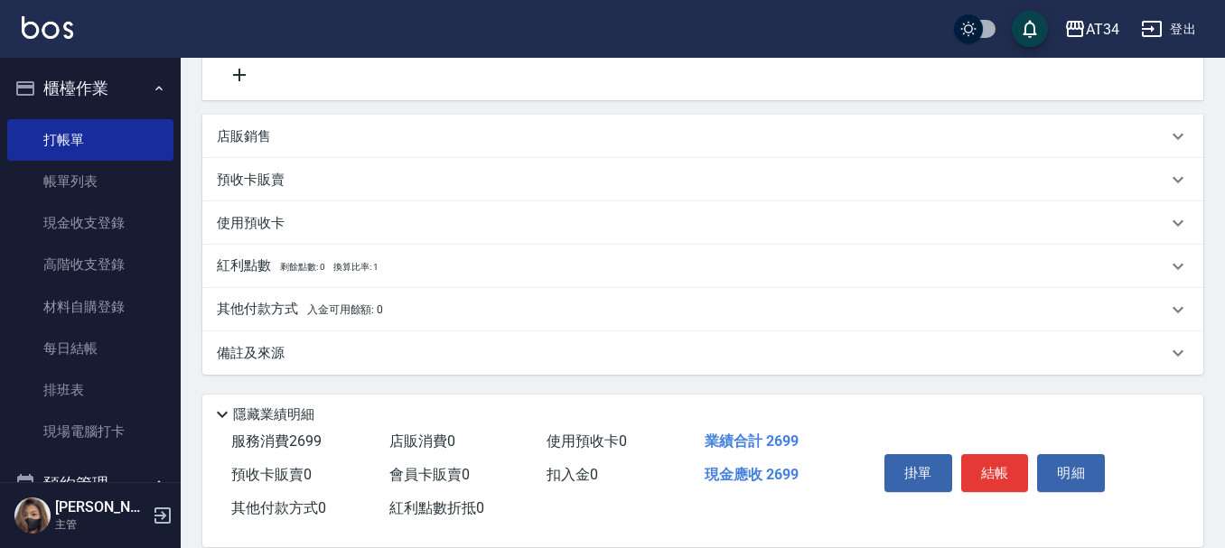
click at [613, 147] on div "店販銷售" at bounding box center [702, 136] width 1001 height 43
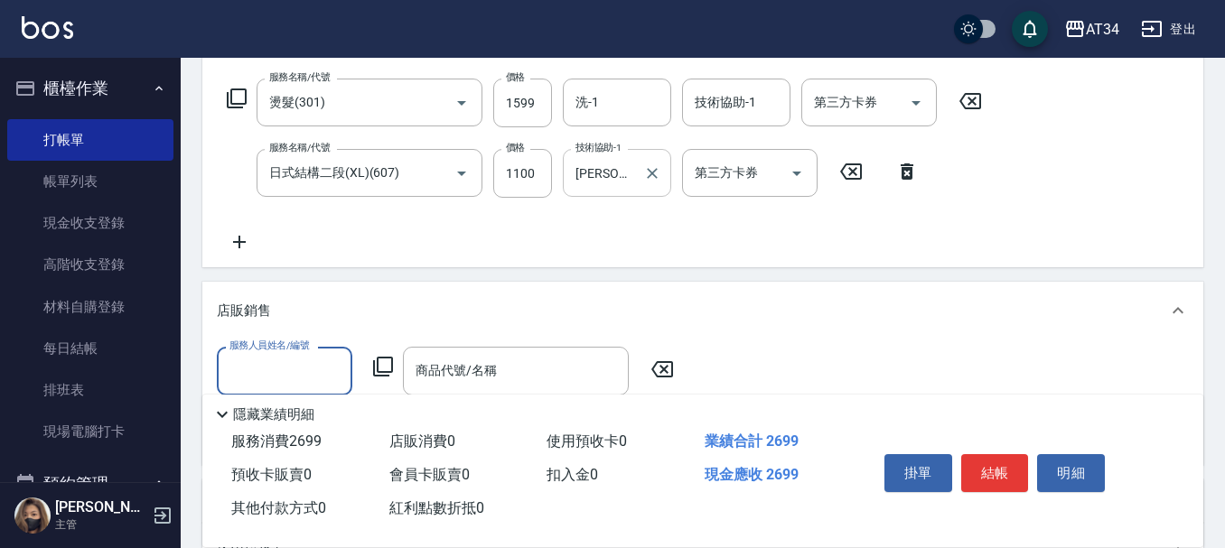
scroll to position [266, 0]
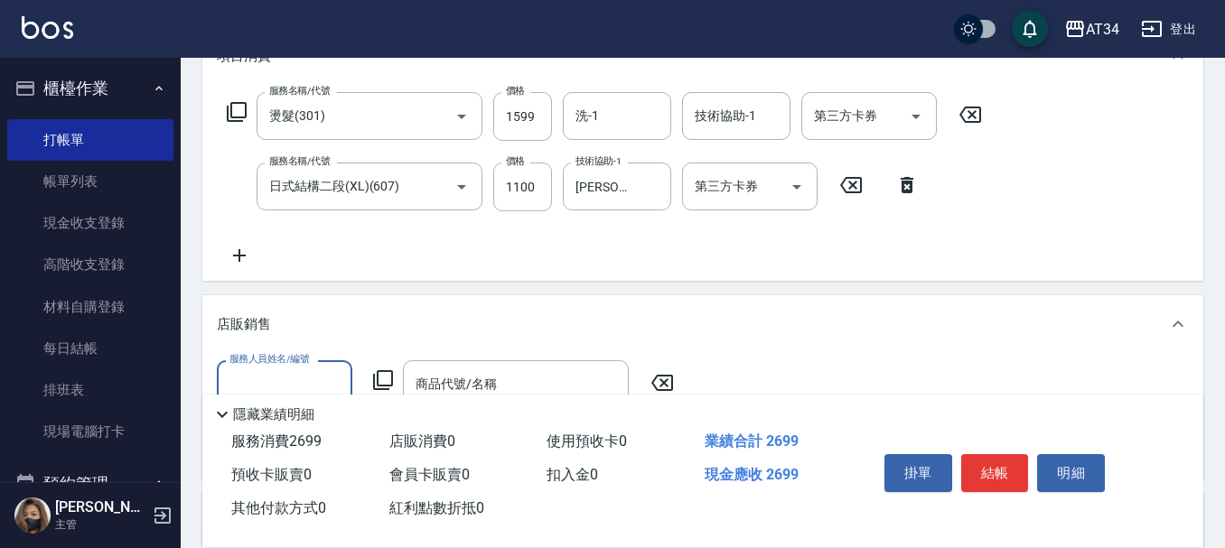
click at [239, 256] on icon at bounding box center [239, 255] width 13 height 13
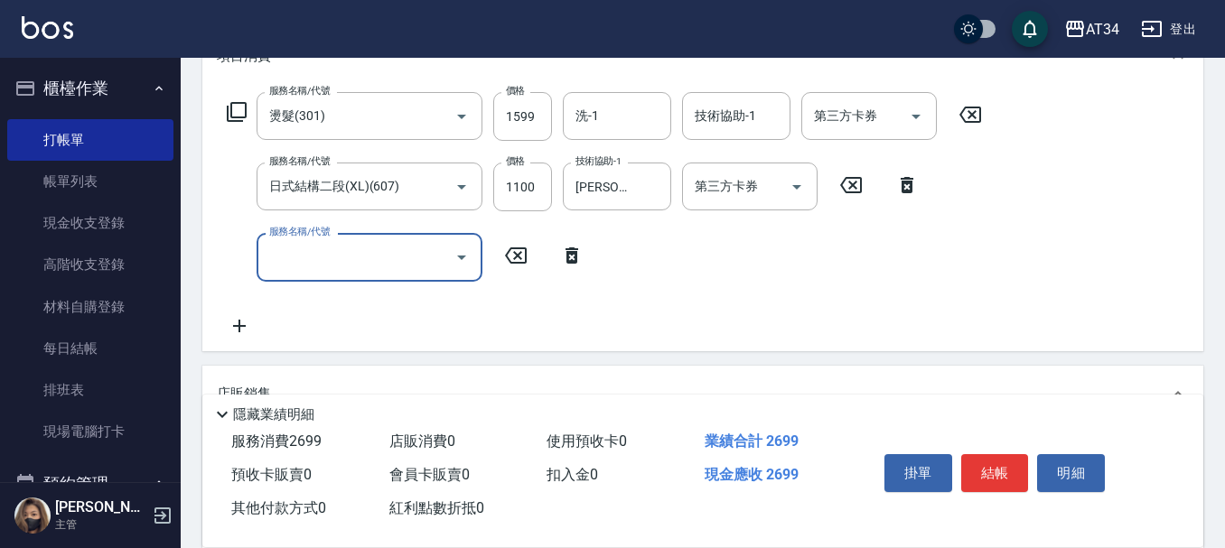
click at [343, 264] on input "服務名稱/代號" at bounding box center [356, 257] width 182 height 32
type input "1010"
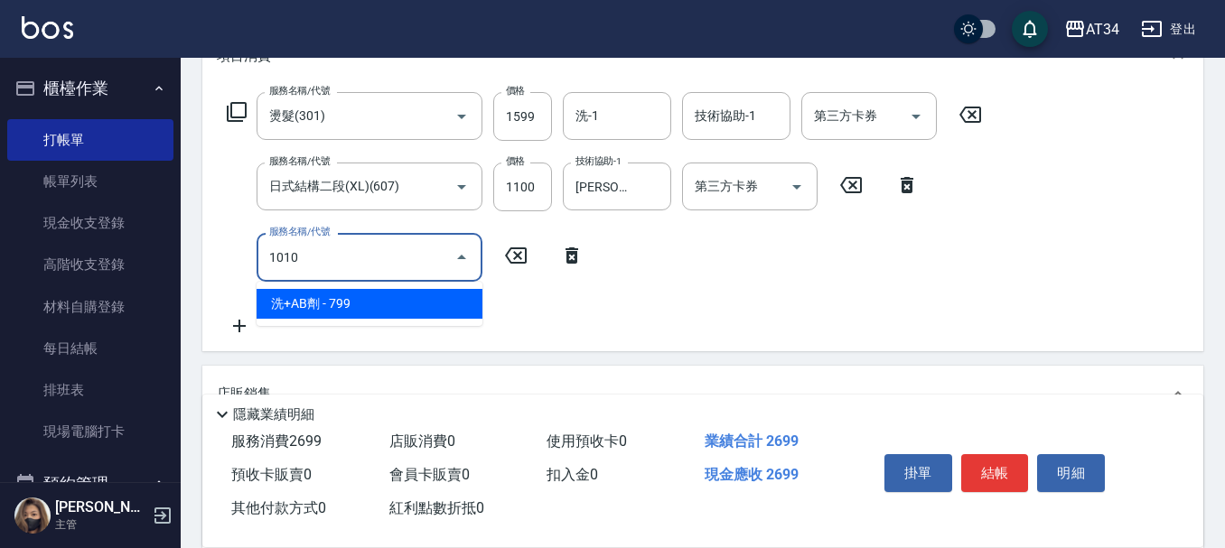
click at [387, 310] on span "洗+AB劑 - 799" at bounding box center [370, 304] width 226 height 30
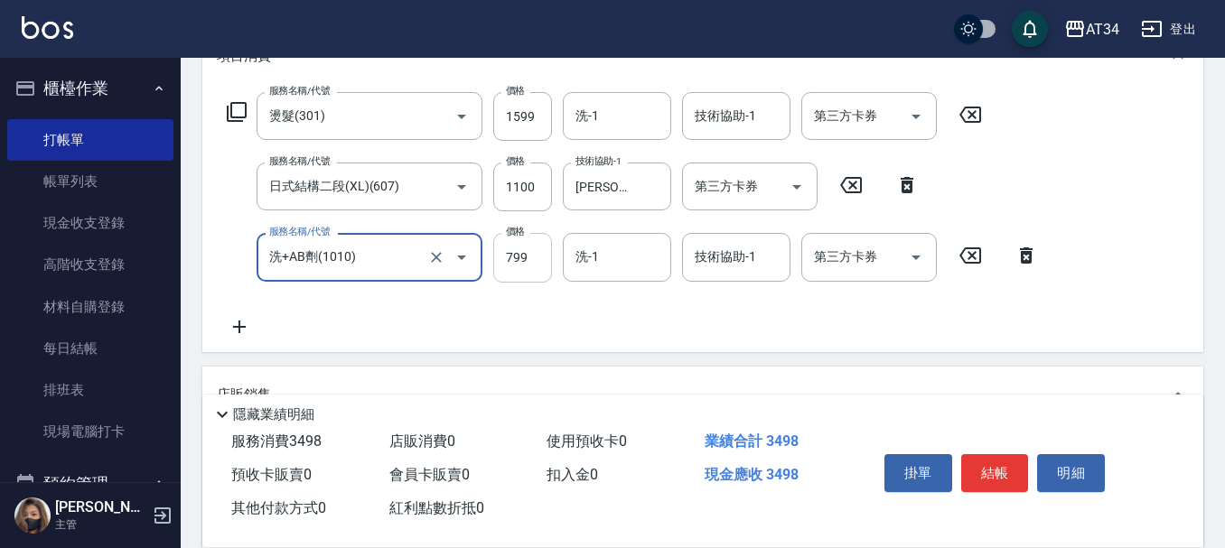
click at [512, 267] on input "799" at bounding box center [522, 257] width 59 height 49
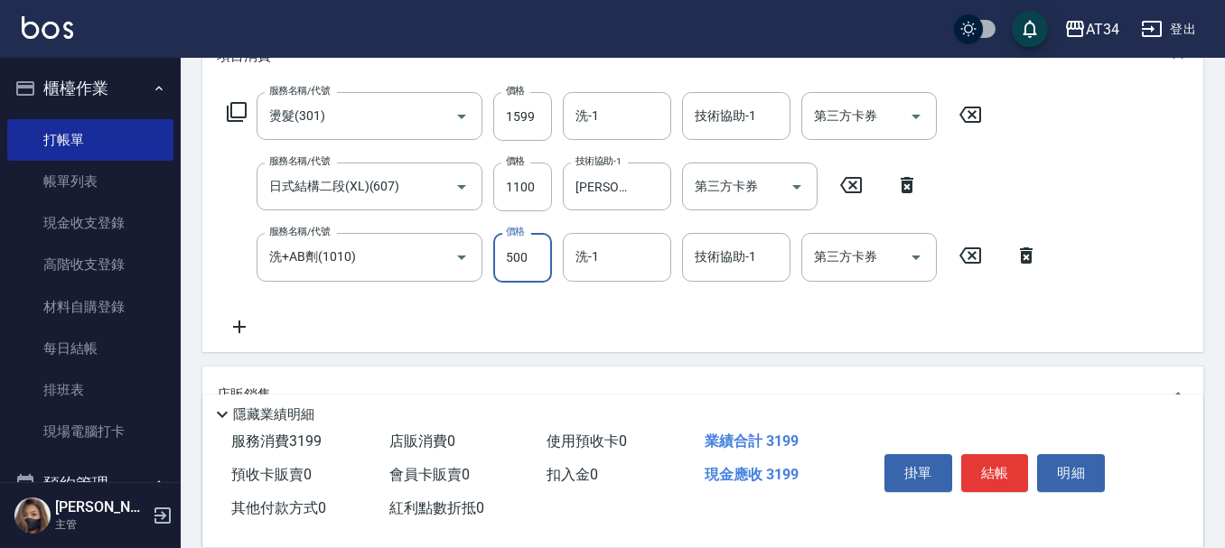
click at [1121, 297] on div "服務名稱/代號 燙髮(301) 服務名稱/代號 價格 1599 價格 洗-1 洗-1 技術協助-1 技術協助-1 第三方卡券 第三方卡券 服務名稱/代號 日式…" at bounding box center [702, 218] width 1001 height 266
click at [1006, 462] on button "結帳" at bounding box center [995, 473] width 68 height 38
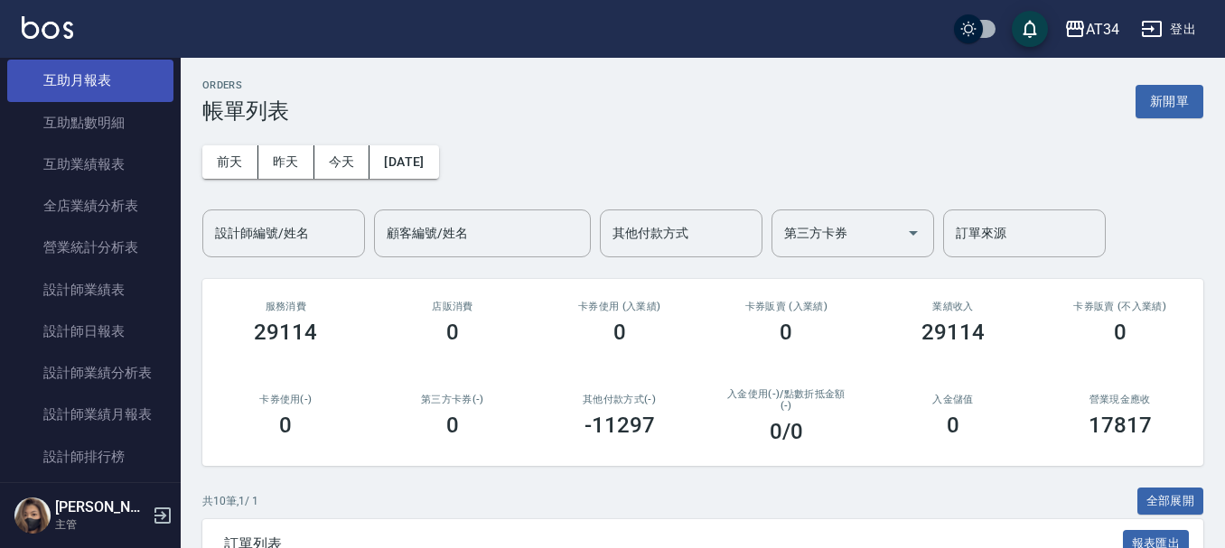
scroll to position [813, 0]
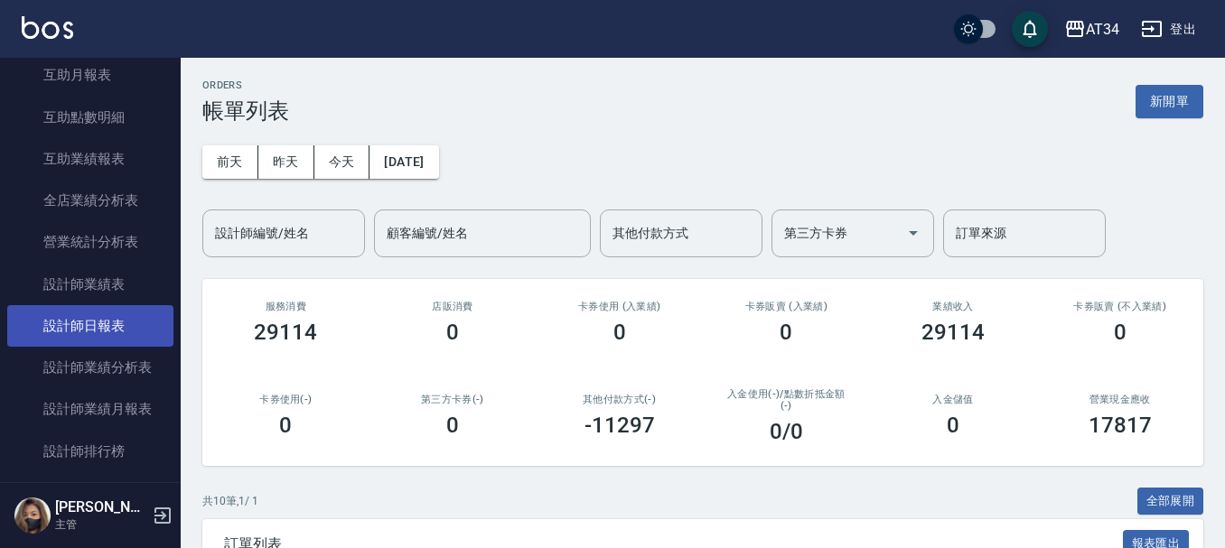
click at [107, 313] on link "設計師日報表" at bounding box center [90, 326] width 166 height 42
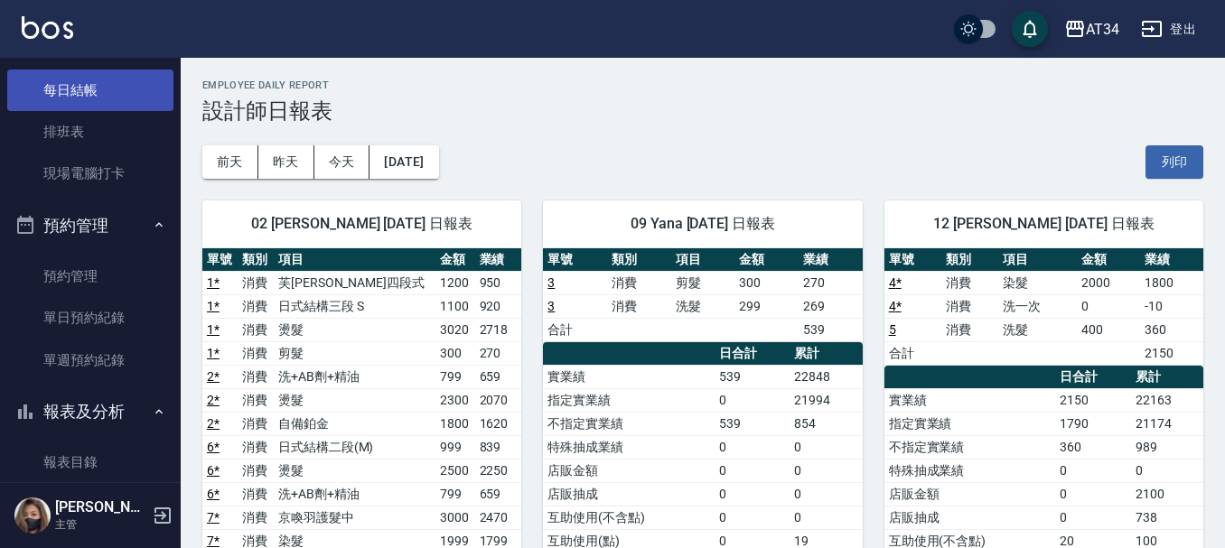
scroll to position [271, 0]
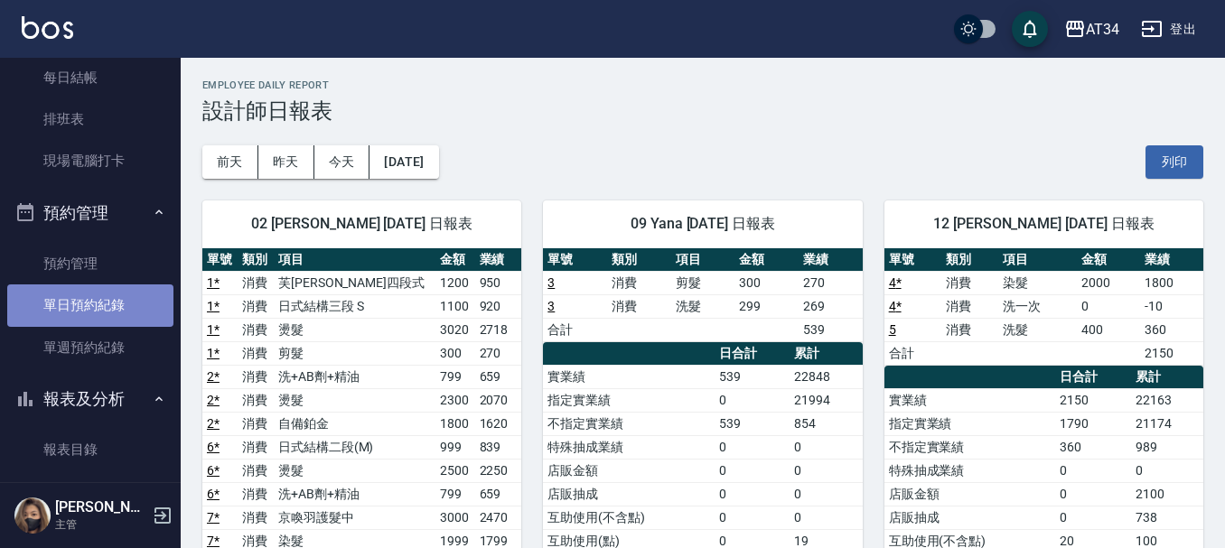
click at [115, 313] on link "單日預約紀錄" at bounding box center [90, 306] width 166 height 42
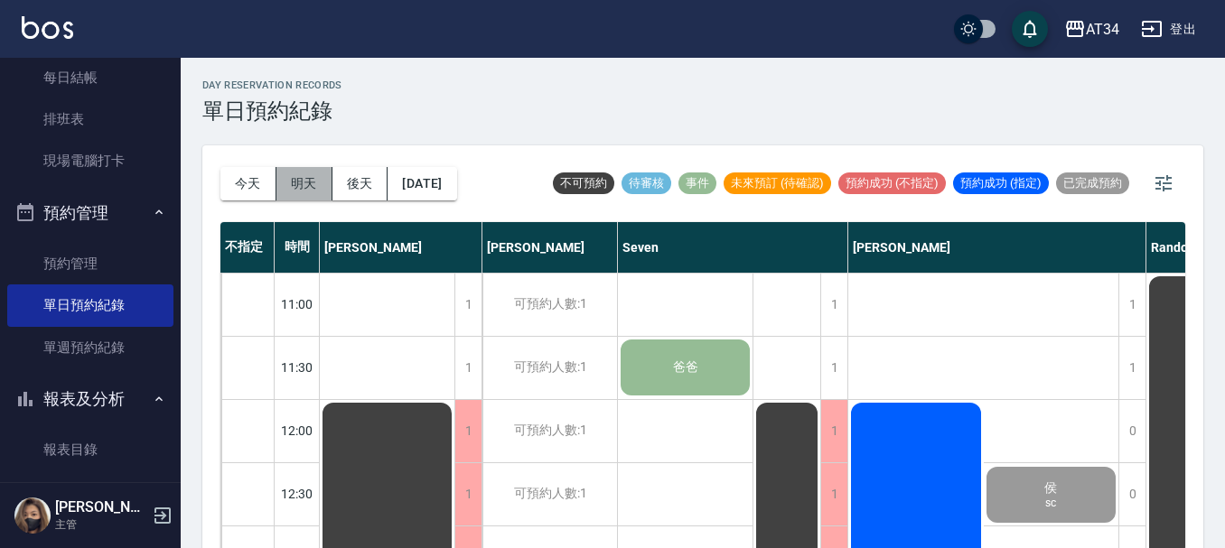
click at [300, 183] on button "明天" at bounding box center [304, 183] width 56 height 33
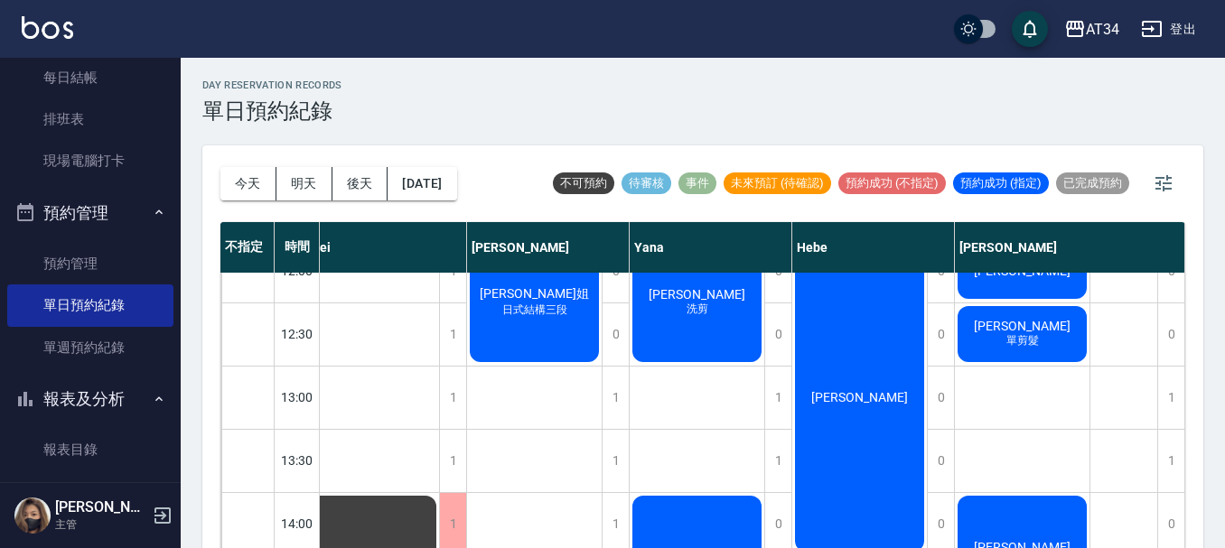
scroll to position [90, 1081]
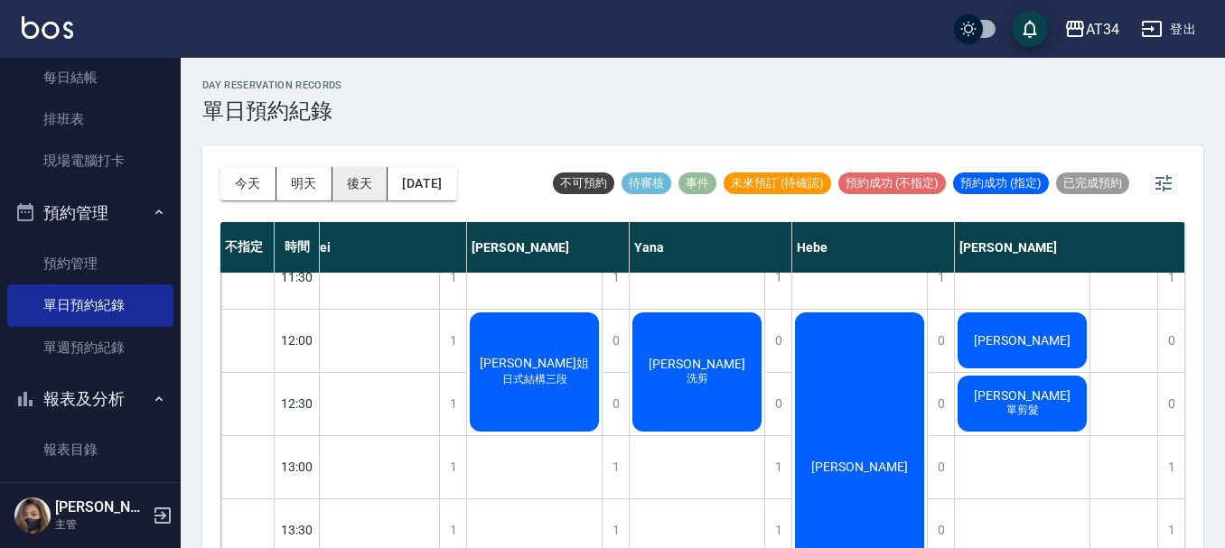
click at [378, 182] on button "後天" at bounding box center [360, 183] width 56 height 33
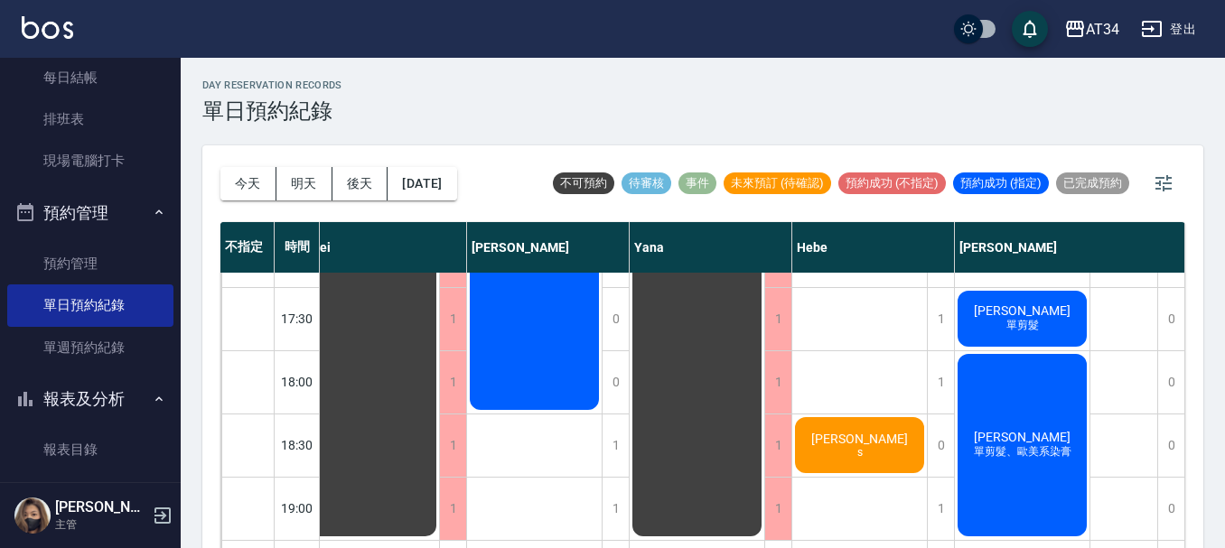
scroll to position [874, 946]
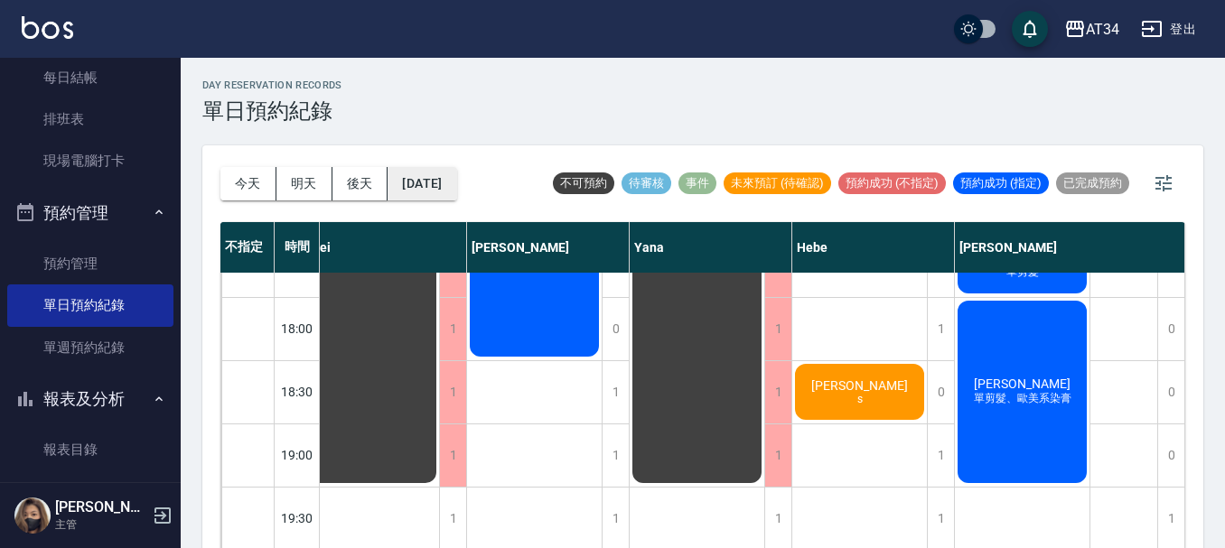
click at [424, 179] on button "[DATE]" at bounding box center [421, 183] width 69 height 33
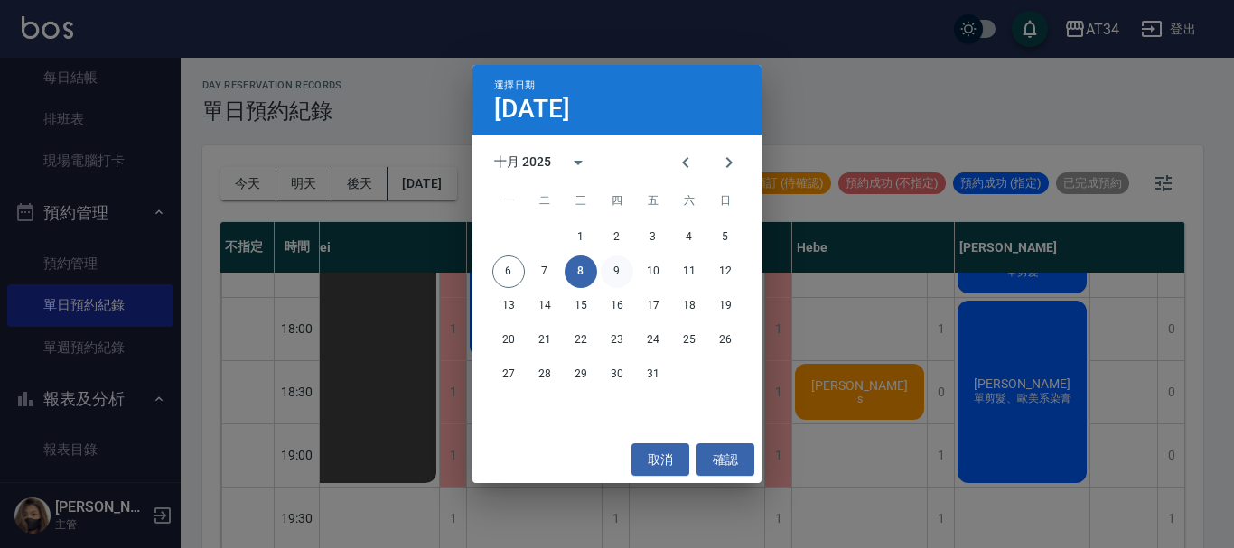
click at [615, 260] on button "9" at bounding box center [617, 272] width 33 height 33
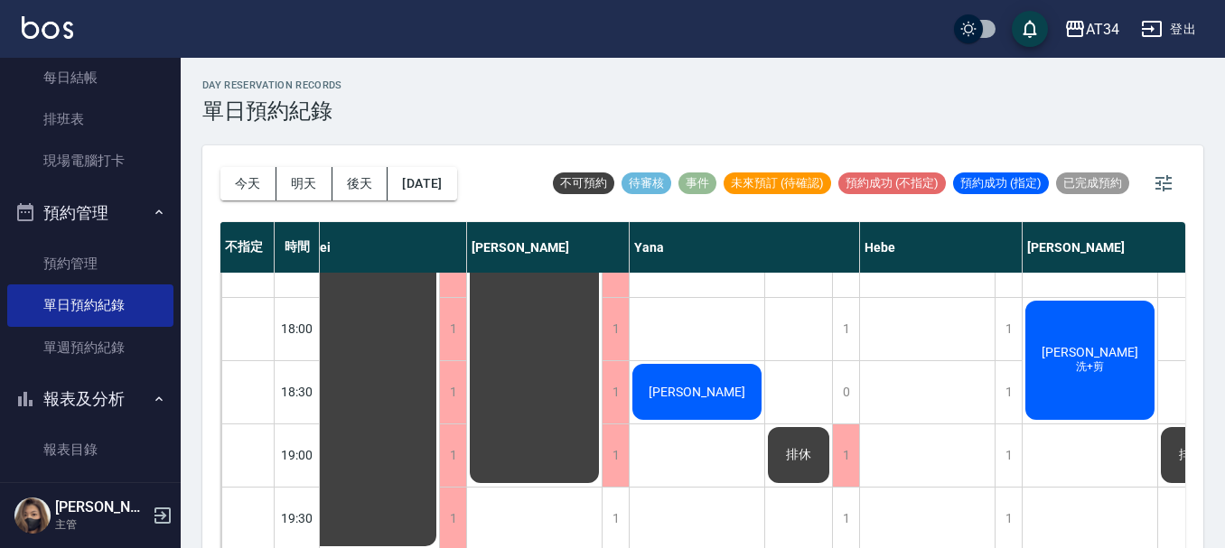
scroll to position [874, 937]
click at [412, 180] on button "[DATE]" at bounding box center [421, 183] width 69 height 33
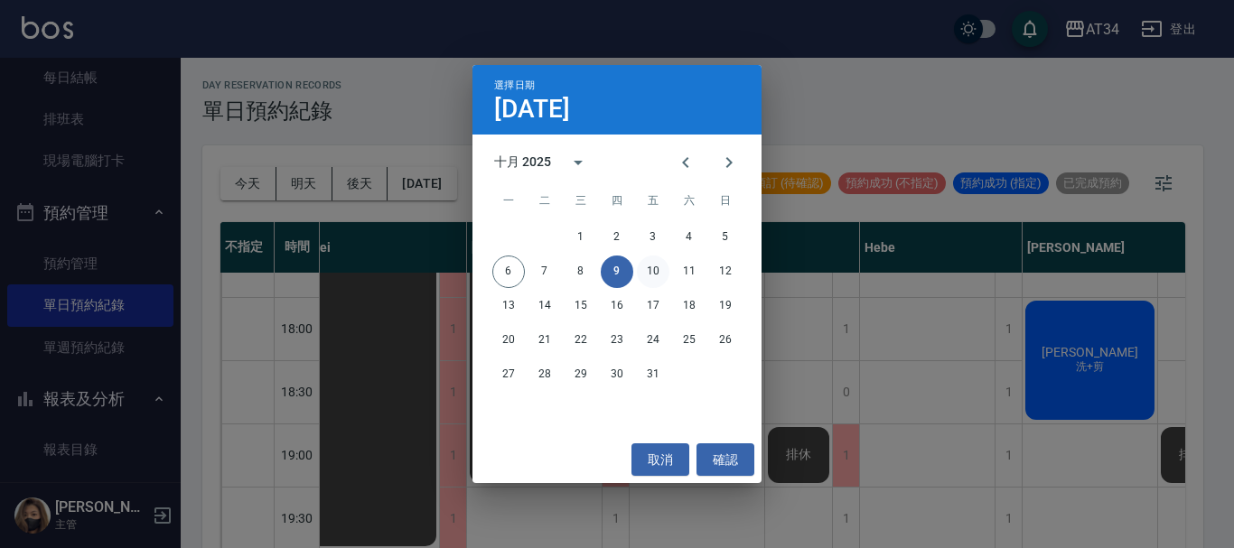
click at [650, 266] on button "10" at bounding box center [653, 272] width 33 height 33
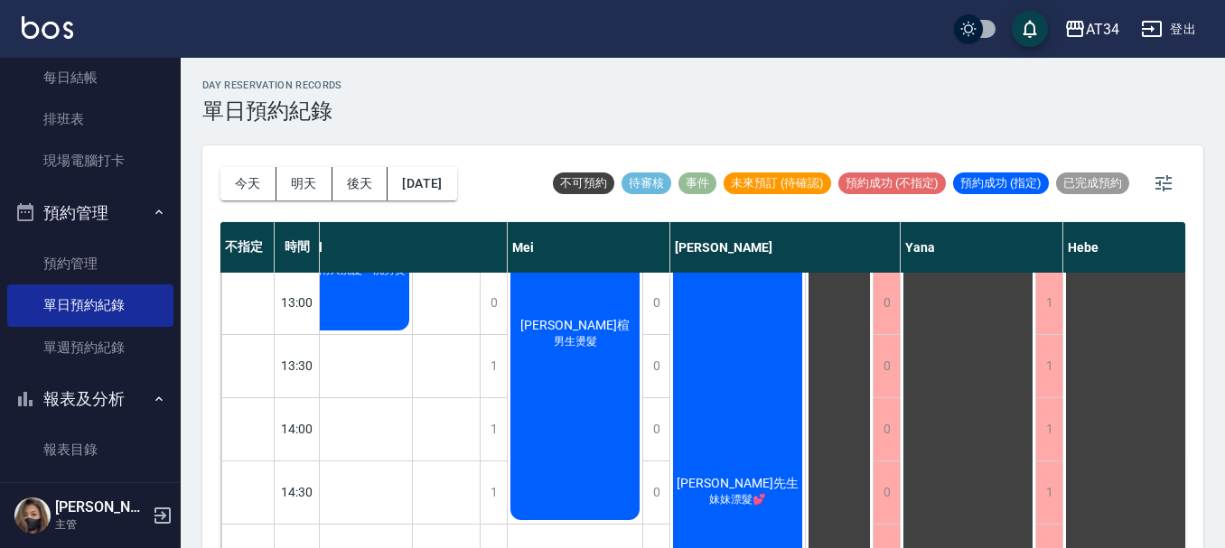
scroll to position [90, 937]
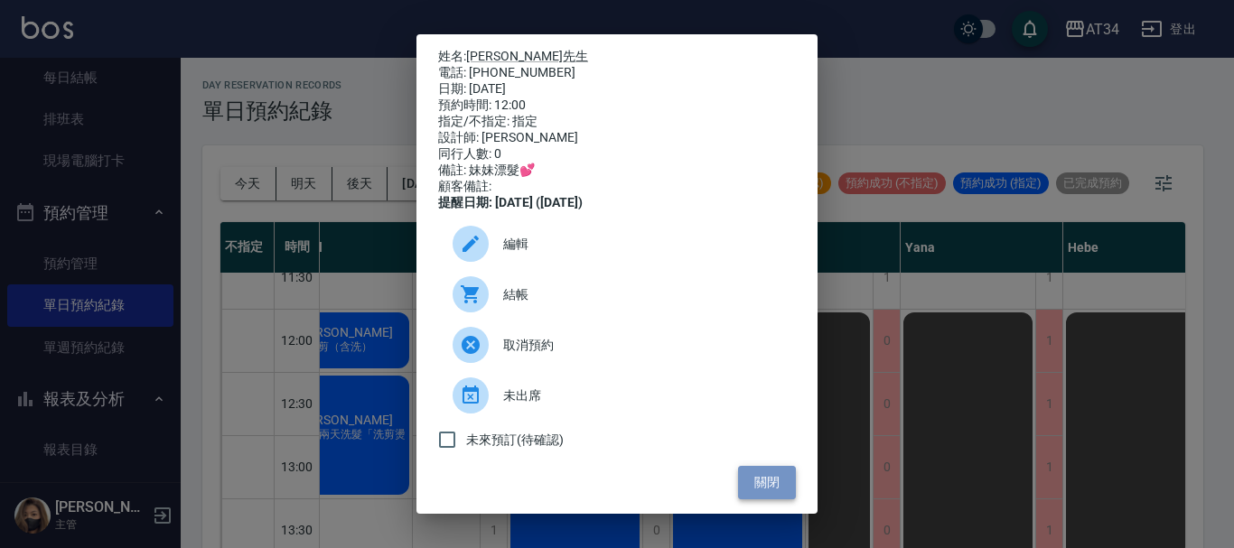
click at [750, 499] on button "關閉" at bounding box center [767, 482] width 58 height 33
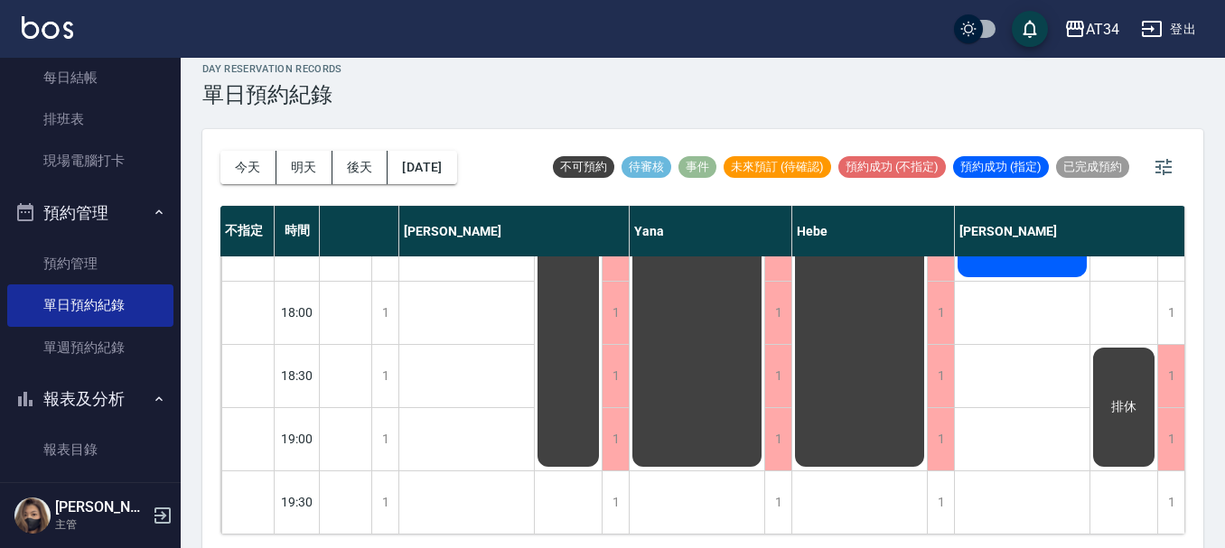
scroll to position [21, 0]
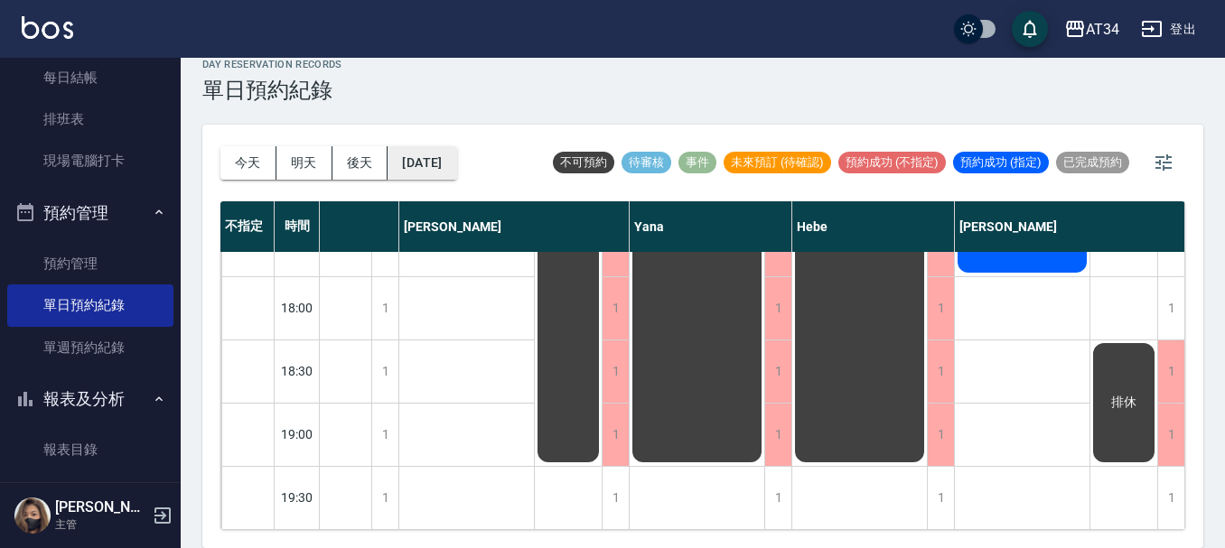
click at [456, 154] on button "[DATE]" at bounding box center [421, 162] width 69 height 33
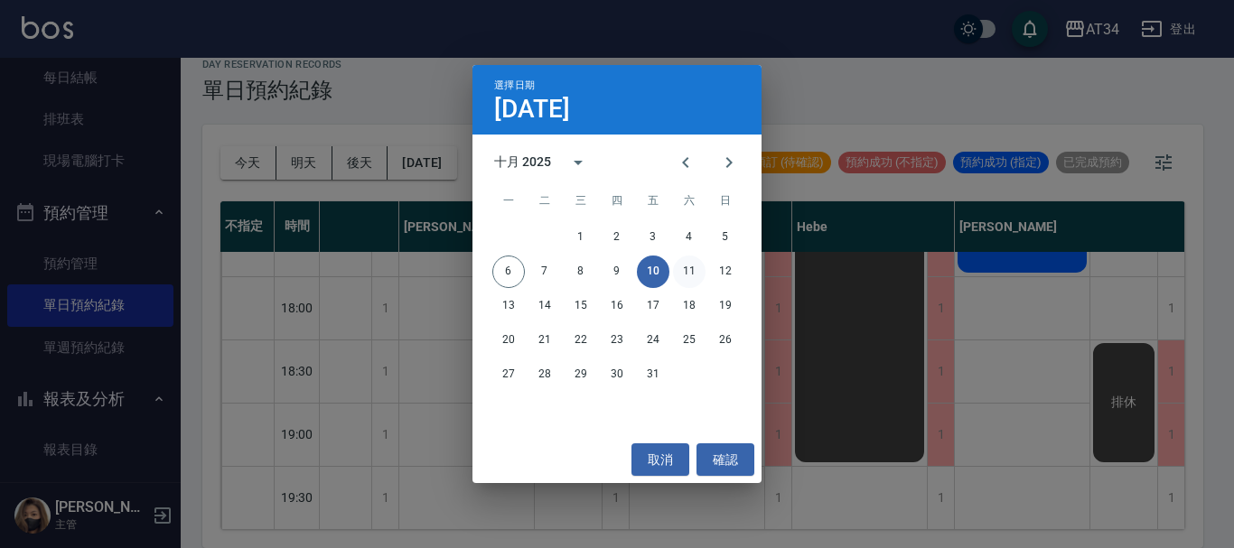
click at [695, 270] on button "11" at bounding box center [689, 272] width 33 height 33
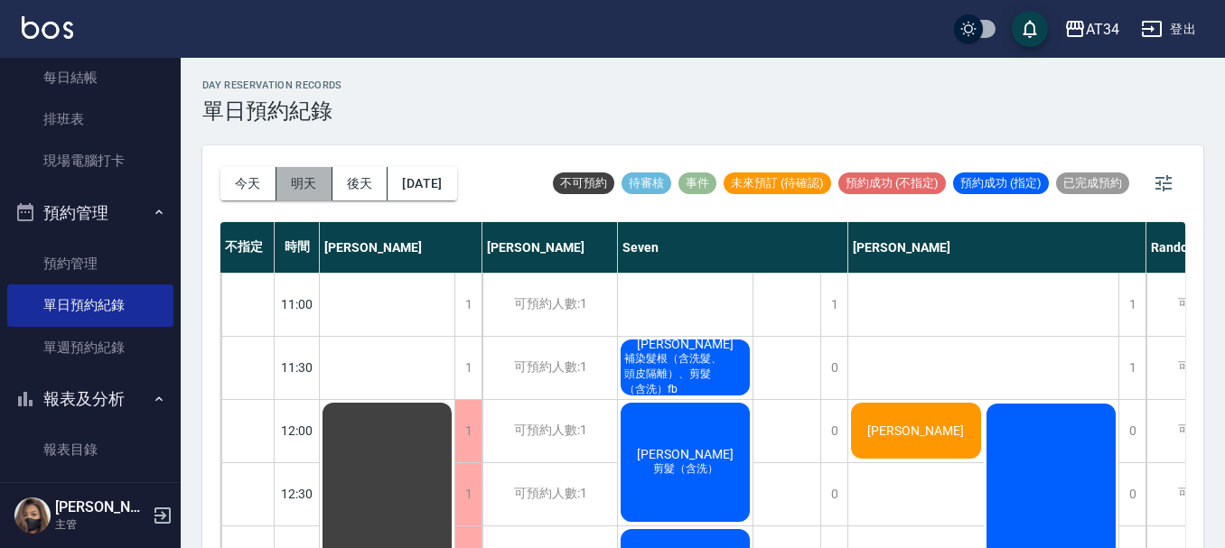
click at [297, 188] on button "明天" at bounding box center [304, 183] width 56 height 33
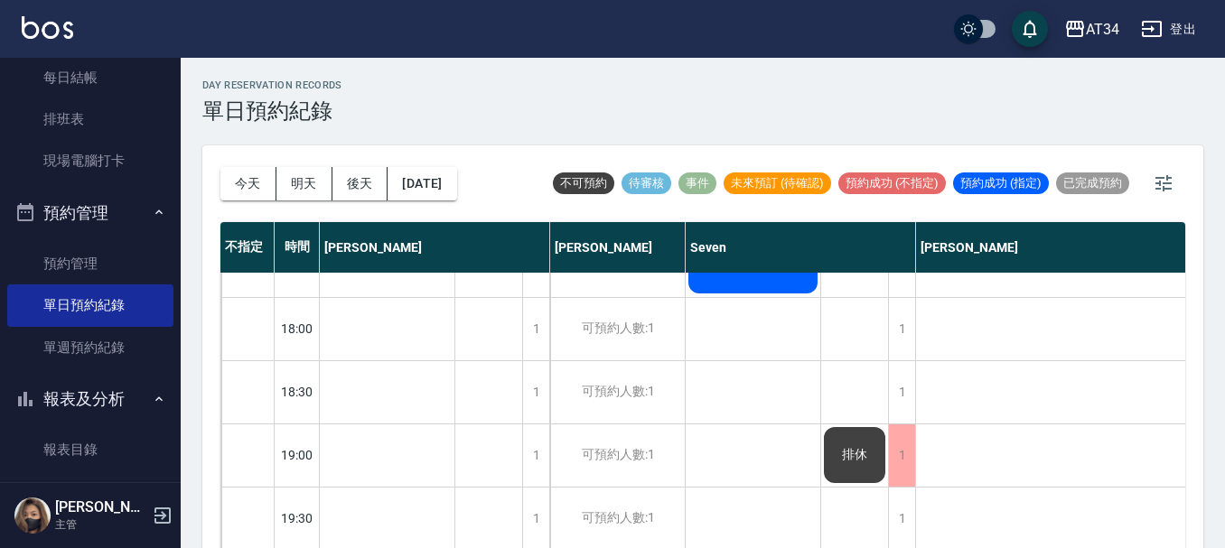
scroll to position [874, 0]
click at [405, 182] on button "[DATE]" at bounding box center [421, 183] width 69 height 33
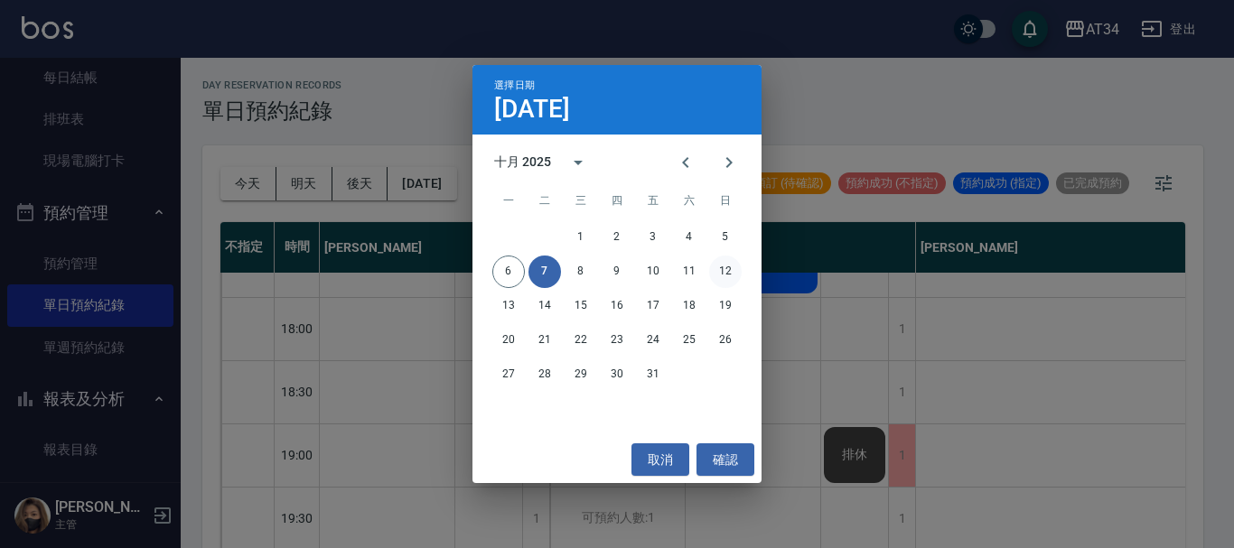
click at [730, 270] on button "12" at bounding box center [725, 272] width 33 height 33
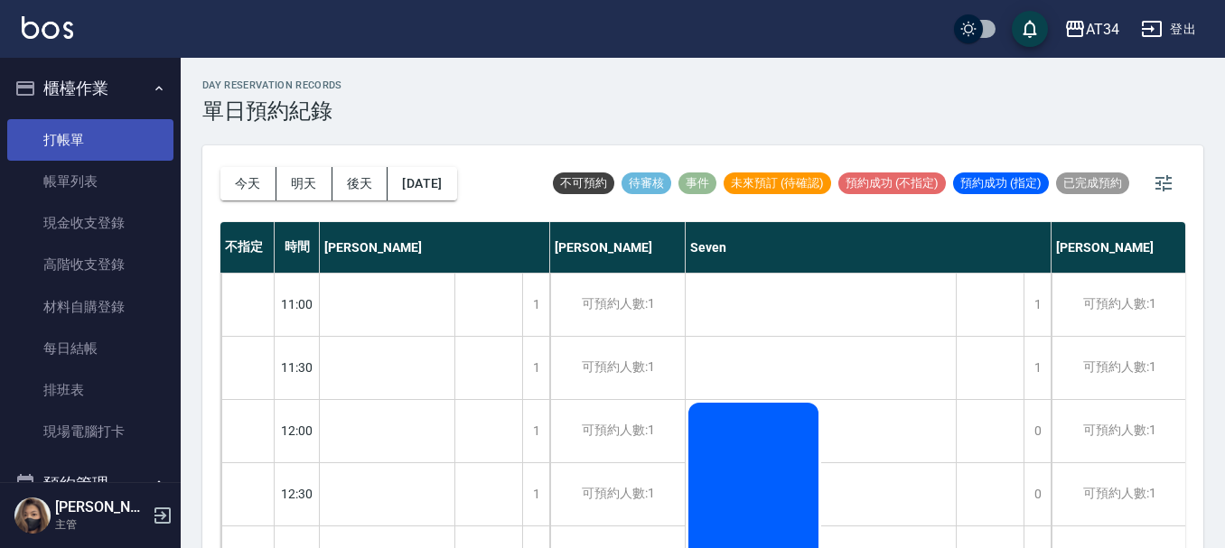
click at [48, 128] on link "打帳單" at bounding box center [90, 140] width 166 height 42
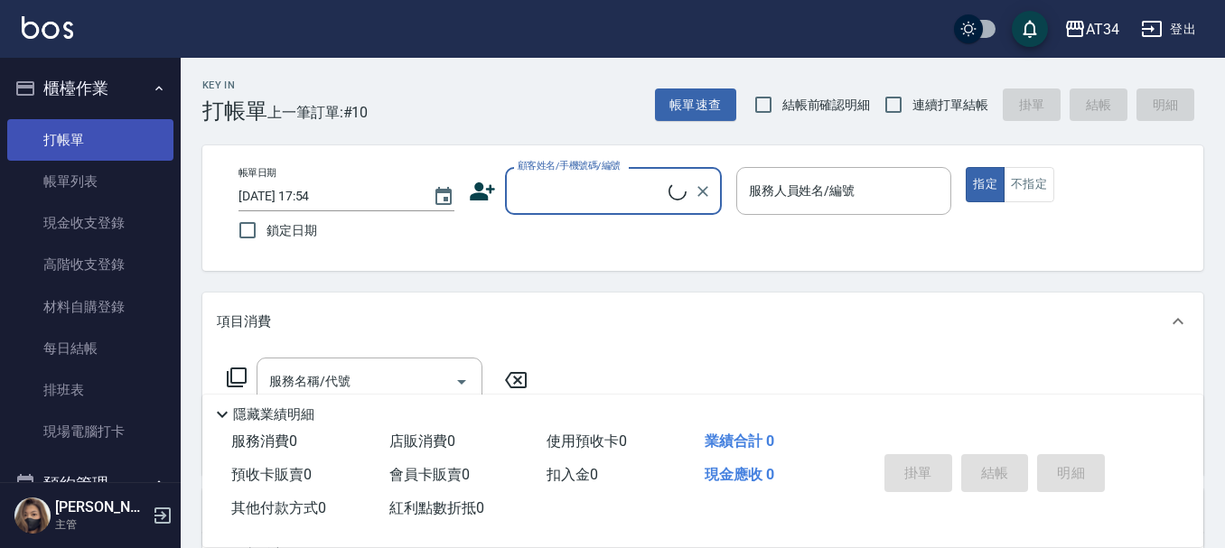
click at [95, 154] on link "打帳單" at bounding box center [90, 140] width 166 height 42
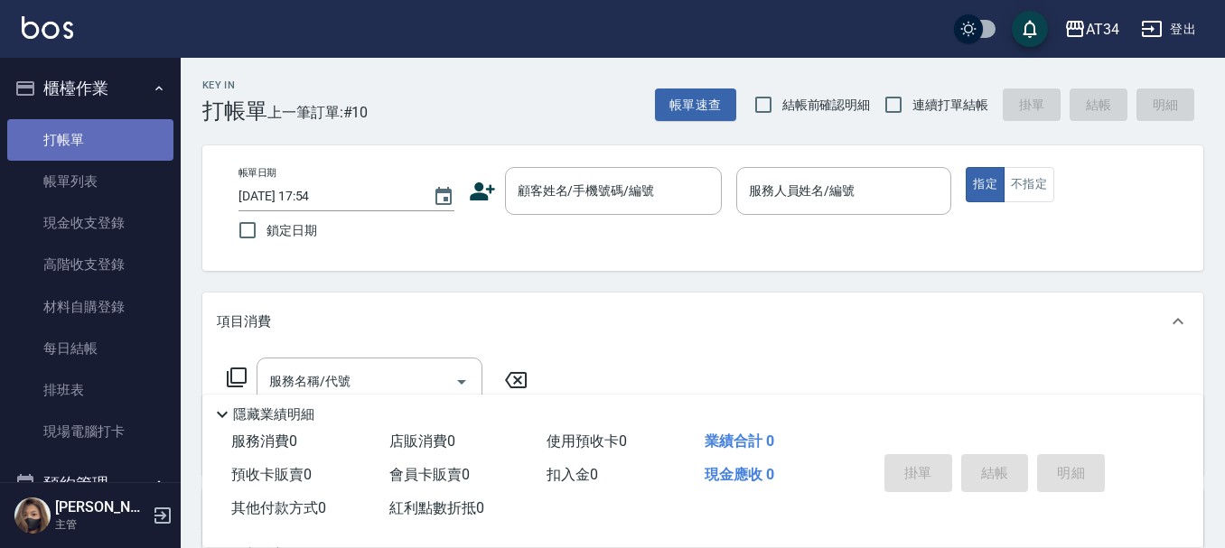
drag, startPoint x: 95, startPoint y: 154, endPoint x: 184, endPoint y: 165, distance: 90.2
click at [95, 154] on link "打帳單" at bounding box center [90, 140] width 166 height 42
click at [89, 157] on link "打帳單" at bounding box center [90, 140] width 166 height 42
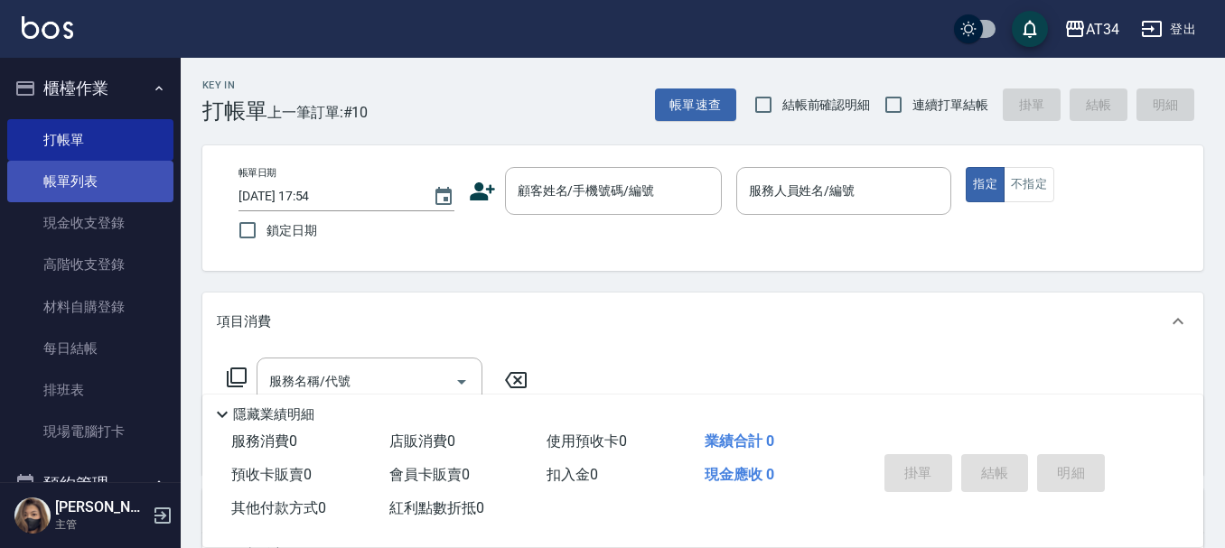
click at [94, 165] on link "帳單列表" at bounding box center [90, 182] width 166 height 42
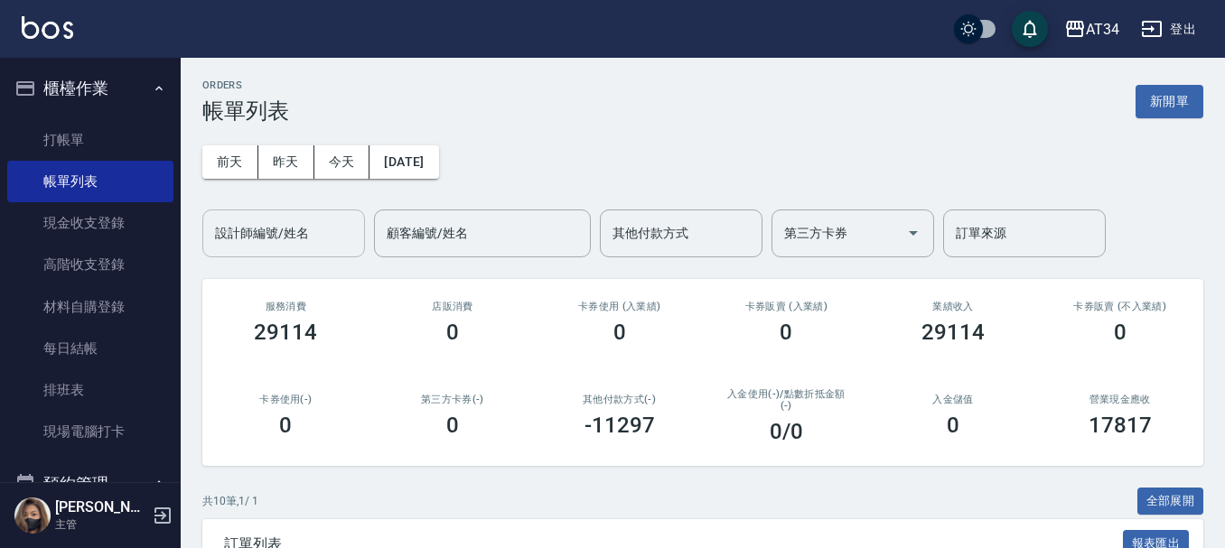
click at [251, 257] on div "設計師編號/姓名" at bounding box center [283, 234] width 163 height 48
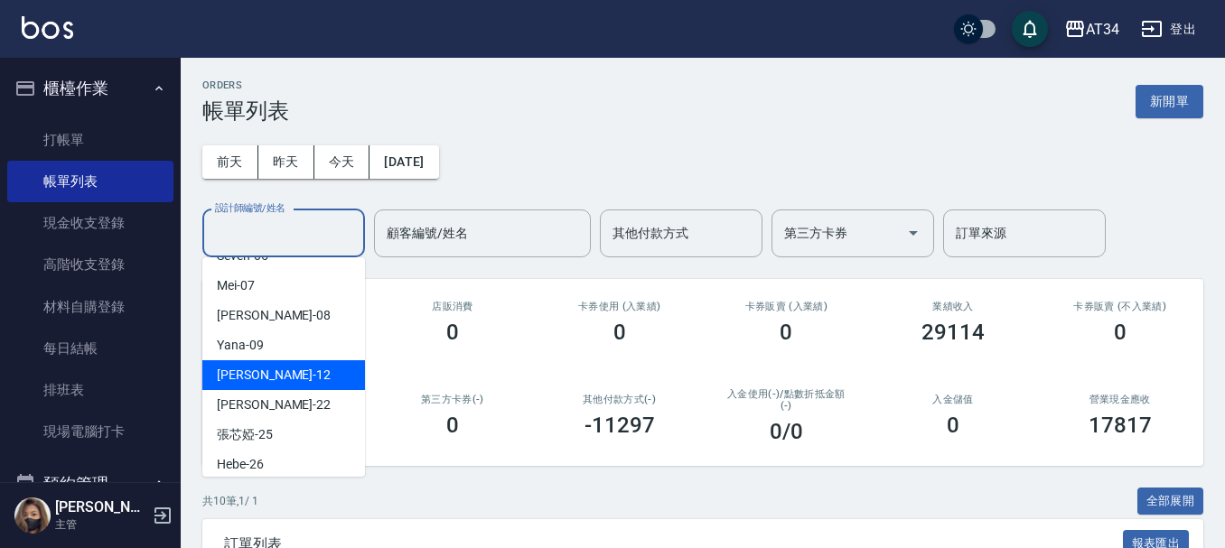
scroll to position [181, 0]
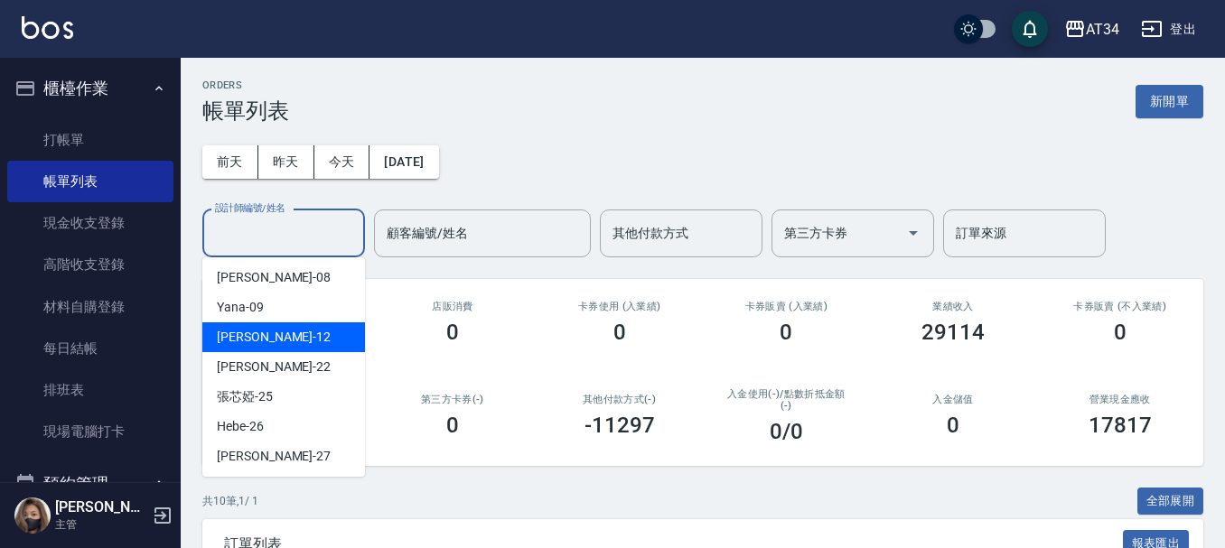
click at [297, 350] on div "[PERSON_NAME] -12" at bounding box center [283, 337] width 163 height 30
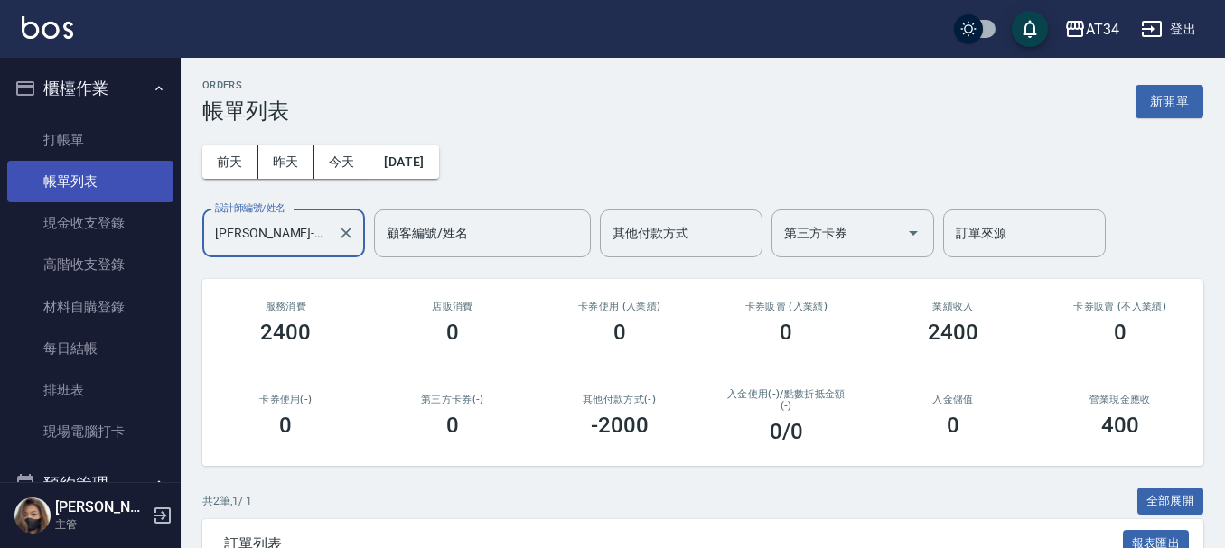
click at [55, 179] on link "帳單列表" at bounding box center [90, 182] width 166 height 42
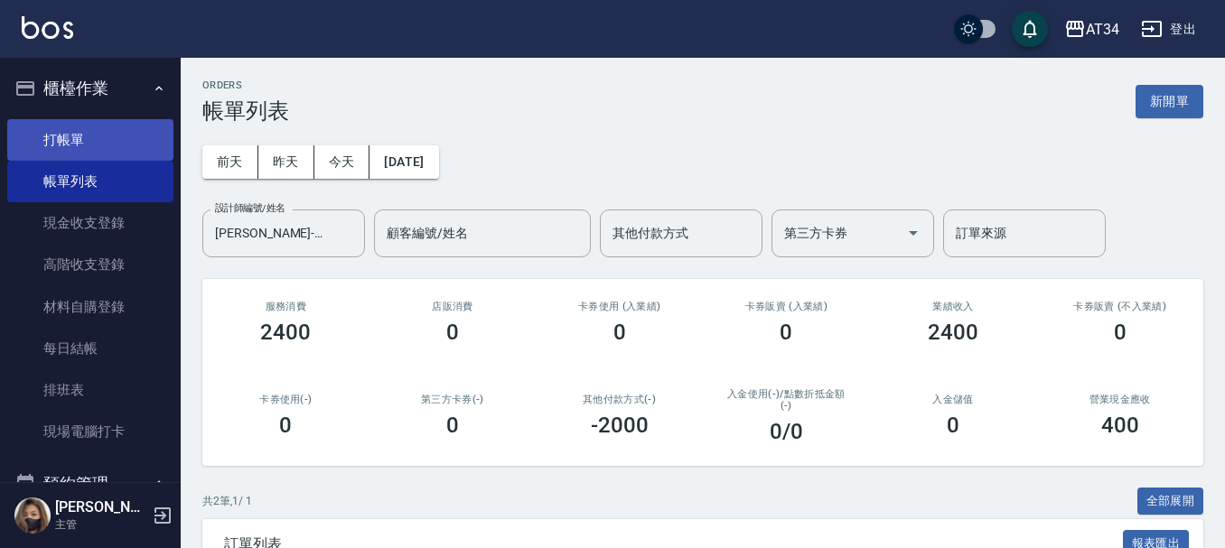
click at [86, 159] on link "打帳單" at bounding box center [90, 140] width 166 height 42
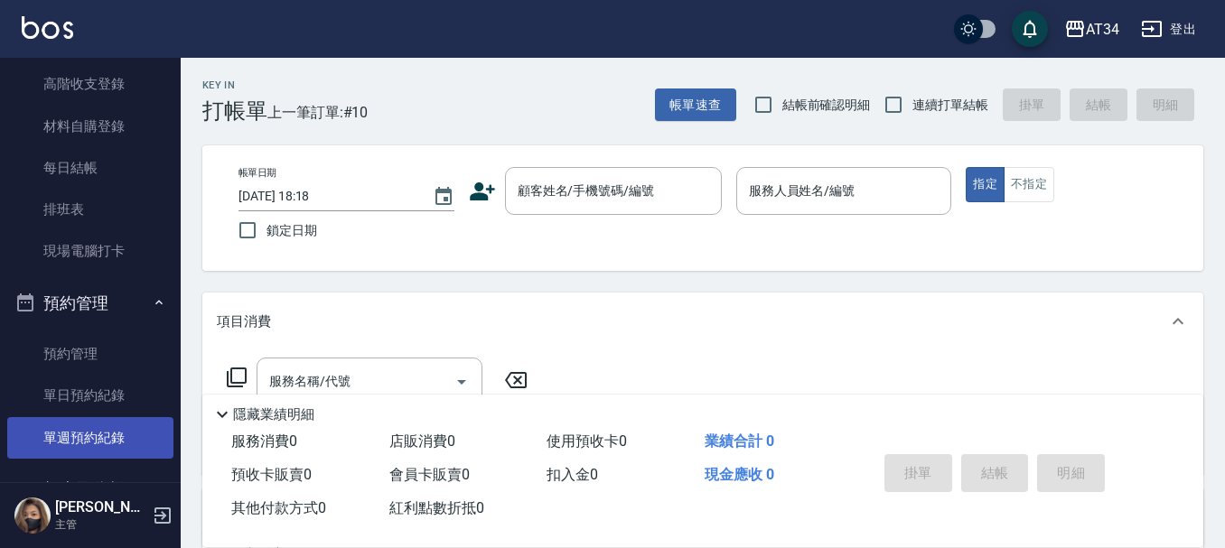
scroll to position [271, 0]
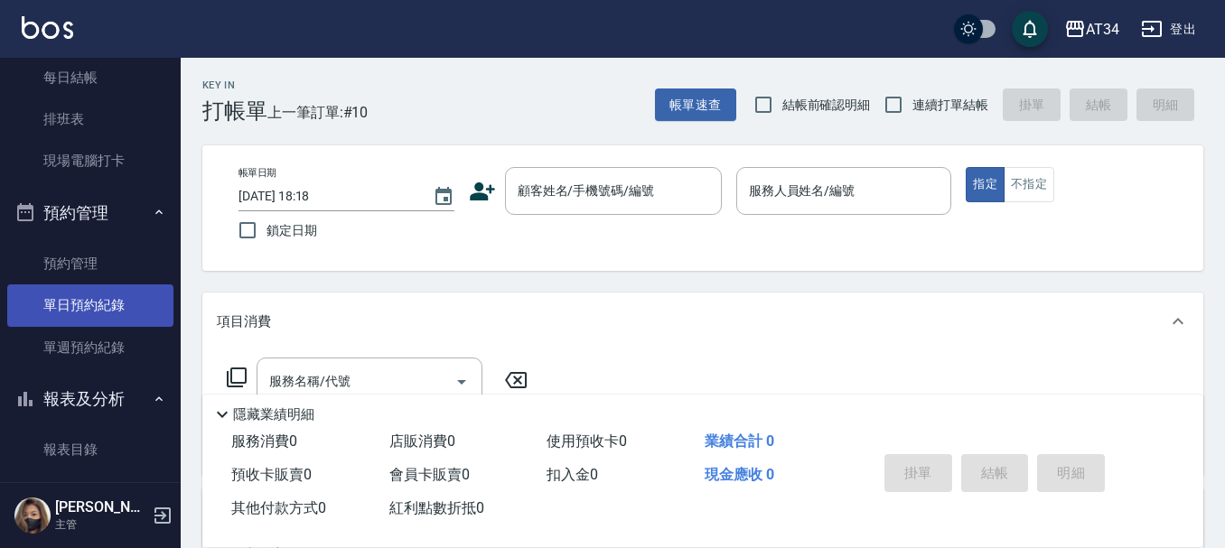
click at [115, 313] on link "單日預約紀錄" at bounding box center [90, 306] width 166 height 42
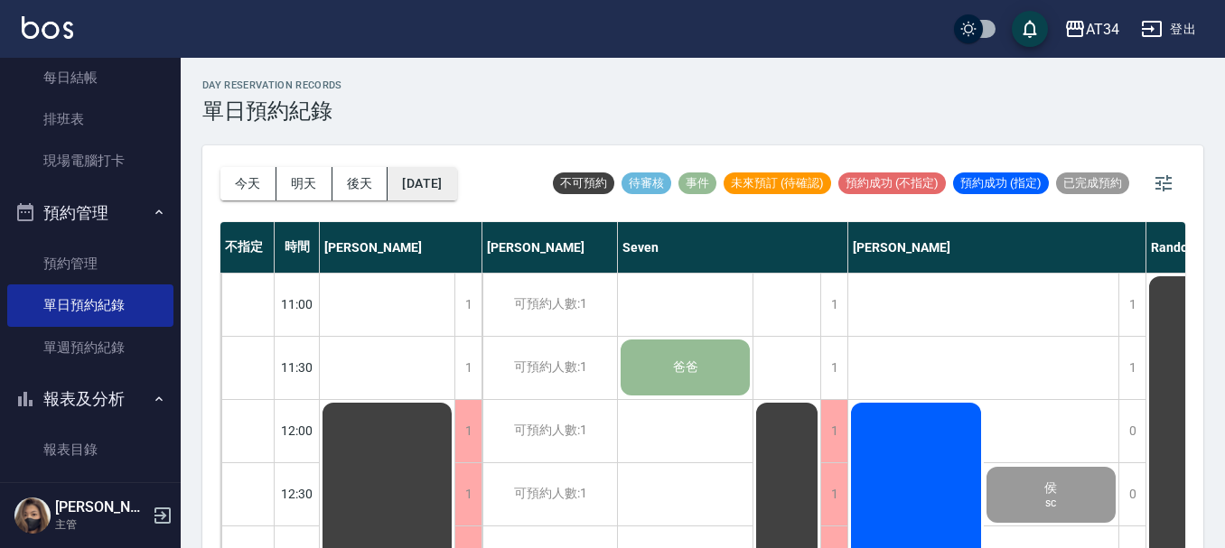
click at [418, 184] on button "[DATE]" at bounding box center [421, 183] width 69 height 33
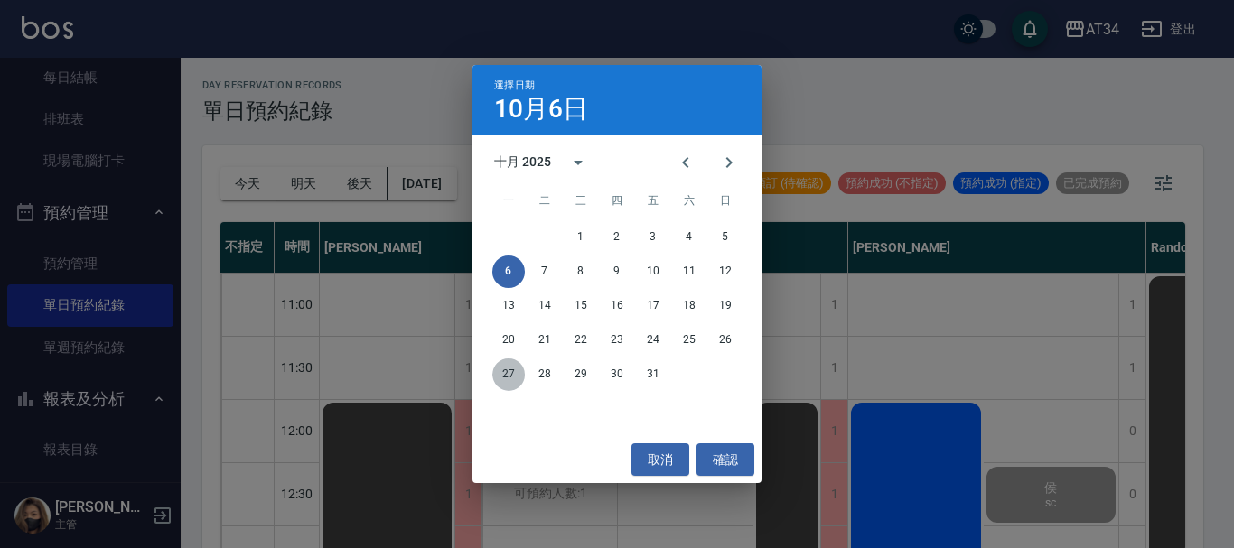
click at [508, 380] on button "27" at bounding box center [508, 375] width 33 height 33
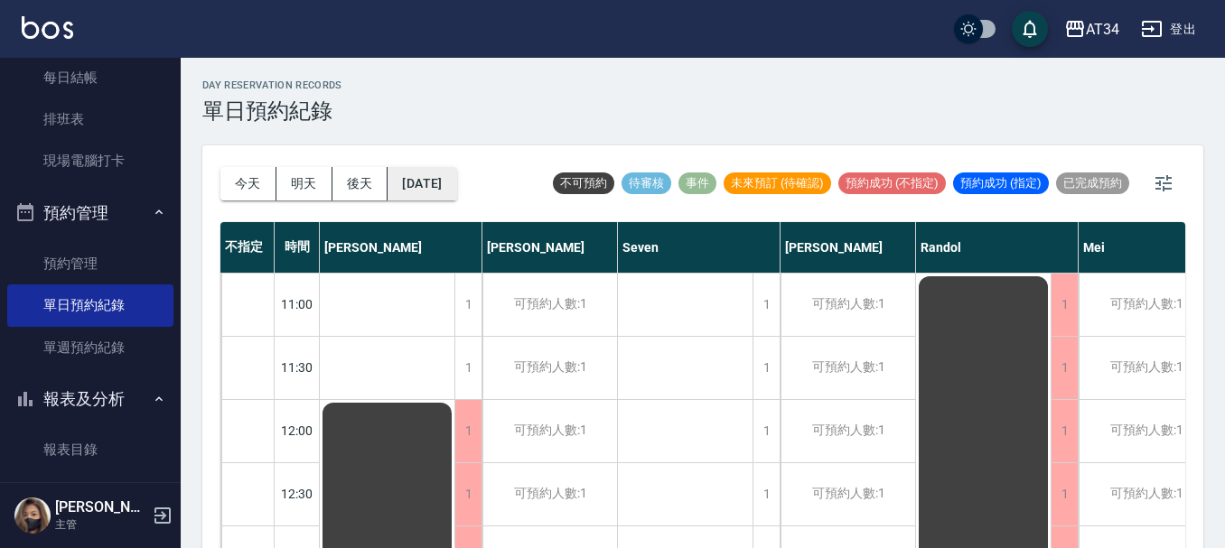
click at [426, 187] on button "[DATE]" at bounding box center [421, 183] width 69 height 33
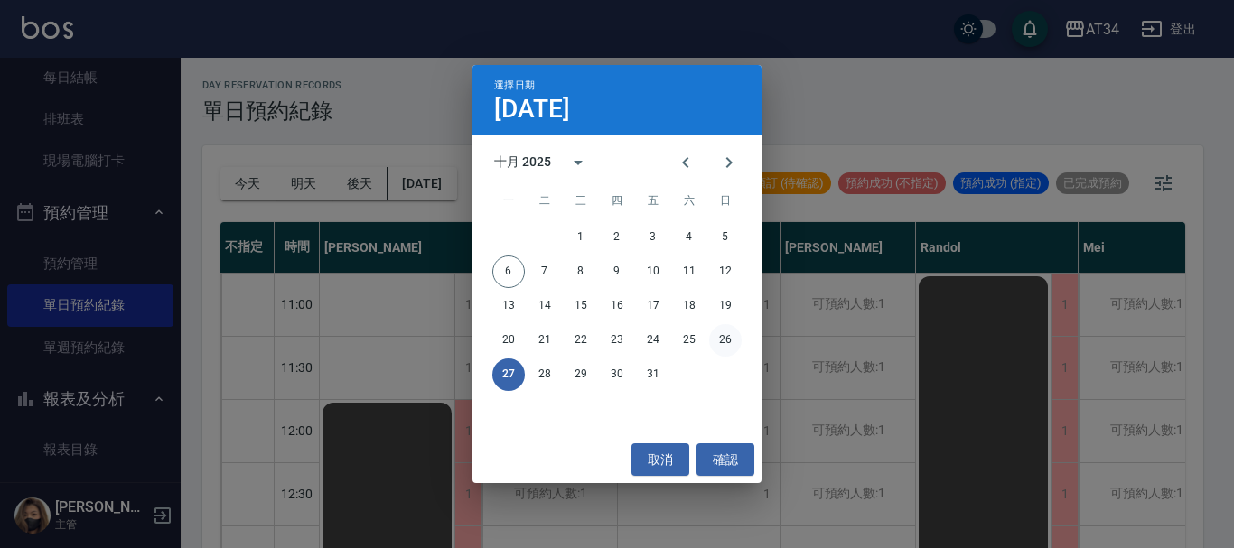
click at [724, 340] on button "26" at bounding box center [725, 340] width 33 height 33
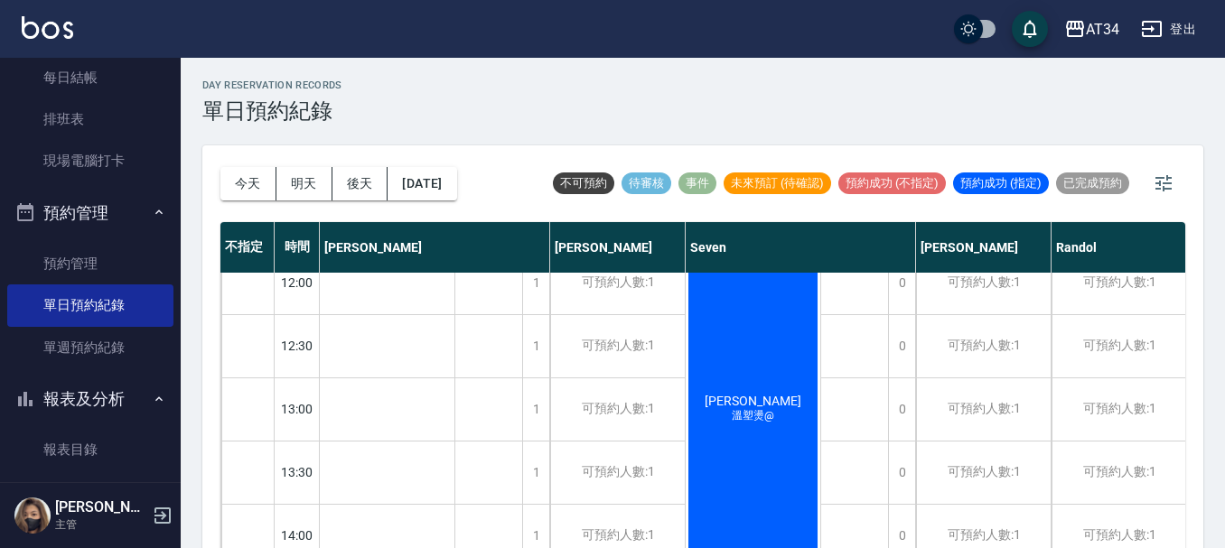
scroll to position [90, 0]
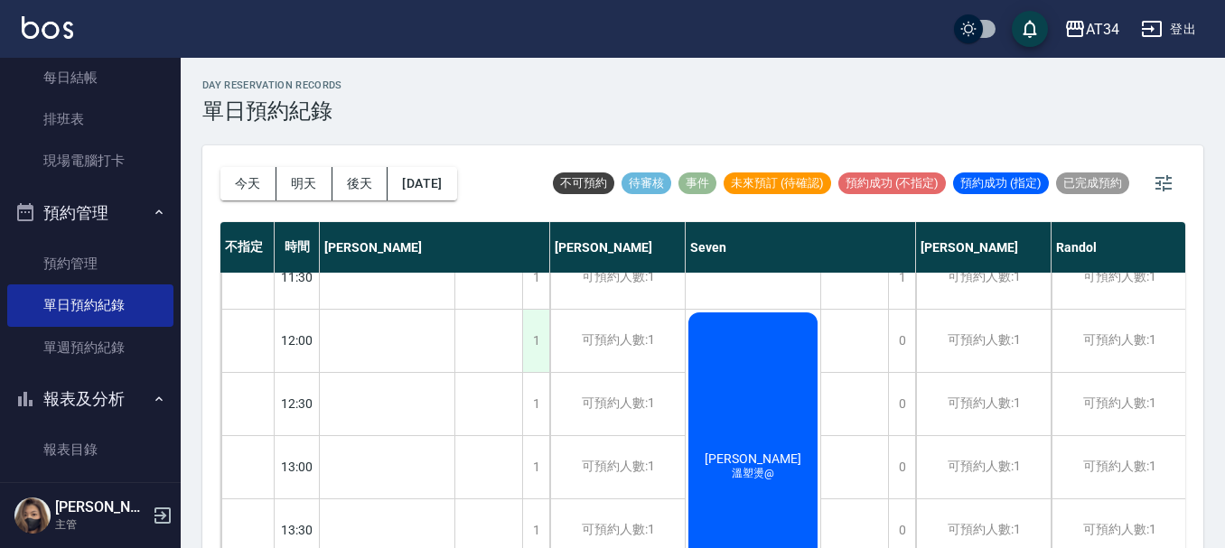
click at [534, 346] on div "1" at bounding box center [535, 341] width 27 height 62
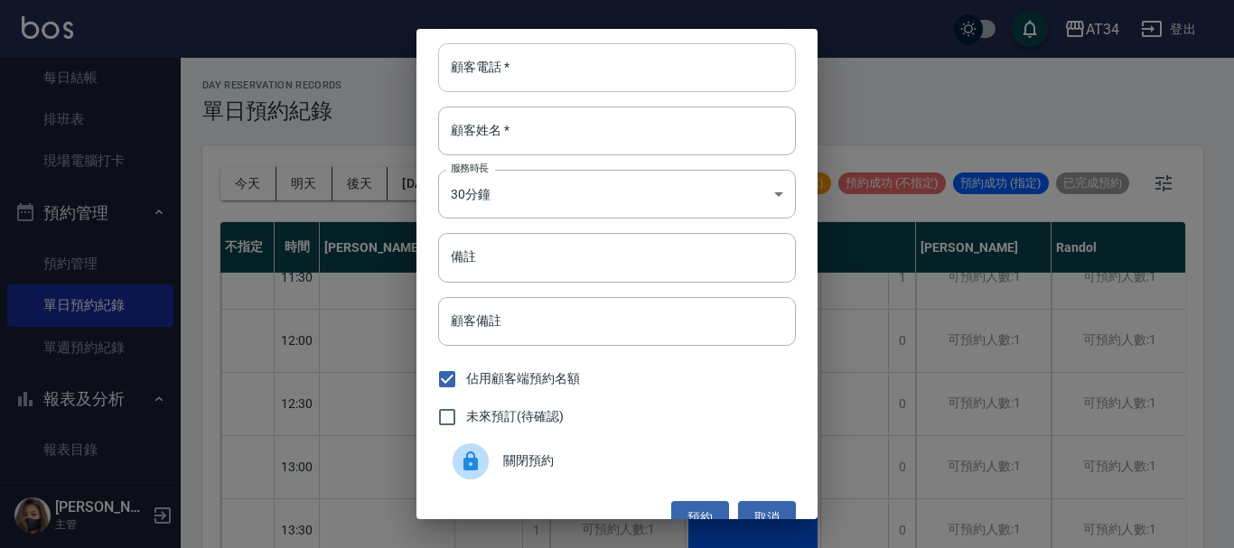
click at [538, 72] on input "顧客電話   *" at bounding box center [617, 67] width 358 height 49
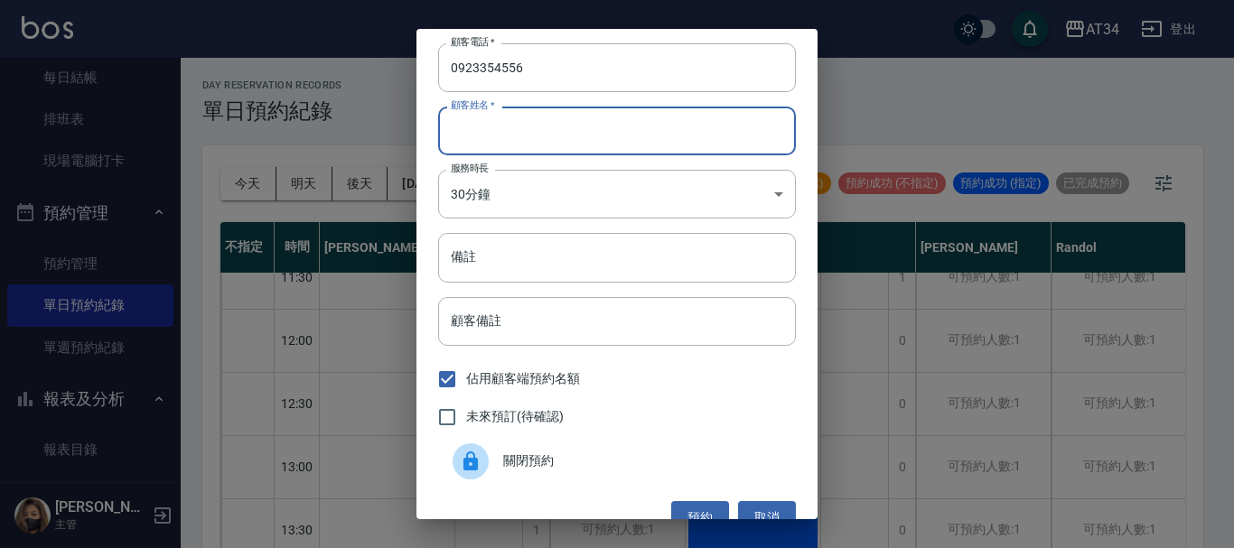
click at [511, 130] on input "顧客姓名   *" at bounding box center [617, 131] width 358 height 49
click at [537, 220] on div "顧客電話   * [PHONE_NUMBER] 顧客電話   * 顧客姓名   * 張小姐 顧客姓名   * 服務時長 30分鐘 1 服務時長 備註 備註 顧…" at bounding box center [616, 274] width 401 height 490
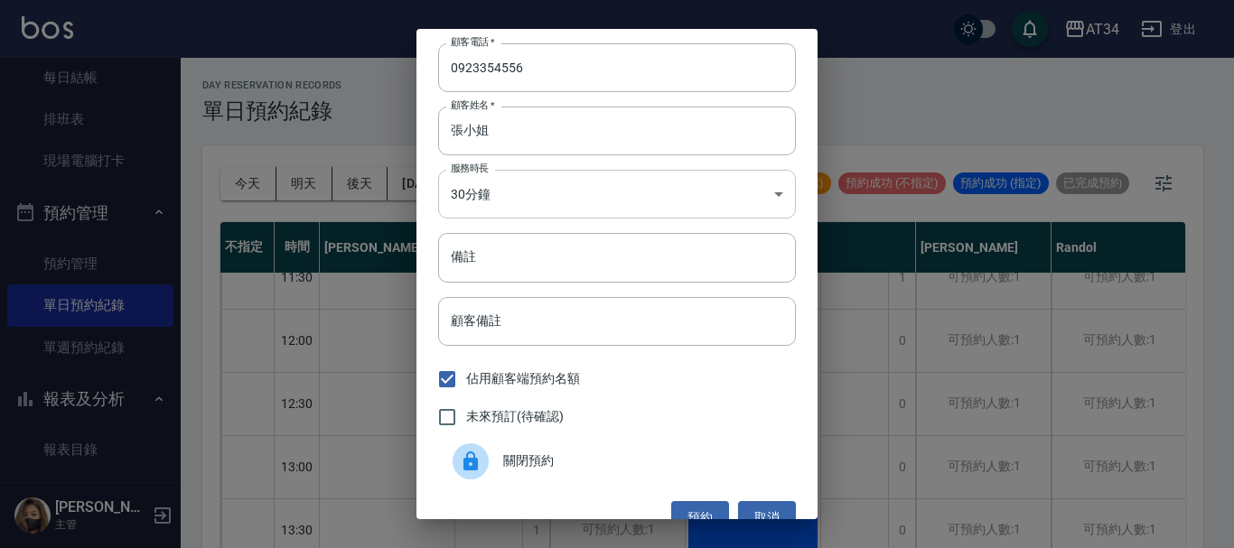
click at [553, 207] on body "AT34 登出 櫃檯作業 打帳單 帳單列表 現金收支登錄 高階收支登錄 材料自購登錄 每日結帳 排班表 現場電腦打卡 預約管理 預約管理 單日預約紀錄 單週預…" at bounding box center [617, 284] width 1234 height 569
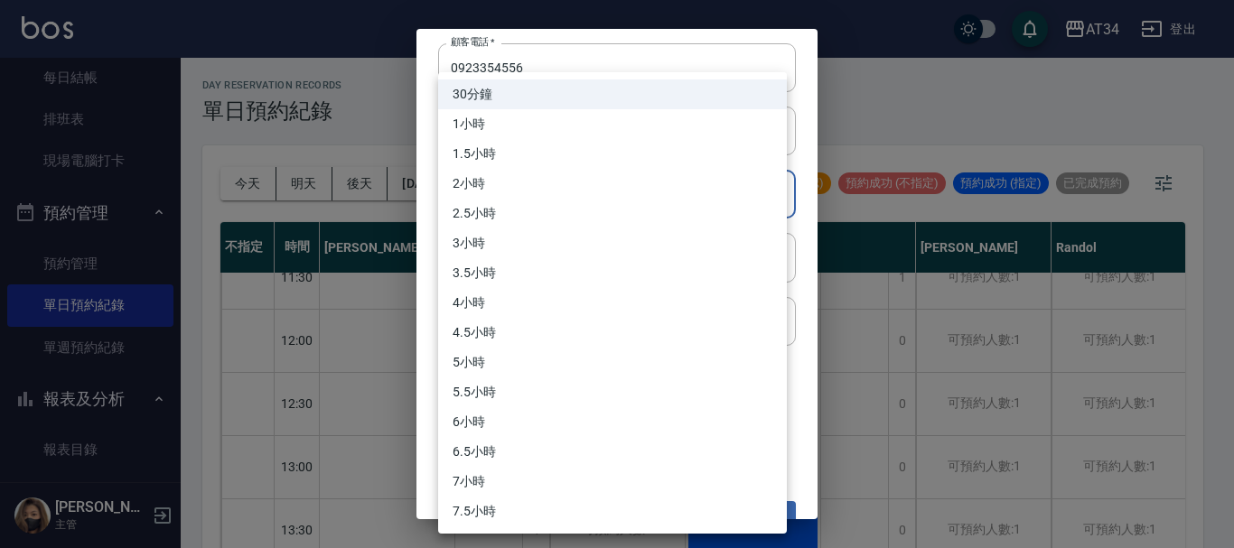
click at [506, 303] on li "4小時" at bounding box center [612, 303] width 349 height 30
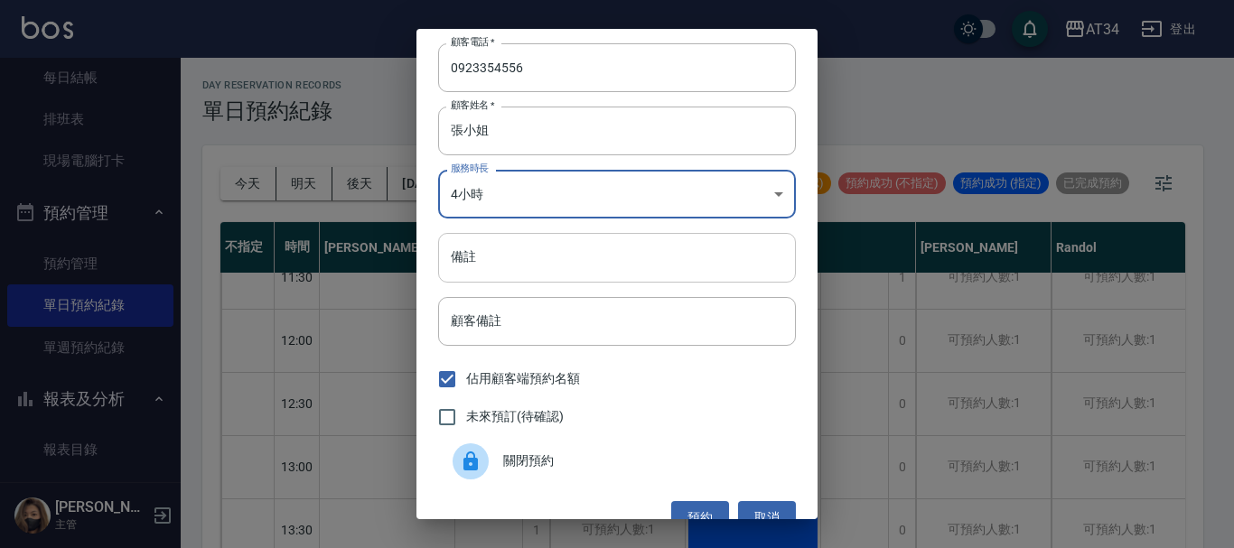
click at [517, 258] on input "備註" at bounding box center [617, 257] width 358 height 49
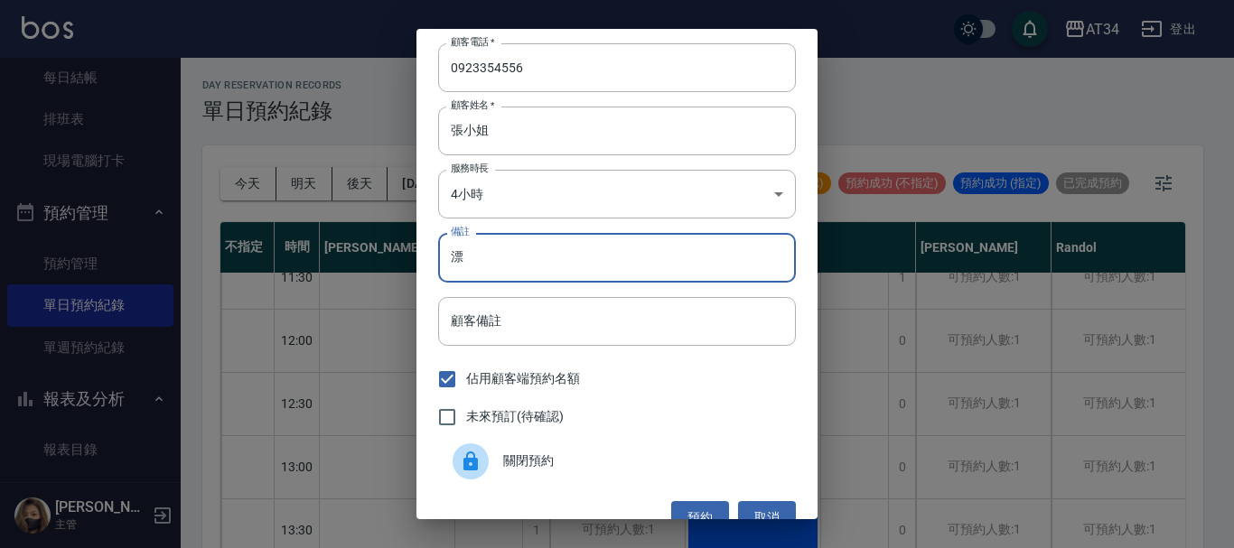
click at [491, 421] on span "未來預訂(待確認)" at bounding box center [515, 416] width 98 height 19
click at [466, 421] on input "未來預訂(待確認)" at bounding box center [447, 417] width 38 height 38
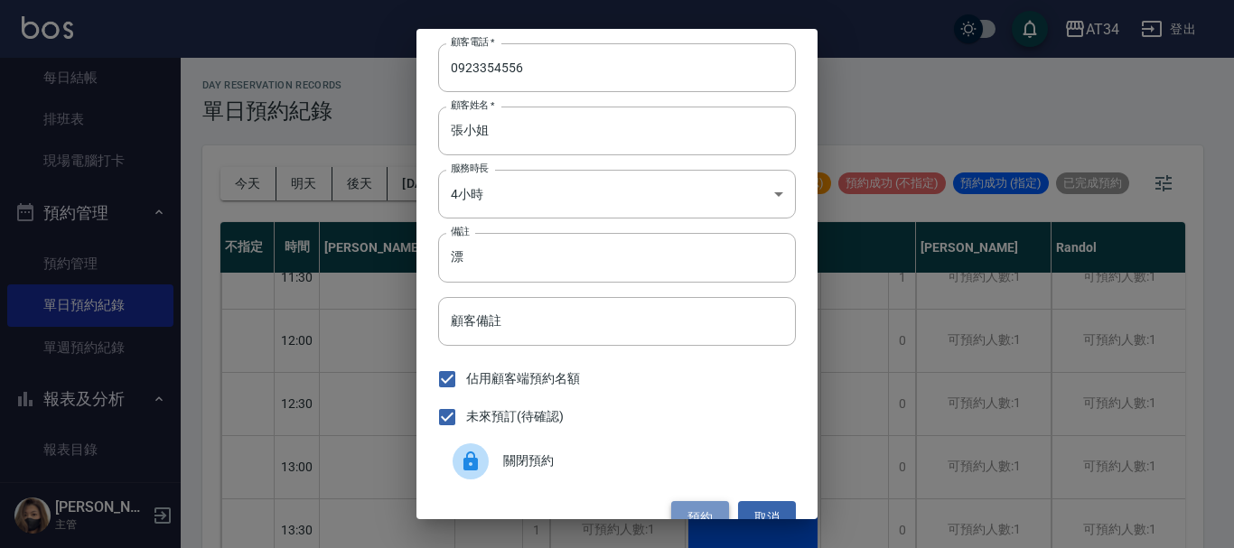
click at [703, 508] on button "預約" at bounding box center [700, 517] width 58 height 33
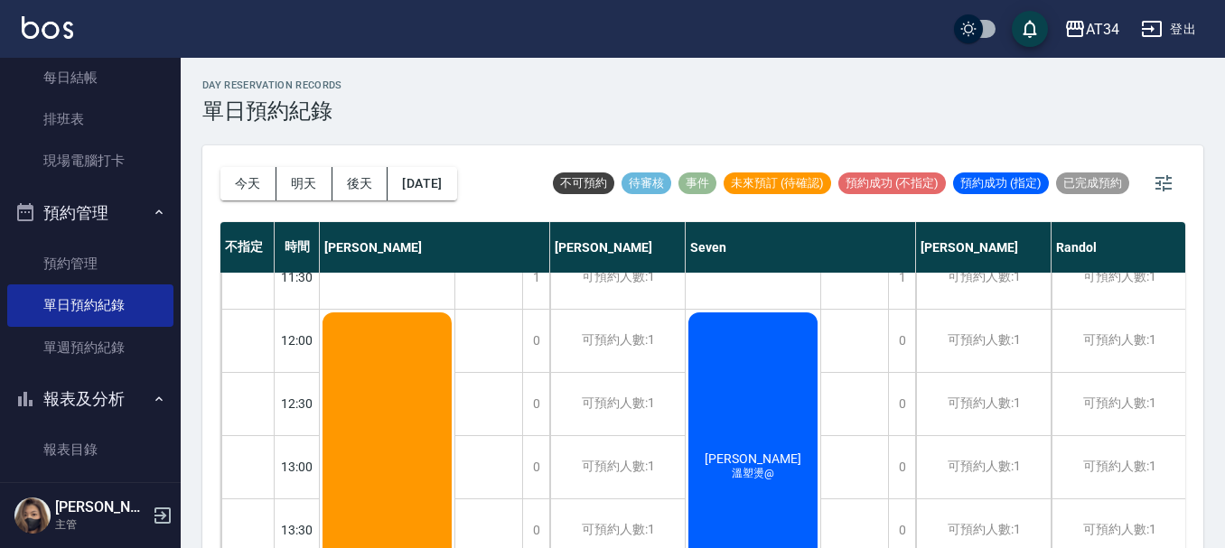
click at [702, 508] on div "[PERSON_NAME]塑燙@" at bounding box center [753, 467] width 135 height 314
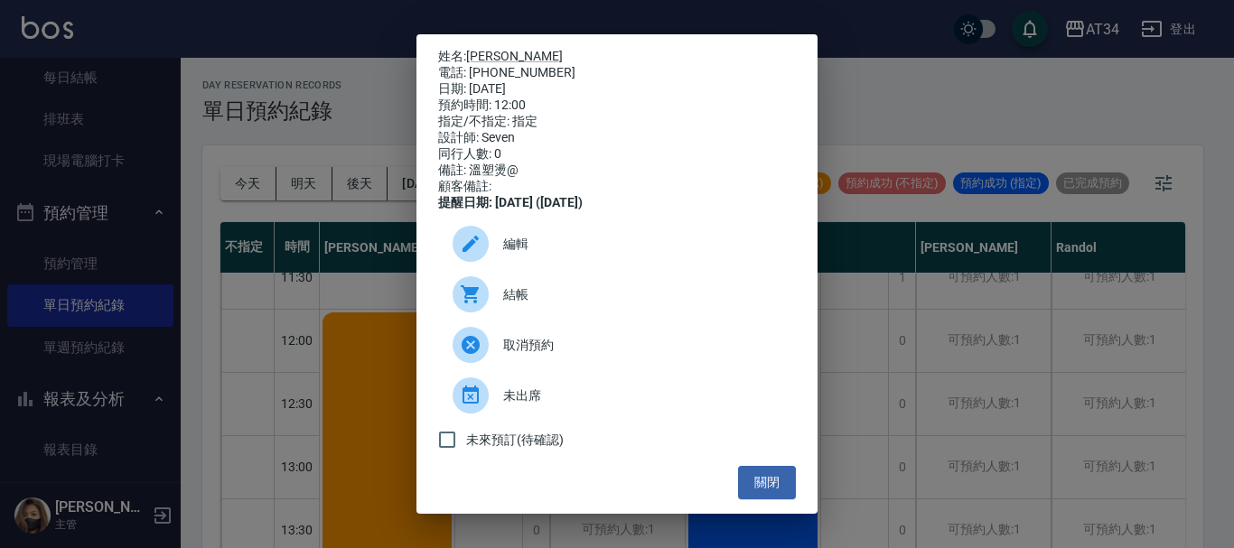
click at [185, 180] on div "姓名: [PERSON_NAME] 電話: [PHONE_NUMBER] 日期: [DATE] 預約時間: 12:00 指定/不指定: 指定 設計師: Sev…" at bounding box center [617, 274] width 1234 height 548
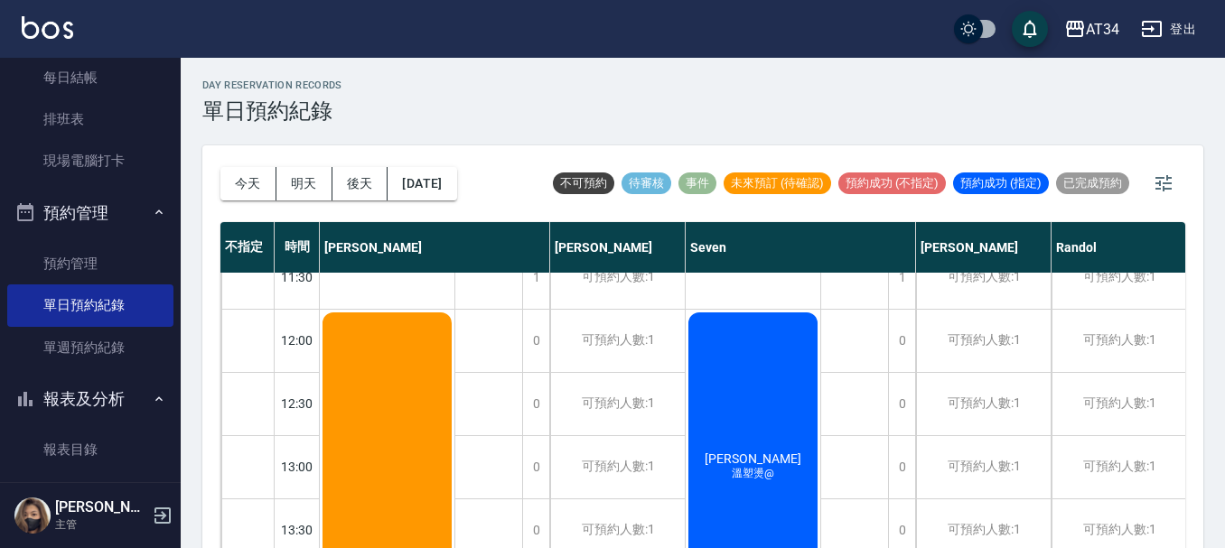
scroll to position [0, 0]
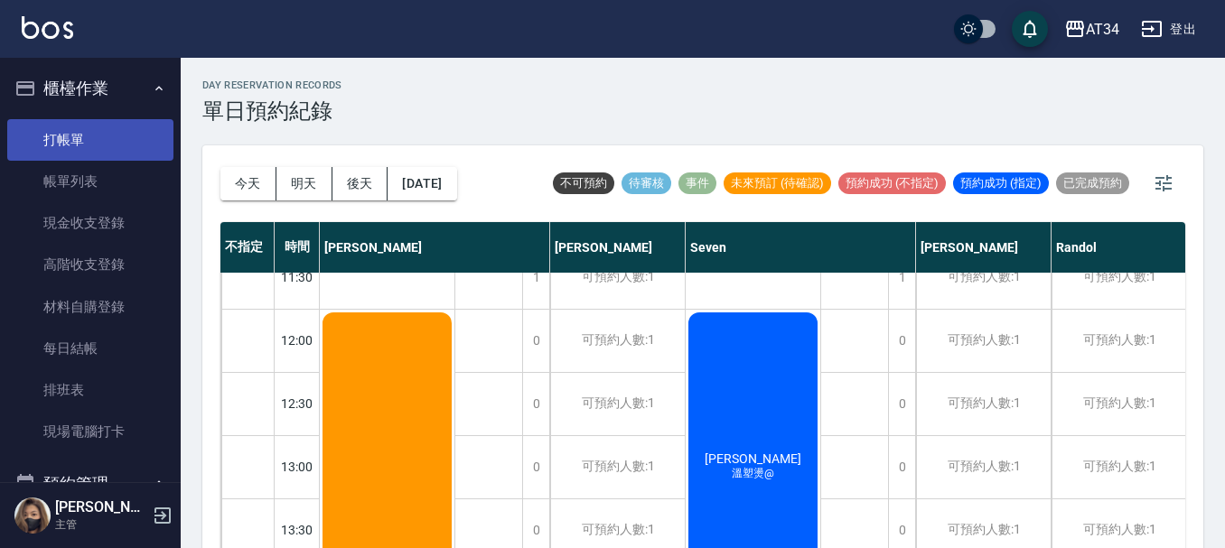
click at [90, 159] on link "打帳單" at bounding box center [90, 140] width 166 height 42
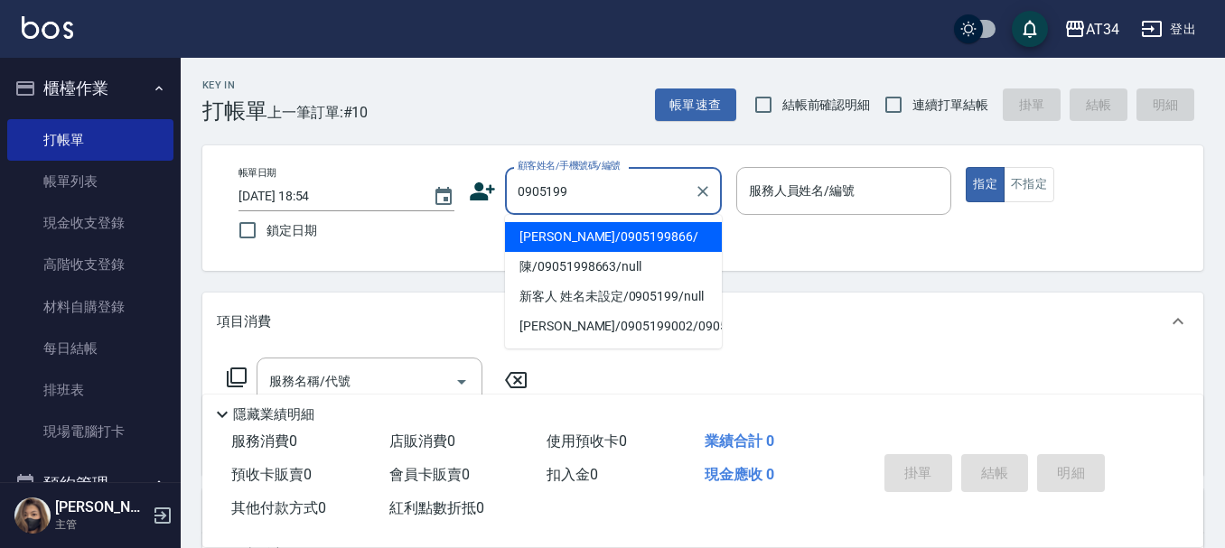
click at [549, 231] on li "[PERSON_NAME]/0905199866/" at bounding box center [613, 237] width 217 height 30
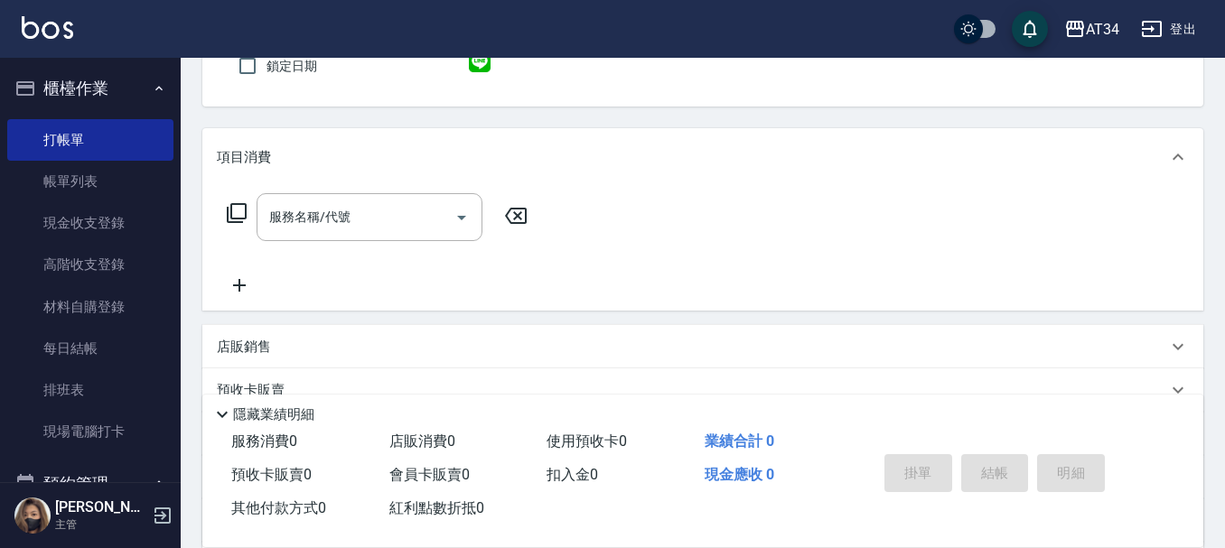
scroll to position [181, 0]
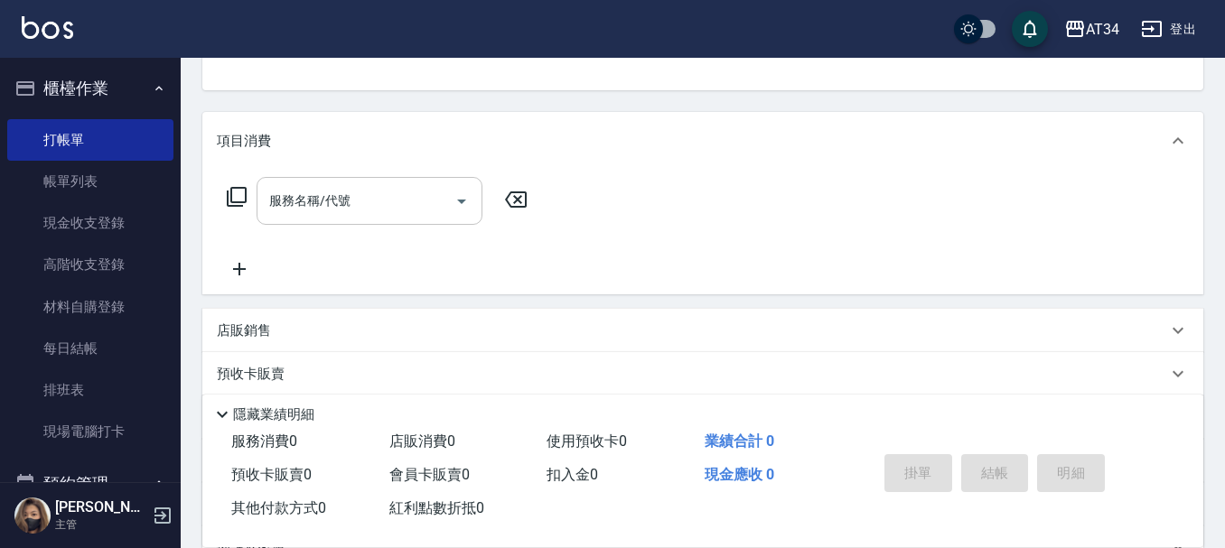
click at [423, 221] on div "服務名稱/代號" at bounding box center [370, 201] width 226 height 48
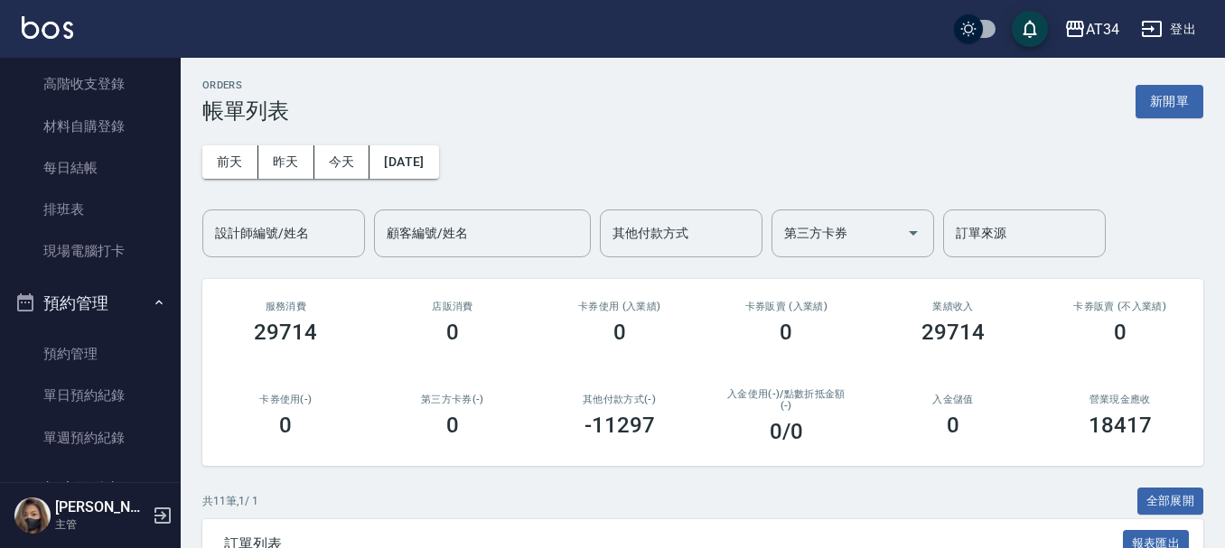
scroll to position [271, 0]
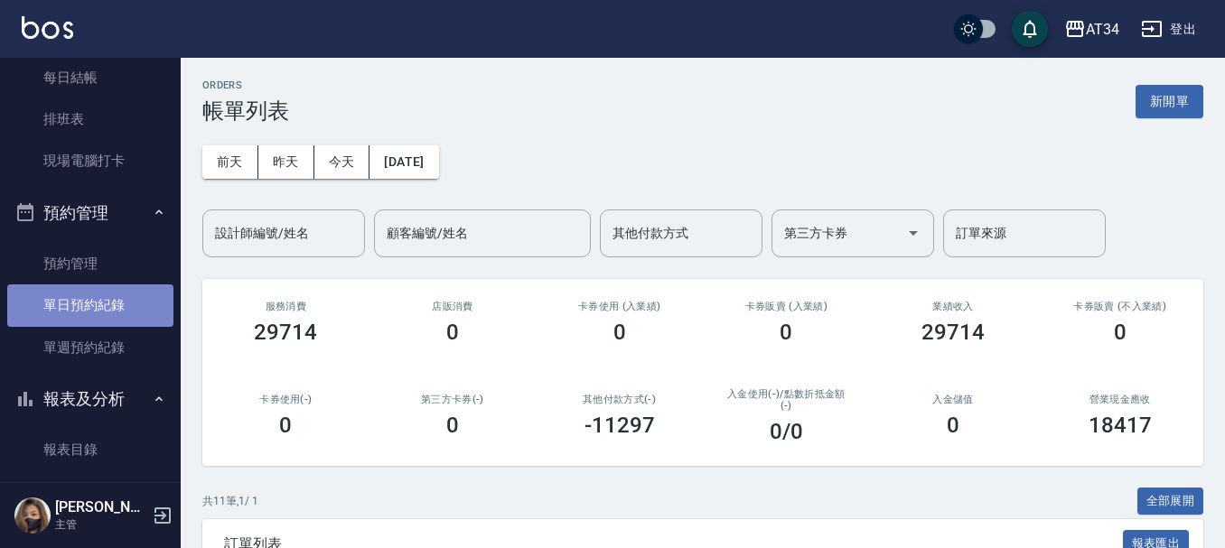
click at [108, 307] on link "單日預約紀錄" at bounding box center [90, 306] width 166 height 42
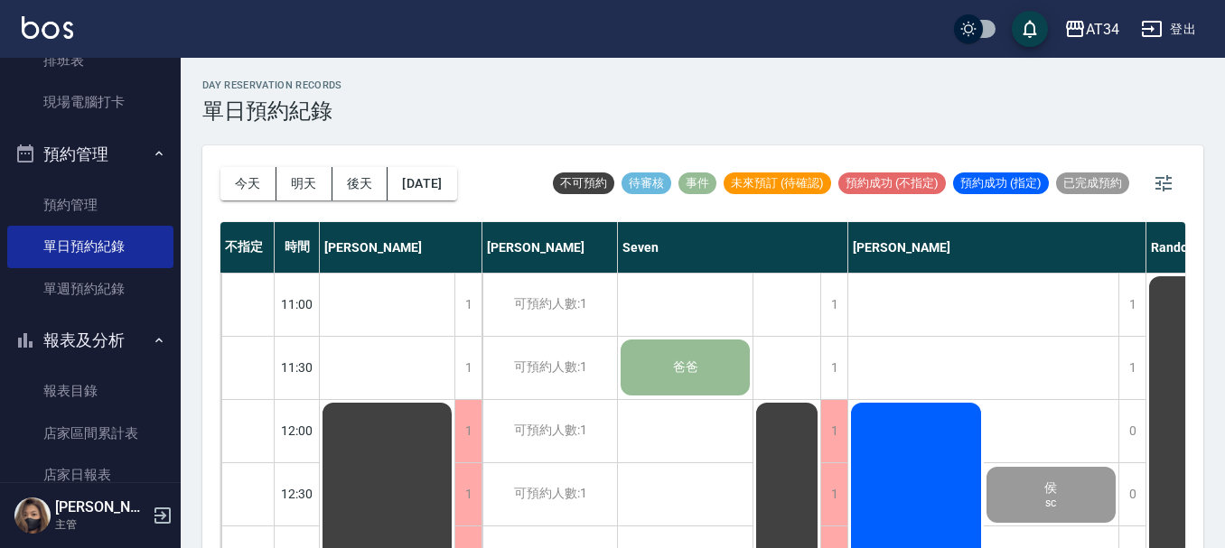
scroll to position [361, 0]
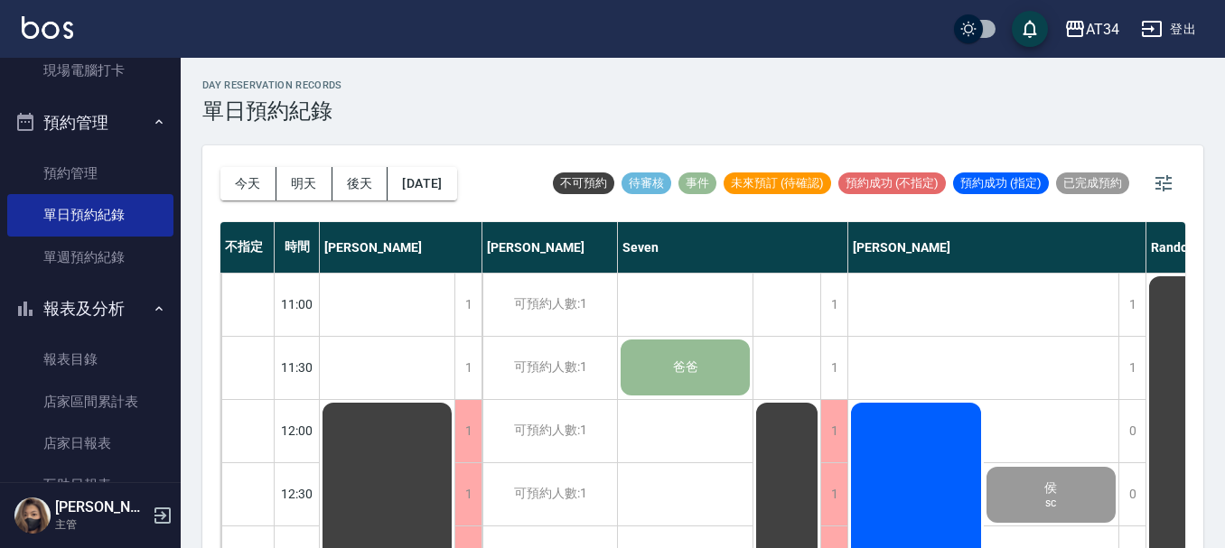
click at [98, 322] on button "報表及分析" at bounding box center [90, 308] width 166 height 47
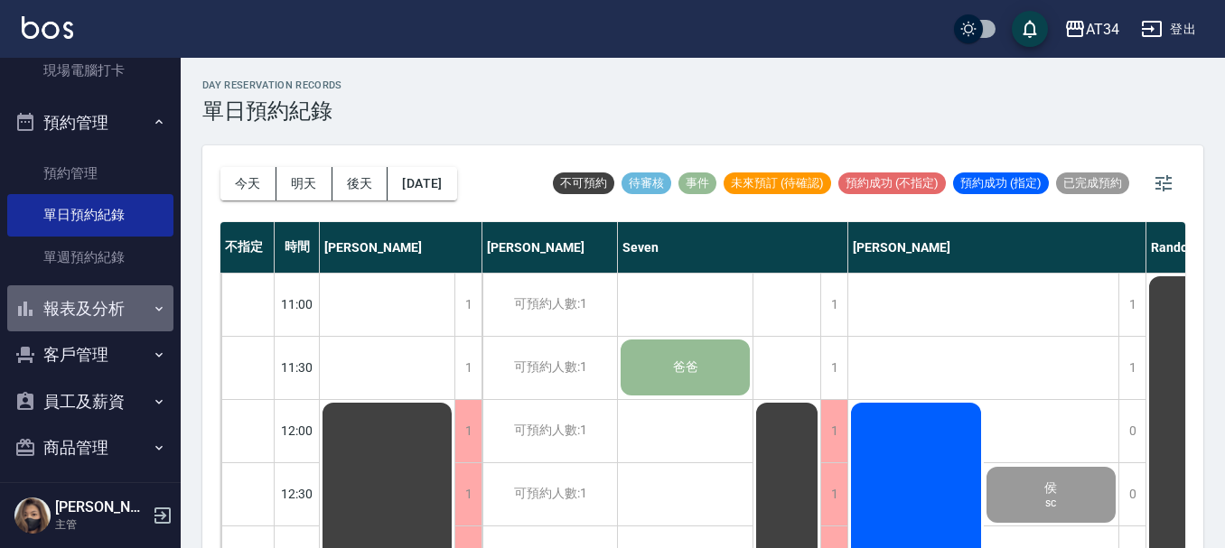
click at [154, 299] on button "報表及分析" at bounding box center [90, 308] width 166 height 47
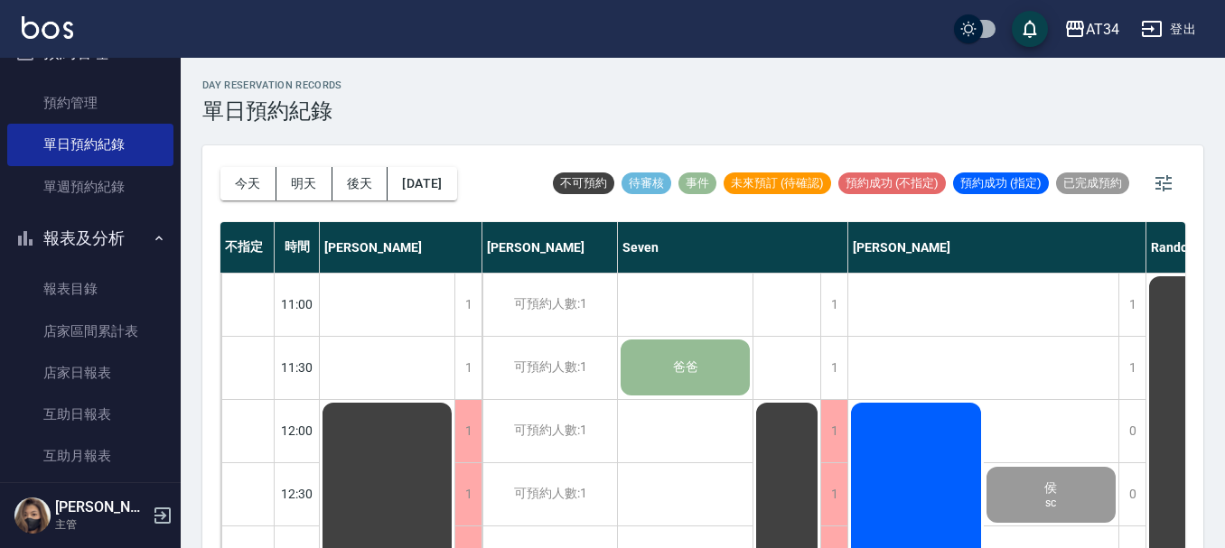
scroll to position [542, 0]
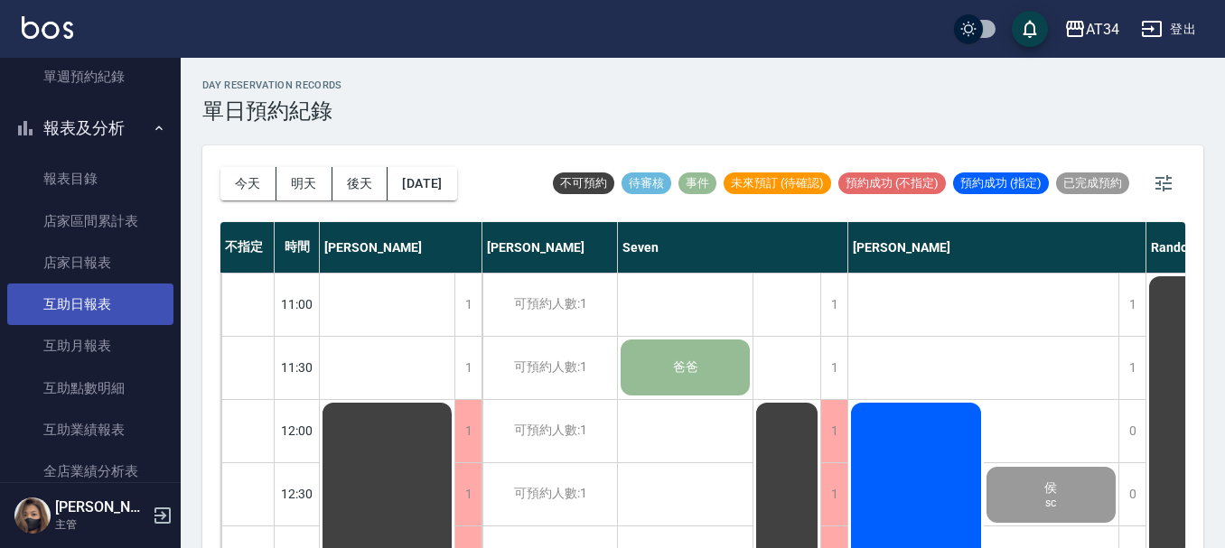
click at [102, 300] on link "互助日報表" at bounding box center [90, 305] width 166 height 42
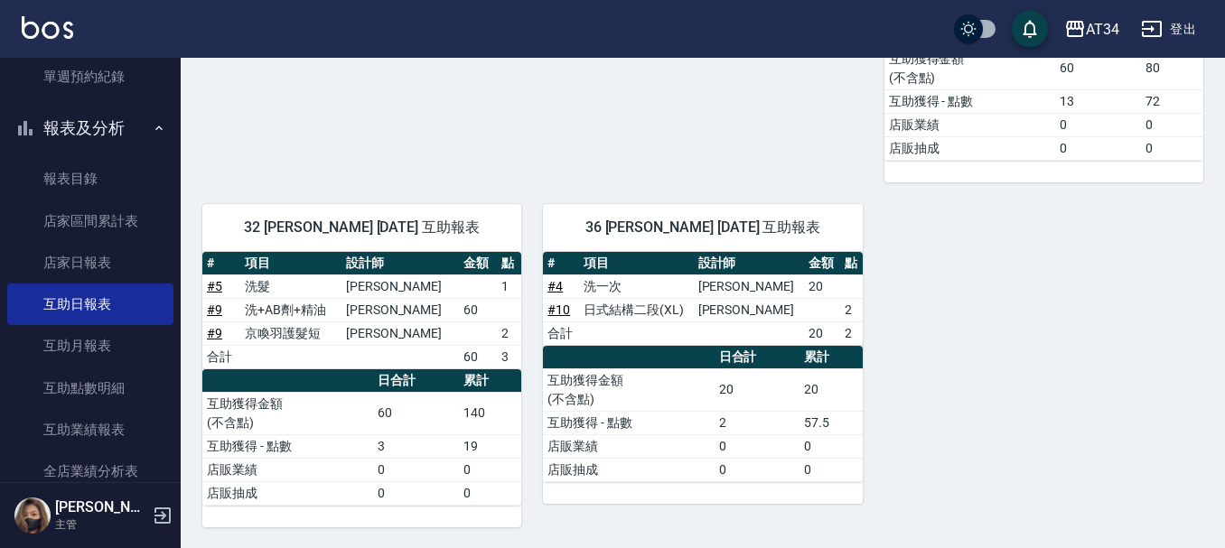
scroll to position [573, 0]
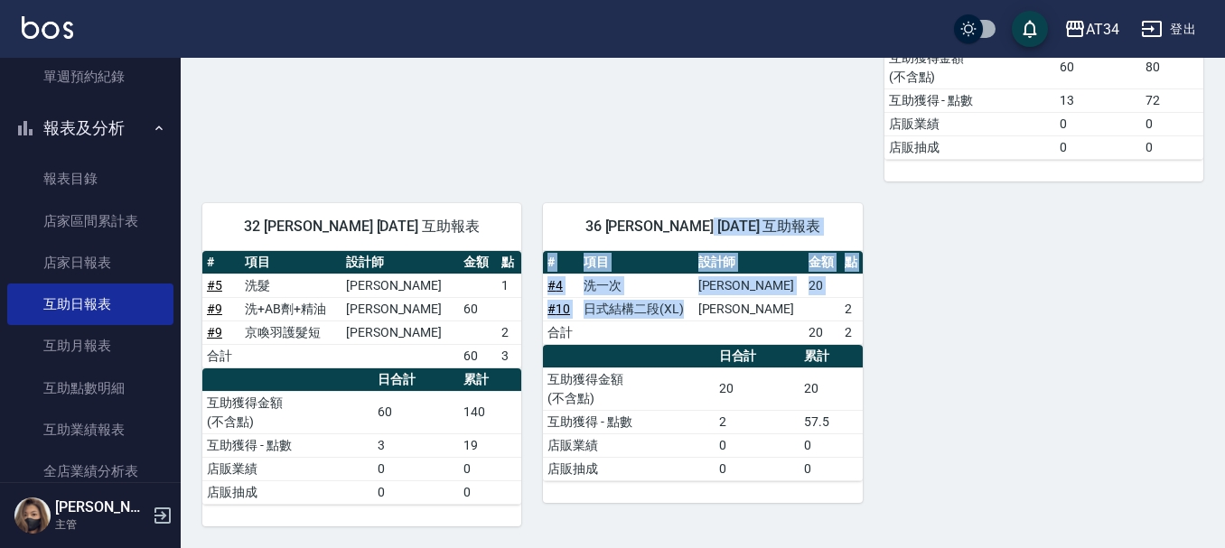
drag, startPoint x: 736, startPoint y: 246, endPoint x: 735, endPoint y: 301, distance: 55.1
click at [721, 304] on div "36 [PERSON_NAME] [DATE] 互助報表 # 項目 設計師 金額 點 # 4 洗一次 [PERSON_NAME] 20 # 10 日式結構二段…" at bounding box center [702, 353] width 319 height 300
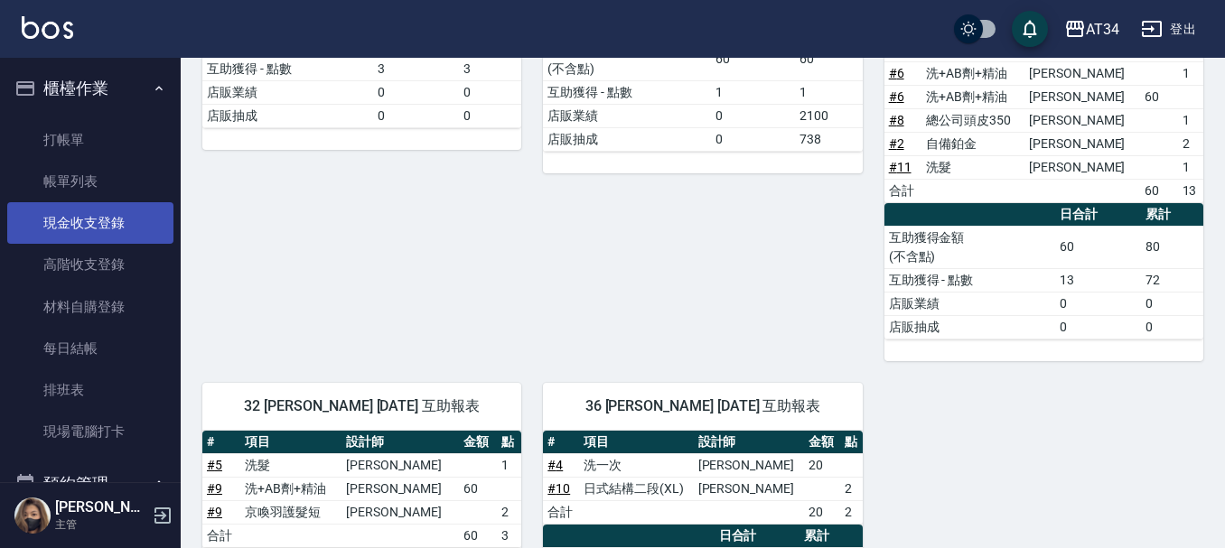
scroll to position [302, 0]
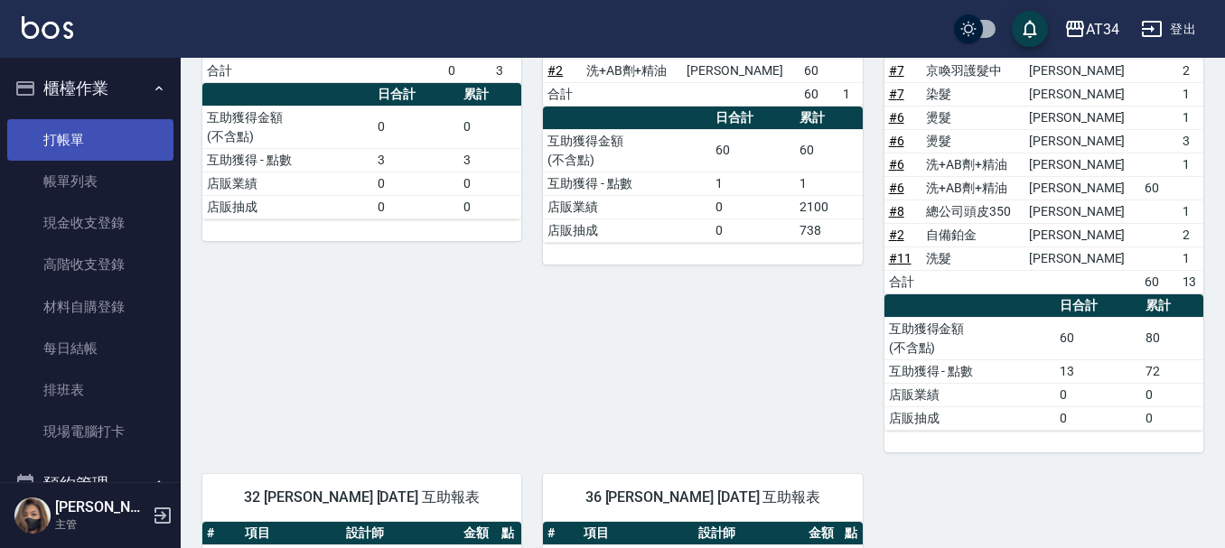
click at [86, 145] on link "打帳單" at bounding box center [90, 140] width 166 height 42
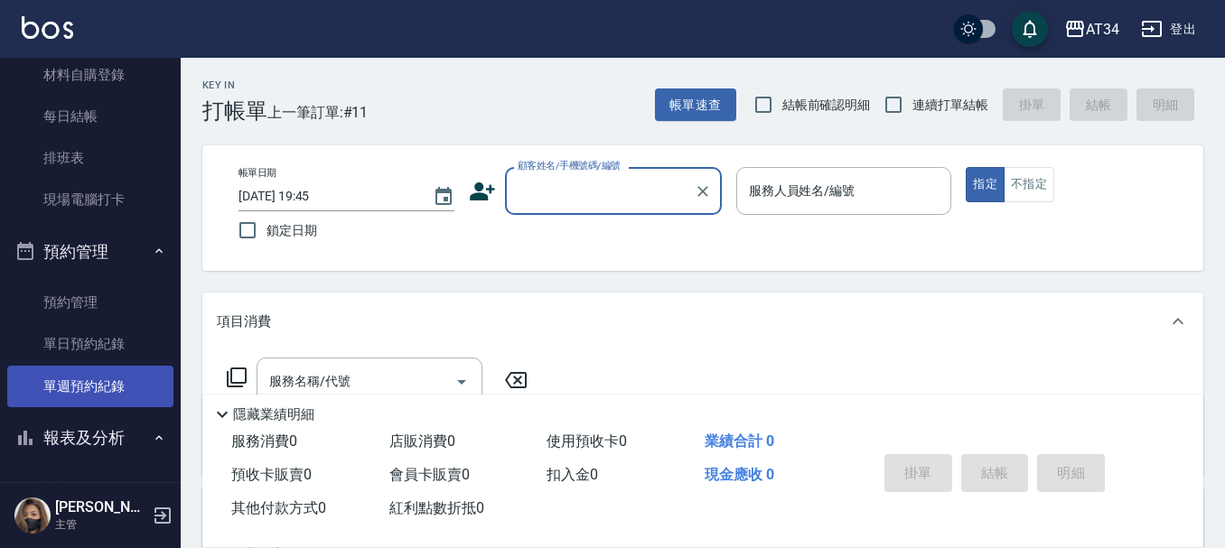
scroll to position [271, 0]
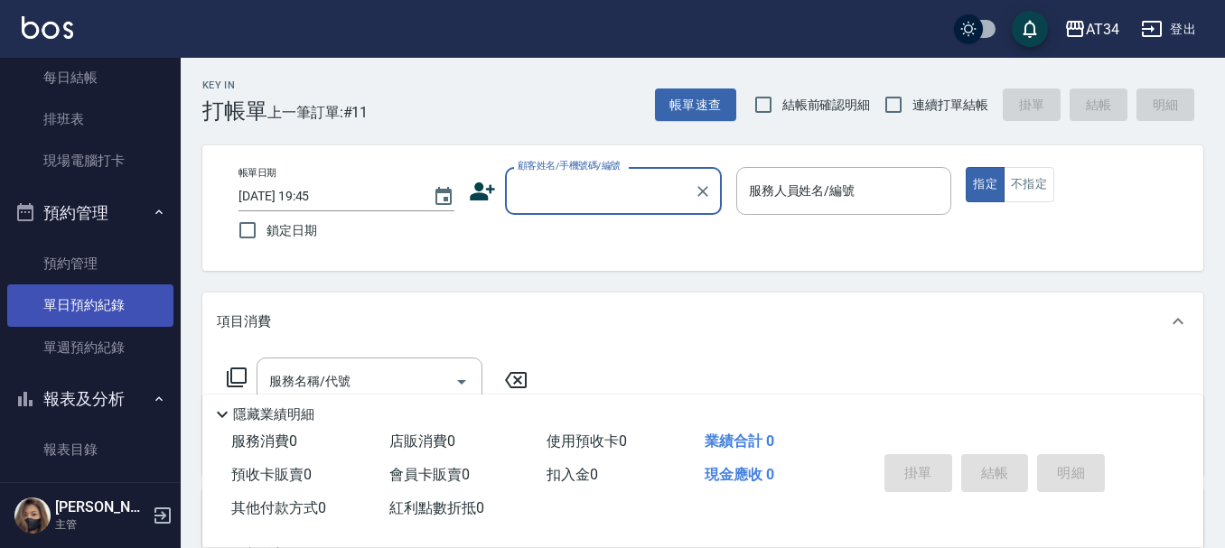
click at [78, 301] on link "單日預約紀錄" at bounding box center [90, 306] width 166 height 42
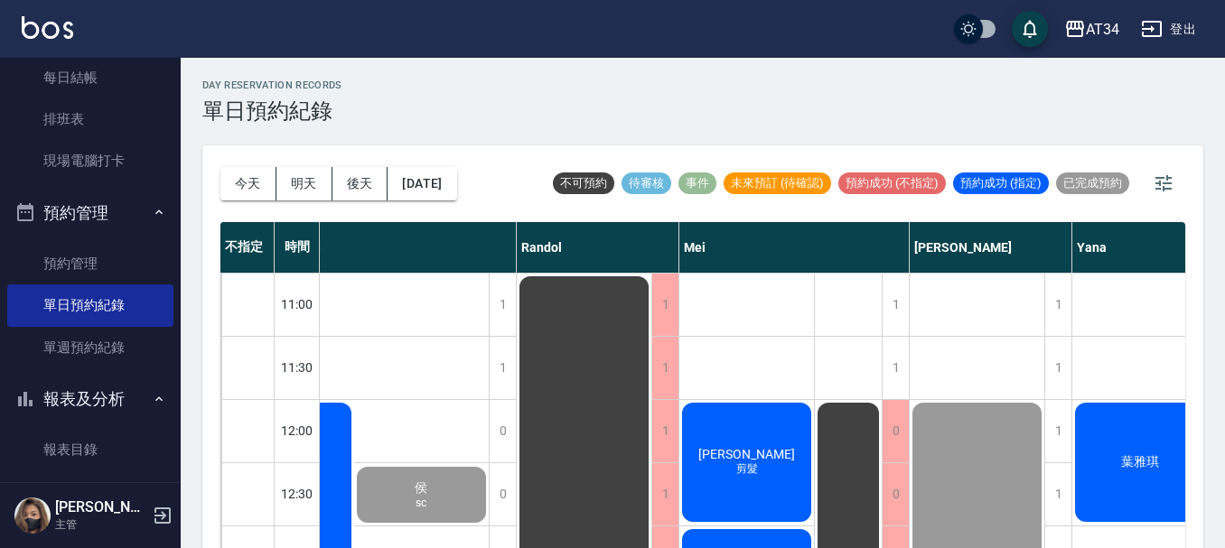
scroll to position [0, 741]
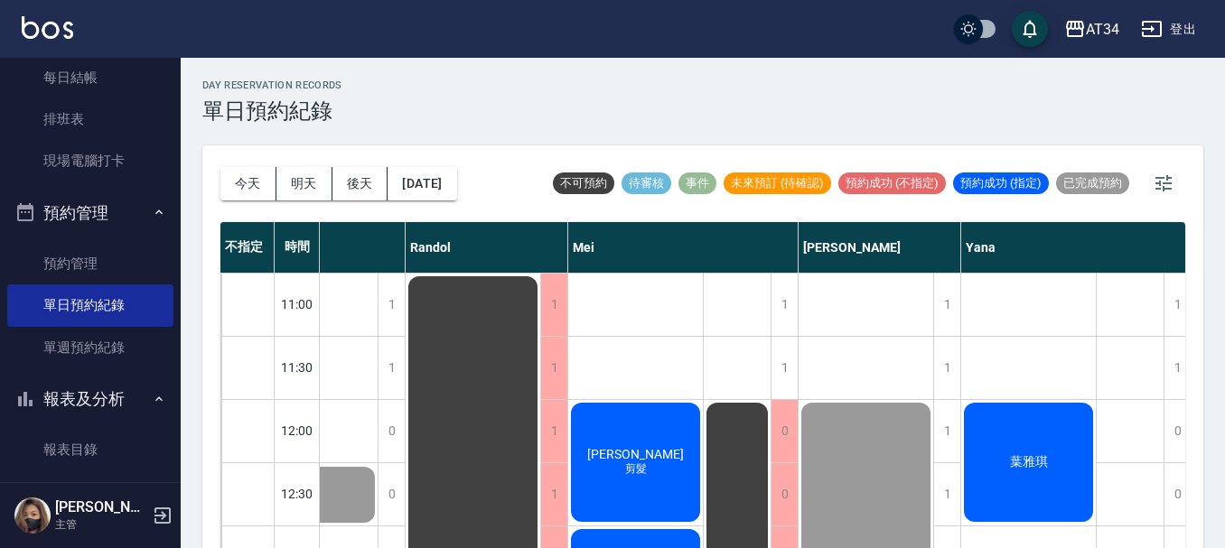
click at [1013, 433] on div "葉雅琪" at bounding box center [1028, 462] width 135 height 125
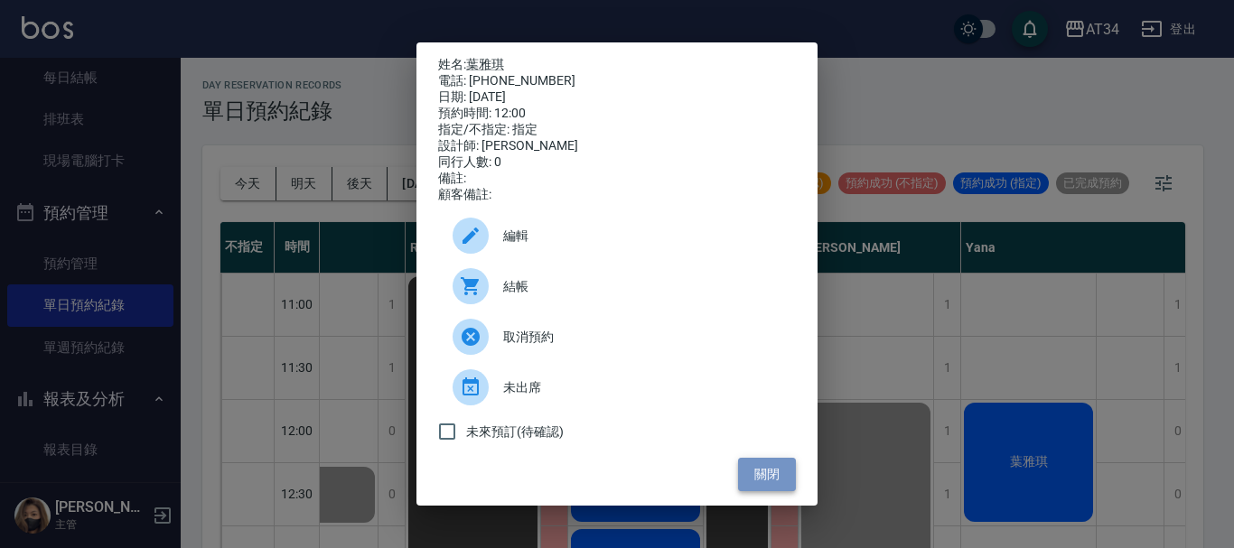
click at [739, 484] on button "關閉" at bounding box center [767, 474] width 58 height 33
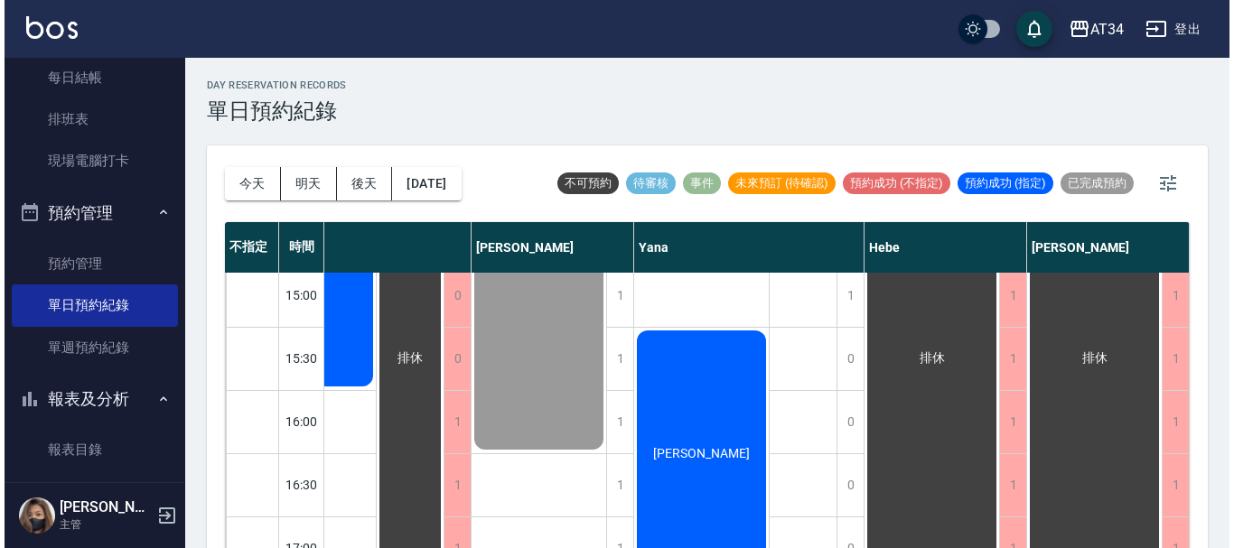
scroll to position [513, 1081]
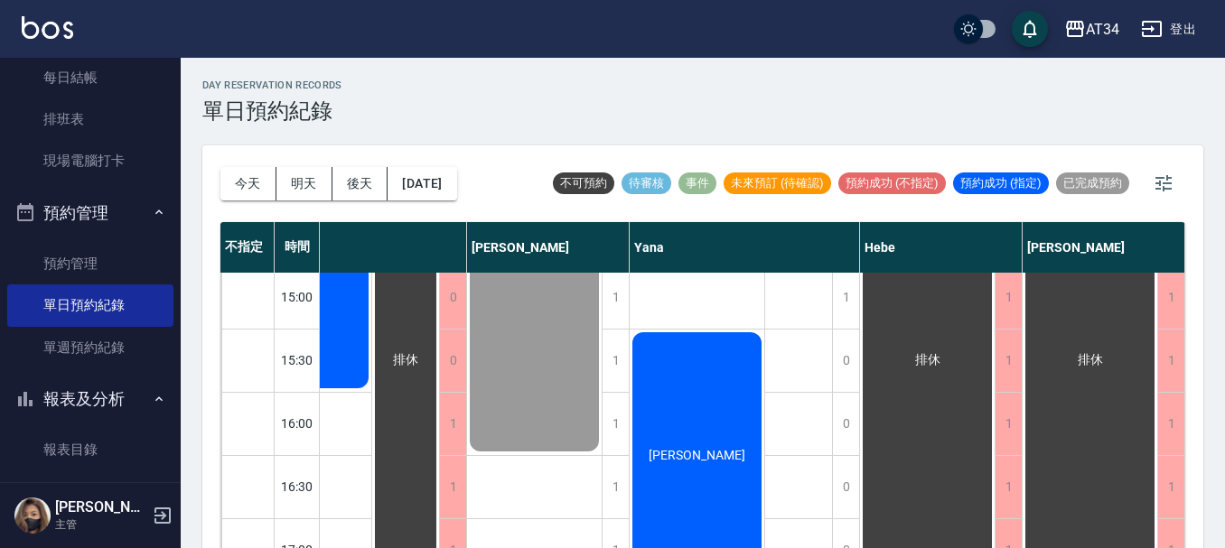
click at [701, 411] on div "[PERSON_NAME]" at bounding box center [697, 455] width 135 height 251
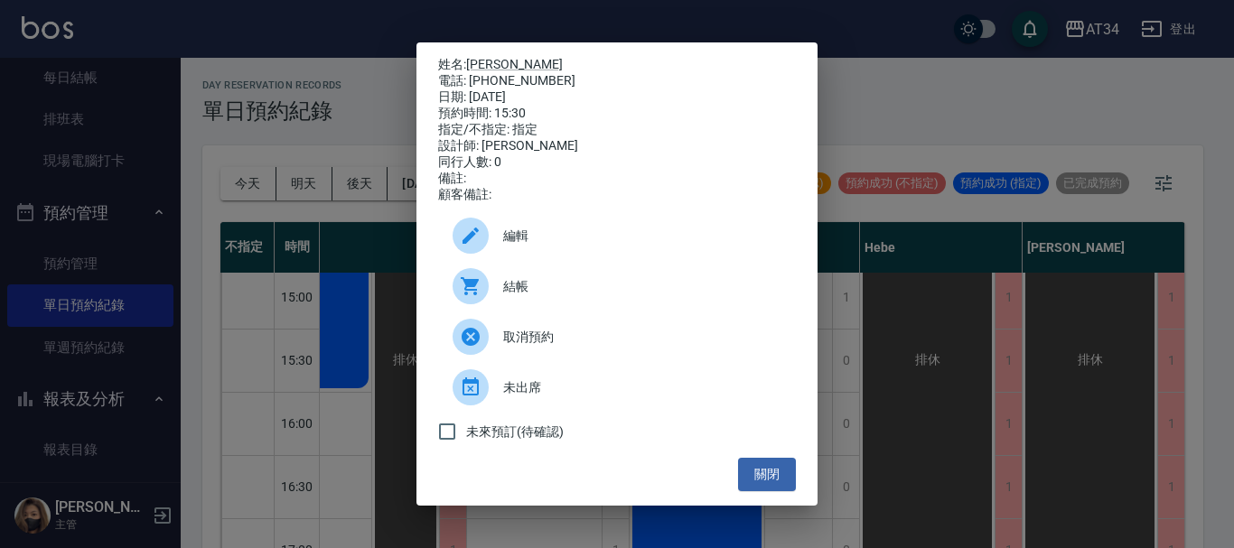
click at [536, 306] on div "結帳" at bounding box center [617, 286] width 358 height 51
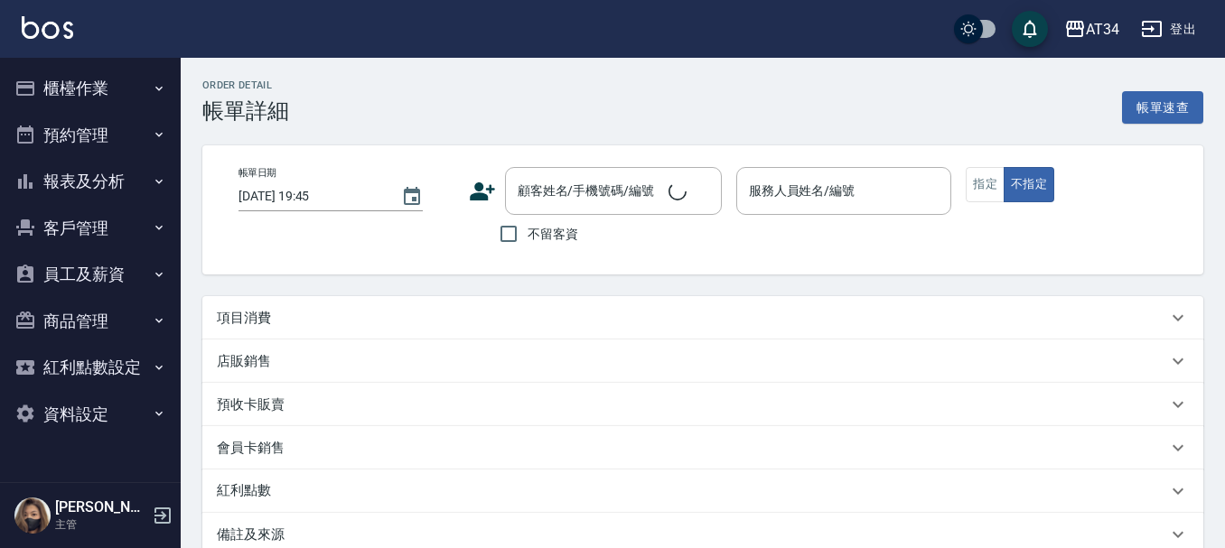
click at [470, 317] on div "項目消費" at bounding box center [692, 318] width 950 height 19
type input "2025/10/06 15:30"
type input "Yana-09"
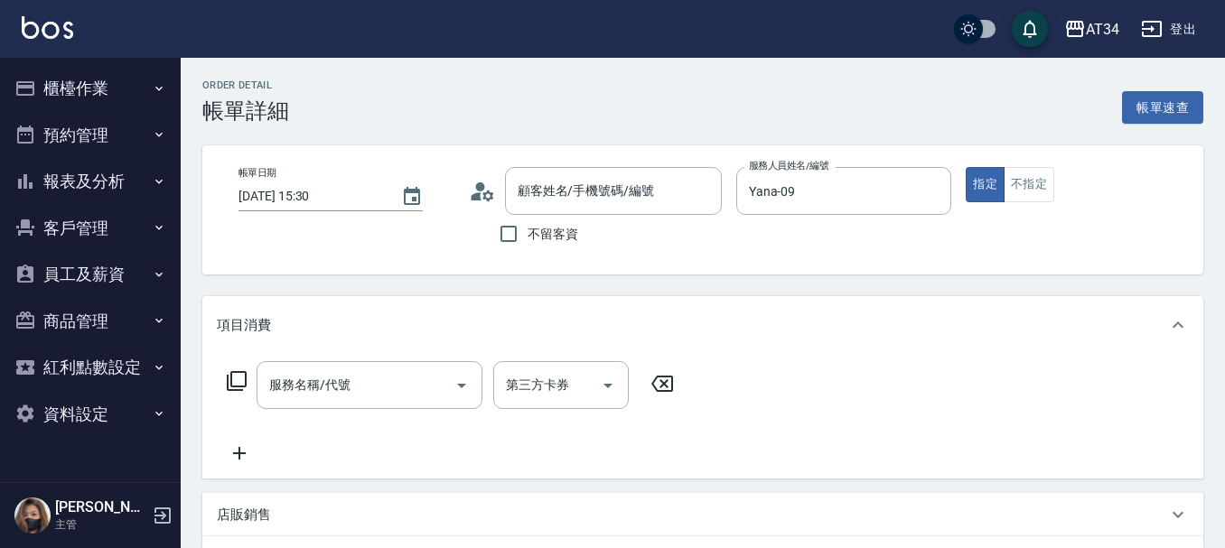
type input "[PERSON_NAME]/0953497706/null"
click at [280, 389] on div "服務名稱/代號 服務名稱/代號" at bounding box center [370, 385] width 226 height 48
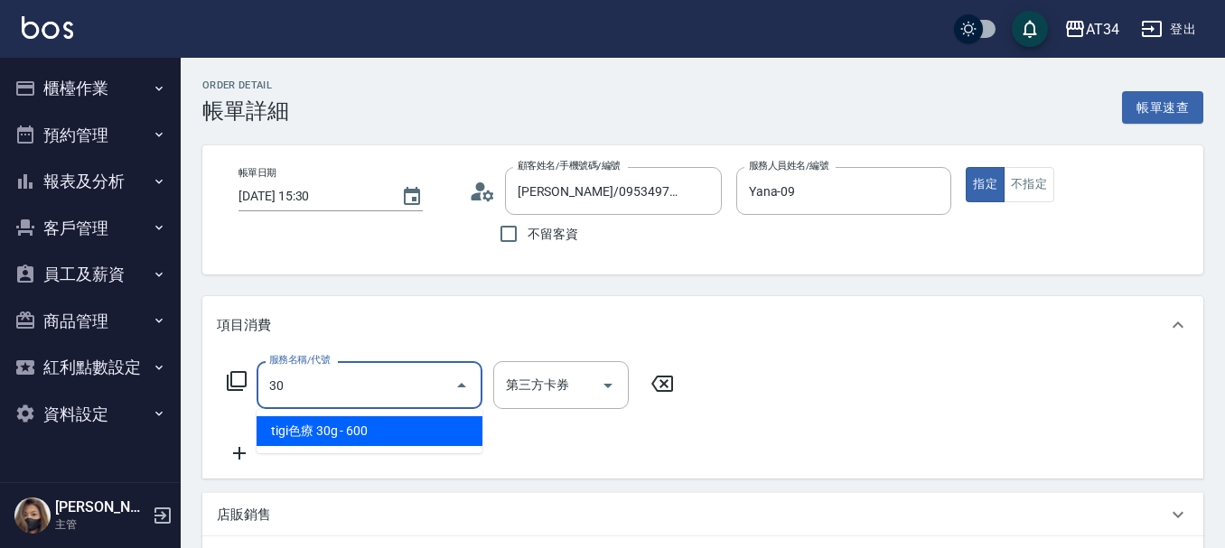
type input "301"
type input "150"
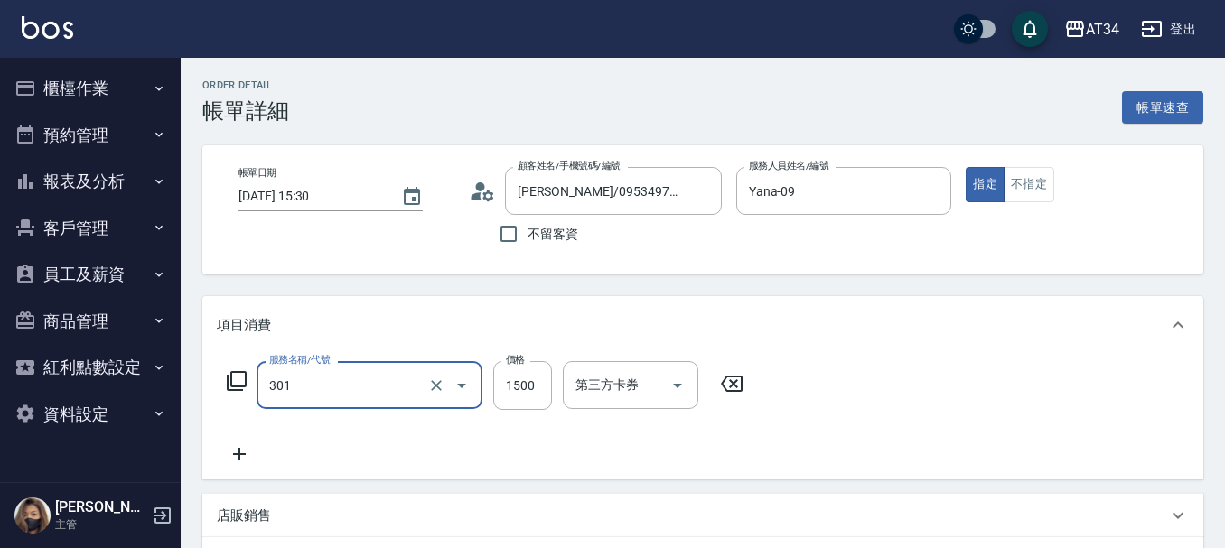
type input "燙髮(301)"
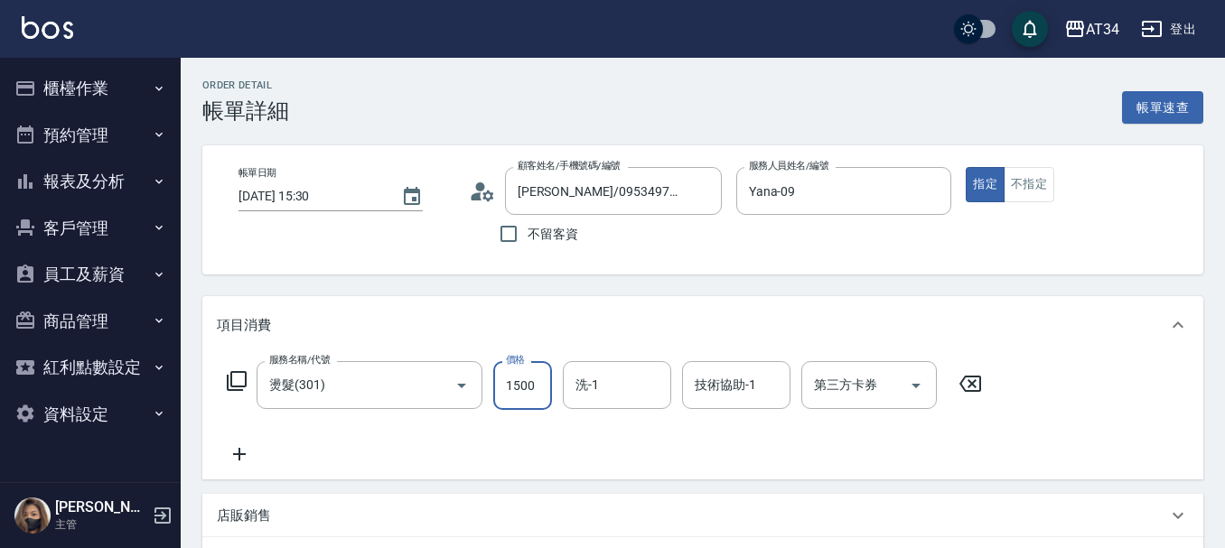
type input "0"
type input "20"
type input "200"
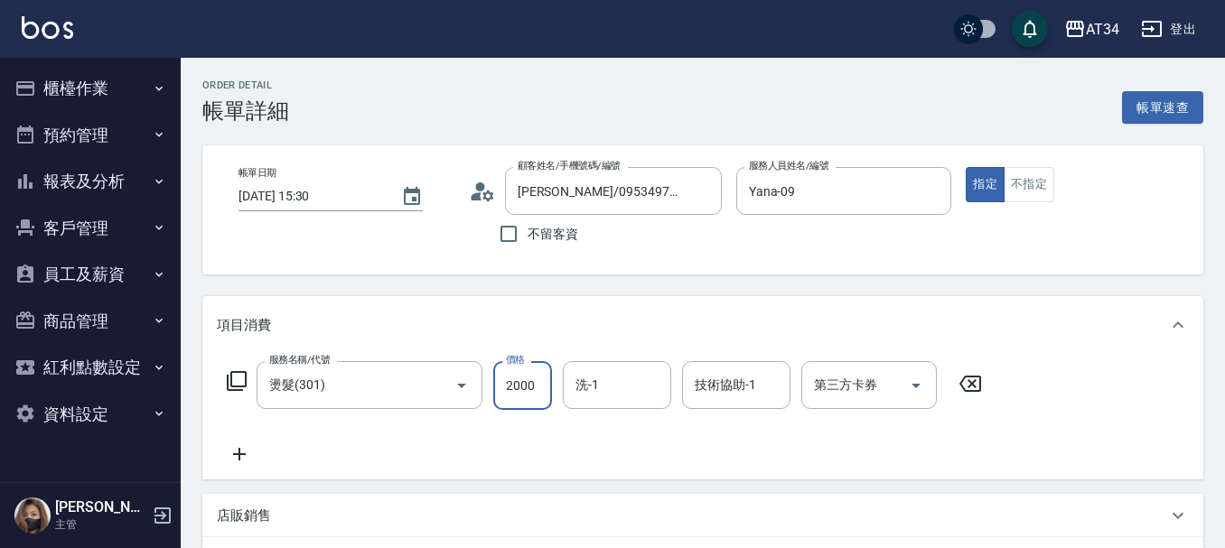
type input "2000"
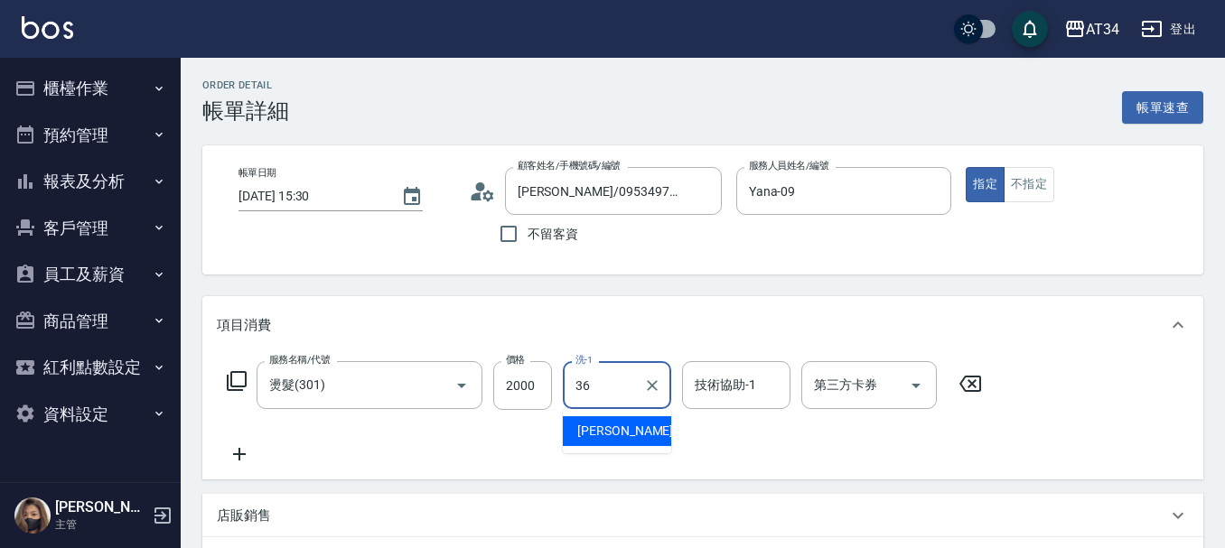
type input "[PERSON_NAME]-36"
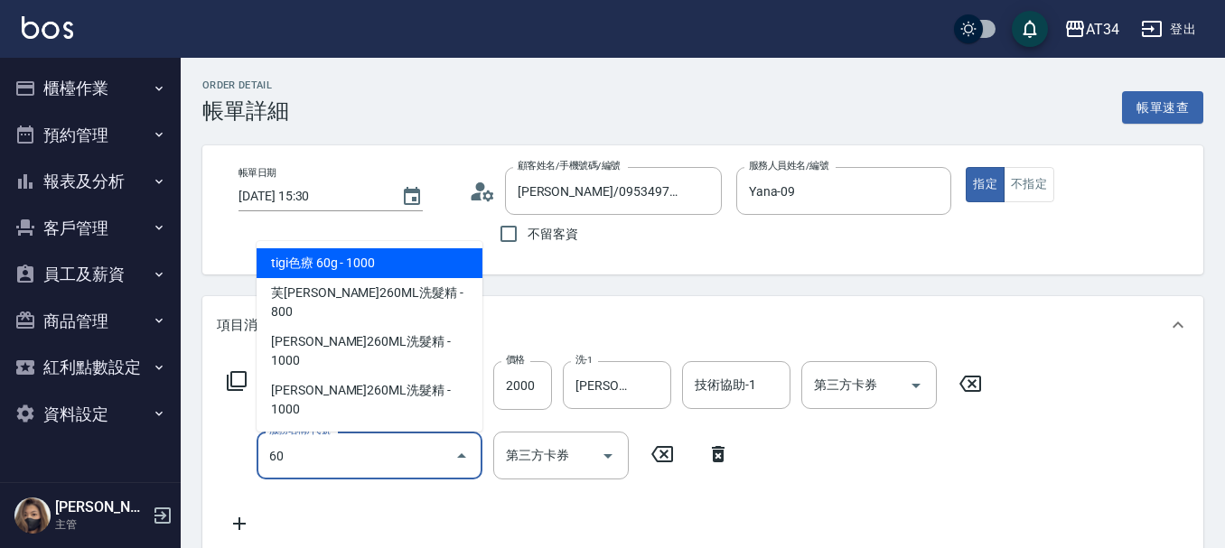
type input "606"
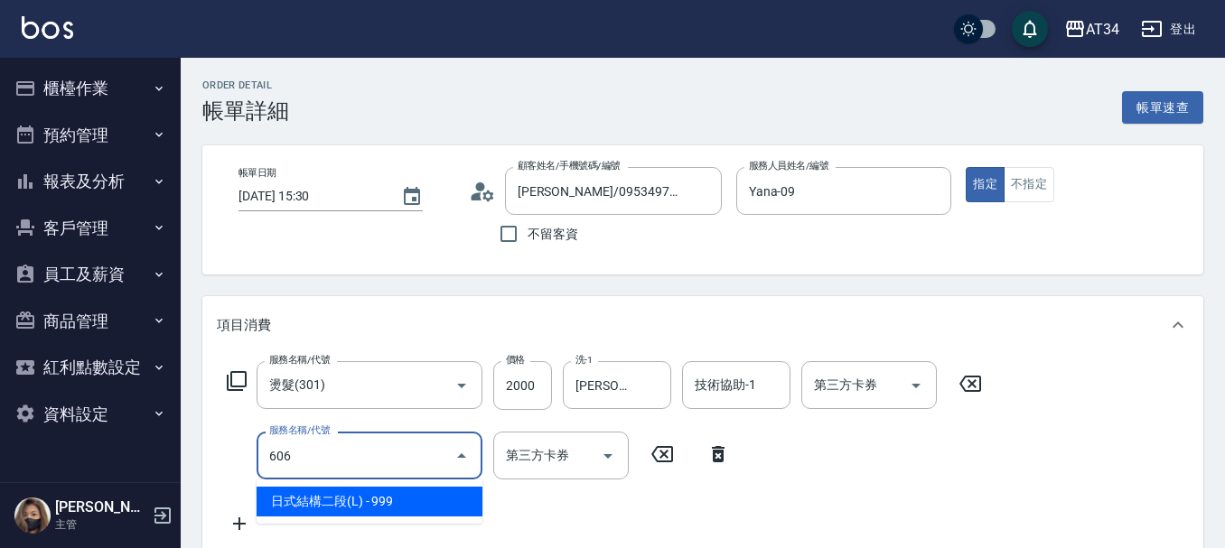
type input "290"
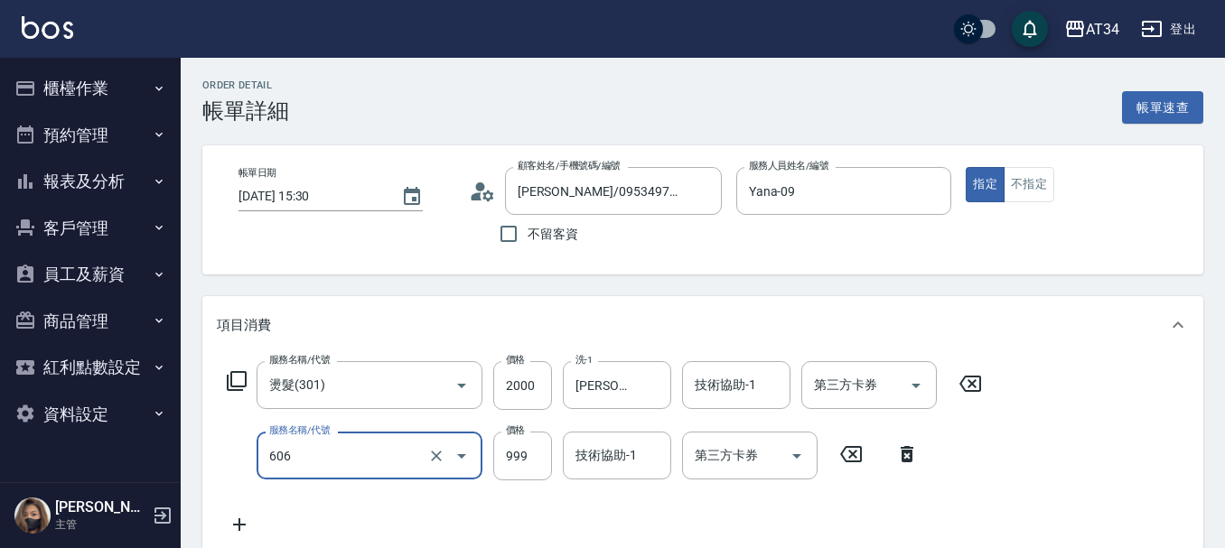
type input "日式結構二段(L)(606)"
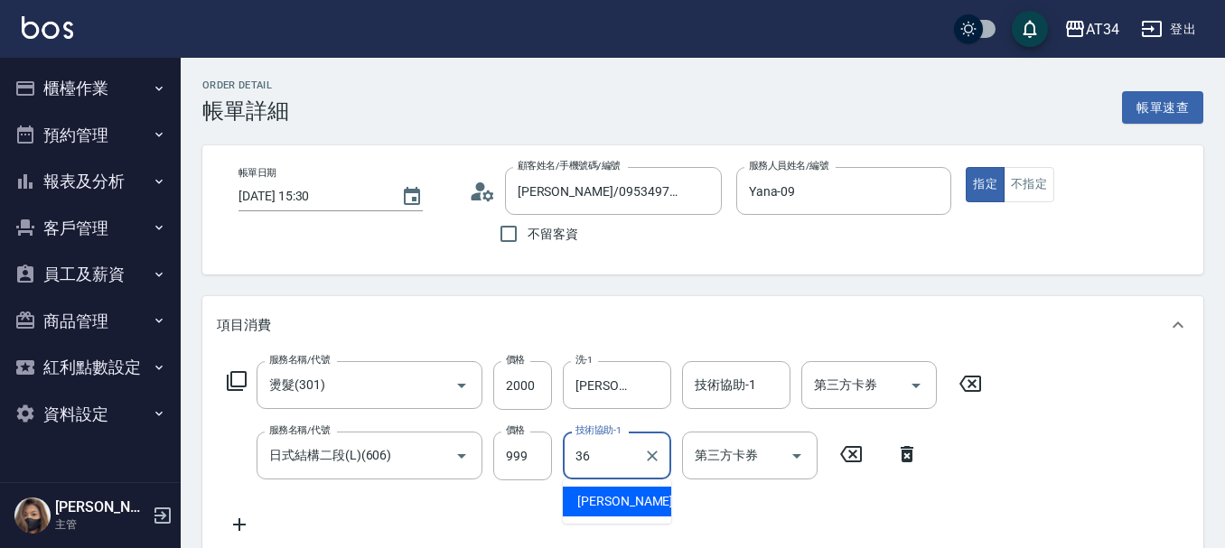
type input "[PERSON_NAME]-36"
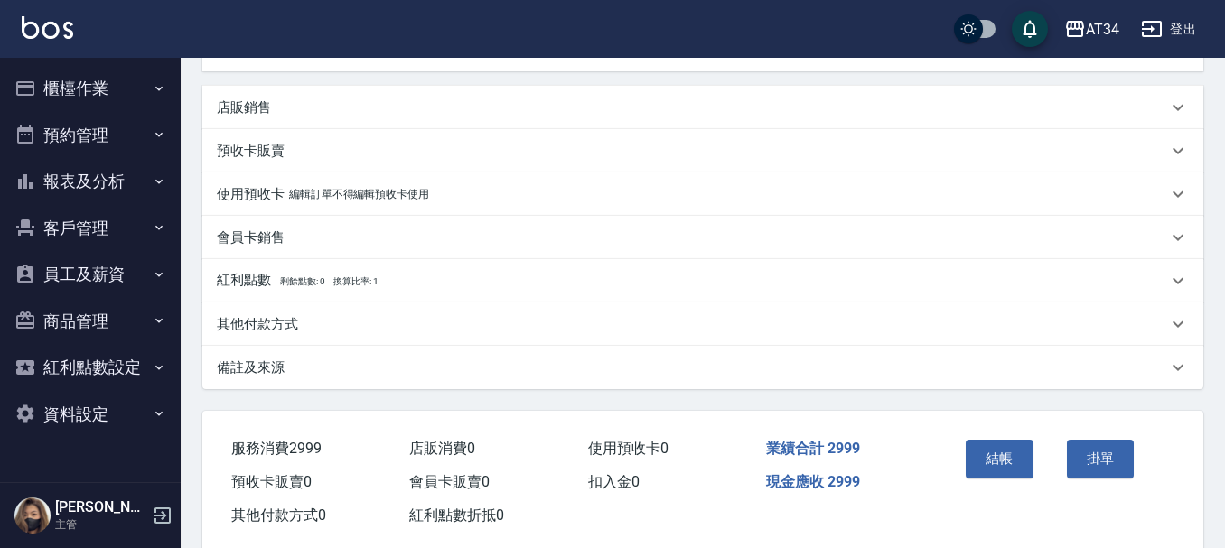
scroll to position [515, 0]
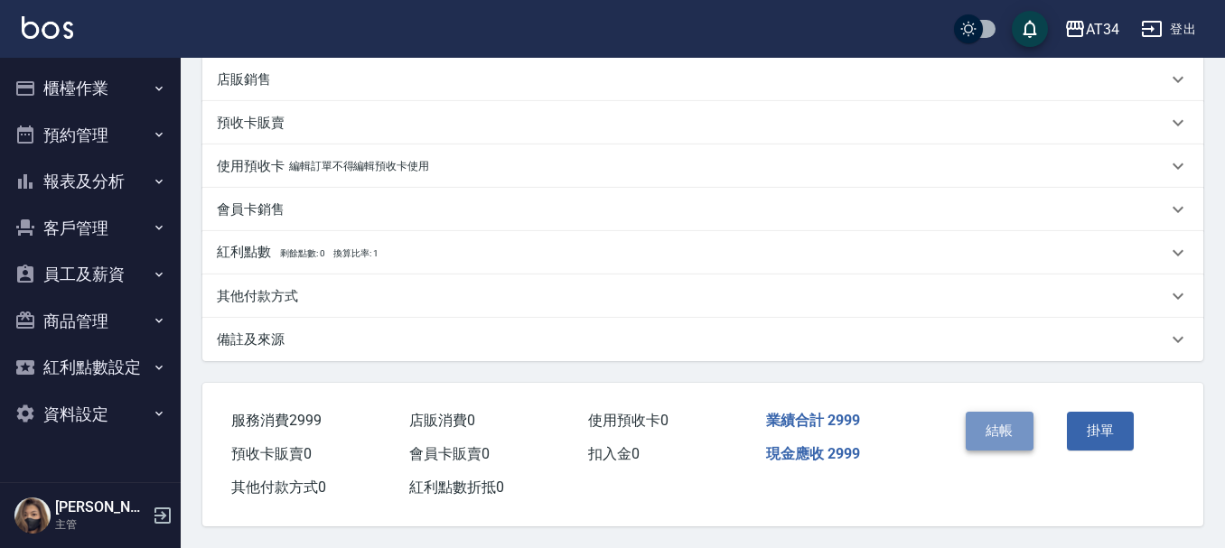
click at [1002, 412] on button "結帳" at bounding box center [1000, 431] width 68 height 38
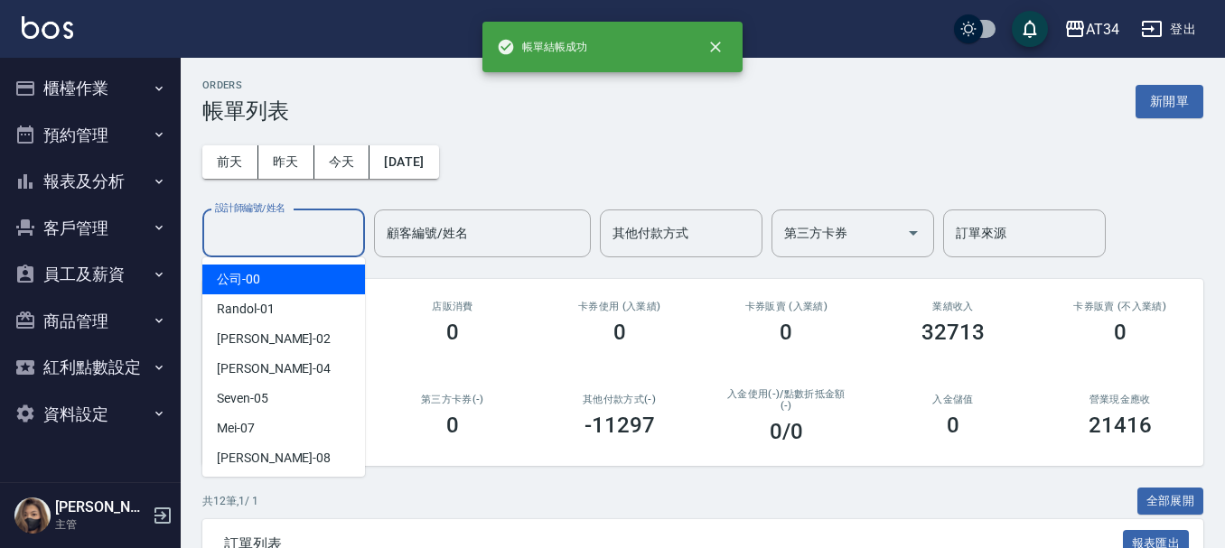
click at [278, 242] on input "設計師編號/姓名" at bounding box center [283, 234] width 146 height 32
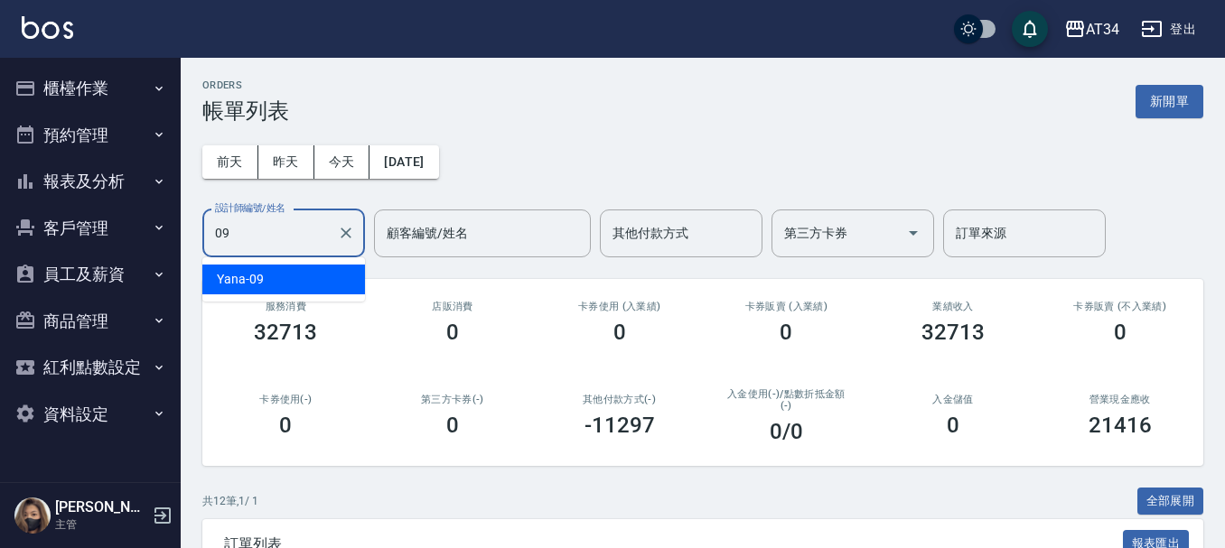
type input "Yana-09"
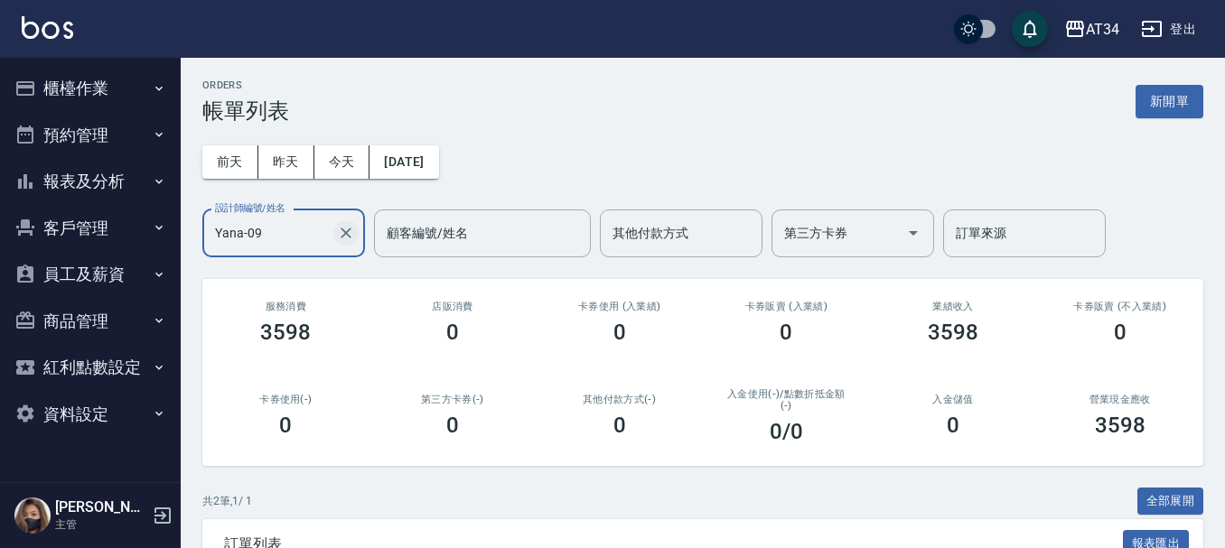
click at [348, 238] on icon "Clear" at bounding box center [346, 233] width 18 height 18
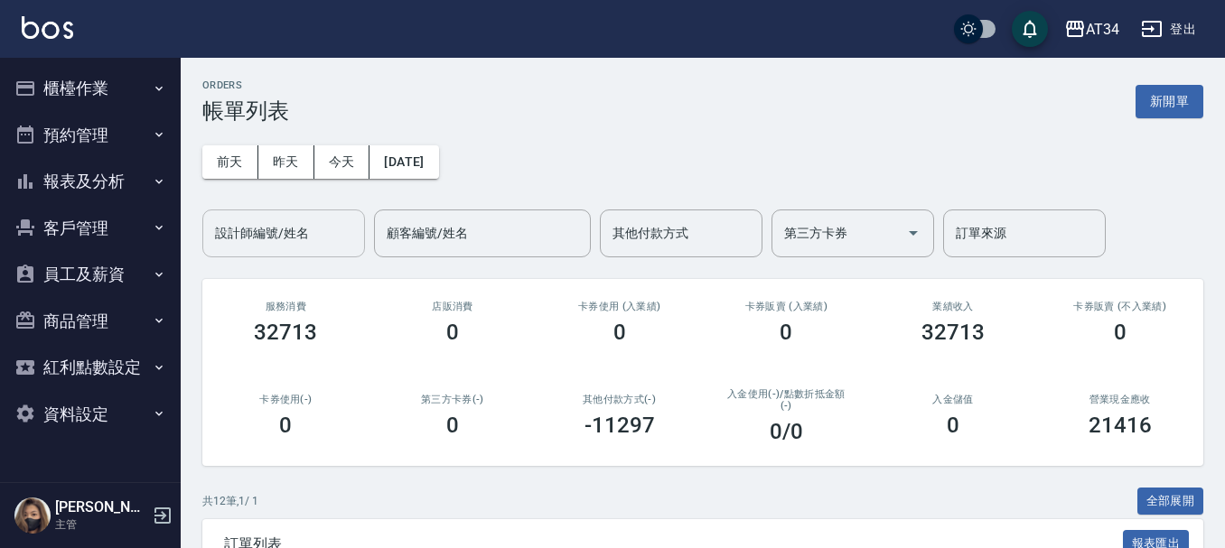
click at [254, 305] on h3 "服務消費" at bounding box center [286, 307] width 124 height 12
click at [265, 247] on input "設計師編號/姓名" at bounding box center [283, 234] width 146 height 32
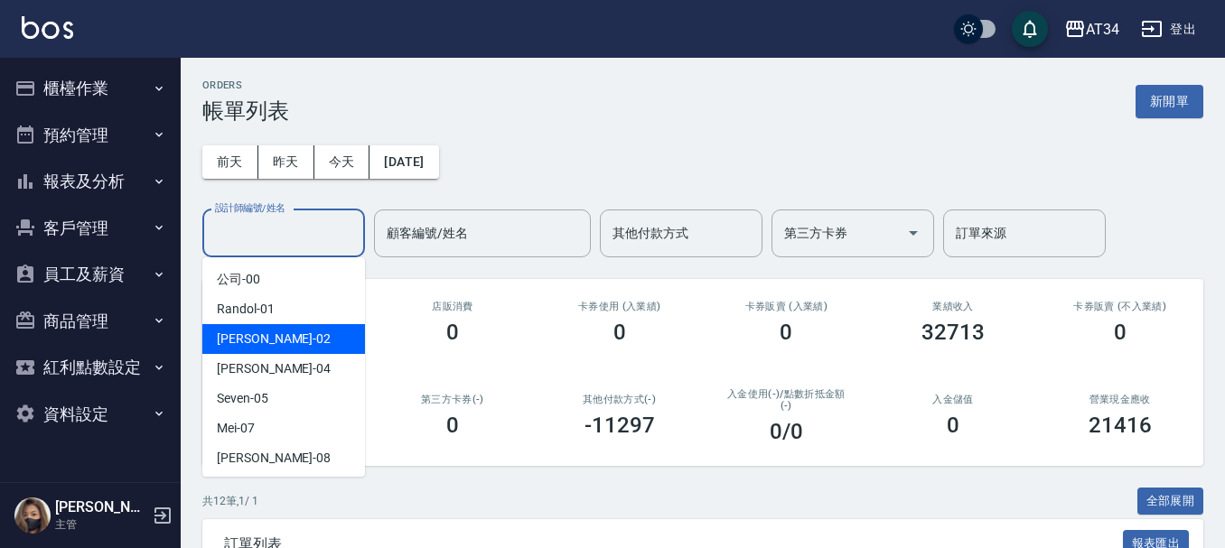
click at [265, 334] on span "[PERSON_NAME] -02" at bounding box center [274, 339] width 114 height 19
type input "[PERSON_NAME]-02"
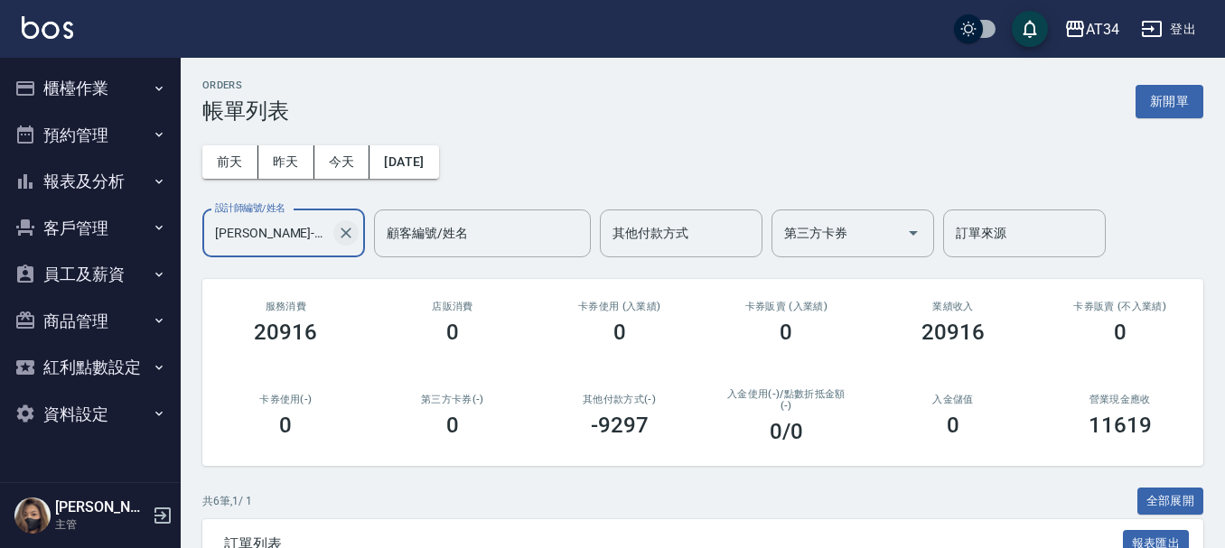
click at [343, 227] on icon "Clear" at bounding box center [346, 233] width 18 height 18
click at [52, 71] on button "櫃檯作業" at bounding box center [90, 88] width 166 height 47
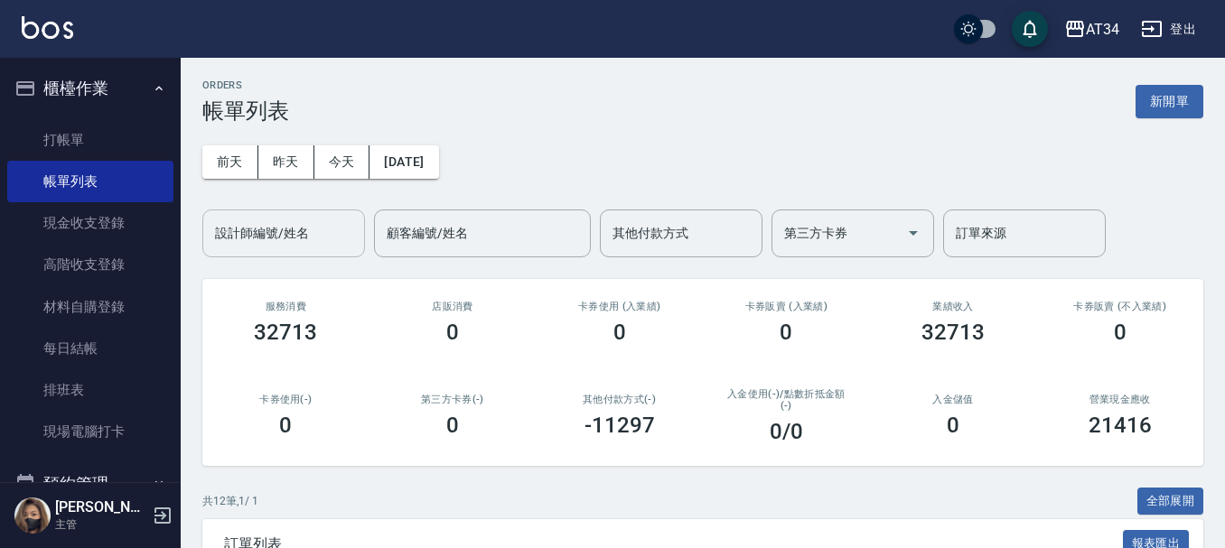
click at [7, 65] on button "櫃檯作業" at bounding box center [90, 88] width 166 height 47
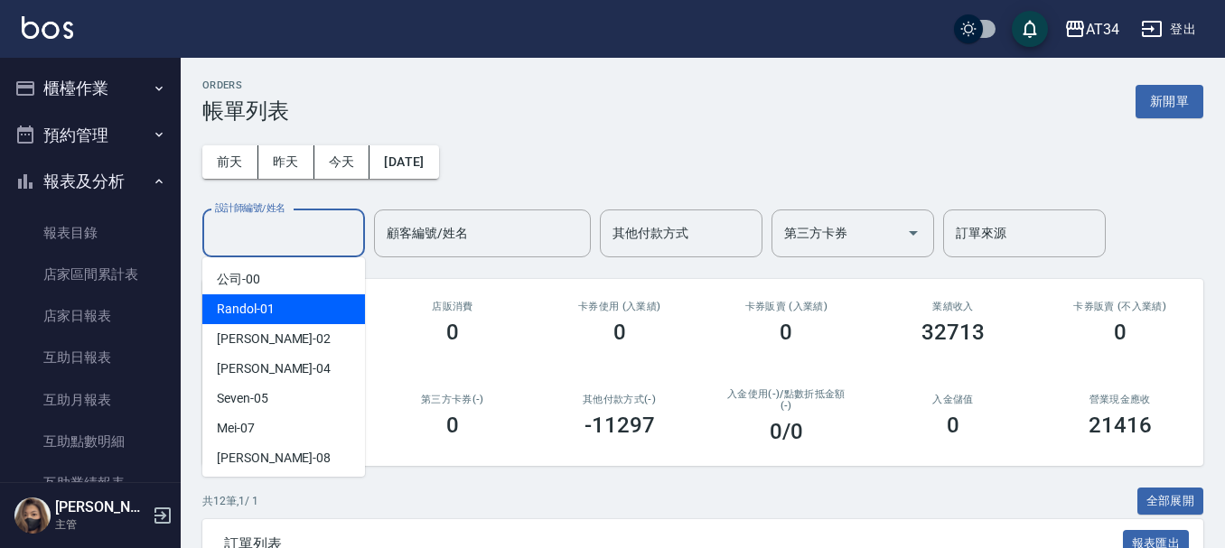
click at [301, 336] on div "[PERSON_NAME] -02" at bounding box center [283, 339] width 163 height 30
type input "Wendy-02"
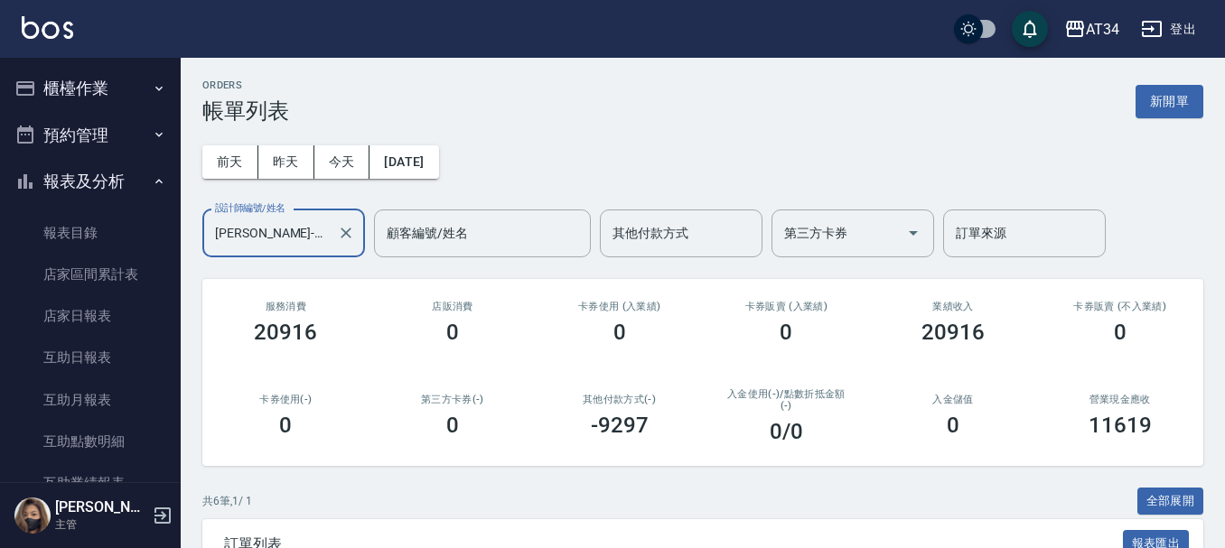
click at [63, 172] on button "報表及分析" at bounding box center [90, 181] width 166 height 47
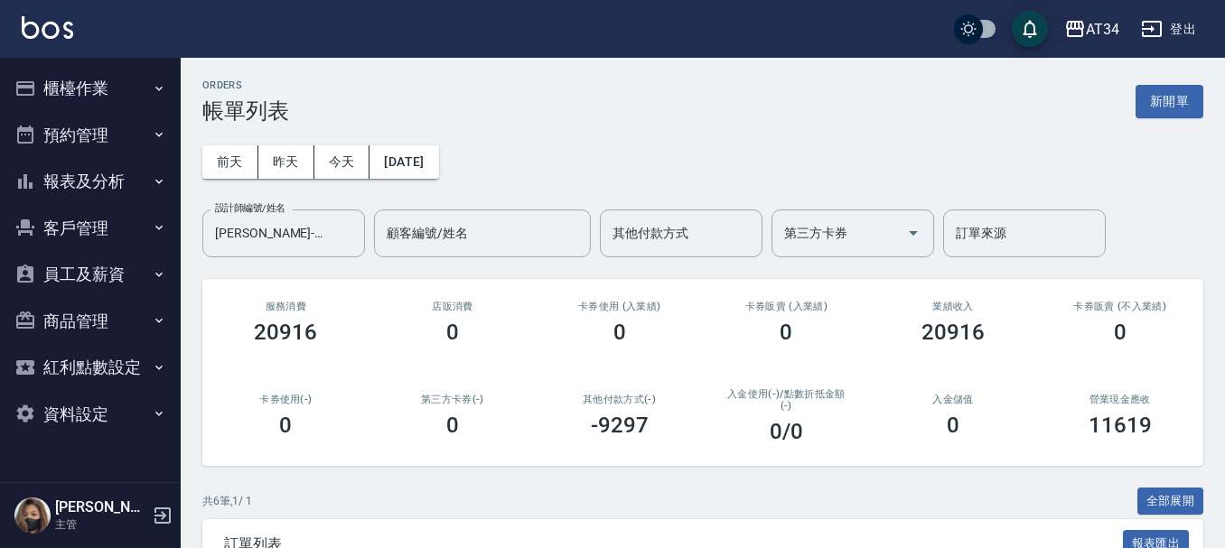
click at [102, 232] on button "客戶管理" at bounding box center [90, 228] width 166 height 47
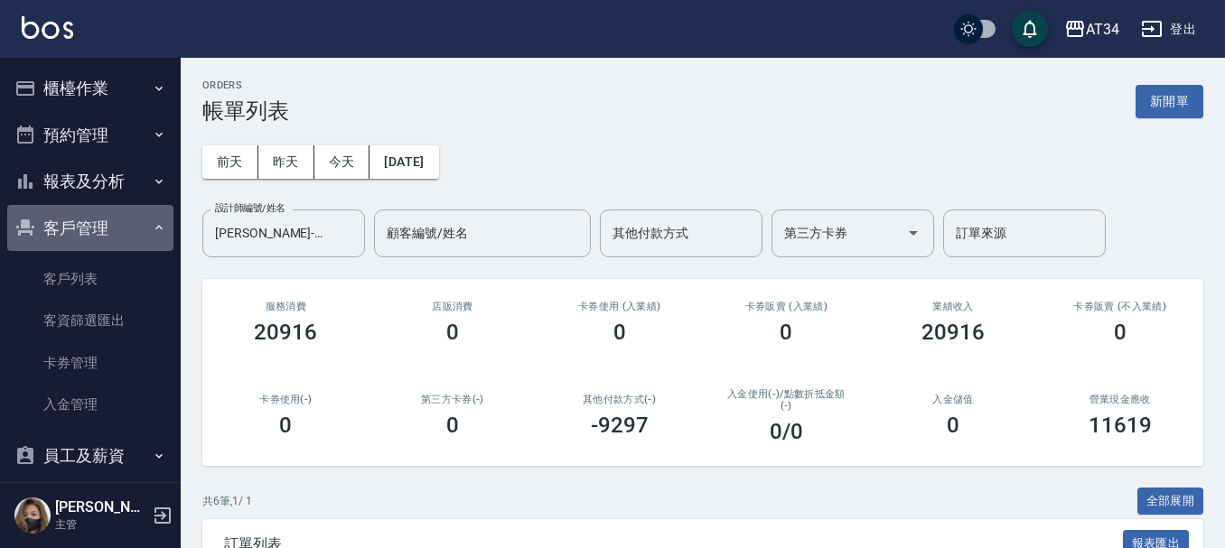
click at [104, 241] on button "客戶管理" at bounding box center [90, 228] width 166 height 47
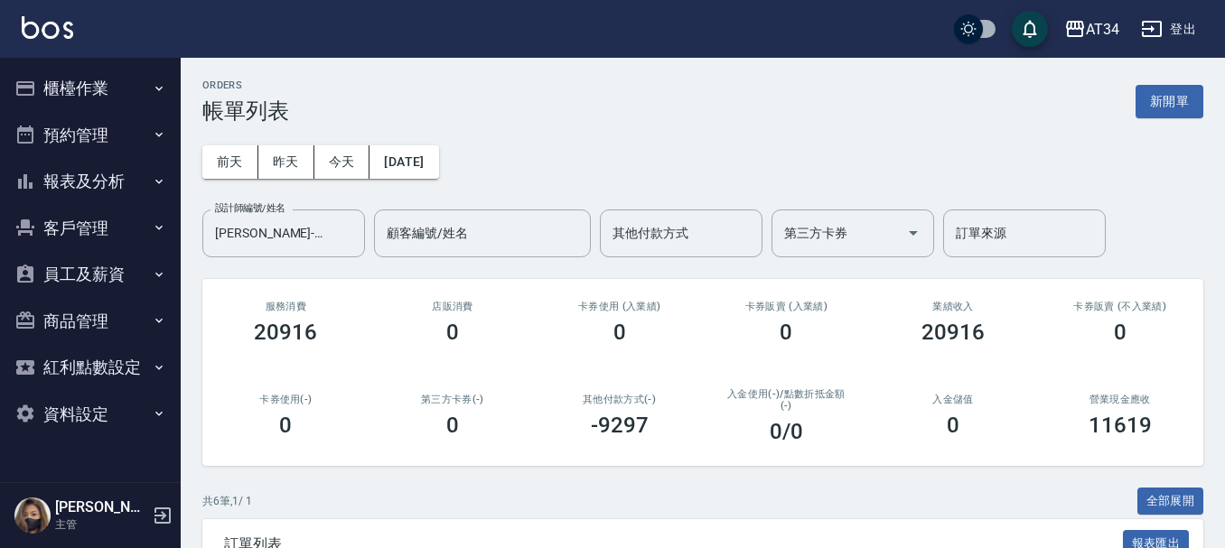
click at [120, 128] on button "預約管理" at bounding box center [90, 135] width 166 height 47
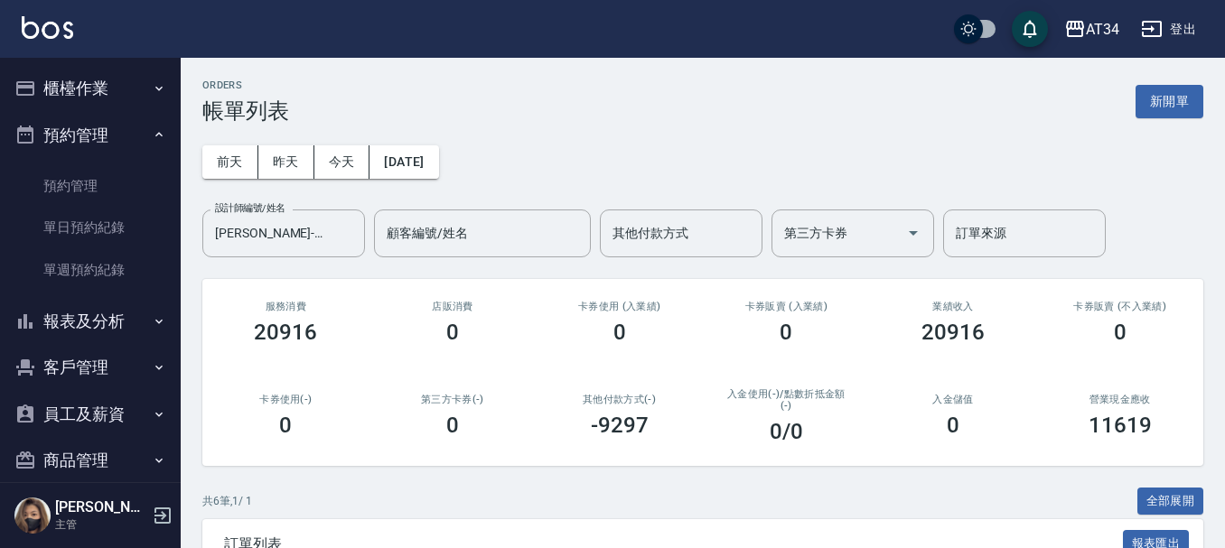
click at [126, 124] on button "預約管理" at bounding box center [90, 135] width 166 height 47
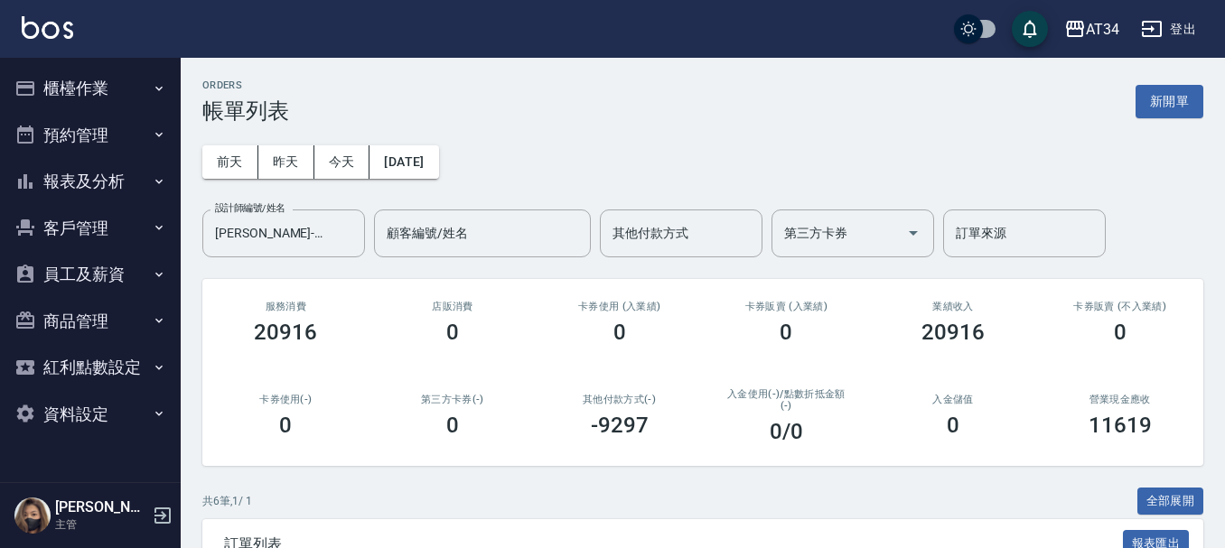
click at [125, 168] on button "報表及分析" at bounding box center [90, 181] width 166 height 47
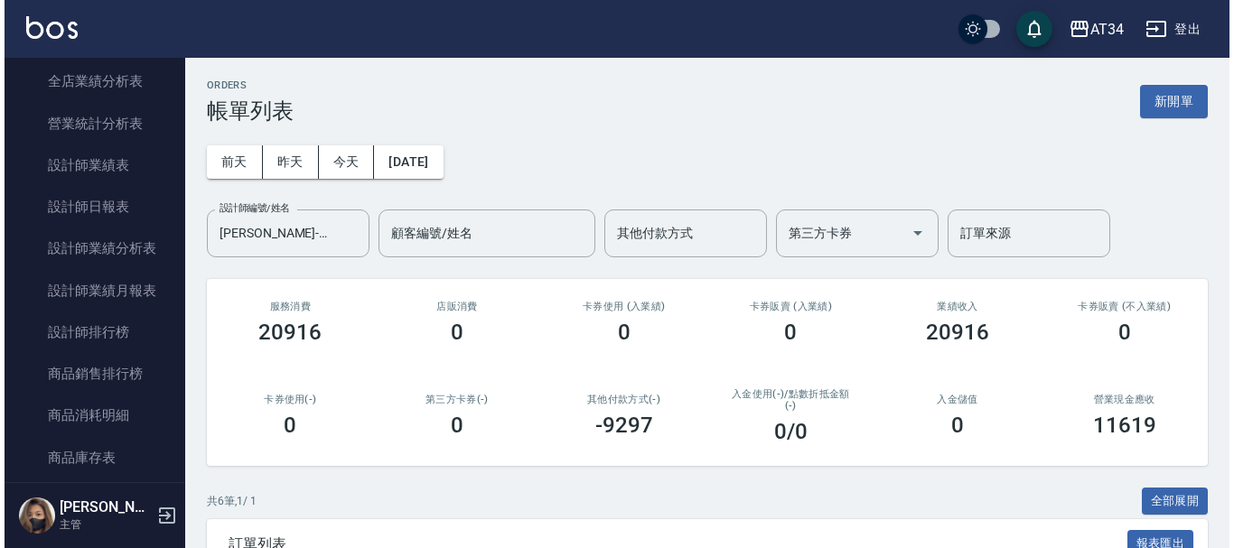
scroll to position [452, 0]
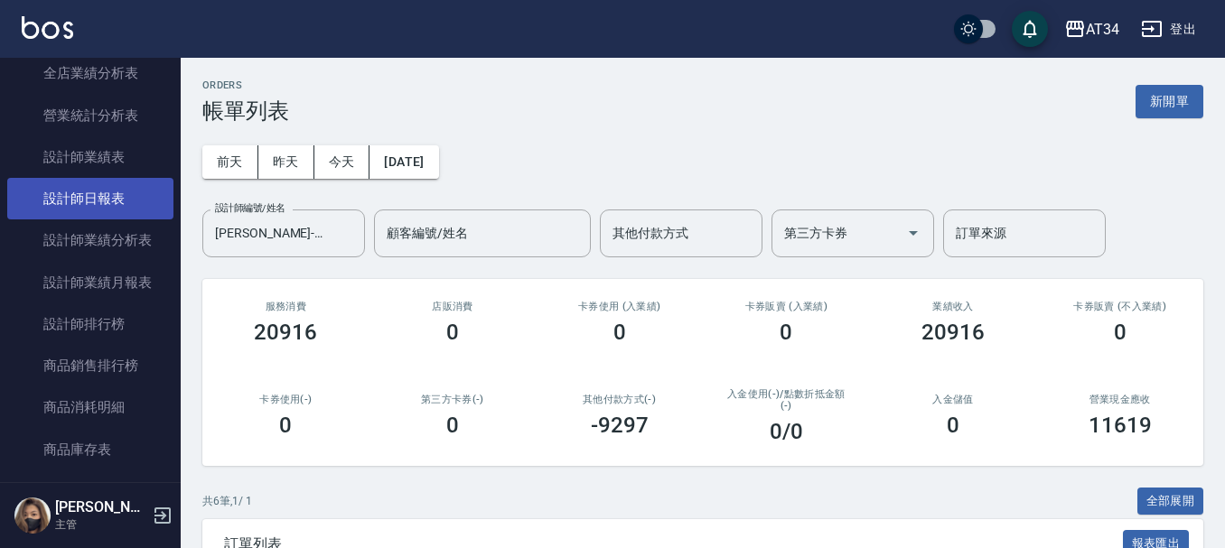
click at [106, 211] on link "設計師日報表" at bounding box center [90, 199] width 166 height 42
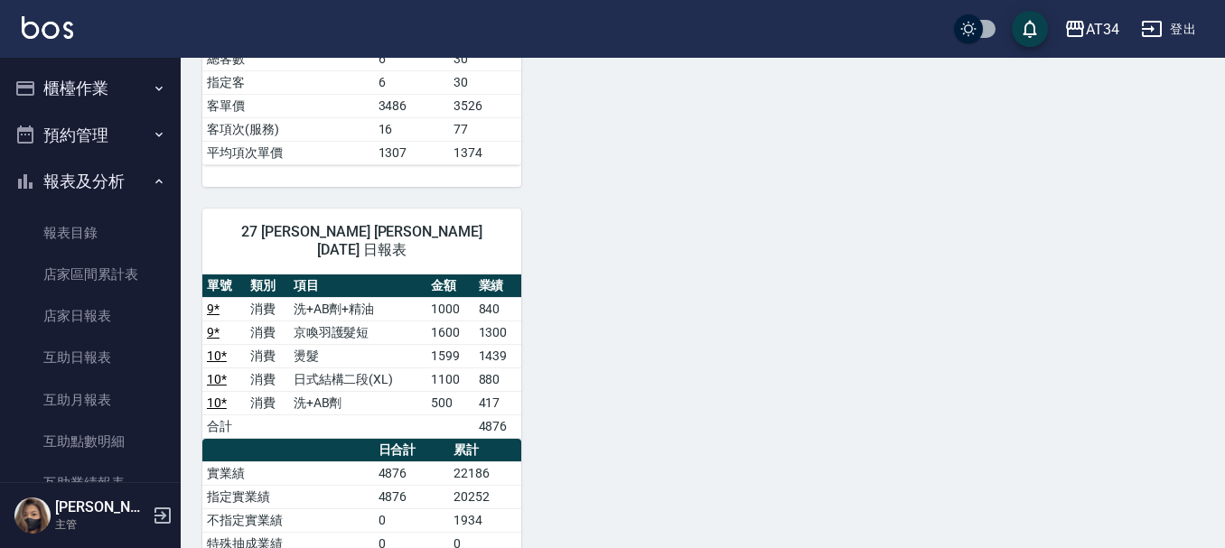
scroll to position [813, 0]
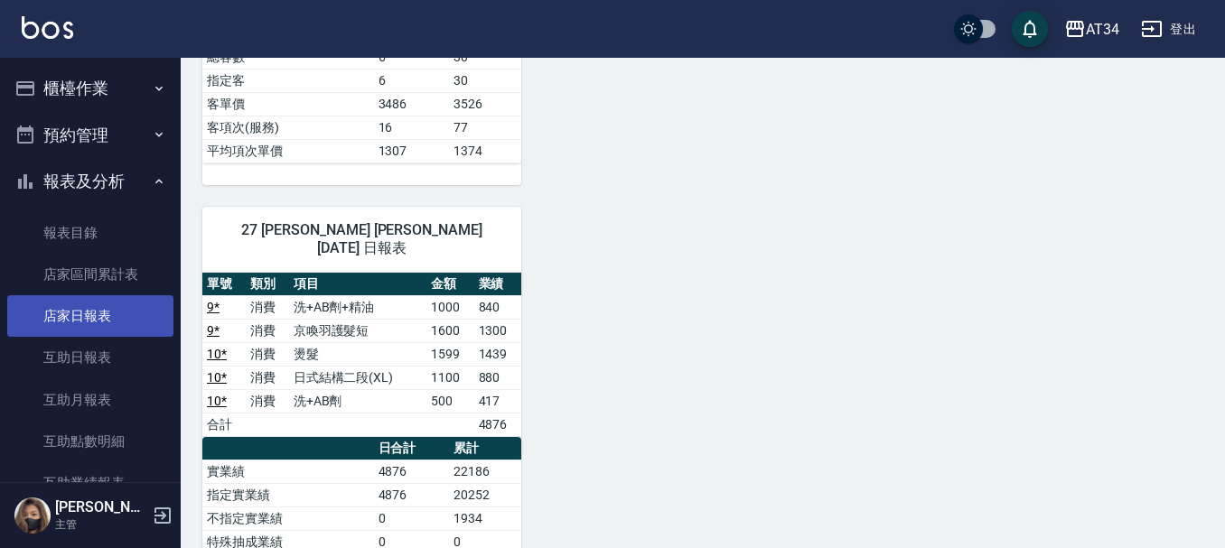
click at [146, 310] on link "店家日報表" at bounding box center [90, 316] width 166 height 42
